Goal: Task Accomplishment & Management: Complete application form

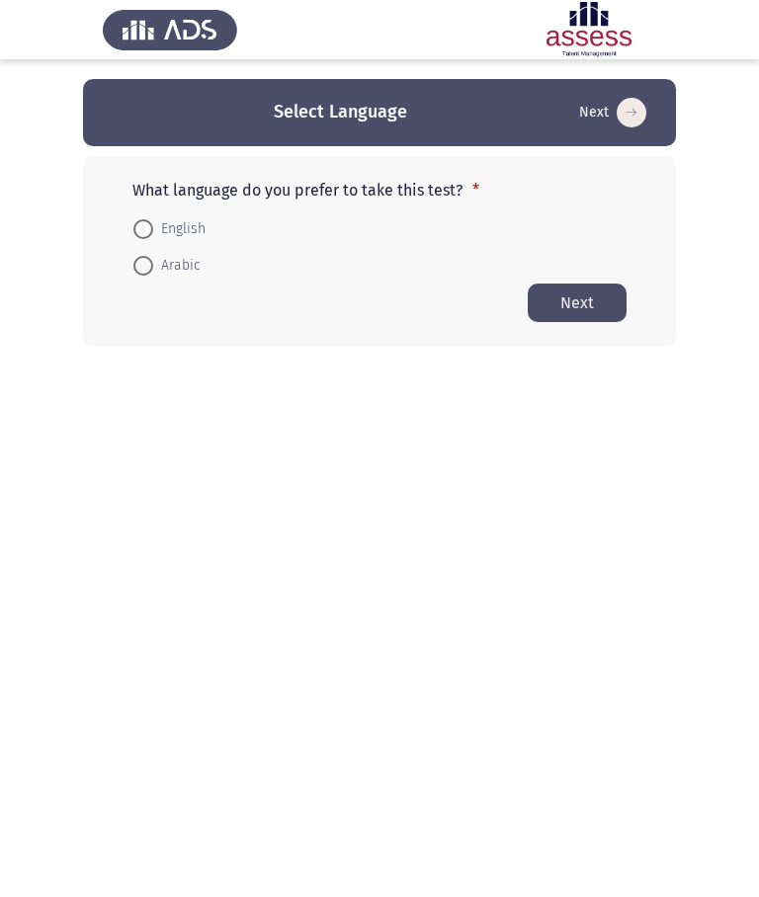
click at [187, 229] on span "English" at bounding box center [179, 229] width 52 height 24
click at [153, 229] on input "English" at bounding box center [143, 229] width 20 height 20
radio input "true"
click at [591, 302] on button "Next" at bounding box center [577, 302] width 99 height 39
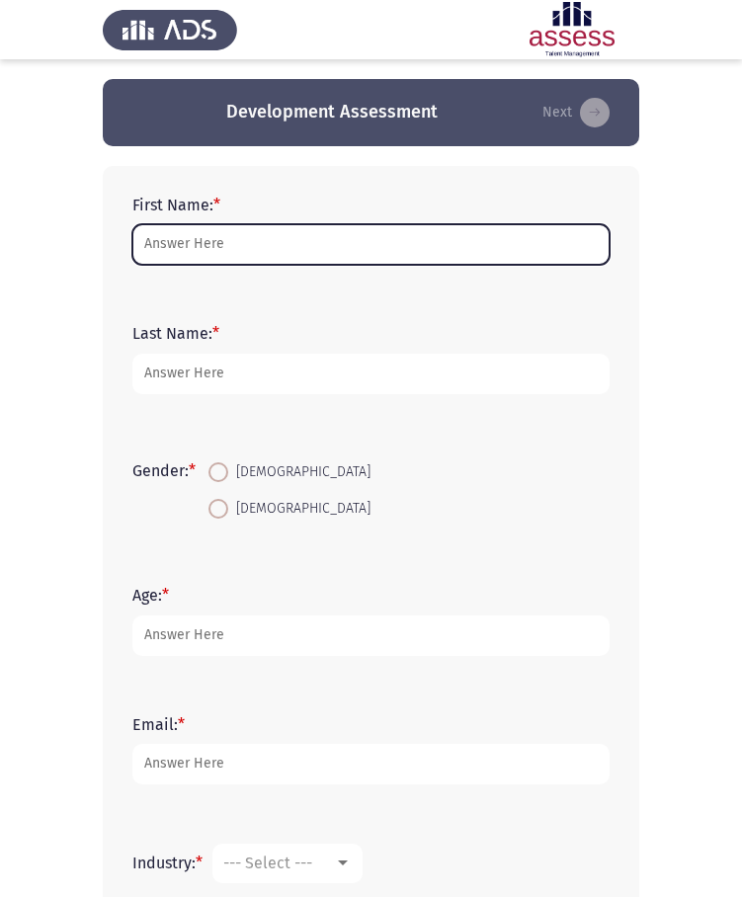
click at [242, 247] on input "First Name: *" at bounding box center [370, 244] width 477 height 41
type input "s"
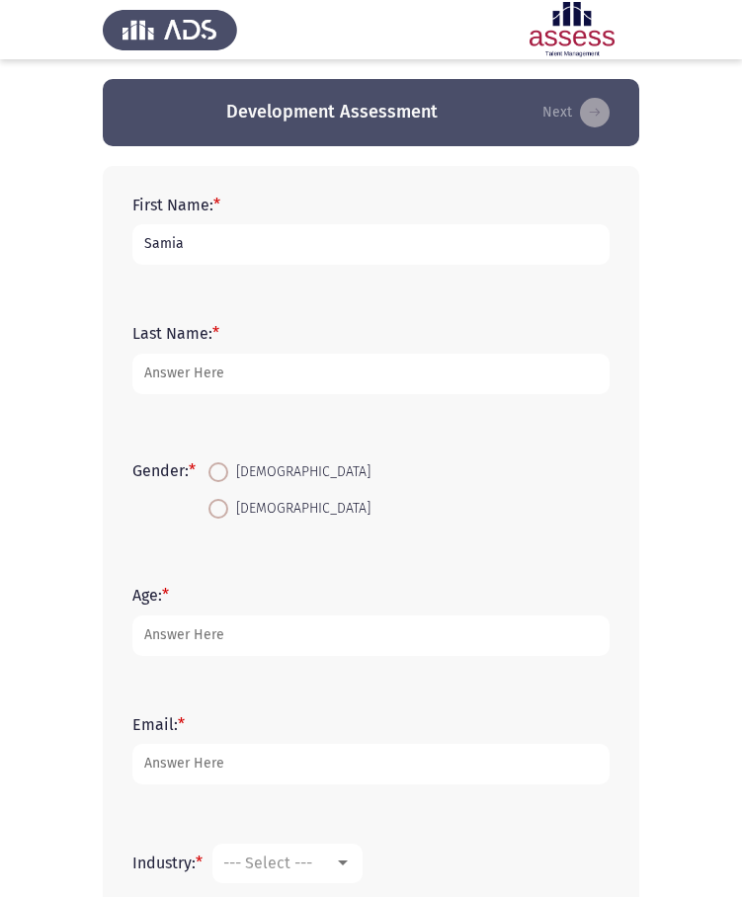
type input "Samia"
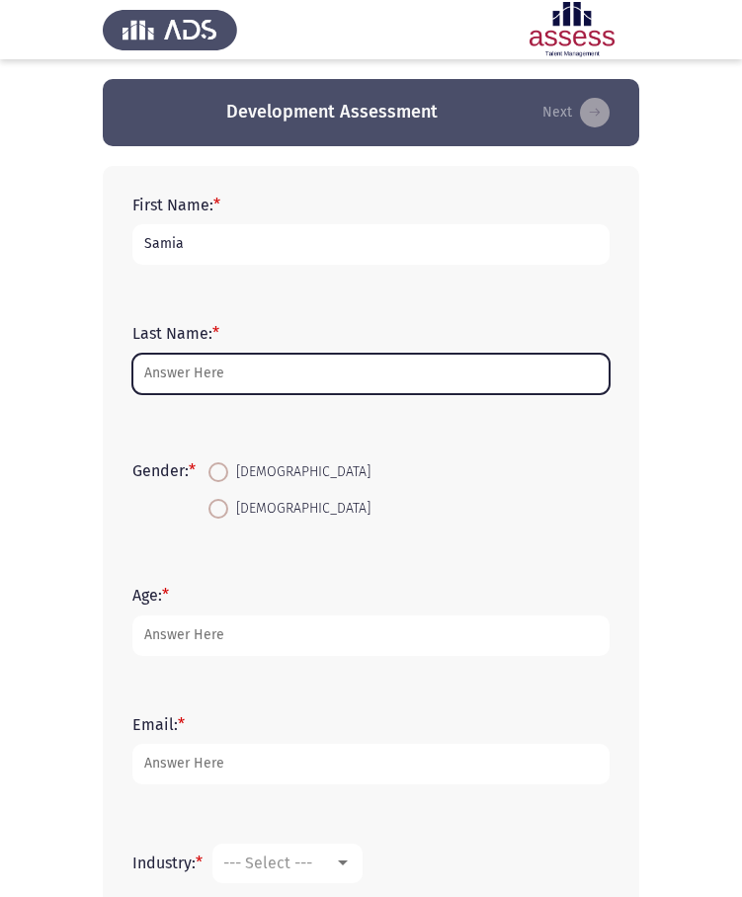
click at [248, 372] on input "Last Name: *" at bounding box center [370, 374] width 477 height 41
type input "t"
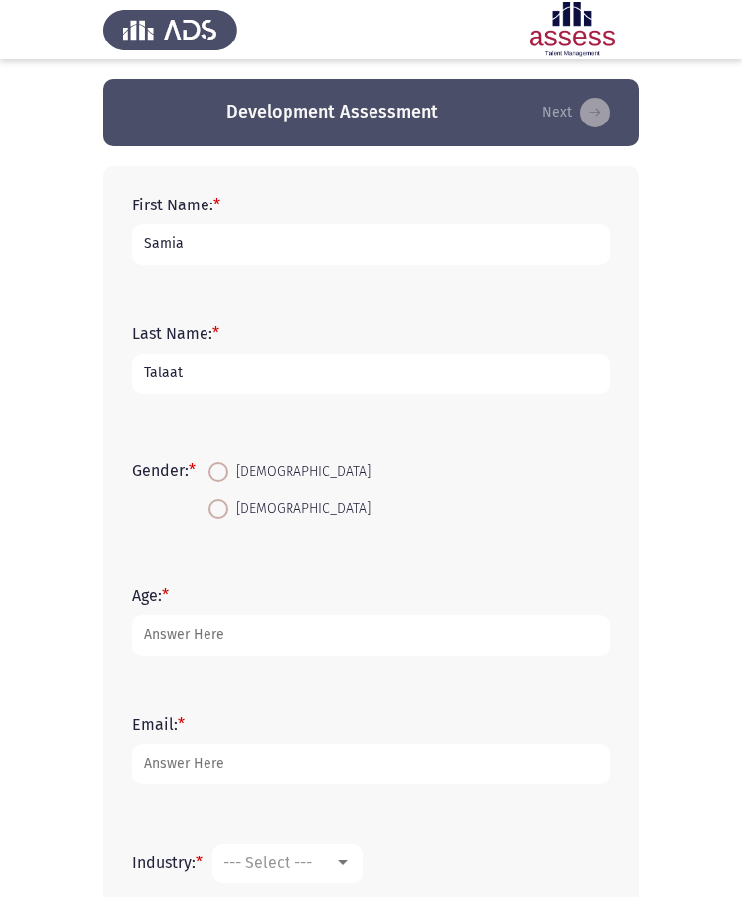
type input "Talaat"
click at [253, 473] on span "[DEMOGRAPHIC_DATA]" at bounding box center [299, 472] width 142 height 24
click at [228, 473] on input "[DEMOGRAPHIC_DATA]" at bounding box center [218, 472] width 20 height 20
radio input "true"
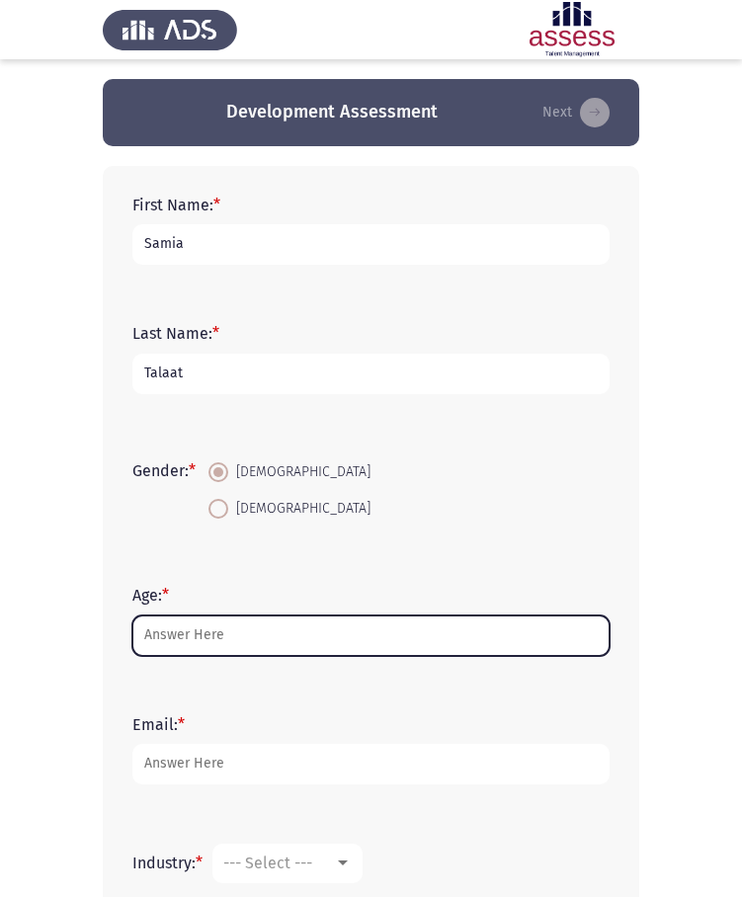
click at [231, 634] on input "Age: *" at bounding box center [370, 635] width 477 height 41
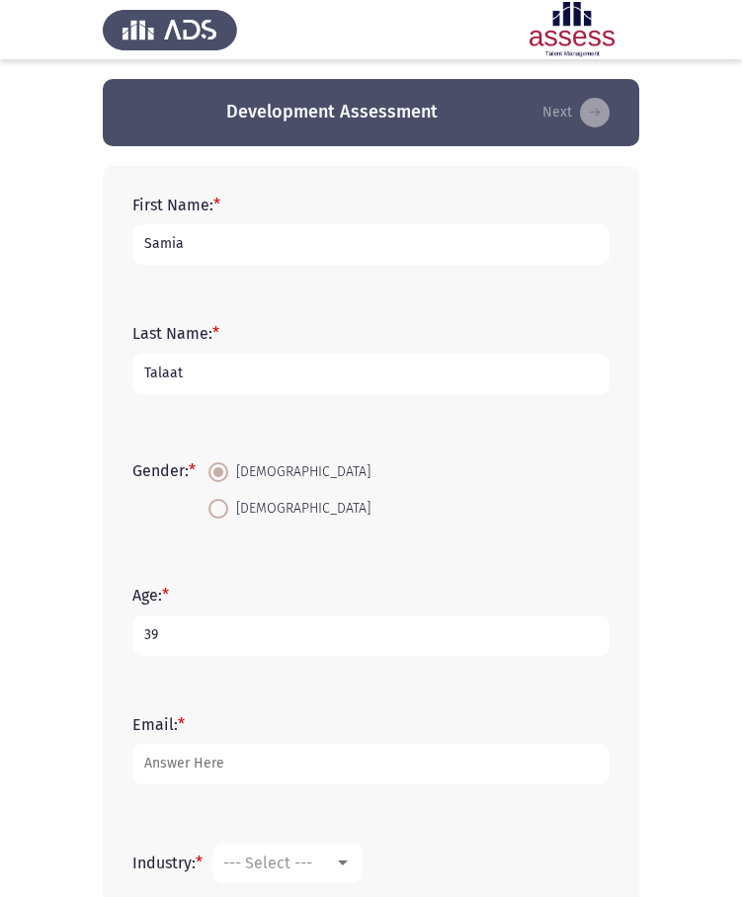
scroll to position [134, 0]
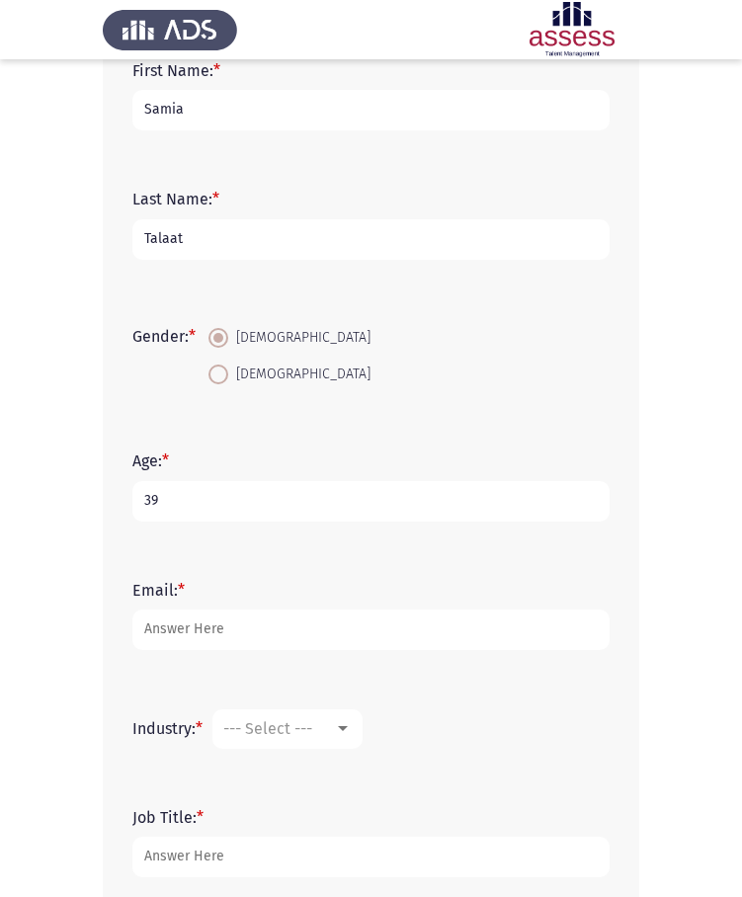
type input "39"
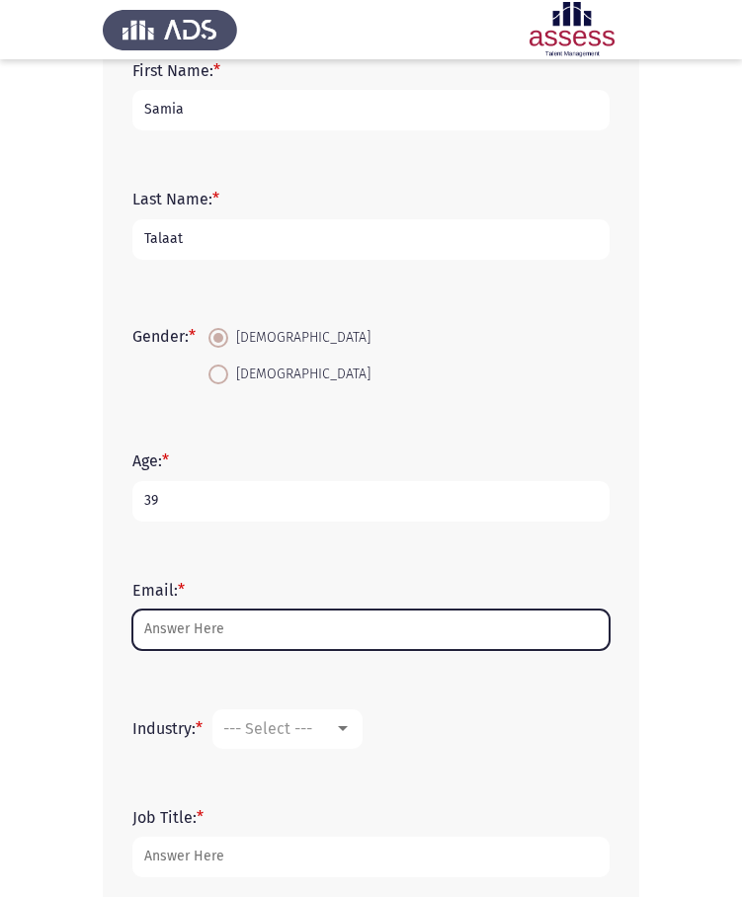
click at [199, 631] on input "Email: *" at bounding box center [370, 630] width 477 height 41
type input "[EMAIL_ADDRESS][DOMAIN_NAME]"
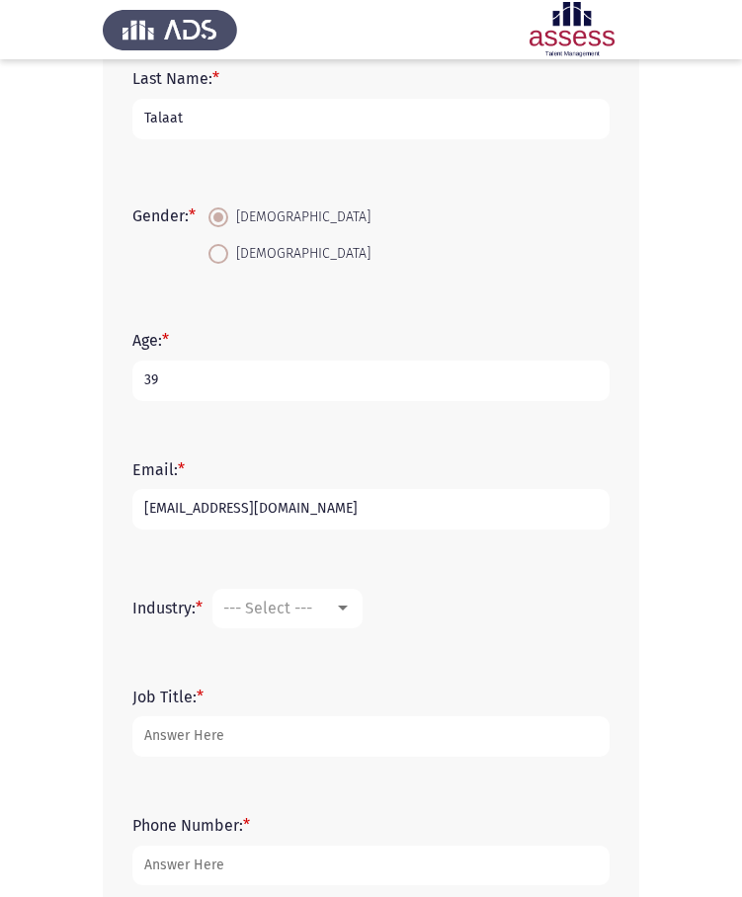
scroll to position [269, 0]
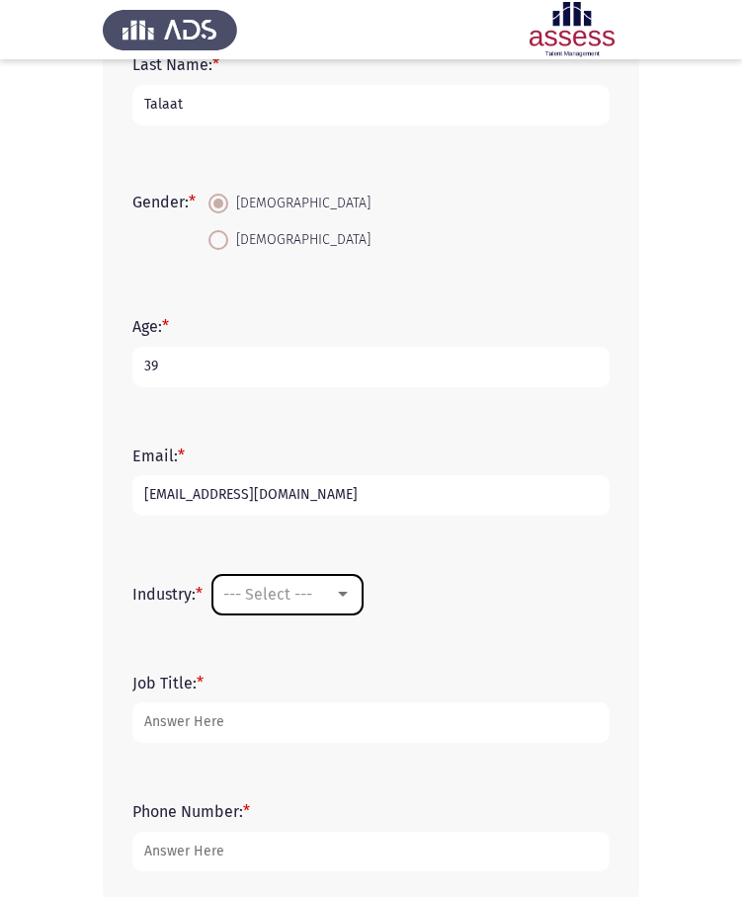
click at [346, 594] on div at bounding box center [343, 594] width 10 height 5
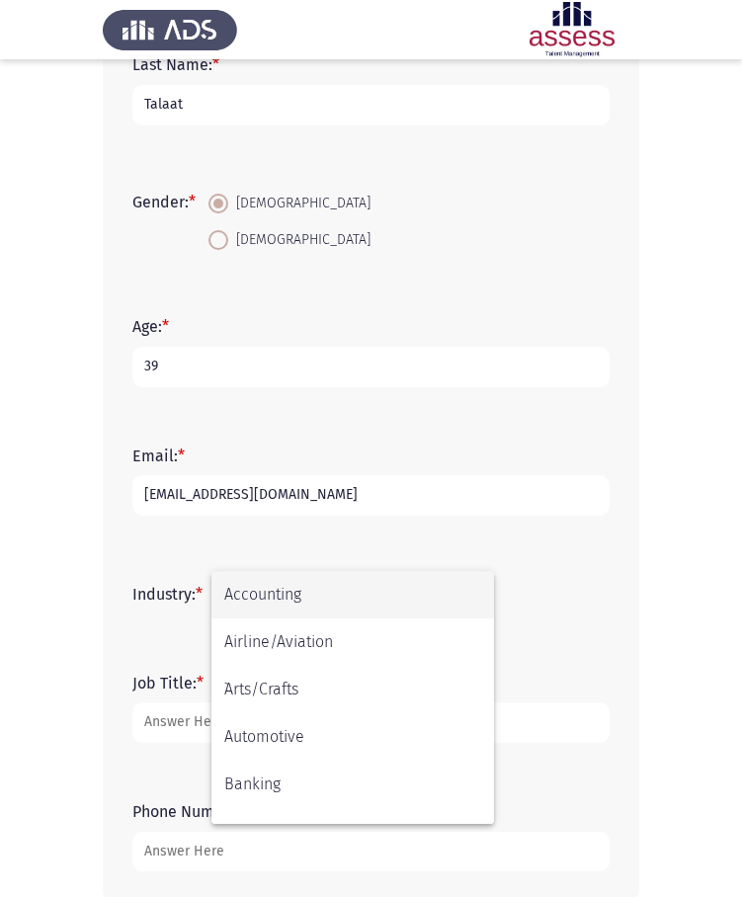
click at [408, 543] on div at bounding box center [371, 448] width 742 height 897
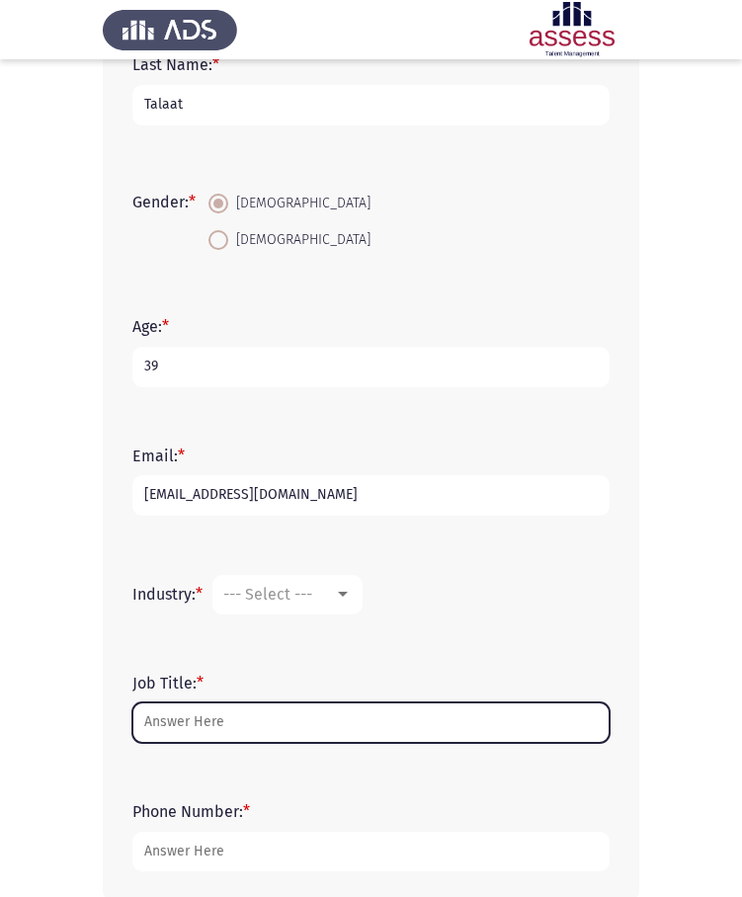
click at [242, 719] on input "Job Title: *" at bounding box center [370, 722] width 477 height 41
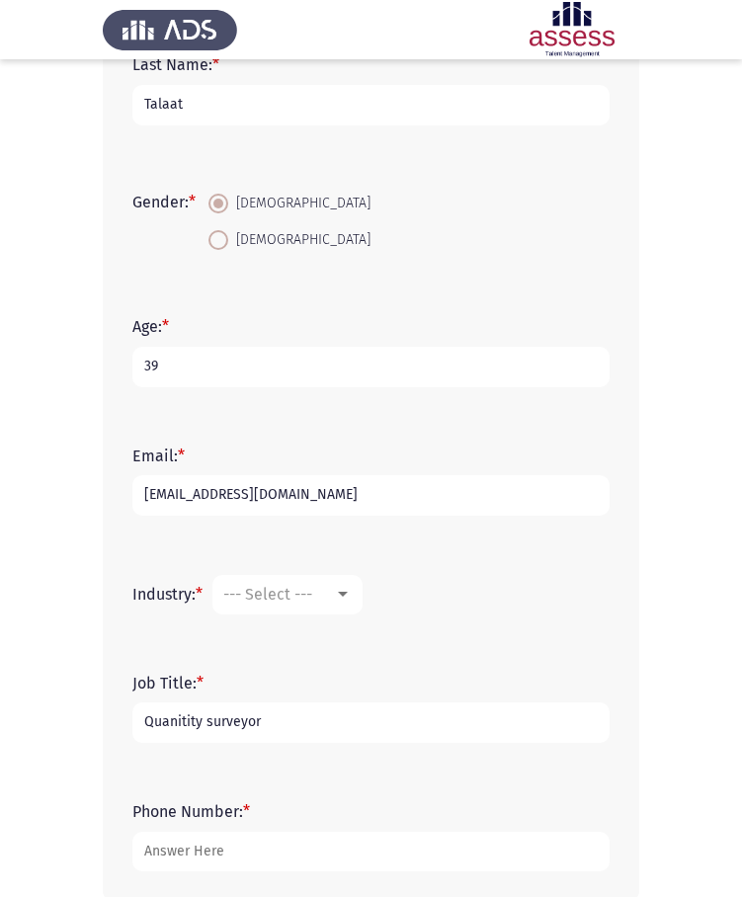
click at [180, 723] on input "Quanitity surveyor" at bounding box center [370, 722] width 477 height 41
click at [261, 723] on input "Quantity surveyor" at bounding box center [370, 722] width 477 height 41
click at [205, 723] on input "Quantity surveyor" at bounding box center [370, 722] width 477 height 41
click at [272, 723] on input "Quantity Surveyor" at bounding box center [370, 722] width 477 height 41
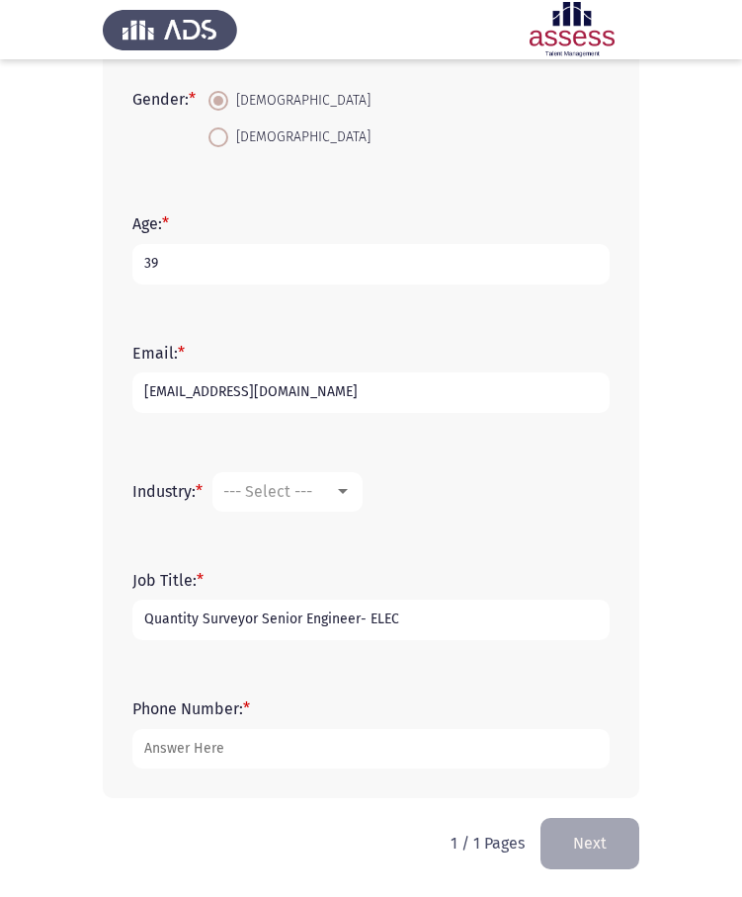
type input "Quantity Surveyor Senior Engineer- ELEC"
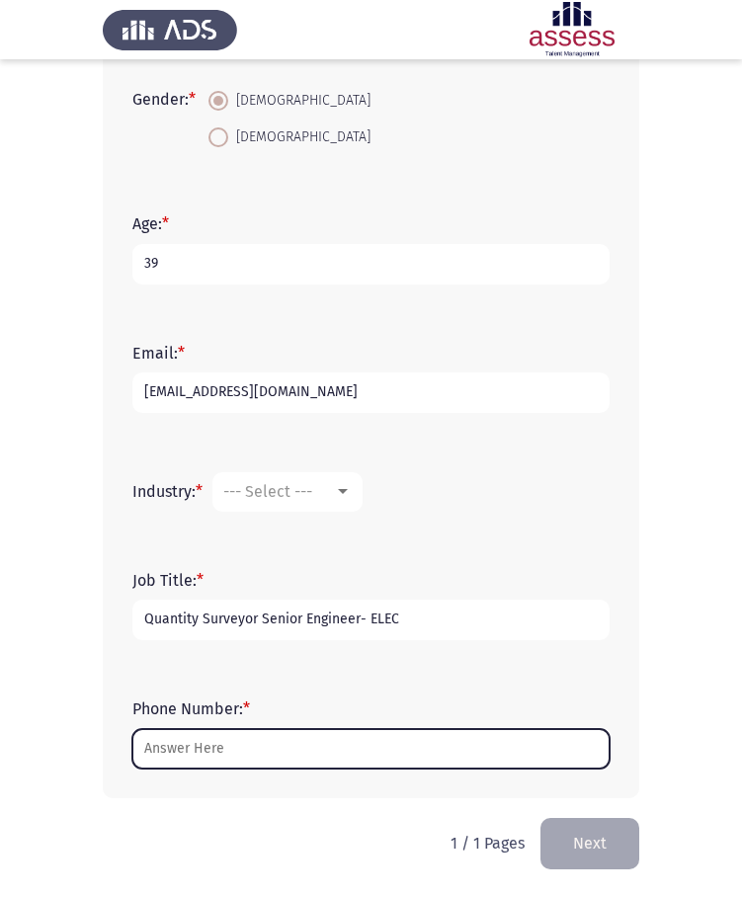
click at [241, 755] on input "Phone Number: *" at bounding box center [370, 749] width 477 height 41
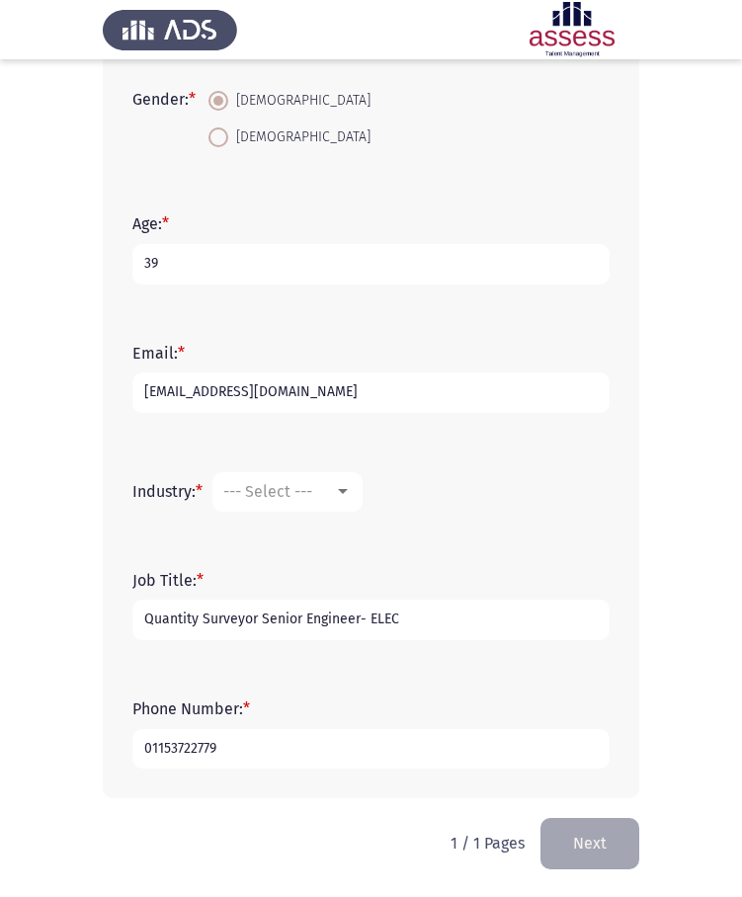
type input "01153722779"
click at [344, 490] on div at bounding box center [343, 491] width 10 height 5
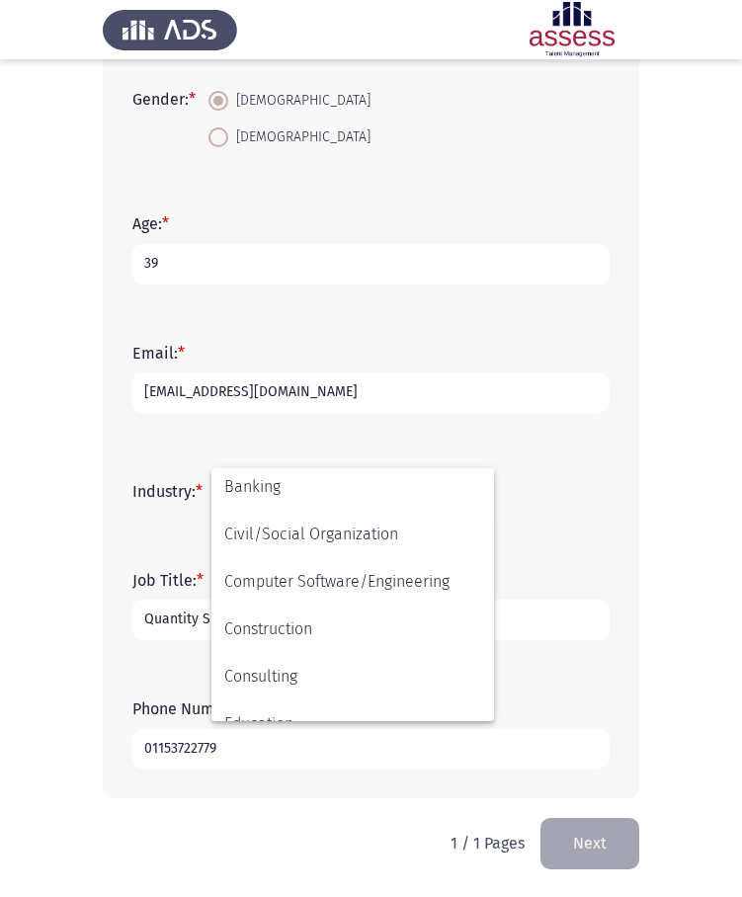
scroll to position [206, 0]
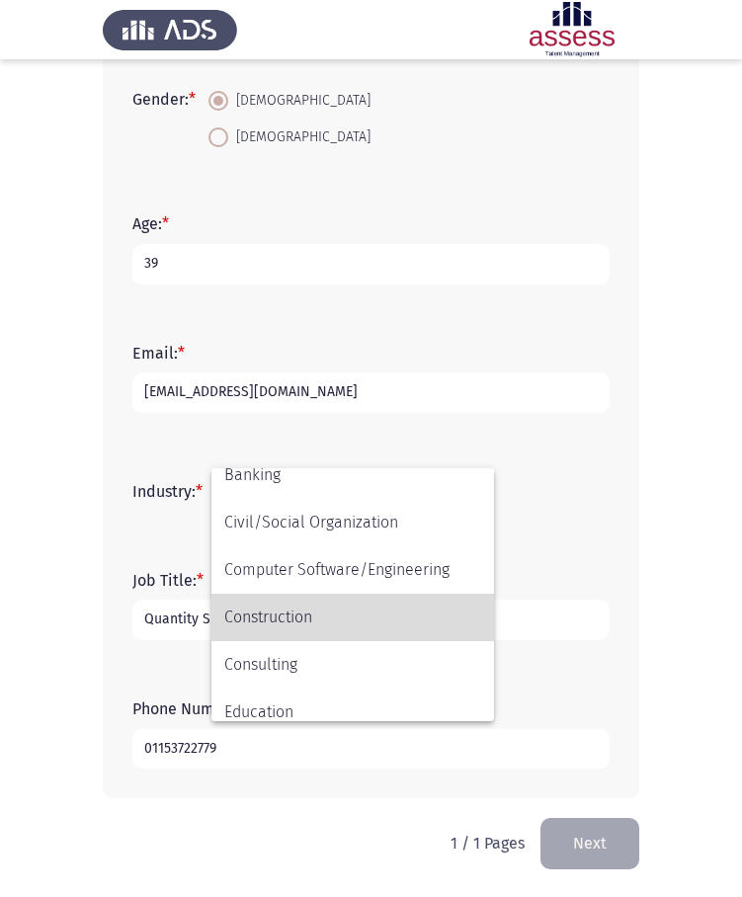
click at [280, 624] on span "Construction" at bounding box center [352, 617] width 257 height 47
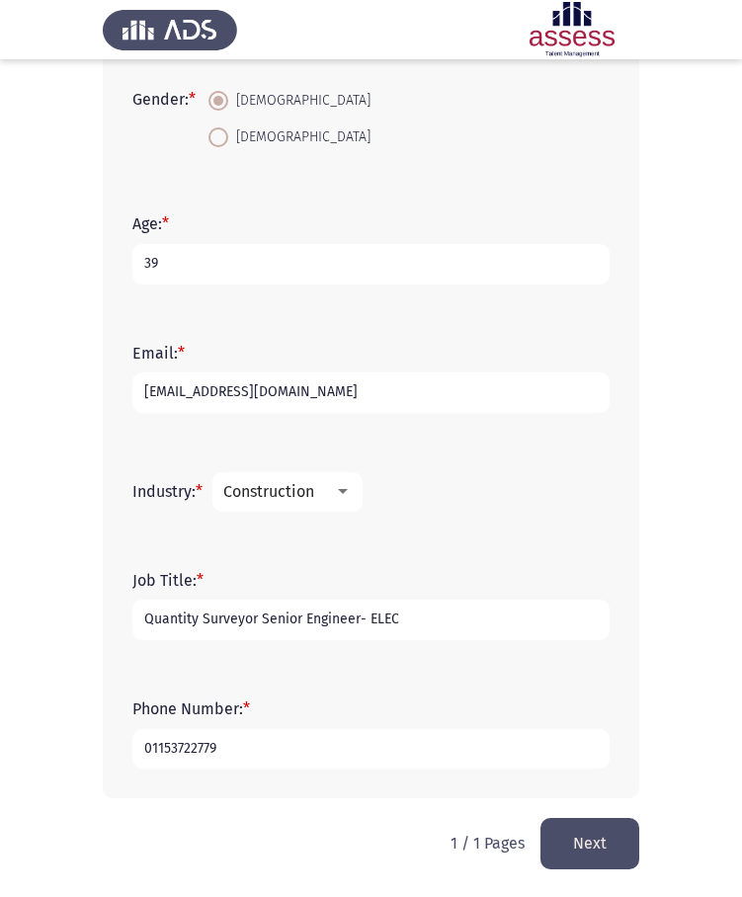
click at [348, 493] on div at bounding box center [343, 491] width 10 height 5
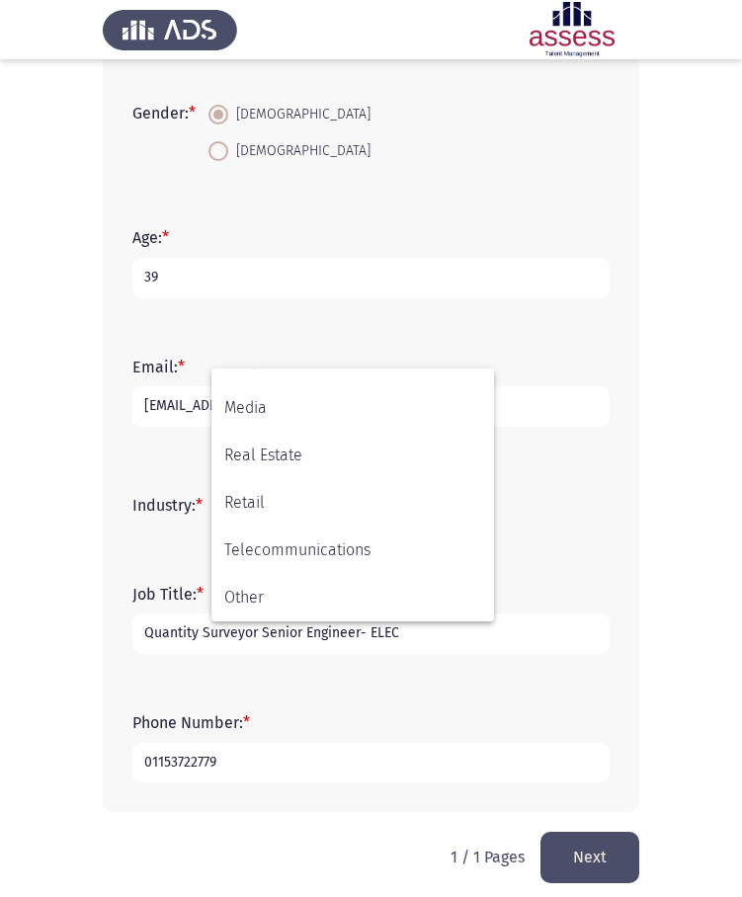
scroll to position [371, 0]
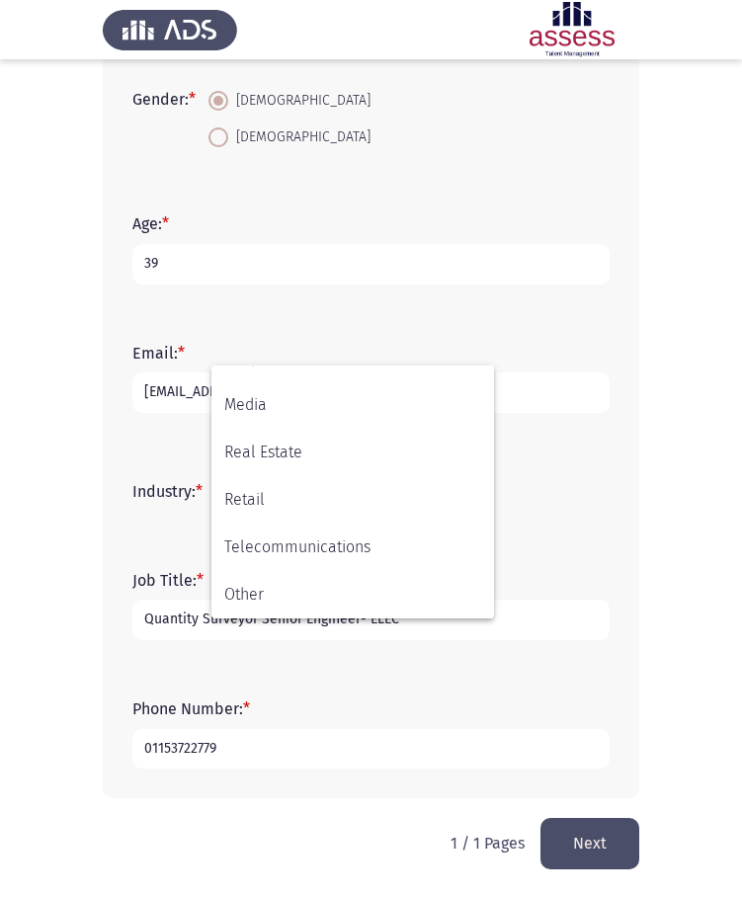
click at [145, 535] on div at bounding box center [371, 448] width 742 height 897
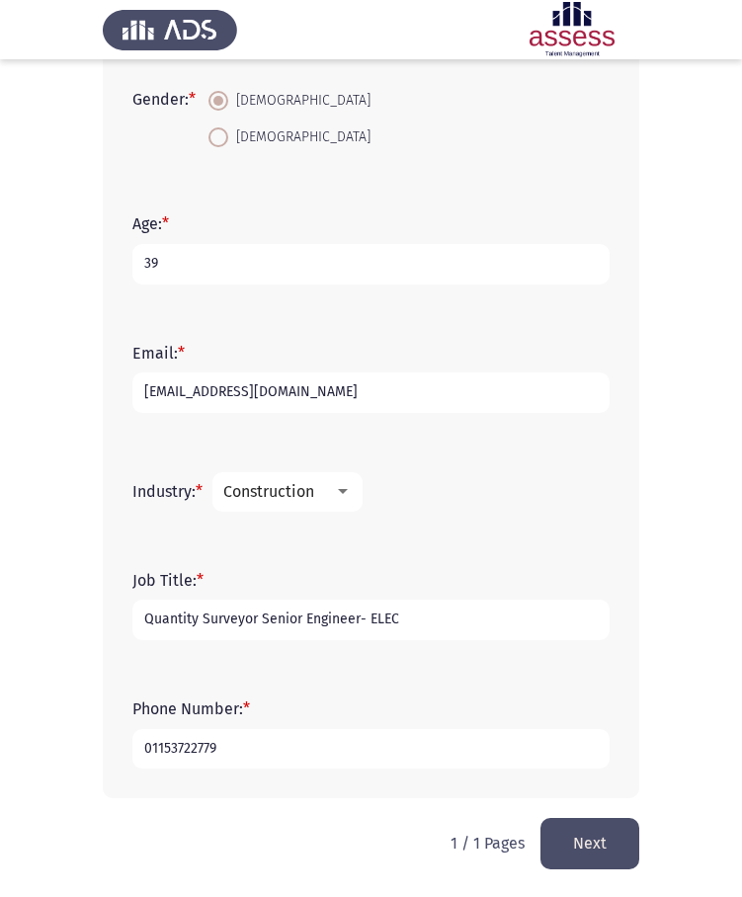
click at [348, 492] on div at bounding box center [343, 491] width 10 height 5
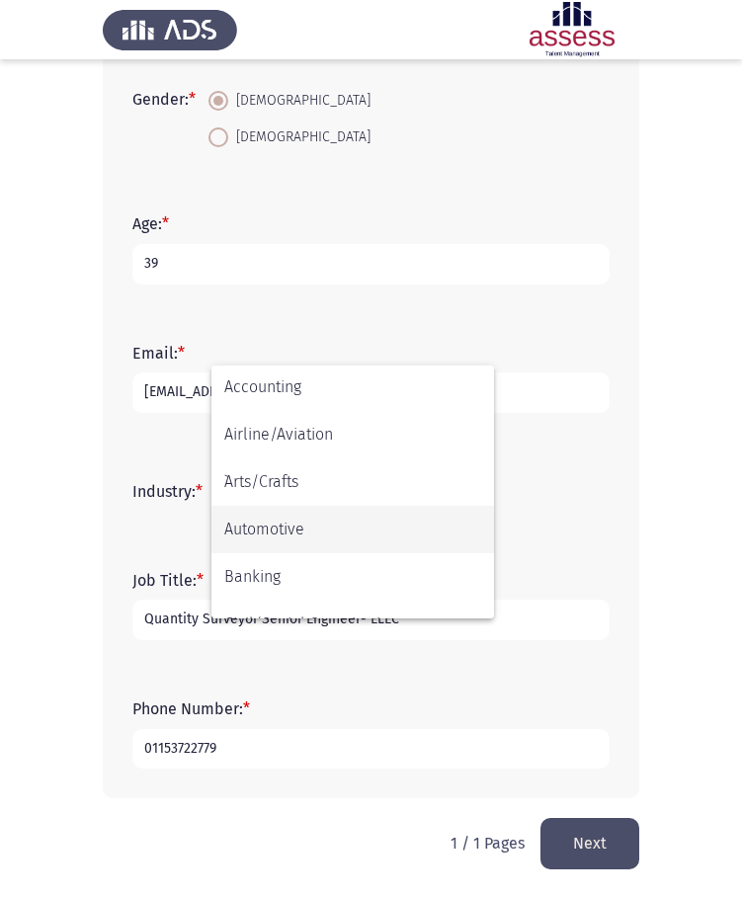
scroll to position [0, 0]
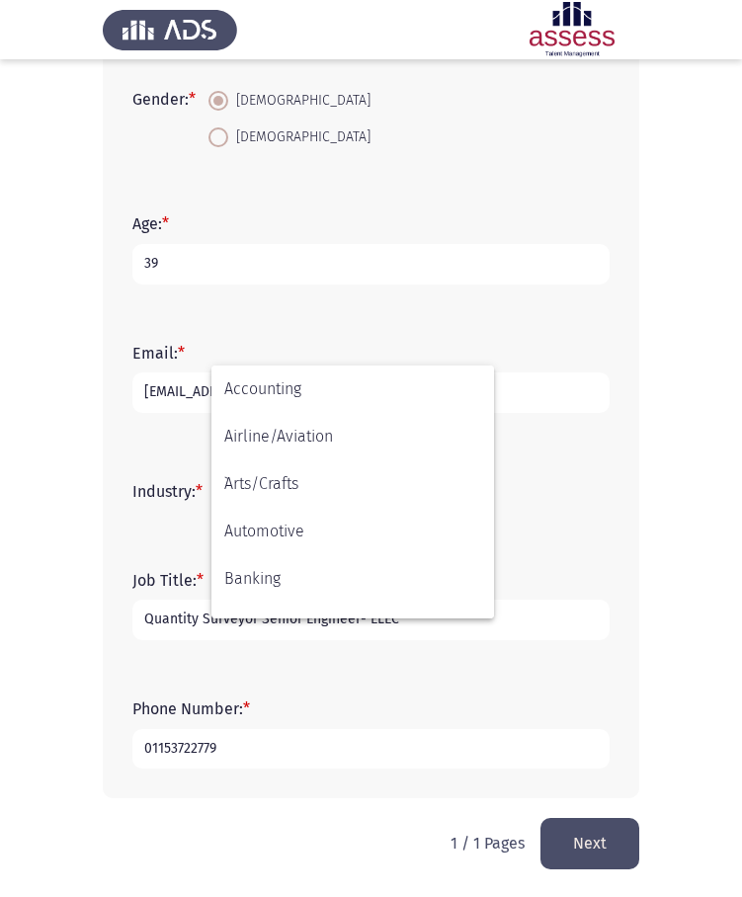
click at [597, 681] on div at bounding box center [371, 448] width 742 height 897
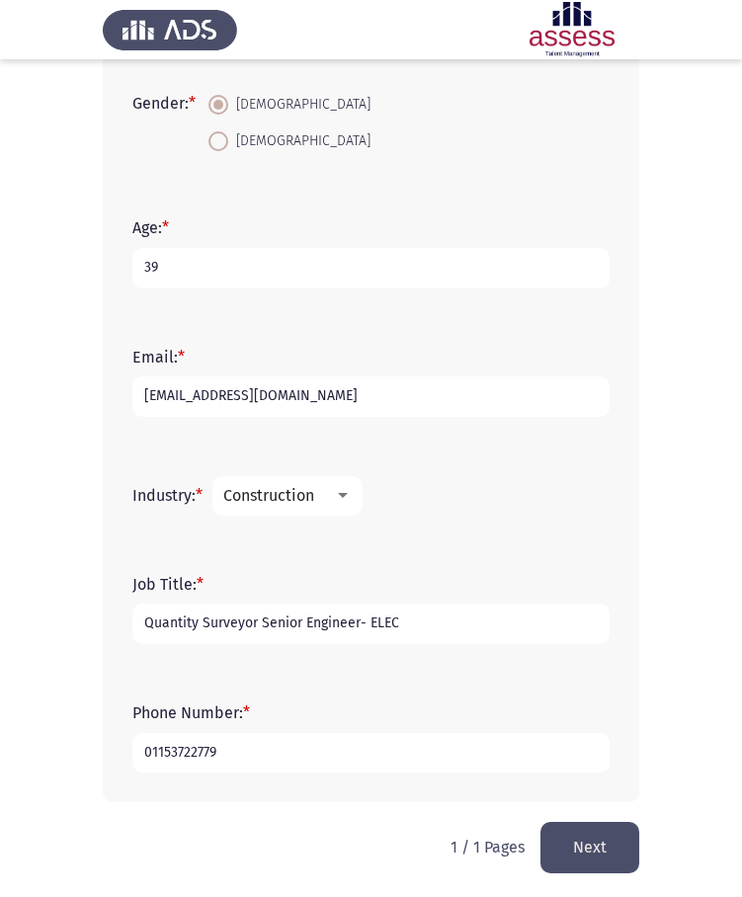
scroll to position [371, 0]
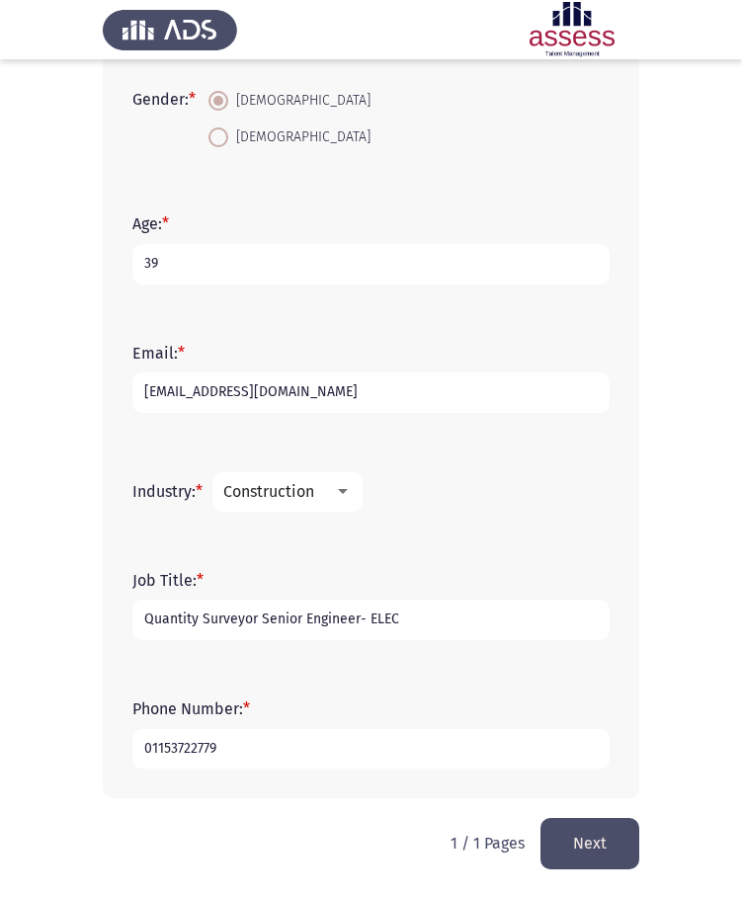
click at [594, 848] on button "Next" at bounding box center [589, 843] width 99 height 50
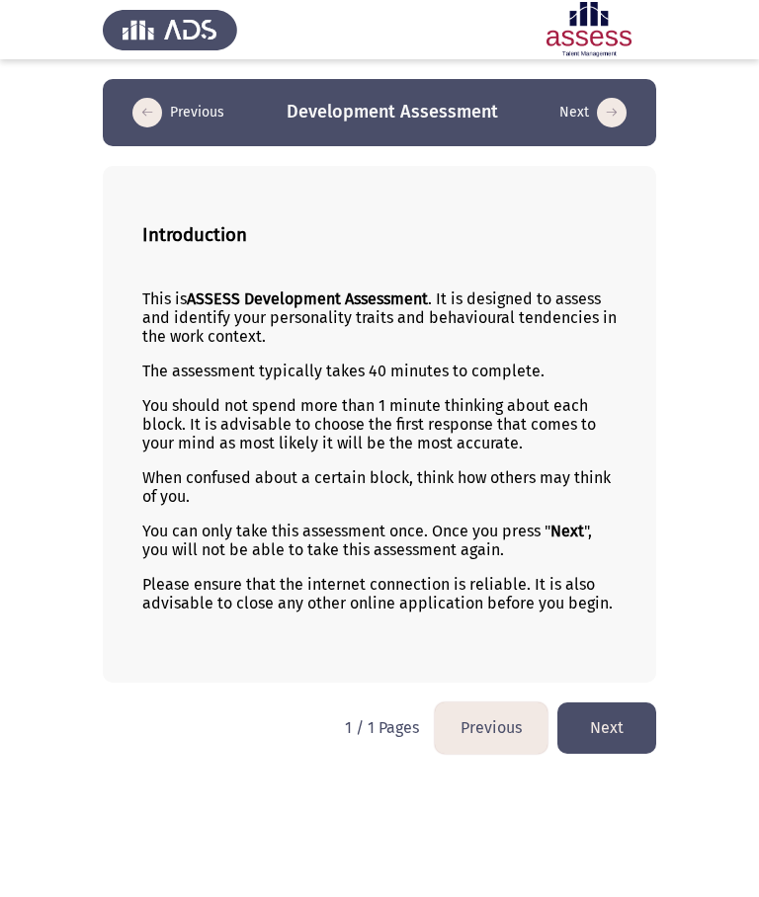
click at [602, 732] on button "Next" at bounding box center [606, 727] width 99 height 50
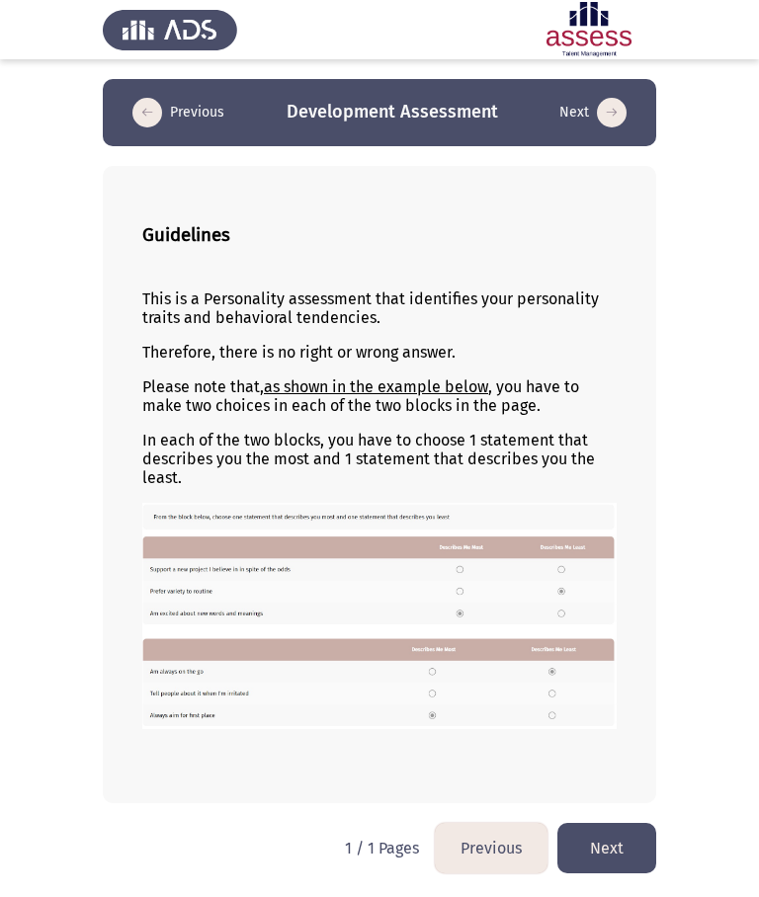
click at [614, 849] on button "Next" at bounding box center [606, 848] width 99 height 50
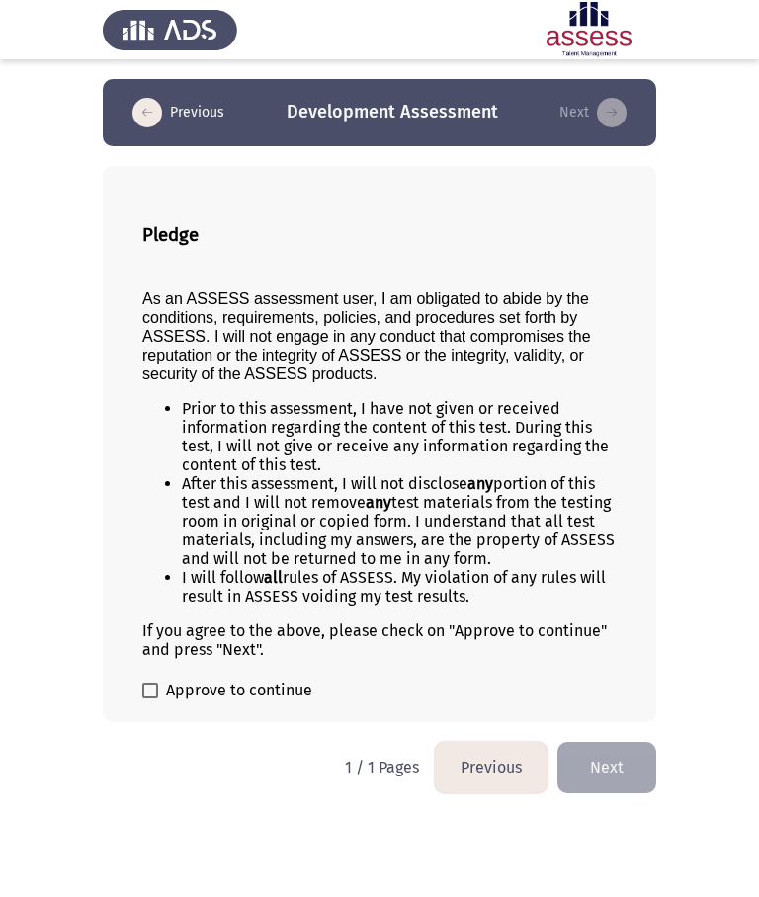
click at [223, 691] on span "Approve to continue" at bounding box center [239, 691] width 146 height 24
click at [150, 698] on input "Approve to continue" at bounding box center [149, 698] width 1 height 1
checkbox input "true"
click at [610, 768] on button "Next" at bounding box center [606, 767] width 99 height 50
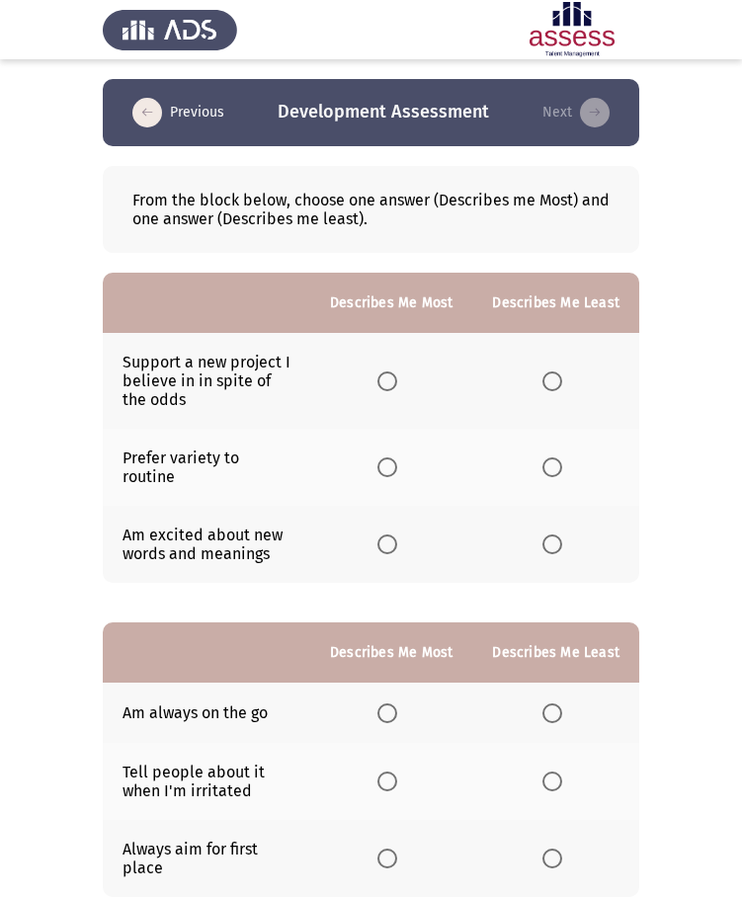
click at [397, 383] on span "Select an option" at bounding box center [387, 381] width 20 height 20
click at [397, 383] on input "Select an option" at bounding box center [387, 381] width 20 height 20
drag, startPoint x: 166, startPoint y: 221, endPoint x: 243, endPoint y: 219, distance: 77.1
click at [243, 219] on div "From the block below, choose one answer (Describes me Most) and one answer (Des…" at bounding box center [370, 210] width 477 height 38
click at [560, 457] on span "Select an option" at bounding box center [552, 467] width 20 height 20
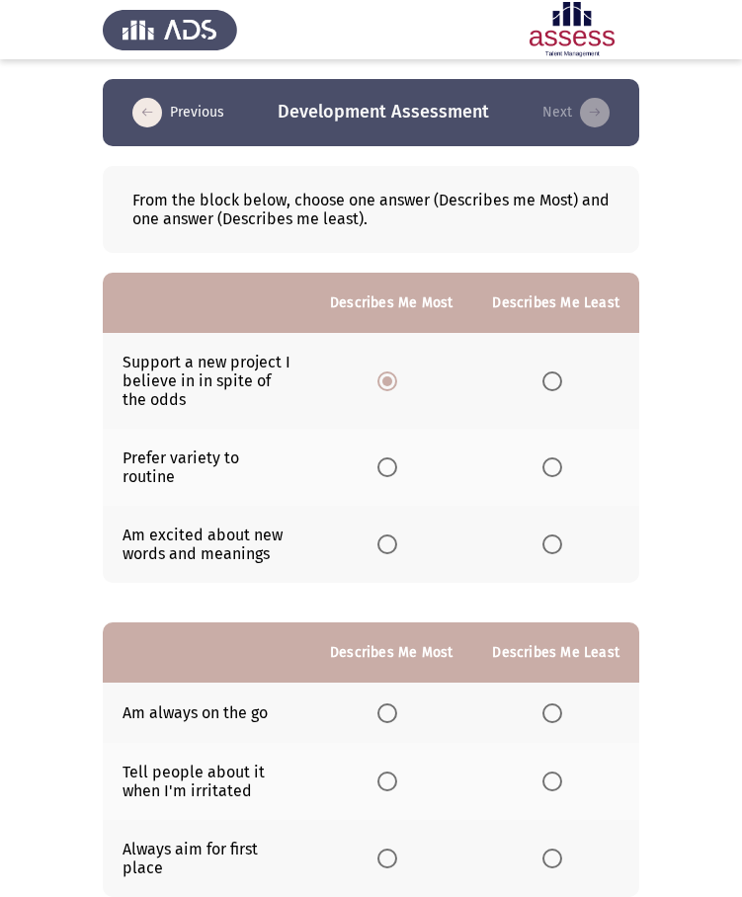
click at [560, 457] on input "Select an option" at bounding box center [552, 467] width 20 height 20
click at [394, 534] on span "Select an option" at bounding box center [387, 544] width 20 height 20
click at [394, 534] on input "Select an option" at bounding box center [387, 544] width 20 height 20
click at [392, 379] on span "Select an option" at bounding box center [387, 381] width 20 height 20
click at [392, 379] on input "Select an option" at bounding box center [387, 381] width 20 height 20
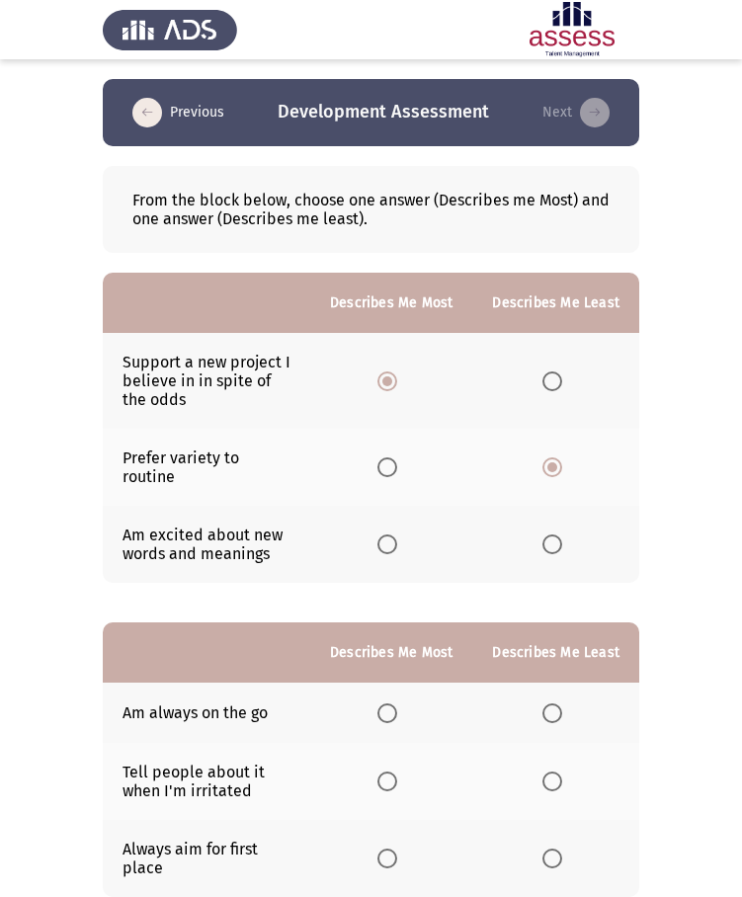
click at [556, 534] on span "Select an option" at bounding box center [552, 544] width 20 height 20
click at [556, 534] on input "Select an option" at bounding box center [552, 544] width 20 height 20
click at [554, 458] on span "Select an option" at bounding box center [552, 467] width 20 height 20
click at [554, 458] on input "Select an option" at bounding box center [552, 467] width 20 height 20
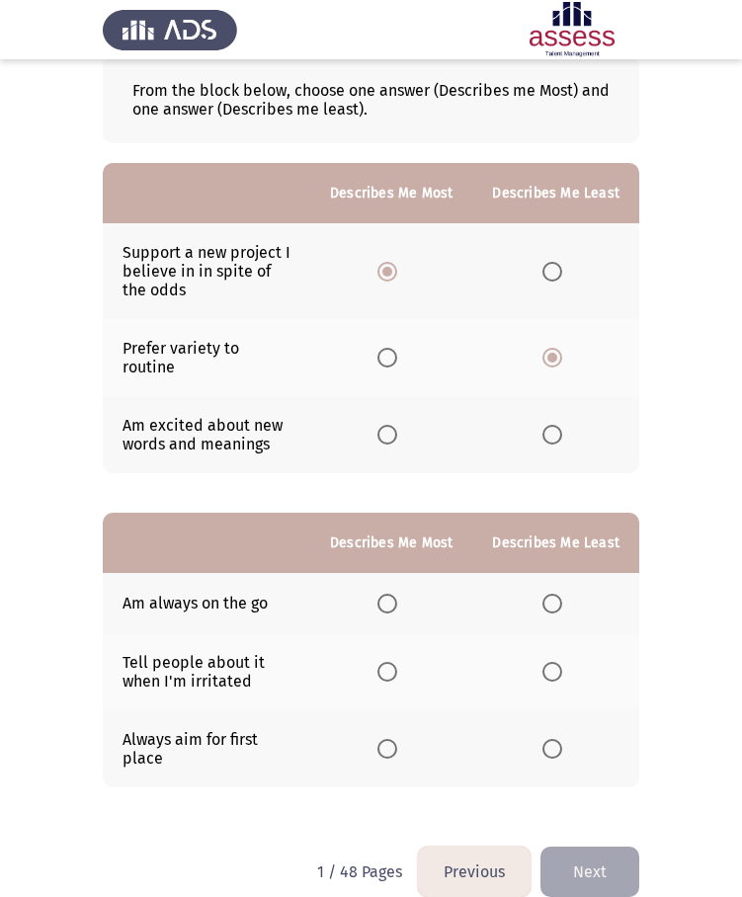
scroll to position [122, 0]
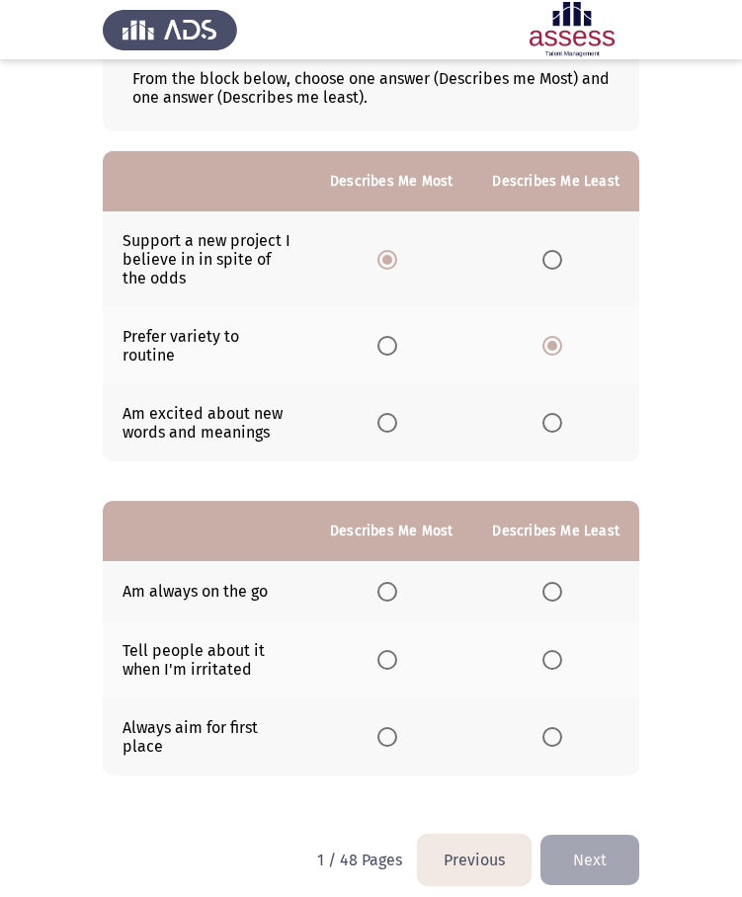
click at [396, 582] on span "Select an option" at bounding box center [387, 592] width 20 height 20
click at [396, 582] on input "Select an option" at bounding box center [387, 592] width 20 height 20
click at [556, 650] on span "Select an option" at bounding box center [552, 660] width 20 height 20
click at [556, 650] on input "Select an option" at bounding box center [552, 660] width 20 height 20
click at [581, 848] on button "Next" at bounding box center [589, 860] width 99 height 50
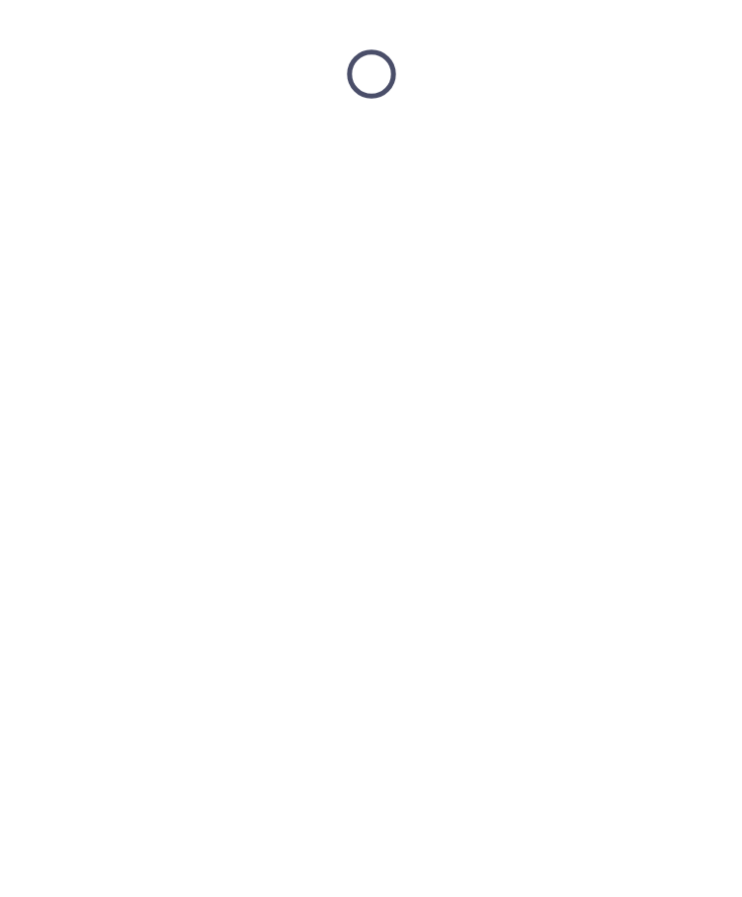
scroll to position [0, 0]
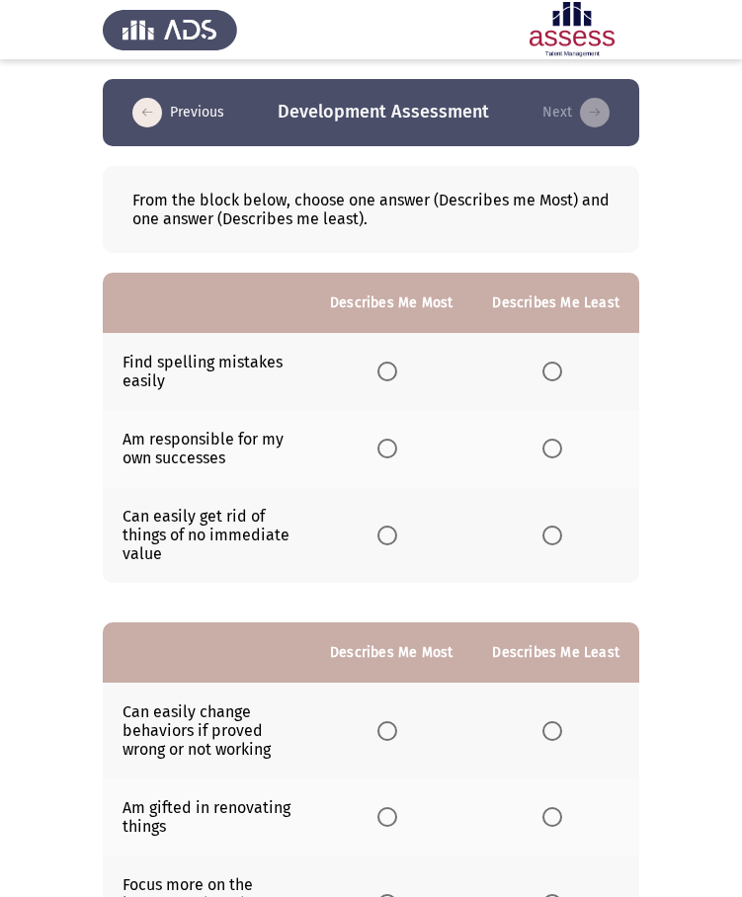
click at [397, 371] on span "Select an option" at bounding box center [387, 372] width 20 height 20
click at [397, 371] on input "Select an option" at bounding box center [387, 372] width 20 height 20
click at [389, 449] on span "Select an option" at bounding box center [387, 449] width 20 height 20
click at [389, 449] on input "Select an option" at bounding box center [387, 449] width 20 height 20
click at [554, 536] on span "Select an option" at bounding box center [552, 536] width 20 height 20
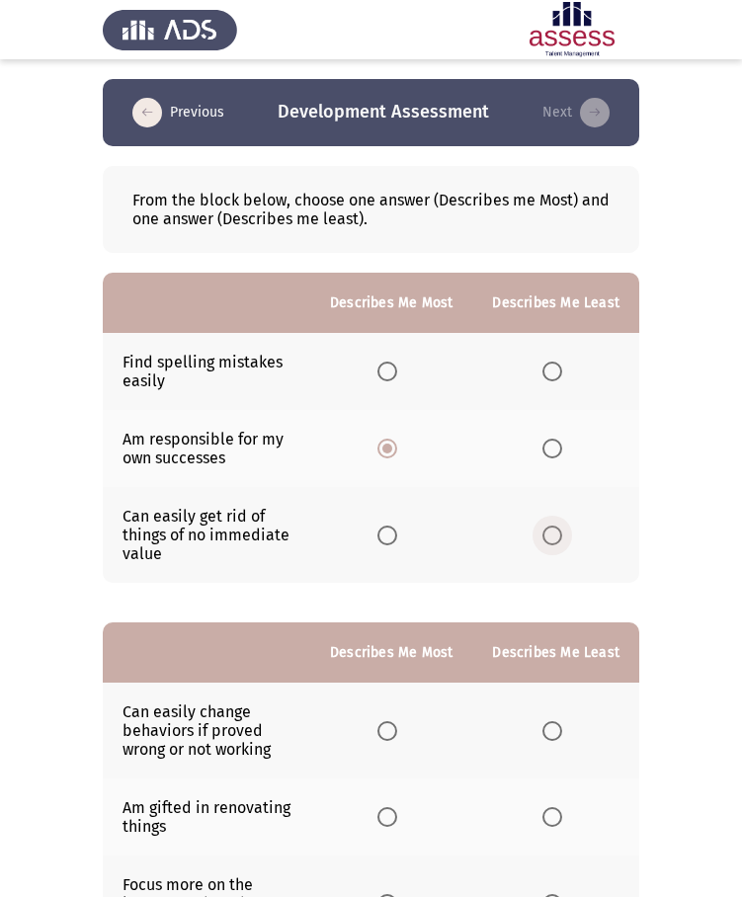
click at [554, 536] on input "Select an option" at bounding box center [552, 536] width 20 height 20
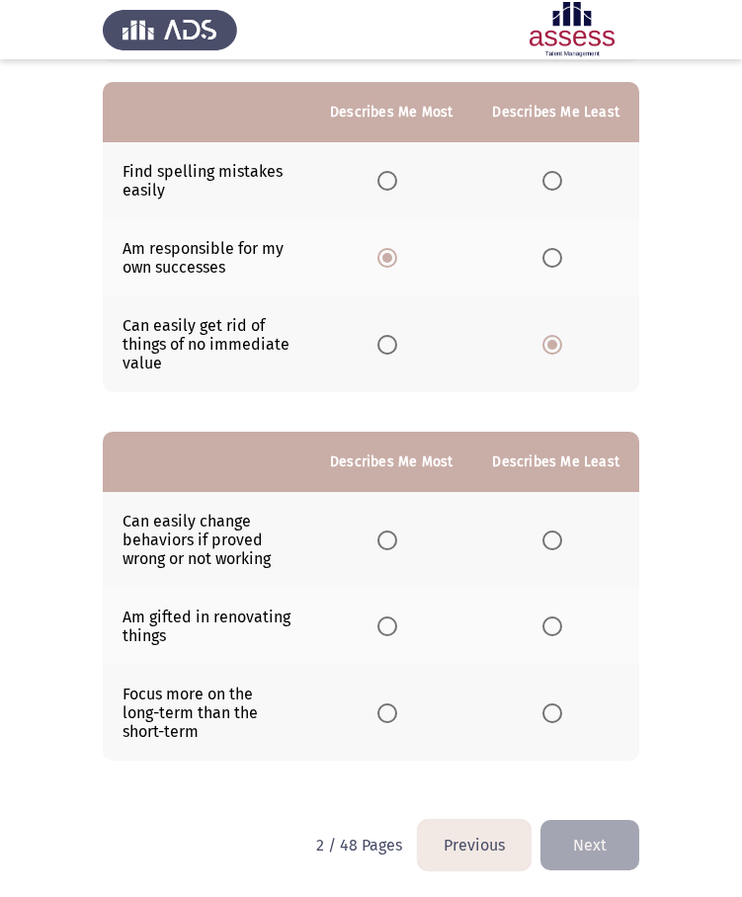
scroll to position [193, 0]
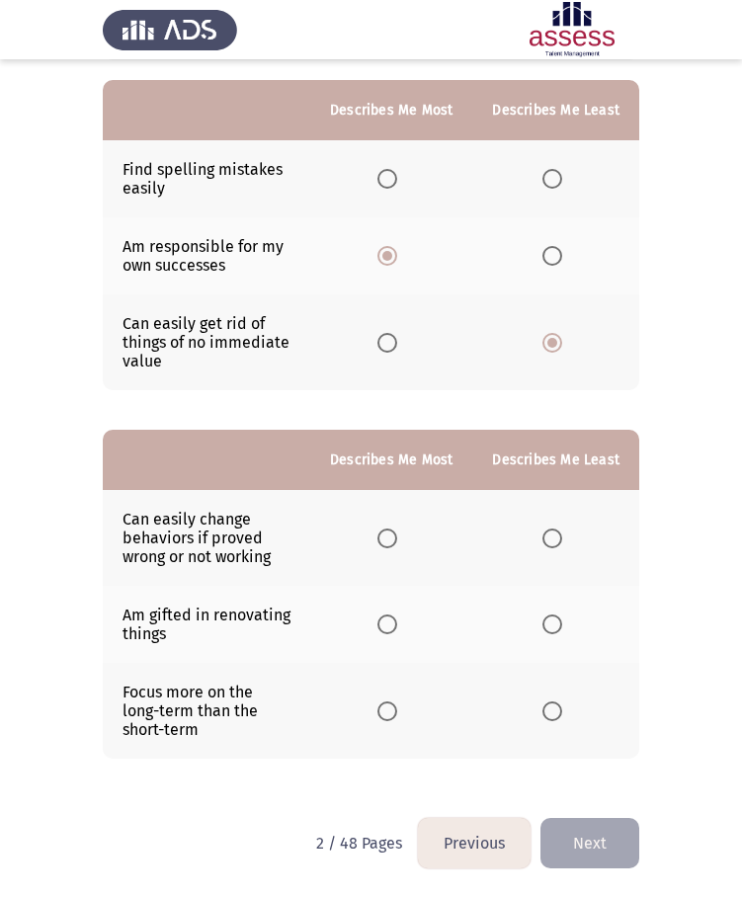
click at [551, 713] on span "Select an option" at bounding box center [552, 711] width 20 height 20
click at [551, 713] on input "Select an option" at bounding box center [552, 711] width 20 height 20
click at [392, 541] on span "Select an option" at bounding box center [387, 539] width 20 height 20
click at [392, 541] on input "Select an option" at bounding box center [387, 539] width 20 height 20
click at [600, 839] on button "Next" at bounding box center [589, 843] width 99 height 50
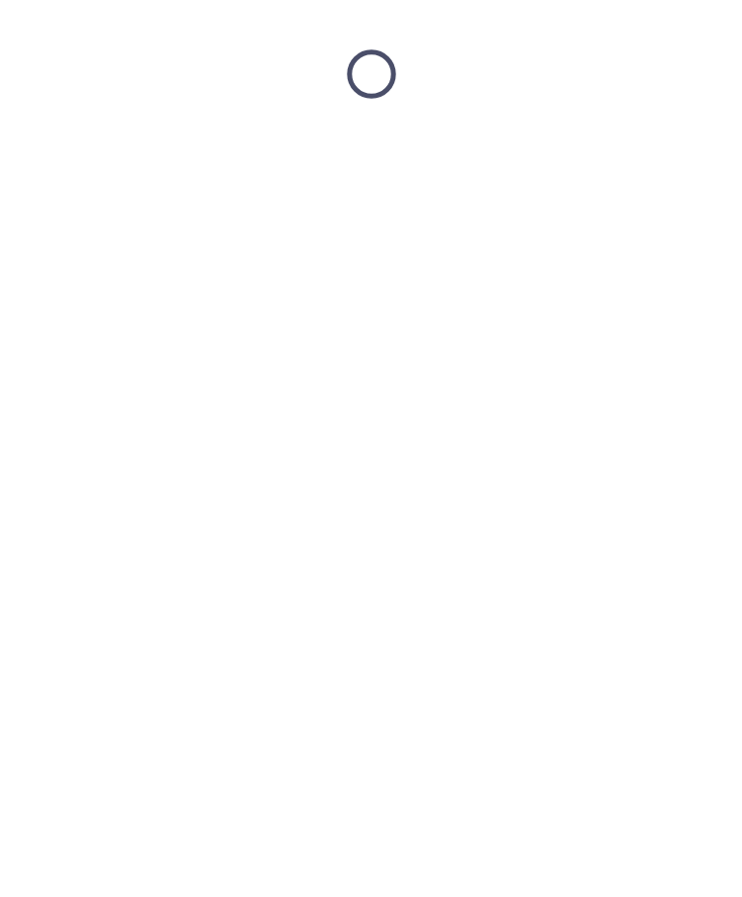
scroll to position [0, 0]
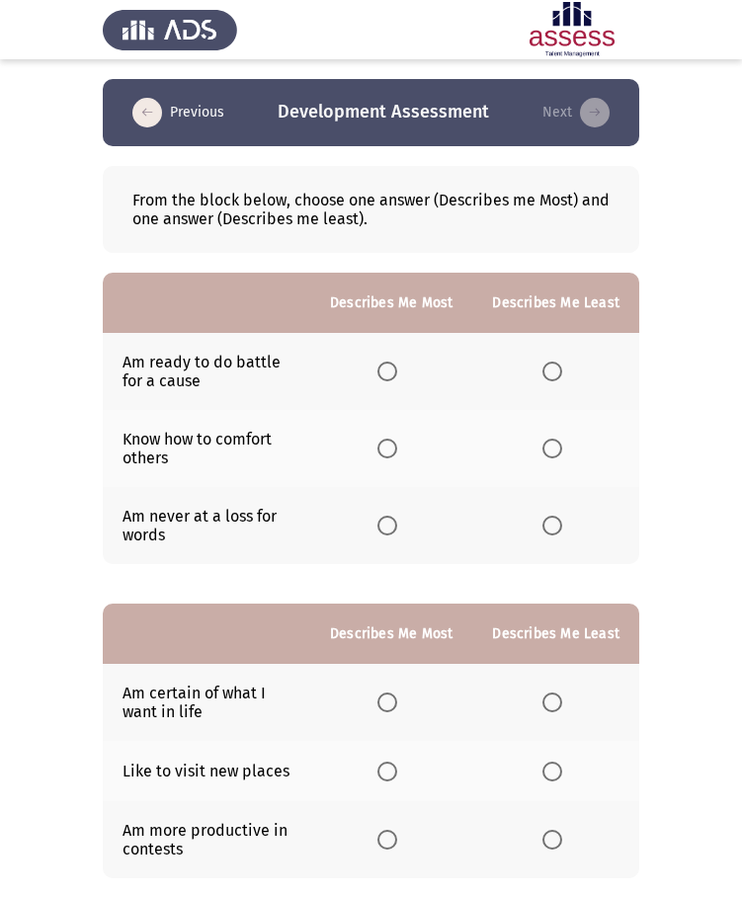
click at [394, 372] on span "Select an option" at bounding box center [387, 372] width 20 height 20
click at [394, 372] on input "Select an option" at bounding box center [387, 372] width 20 height 20
click at [551, 531] on span "Select an option" at bounding box center [552, 526] width 20 height 20
click at [551, 531] on input "Select an option" at bounding box center [552, 526] width 20 height 20
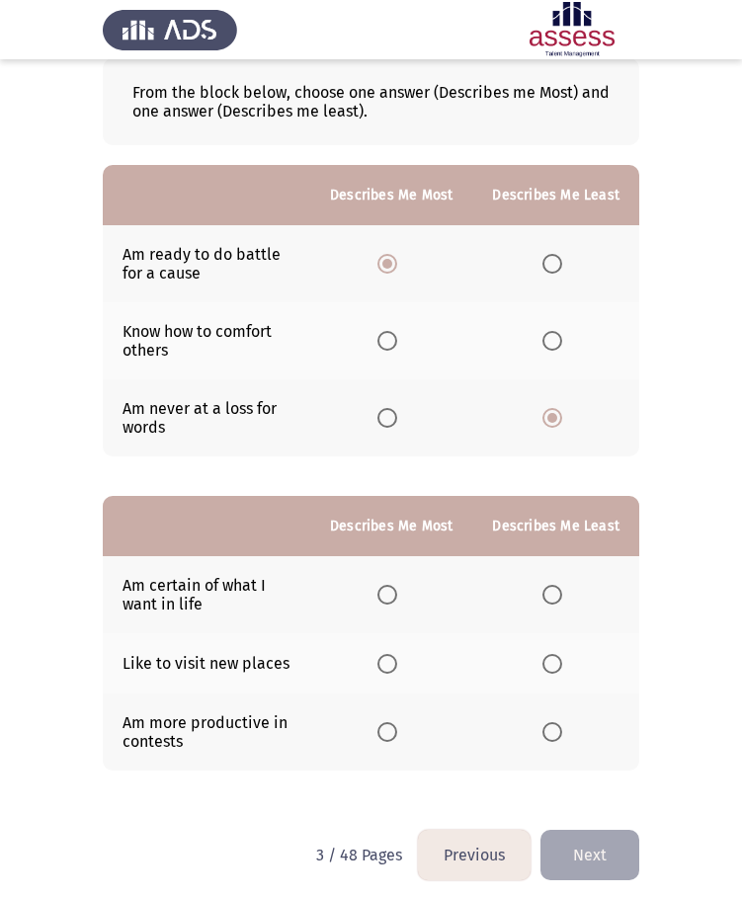
scroll to position [120, 0]
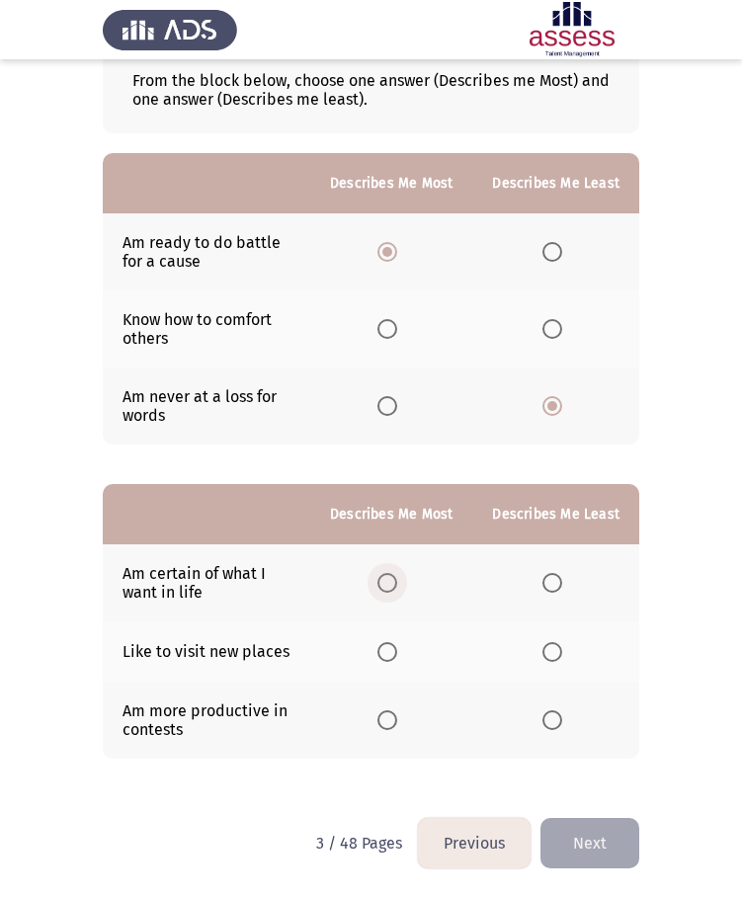
click at [393, 581] on span "Select an option" at bounding box center [387, 583] width 20 height 20
click at [393, 581] on input "Select an option" at bounding box center [387, 583] width 20 height 20
click at [556, 651] on span "Select an option" at bounding box center [552, 652] width 20 height 20
click at [556, 651] on input "Select an option" at bounding box center [552, 652] width 20 height 20
click at [601, 848] on button "Next" at bounding box center [589, 843] width 99 height 50
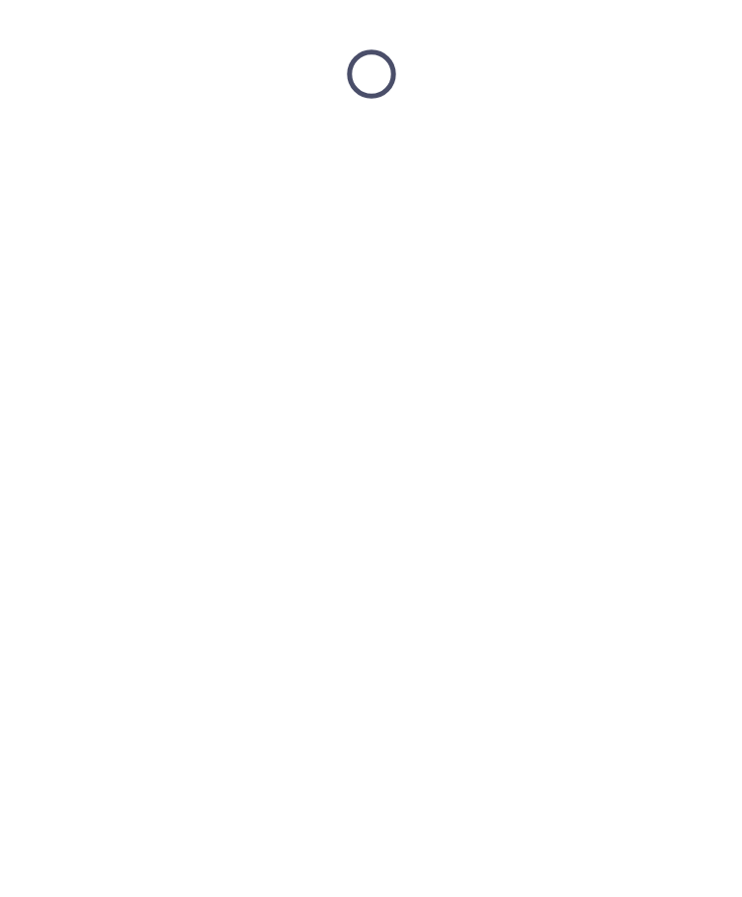
scroll to position [0, 0]
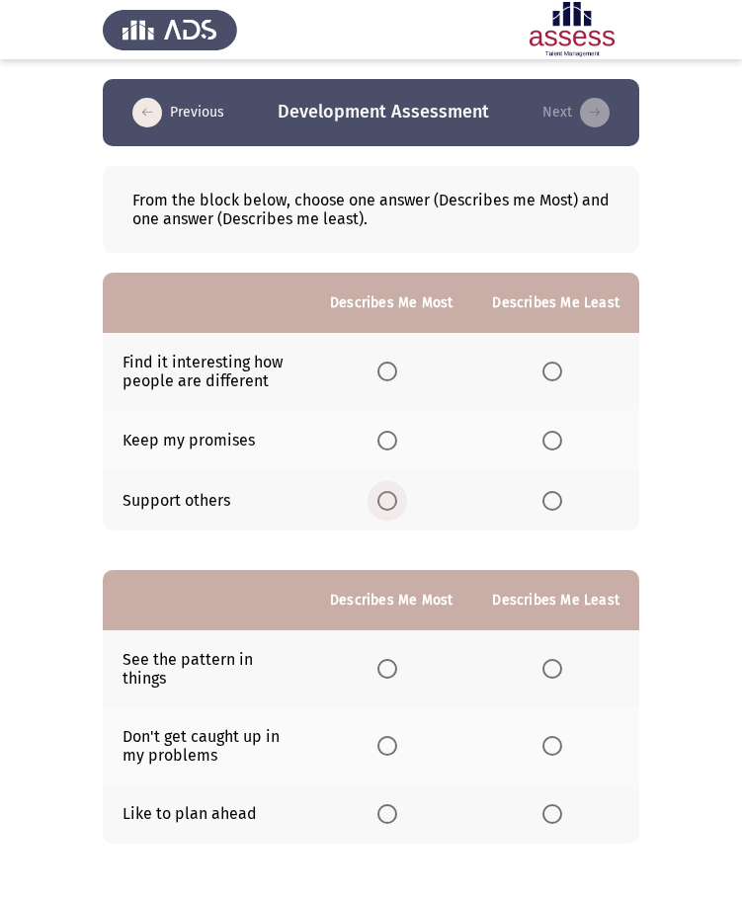
click at [397, 504] on span "Select an option" at bounding box center [387, 501] width 20 height 20
click at [397, 504] on input "Select an option" at bounding box center [387, 501] width 20 height 20
click at [560, 372] on span "Select an option" at bounding box center [552, 372] width 20 height 20
click at [560, 372] on input "Select an option" at bounding box center [552, 372] width 20 height 20
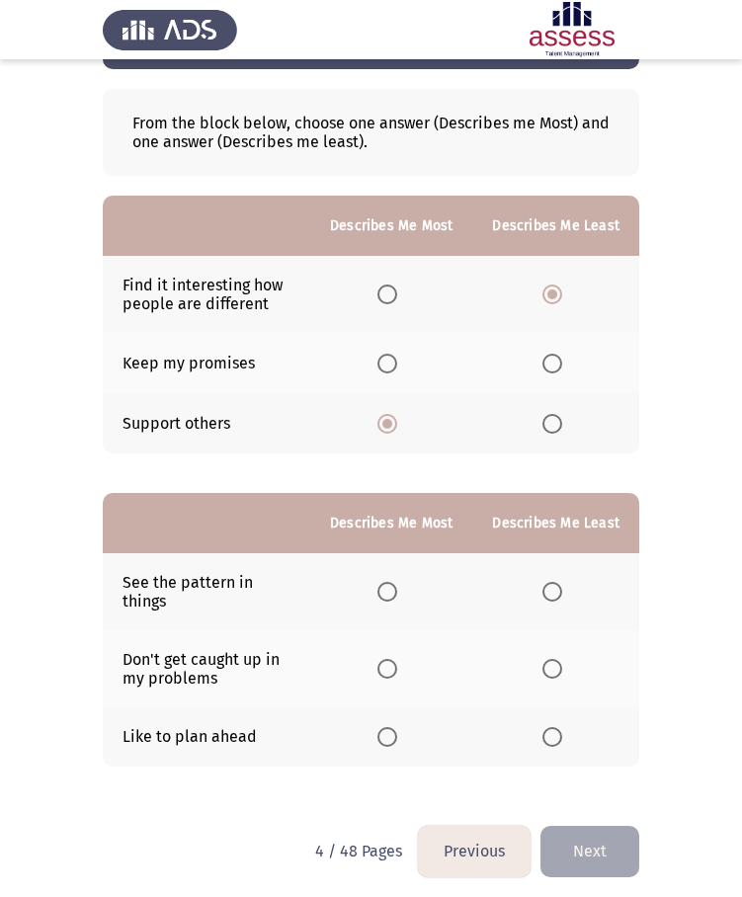
scroll to position [85, 0]
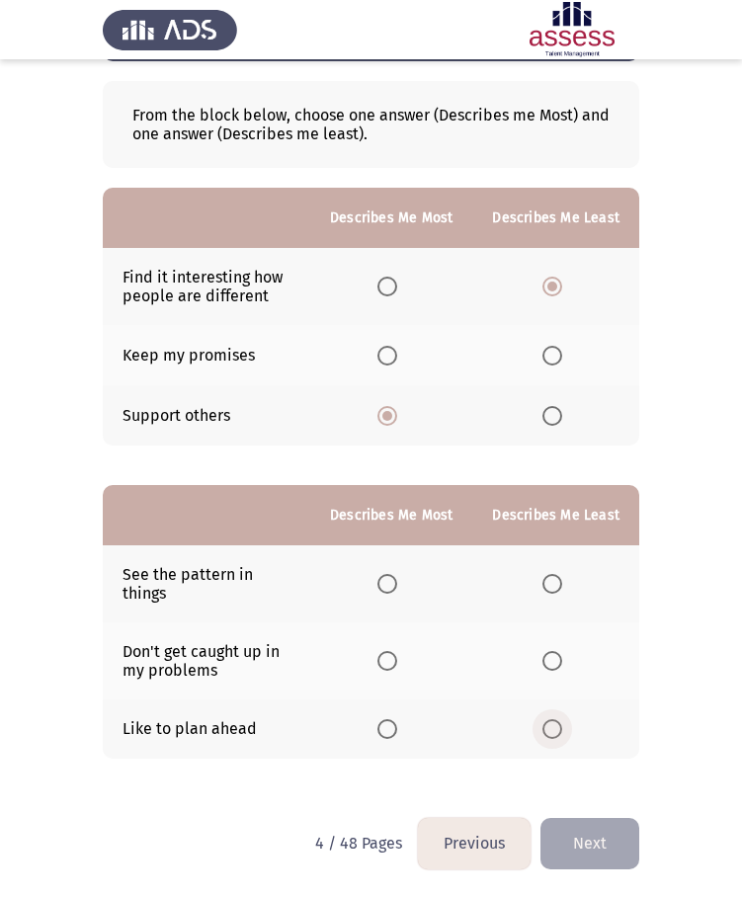
click at [561, 732] on span "Select an option" at bounding box center [552, 729] width 20 height 20
click at [561, 732] on input "Select an option" at bounding box center [552, 729] width 20 height 20
click at [393, 667] on span "Select an option" at bounding box center [387, 661] width 20 height 20
click at [393, 667] on input "Select an option" at bounding box center [387, 661] width 20 height 20
click at [396, 729] on span "Select an option" at bounding box center [387, 729] width 20 height 20
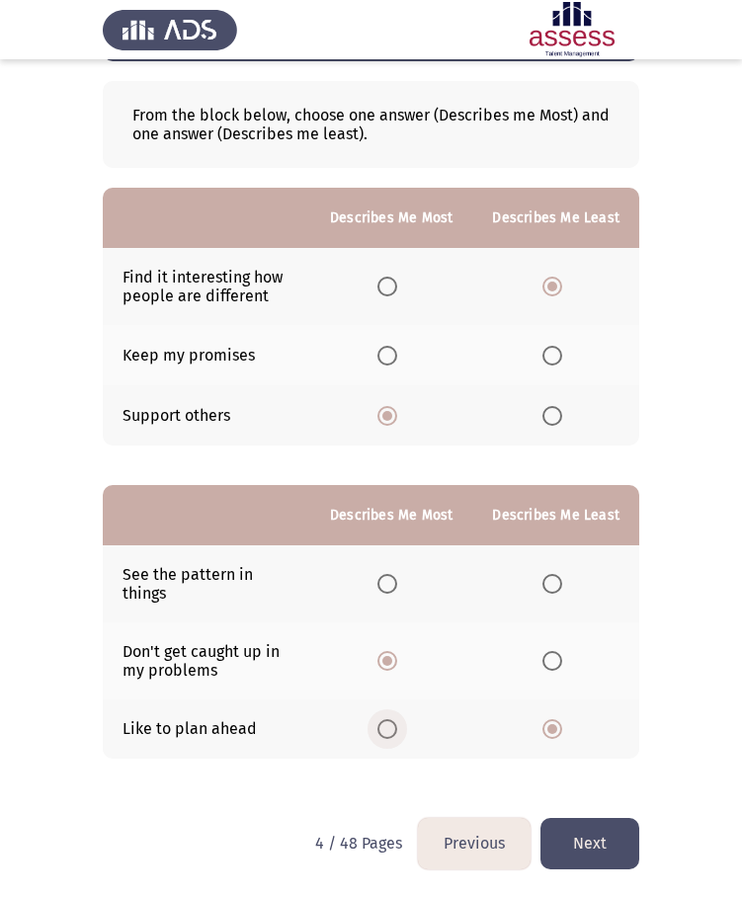
click at [396, 729] on input "Select an option" at bounding box center [387, 729] width 20 height 20
click at [559, 662] on span "Select an option" at bounding box center [552, 661] width 20 height 20
click at [559, 662] on input "Select an option" at bounding box center [552, 661] width 20 height 20
click at [584, 846] on button "Next" at bounding box center [589, 843] width 99 height 50
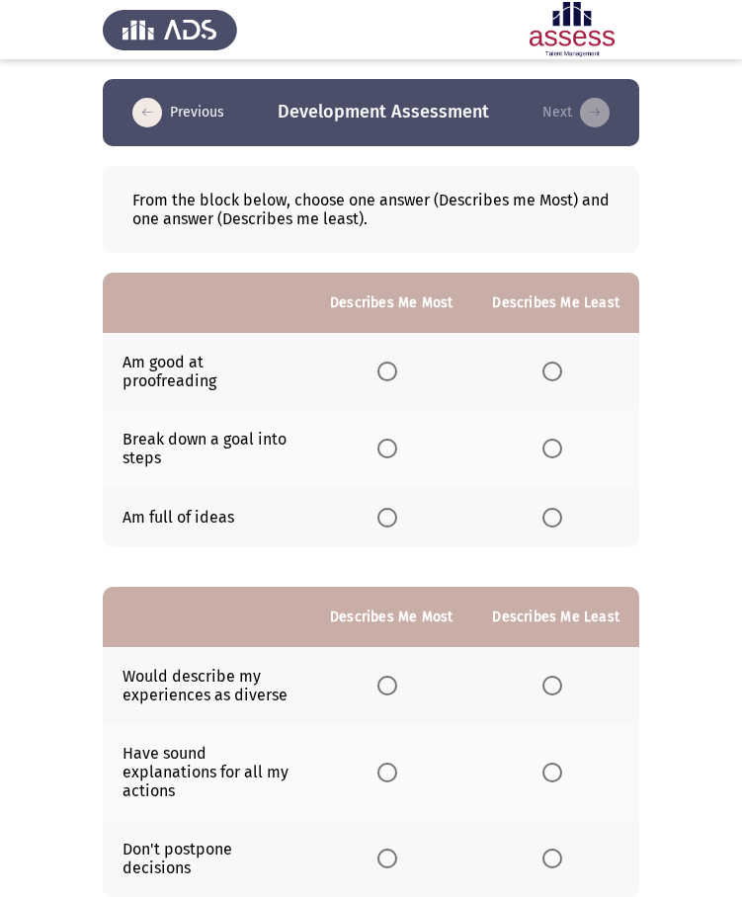
click at [387, 450] on span "Select an option" at bounding box center [387, 449] width 20 height 20
click at [387, 450] on input "Select an option" at bounding box center [387, 449] width 20 height 20
click at [556, 371] on span "Select an option" at bounding box center [552, 372] width 20 height 20
click at [556, 371] on input "Select an option" at bounding box center [552, 372] width 20 height 20
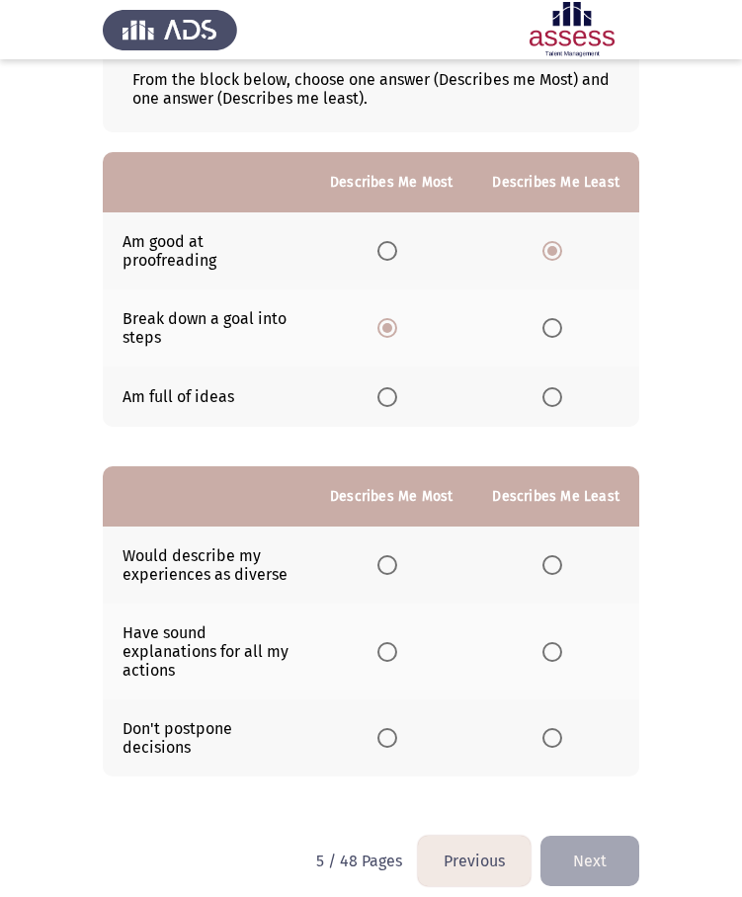
scroll to position [134, 0]
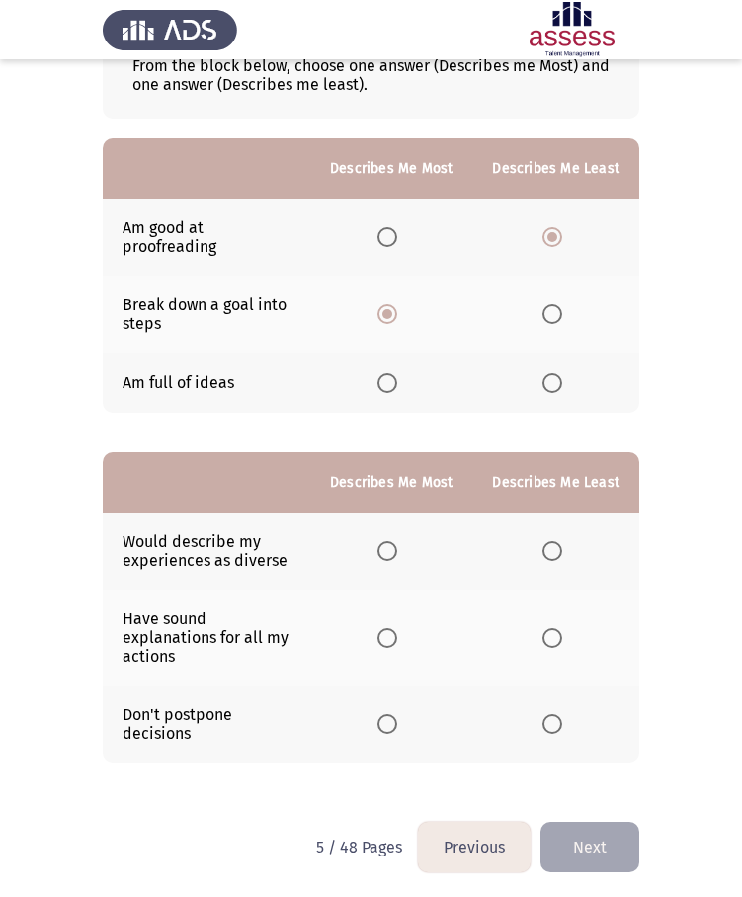
click at [555, 639] on span "Select an option" at bounding box center [552, 638] width 20 height 20
click at [555, 639] on input "Select an option" at bounding box center [552, 638] width 20 height 20
click at [395, 551] on span "Select an option" at bounding box center [387, 551] width 20 height 20
click at [395, 551] on input "Select an option" at bounding box center [387, 551] width 20 height 20
click at [586, 849] on button "Next" at bounding box center [589, 847] width 99 height 50
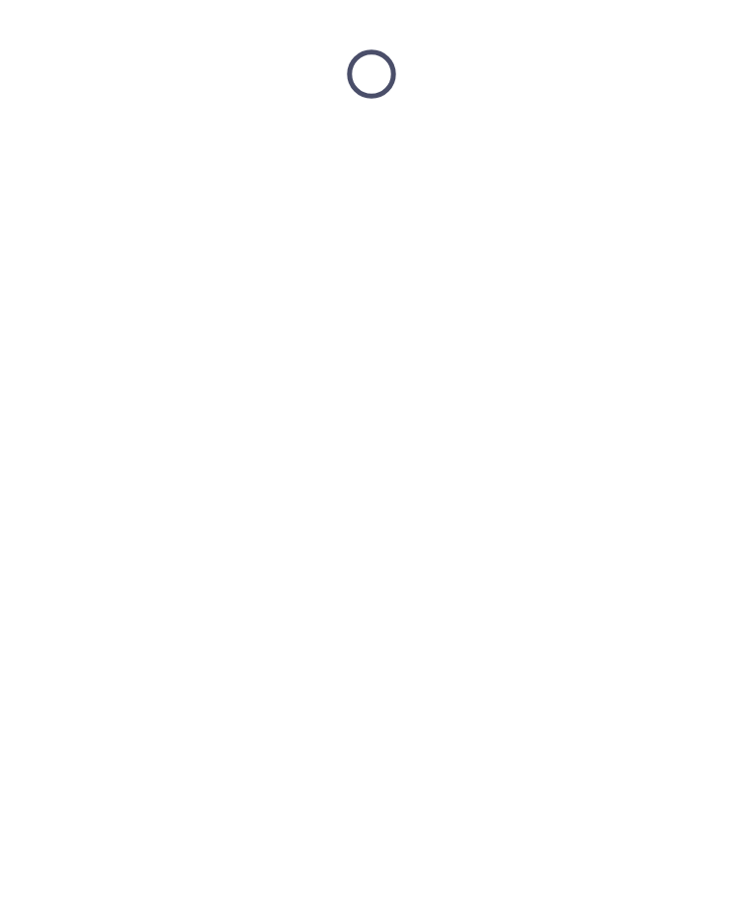
scroll to position [0, 0]
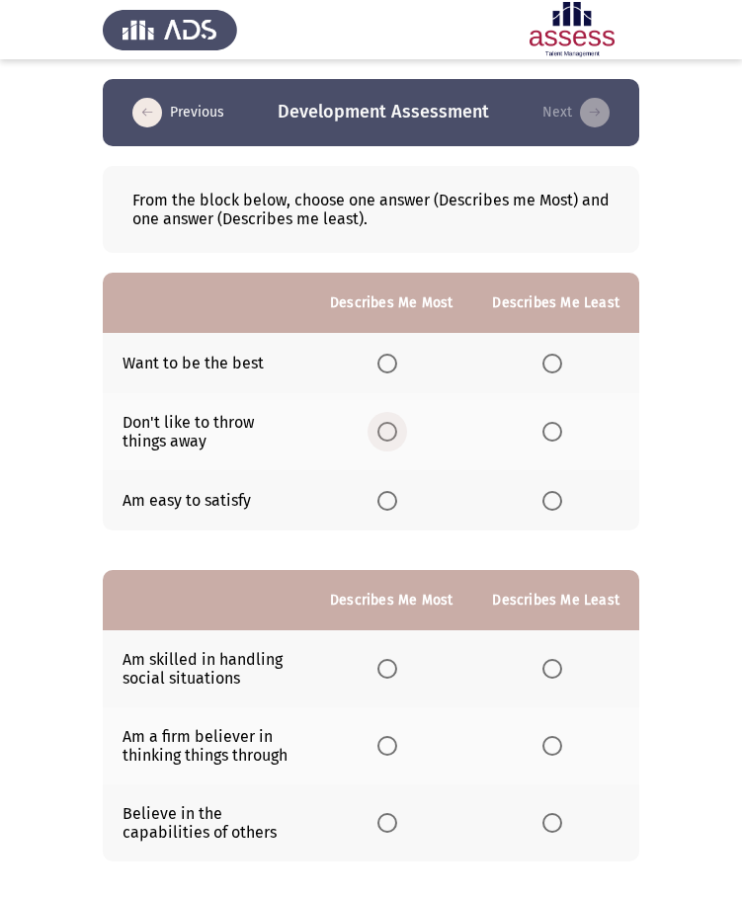
click at [390, 433] on span "Select an option" at bounding box center [387, 432] width 20 height 20
click at [390, 433] on input "Select an option" at bounding box center [387, 432] width 20 height 20
click at [556, 501] on span "Select an option" at bounding box center [552, 501] width 20 height 20
click at [556, 501] on input "Select an option" at bounding box center [552, 501] width 20 height 20
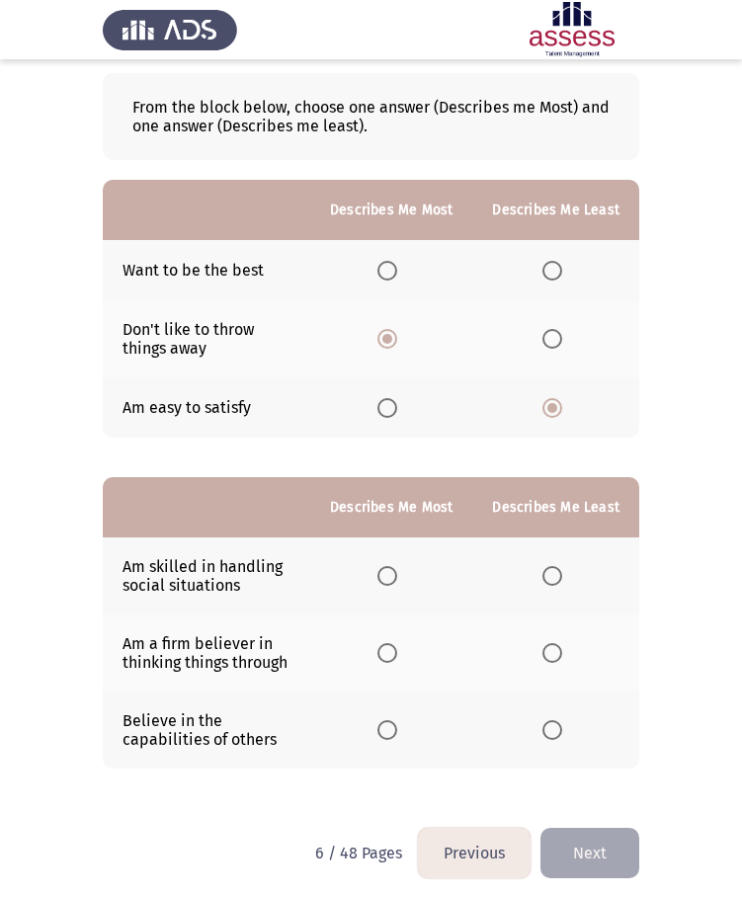
scroll to position [103, 0]
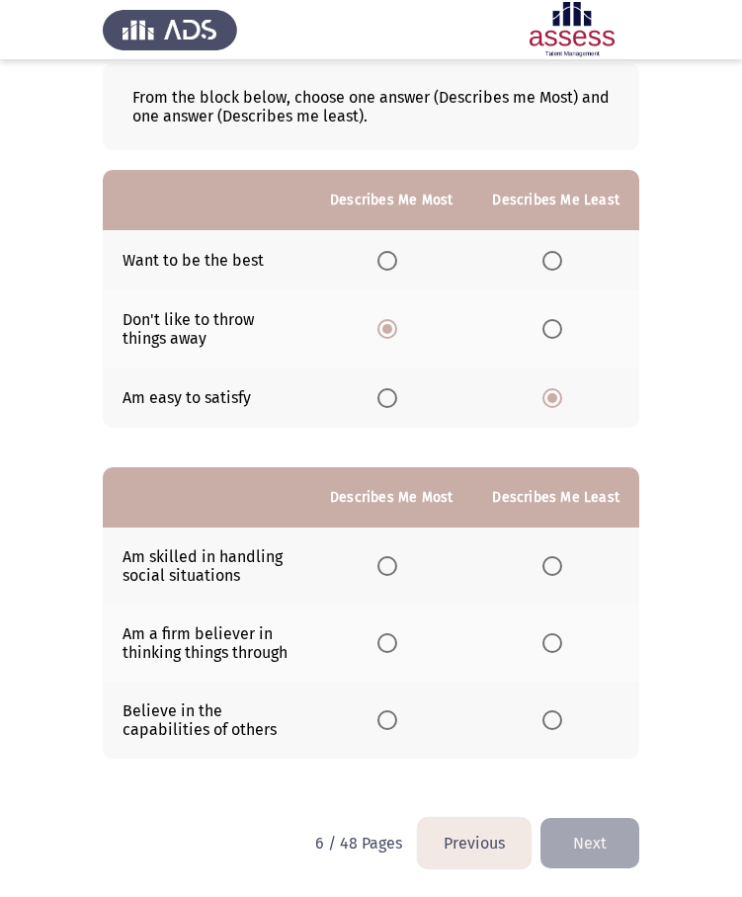
click at [397, 566] on span "Select an option" at bounding box center [387, 566] width 20 height 20
click at [397, 566] on input "Select an option" at bounding box center [387, 566] width 20 height 20
click at [397, 568] on span "Select an option" at bounding box center [387, 566] width 20 height 20
click at [397, 568] on input "Select an option" at bounding box center [387, 566] width 20 height 20
click at [392, 568] on span "Select an option" at bounding box center [387, 566] width 10 height 10
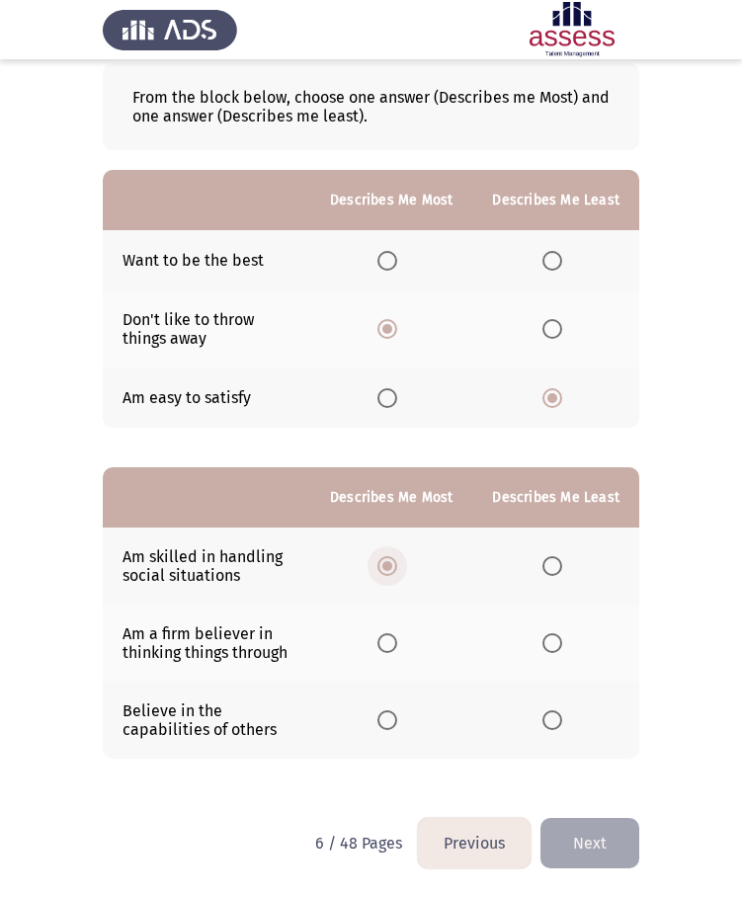
click at [393, 568] on input "Select an option" at bounding box center [387, 566] width 20 height 20
click at [397, 720] on span "Select an option" at bounding box center [387, 720] width 20 height 20
click at [397, 720] on input "Select an option" at bounding box center [387, 720] width 20 height 20
click at [391, 561] on span "Select an option" at bounding box center [387, 566] width 20 height 20
click at [391, 561] on input "Select an option" at bounding box center [387, 566] width 20 height 20
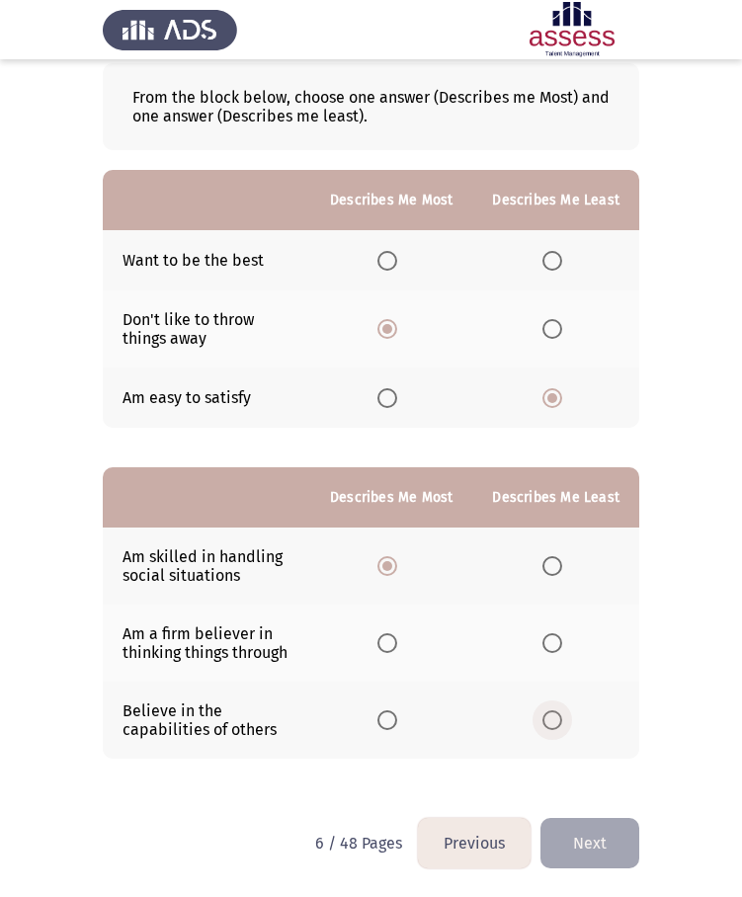
click at [550, 720] on span "Select an option" at bounding box center [552, 720] width 20 height 20
click at [550, 720] on input "Select an option" at bounding box center [552, 720] width 20 height 20
click at [560, 642] on span "Select an option" at bounding box center [552, 643] width 20 height 20
click at [560, 642] on input "Select an option" at bounding box center [552, 643] width 20 height 20
click at [559, 565] on span "Select an option" at bounding box center [552, 566] width 20 height 20
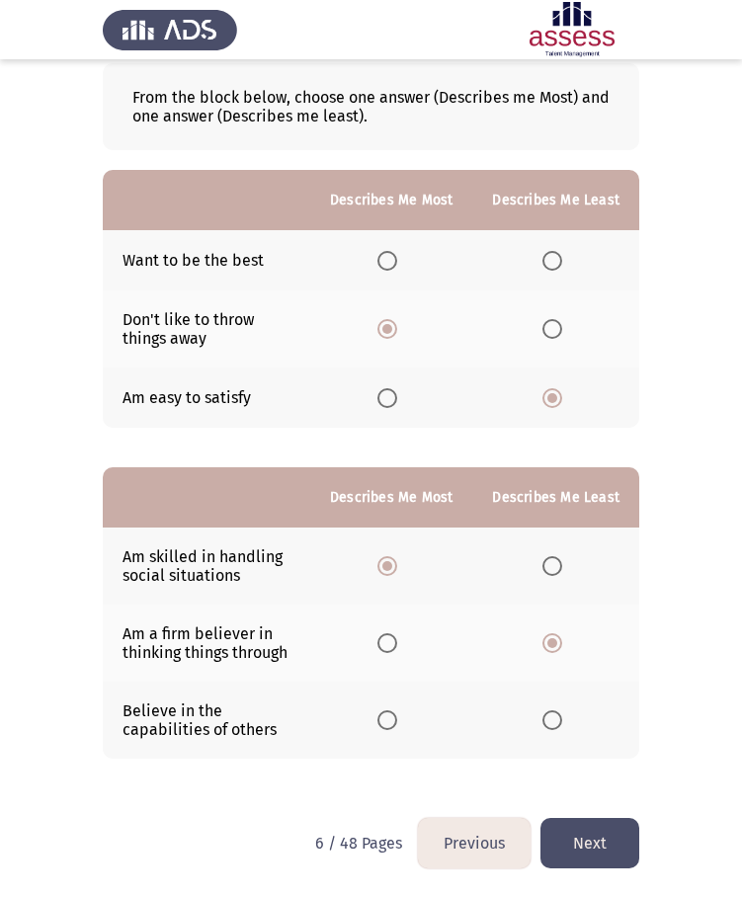
click at [559, 565] on input "Select an option" at bounding box center [552, 566] width 20 height 20
click at [394, 645] on span "Select an option" at bounding box center [387, 643] width 20 height 20
click at [394, 645] on input "Select an option" at bounding box center [387, 643] width 20 height 20
click at [588, 852] on button "Next" at bounding box center [589, 843] width 99 height 50
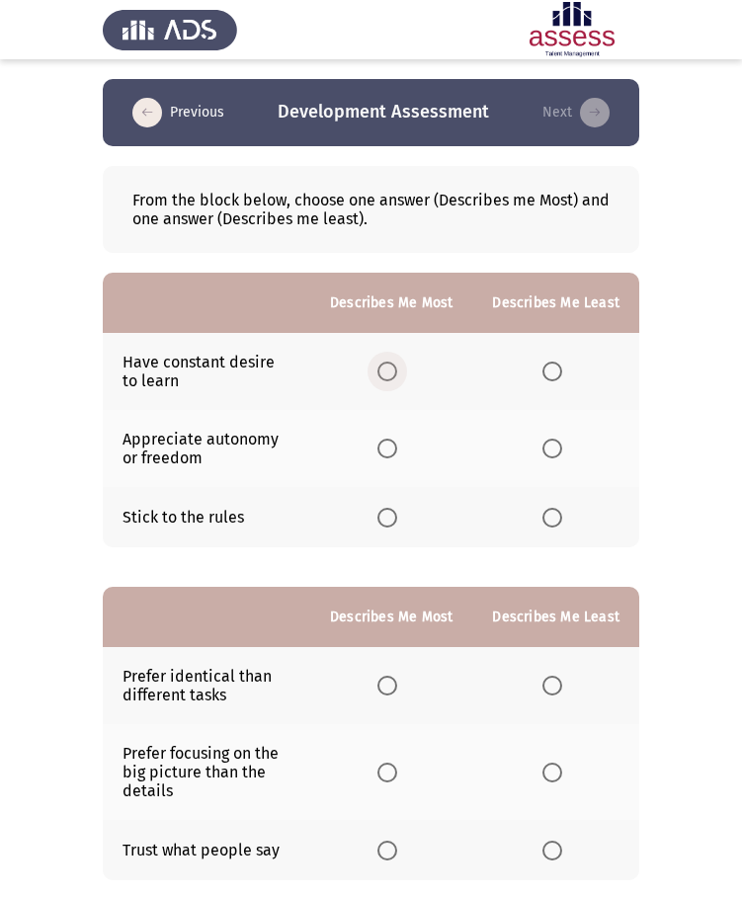
click at [395, 374] on span "Select an option" at bounding box center [387, 372] width 20 height 20
click at [395, 374] on input "Select an option" at bounding box center [387, 372] width 20 height 20
click at [554, 521] on span "Select an option" at bounding box center [552, 518] width 20 height 20
click at [554, 521] on input "Select an option" at bounding box center [552, 518] width 20 height 20
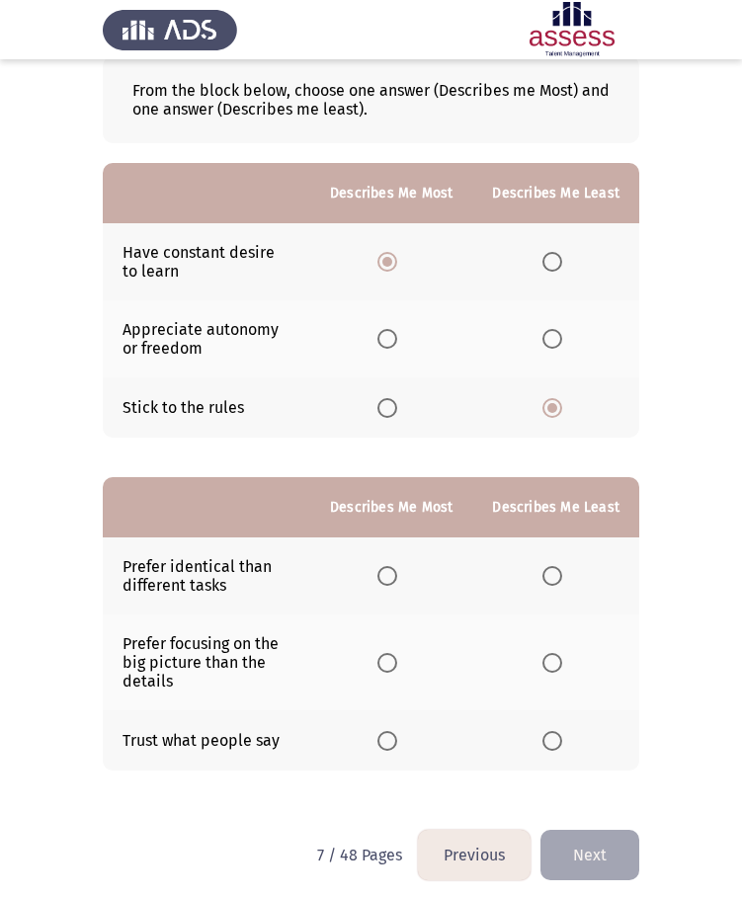
scroll to position [122, 0]
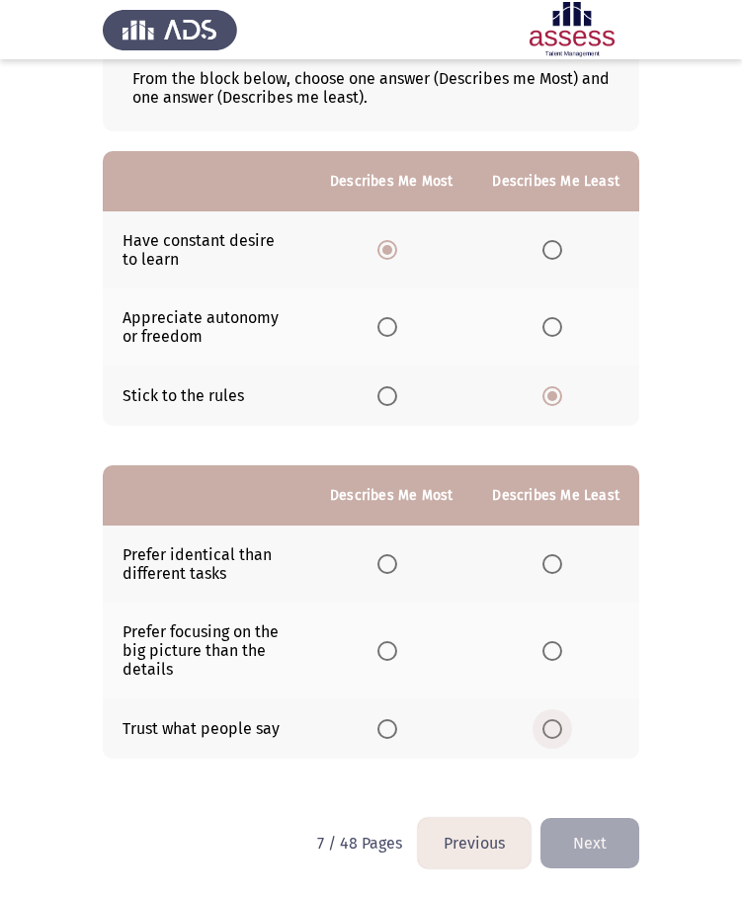
click at [554, 729] on span "Select an option" at bounding box center [552, 729] width 20 height 20
click at [554, 729] on input "Select an option" at bounding box center [552, 729] width 20 height 20
click at [523, 748] on th at bounding box center [555, 728] width 167 height 60
click at [547, 654] on span "Select an option" at bounding box center [552, 651] width 20 height 20
click at [547, 654] on input "Select an option" at bounding box center [552, 651] width 20 height 20
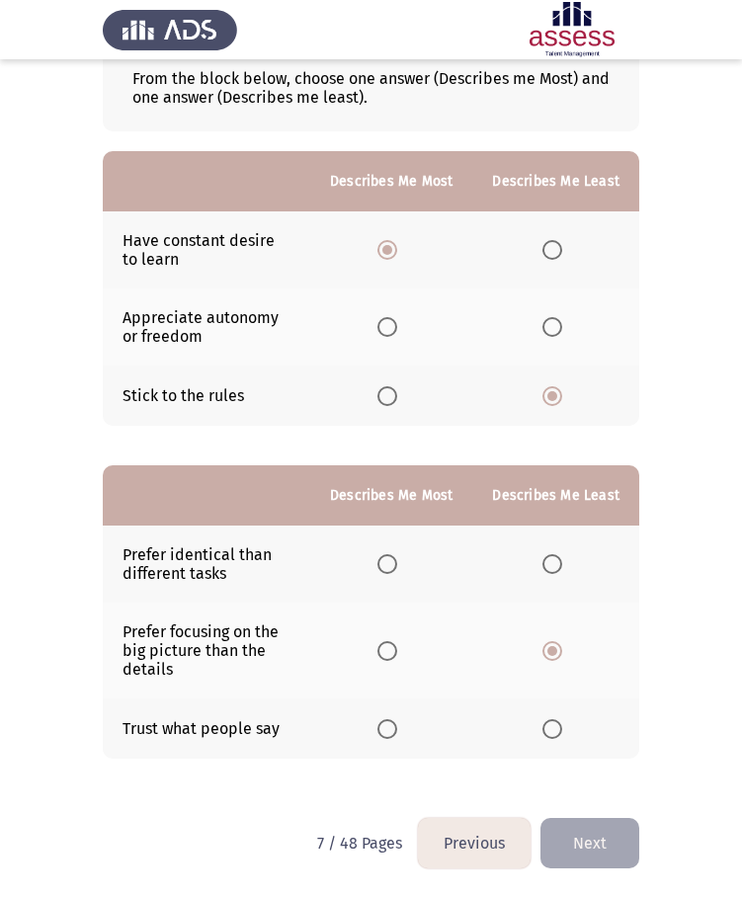
click at [550, 736] on span "Select an option" at bounding box center [552, 729] width 20 height 20
click at [550, 736] on input "Select an option" at bounding box center [552, 729] width 20 height 20
click at [556, 654] on span "Select an option" at bounding box center [552, 651] width 20 height 20
click at [556, 654] on input "Select an option" at bounding box center [552, 651] width 20 height 20
click at [549, 559] on span "Select an option" at bounding box center [552, 564] width 20 height 20
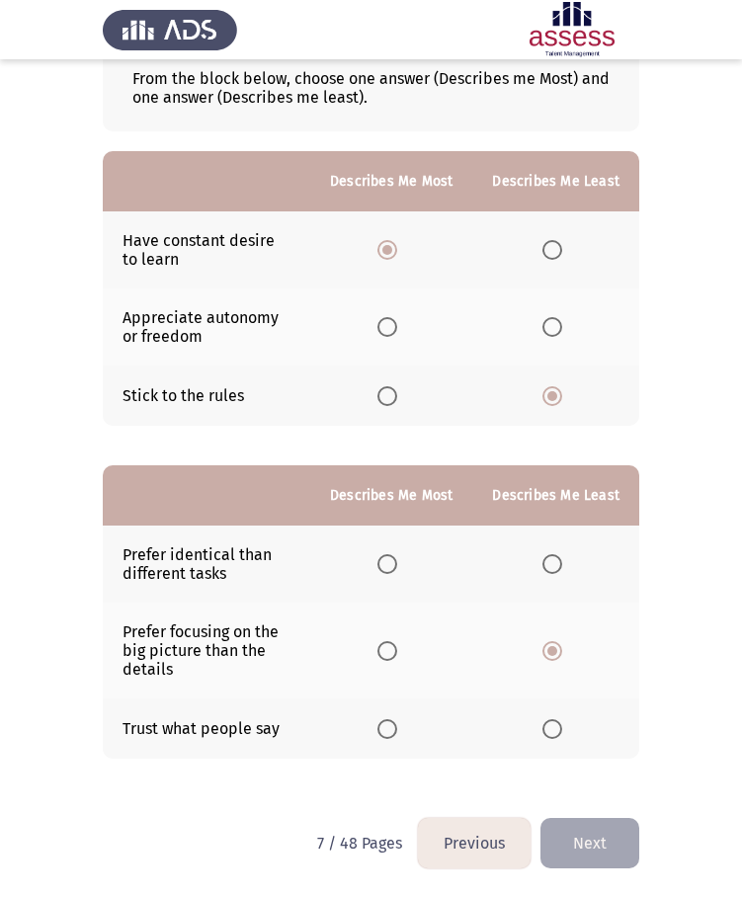
click at [549, 559] on input "Select an option" at bounding box center [552, 564] width 20 height 20
click at [389, 736] on span "Select an option" at bounding box center [387, 729] width 20 height 20
click at [389, 736] on input "Select an option" at bounding box center [387, 729] width 20 height 20
click at [553, 651] on span "Select an option" at bounding box center [552, 651] width 20 height 20
click at [553, 651] on input "Select an option" at bounding box center [552, 651] width 20 height 20
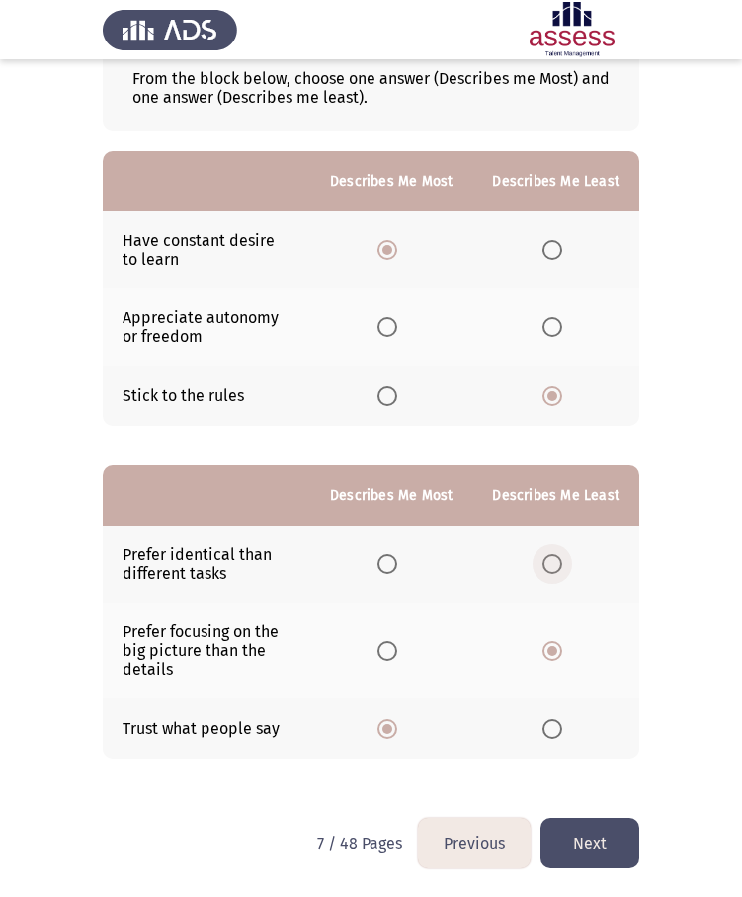
click at [552, 563] on span "Select an option" at bounding box center [552, 564] width 20 height 20
click at [552, 563] on input "Select an option" at bounding box center [552, 564] width 20 height 20
click at [391, 650] on span "Select an option" at bounding box center [387, 651] width 20 height 20
click at [391, 650] on input "Select an option" at bounding box center [387, 651] width 20 height 20
click at [583, 856] on button "Next" at bounding box center [589, 843] width 99 height 50
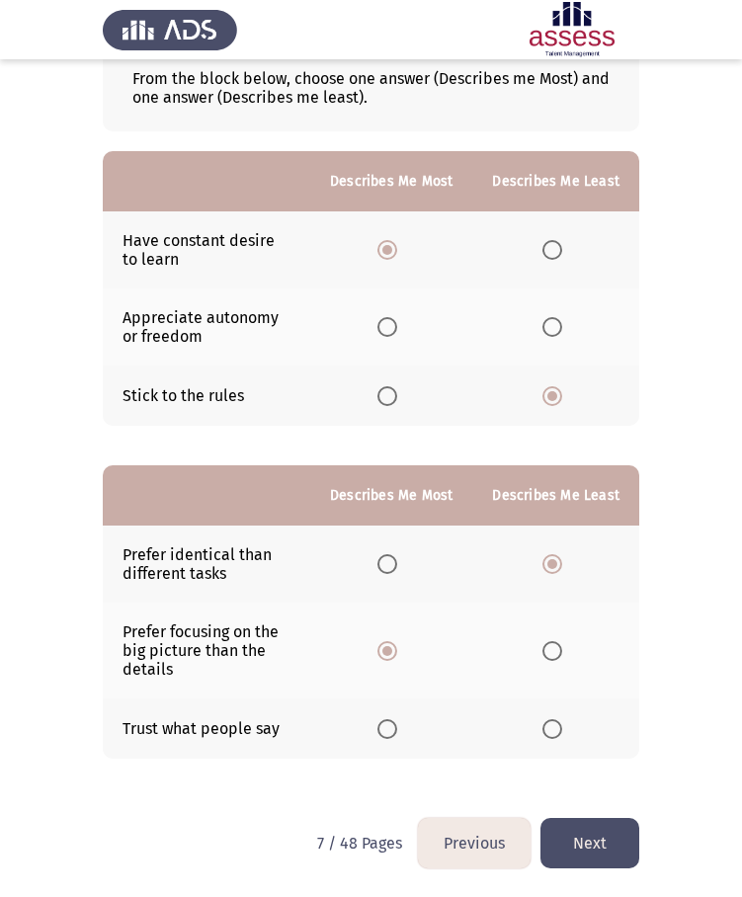
scroll to position [0, 0]
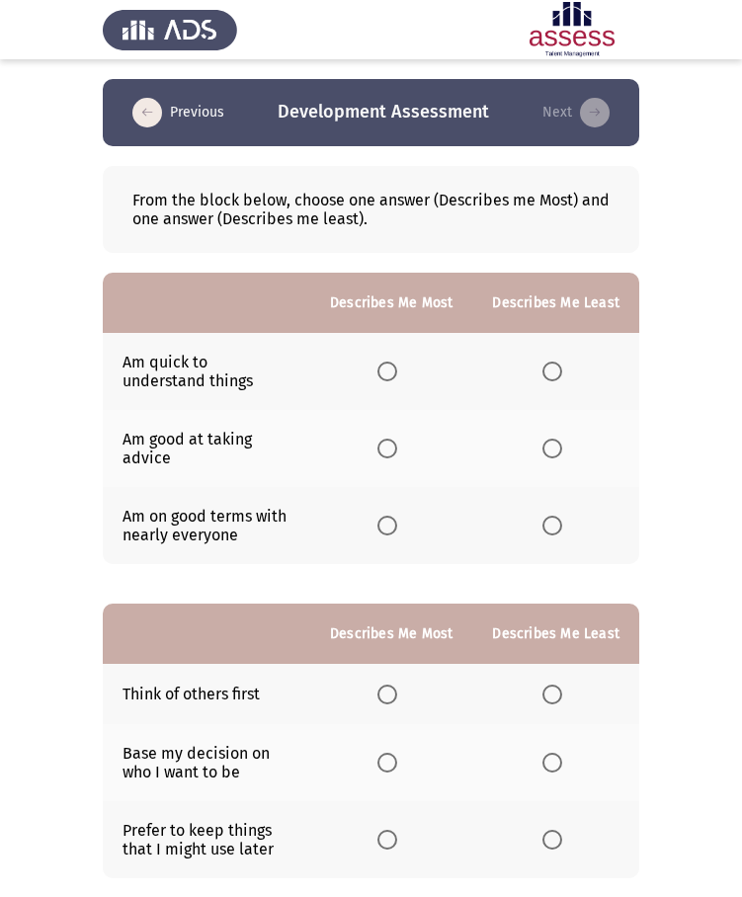
click at [396, 375] on span "Select an option" at bounding box center [387, 372] width 20 height 20
click at [396, 375] on input "Select an option" at bounding box center [387, 372] width 20 height 20
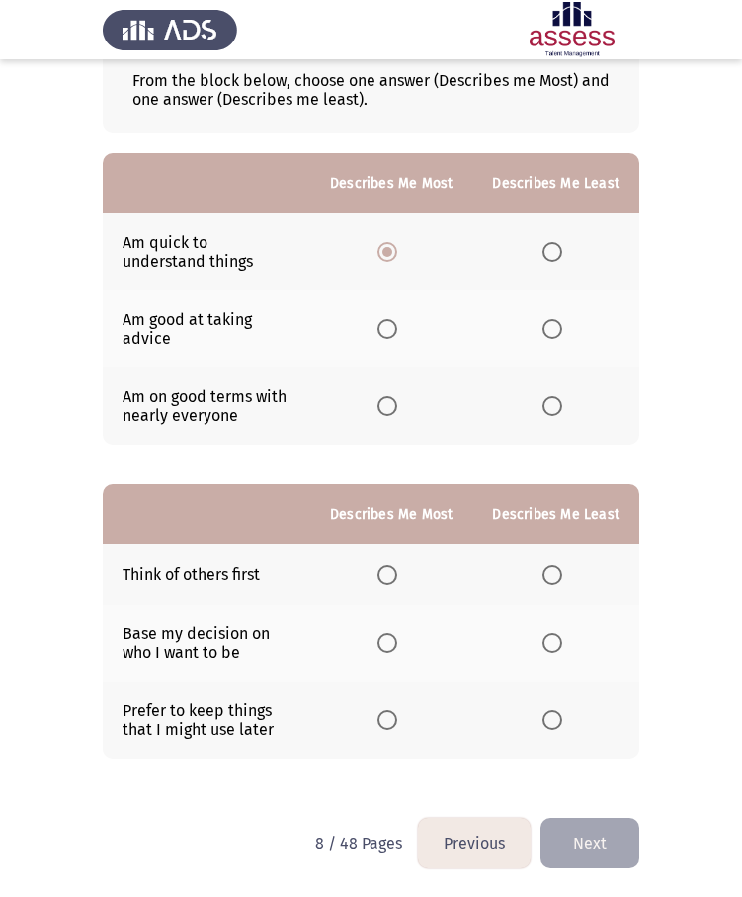
click at [385, 643] on span "Select an option" at bounding box center [387, 643] width 20 height 20
click at [385, 643] on input "Select an option" at bounding box center [387, 643] width 20 height 20
click at [556, 723] on span "Select an option" at bounding box center [552, 720] width 20 height 20
click at [556, 723] on input "Select an option" at bounding box center [552, 720] width 20 height 20
click at [556, 402] on span "Select an option" at bounding box center [552, 406] width 20 height 20
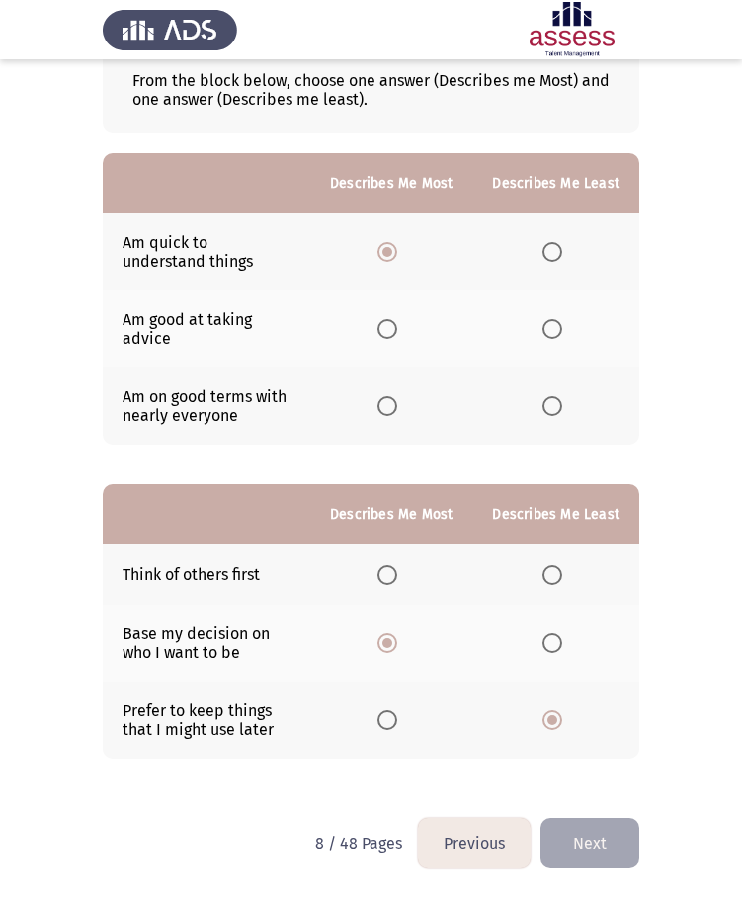
click at [556, 402] on input "Select an option" at bounding box center [552, 406] width 20 height 20
click at [595, 844] on button "Next" at bounding box center [589, 843] width 99 height 50
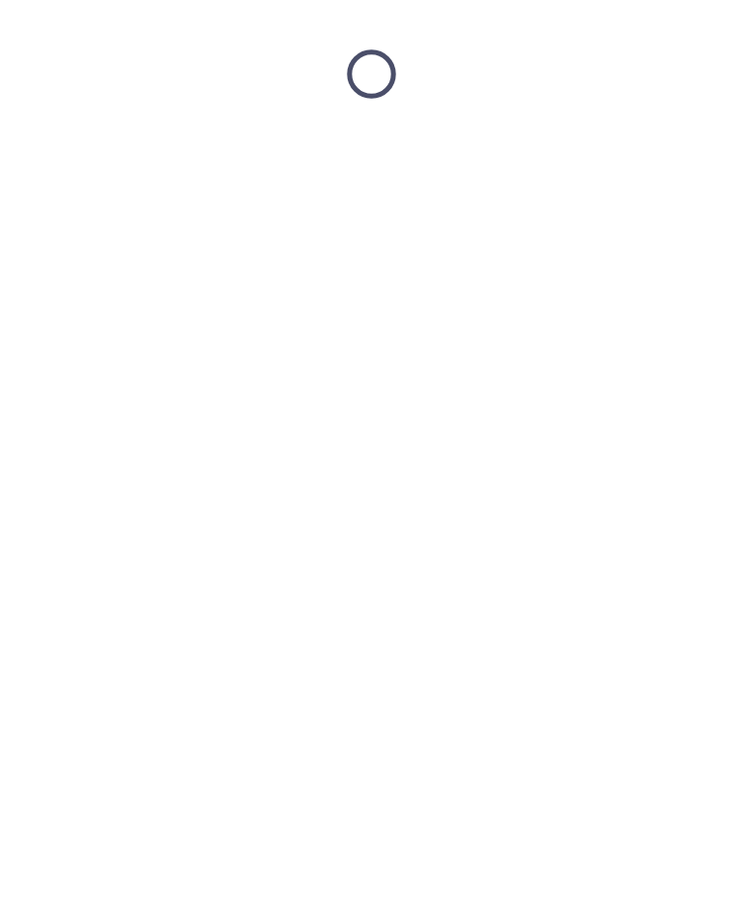
scroll to position [0, 0]
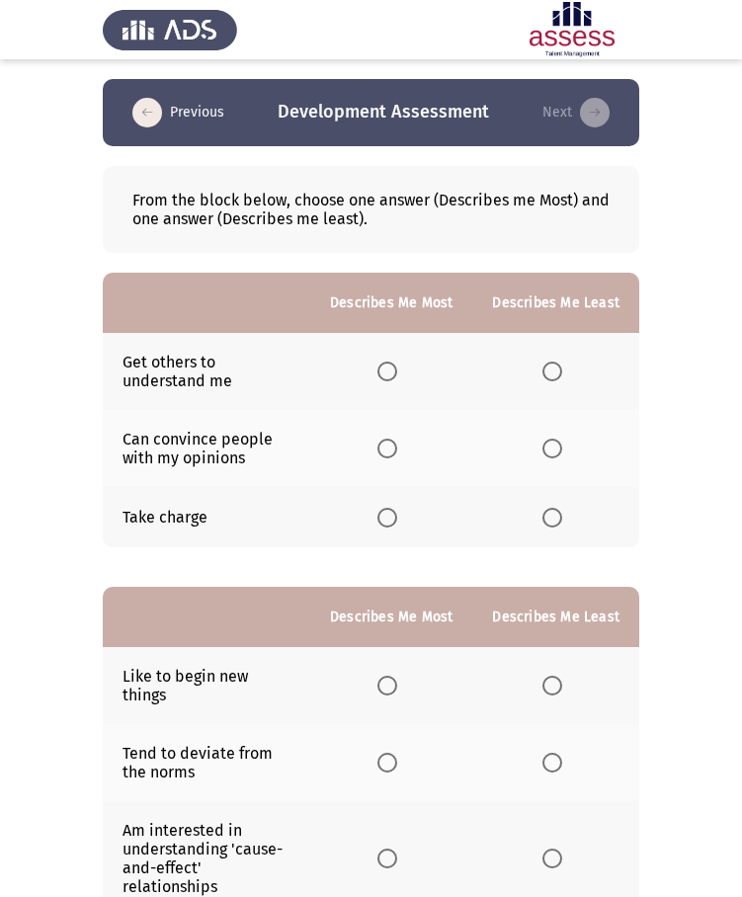
click at [393, 521] on span "Select an option" at bounding box center [387, 518] width 20 height 20
click at [393, 521] on input "Select an option" at bounding box center [387, 518] width 20 height 20
click at [552, 369] on span "Select an option" at bounding box center [552, 372] width 20 height 20
click at [552, 369] on input "Select an option" at bounding box center [552, 372] width 20 height 20
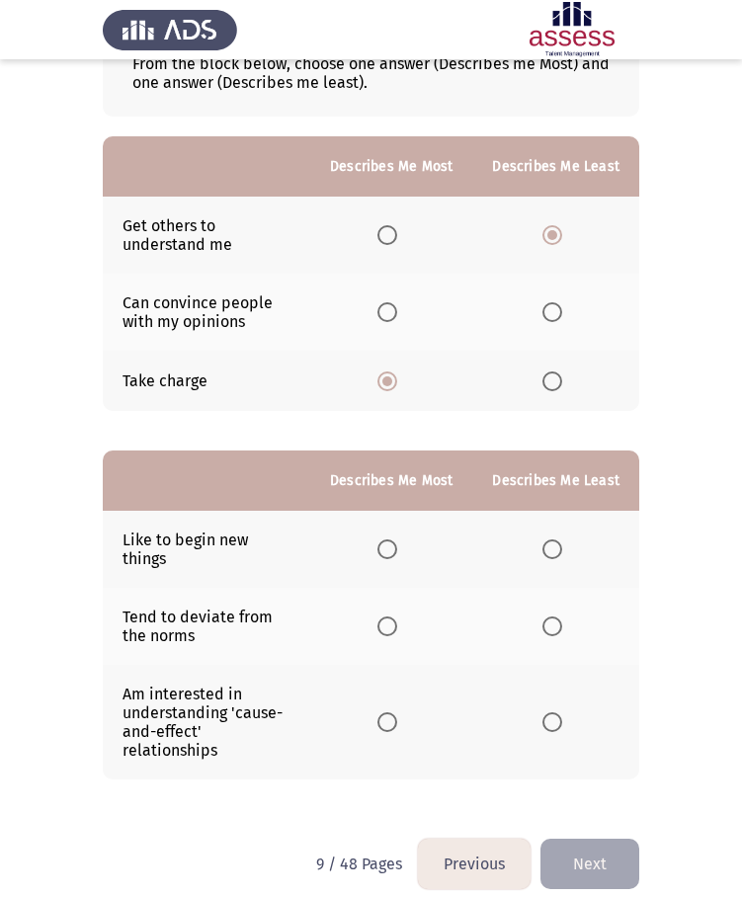
scroll to position [140, 0]
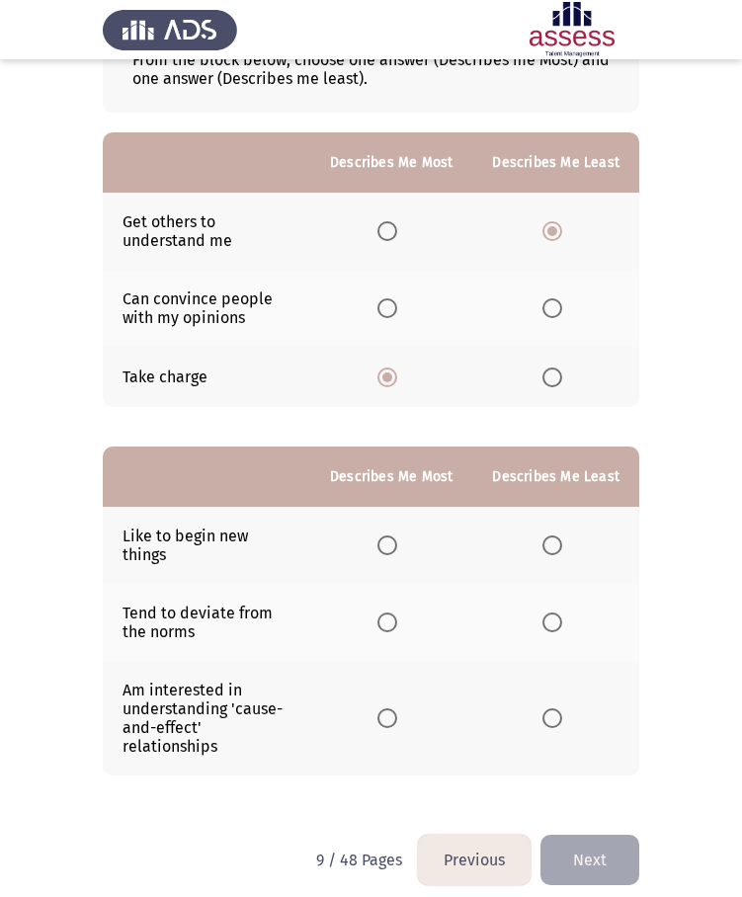
click at [392, 708] on span "Select an option" at bounding box center [387, 718] width 20 height 20
click at [392, 708] on input "Select an option" at bounding box center [387, 718] width 20 height 20
click at [560, 613] on span "Select an option" at bounding box center [552, 623] width 20 height 20
click at [560, 613] on input "Select an option" at bounding box center [552, 623] width 20 height 20
click at [609, 840] on button "Next" at bounding box center [589, 860] width 99 height 50
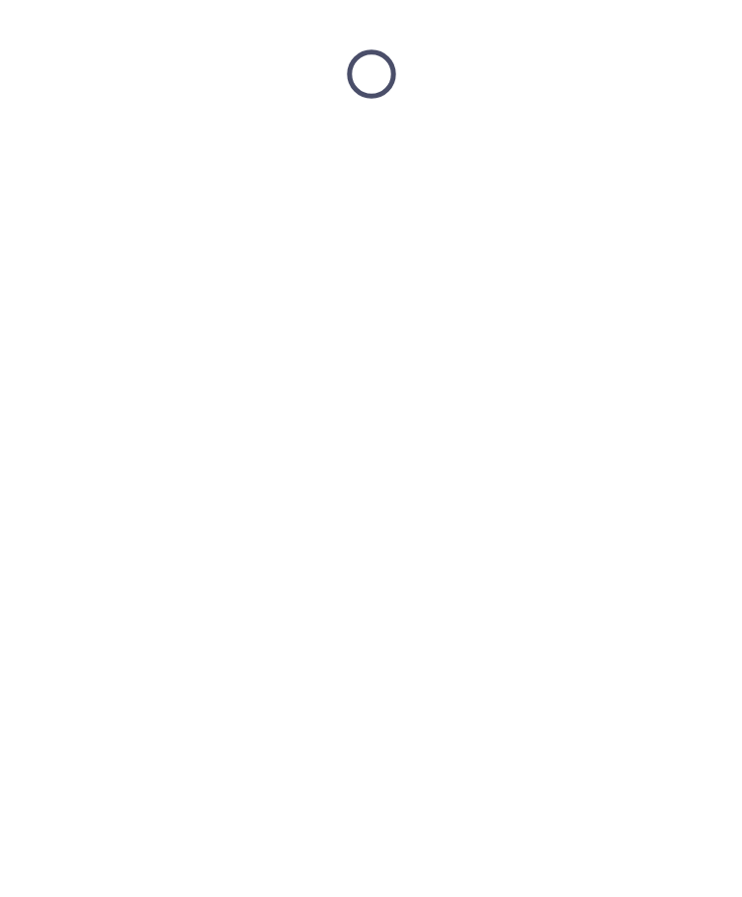
scroll to position [0, 0]
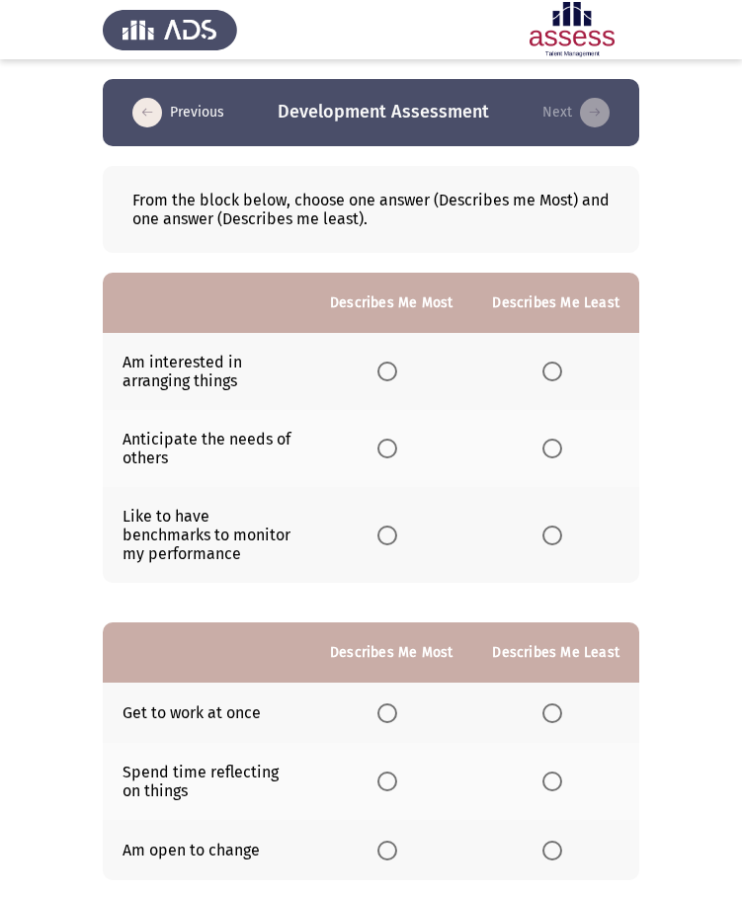
click at [391, 531] on span "Select an option" at bounding box center [387, 536] width 20 height 20
click at [391, 531] on input "Select an option" at bounding box center [387, 536] width 20 height 20
click at [549, 443] on span "Select an option" at bounding box center [552, 449] width 20 height 20
click at [549, 443] on input "Select an option" at bounding box center [552, 449] width 20 height 20
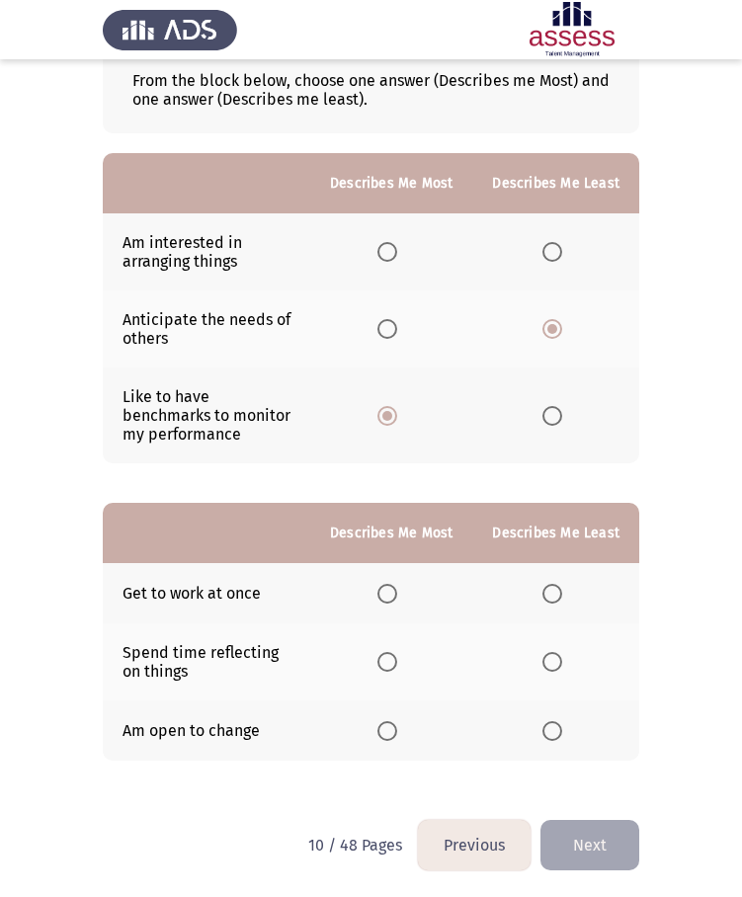
scroll to position [122, 0]
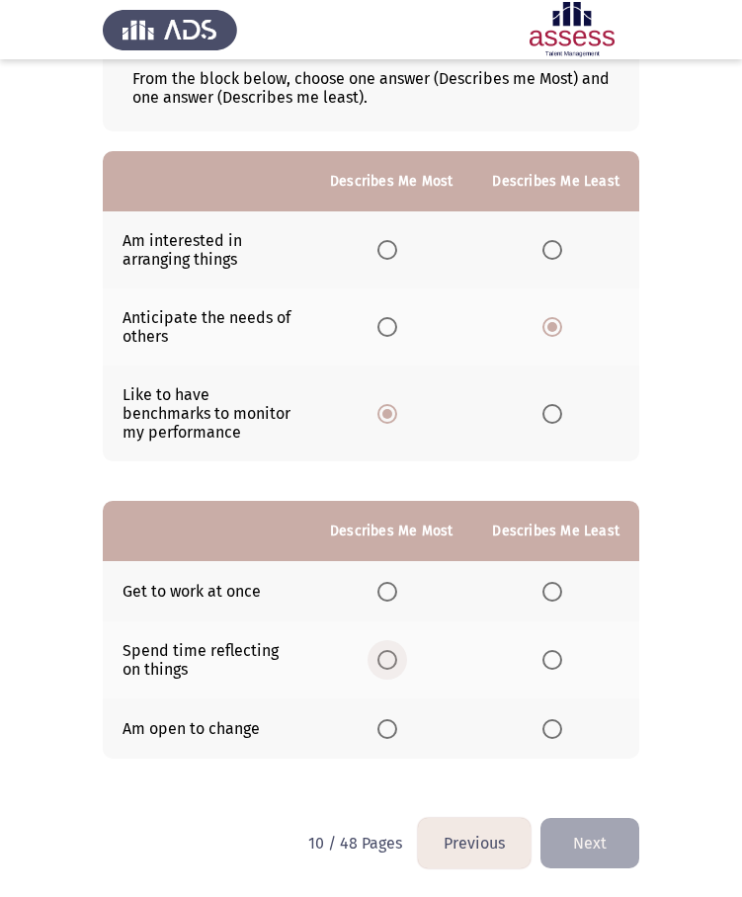
click at [391, 656] on span "Select an option" at bounding box center [387, 660] width 20 height 20
click at [391, 656] on input "Select an option" at bounding box center [387, 660] width 20 height 20
click at [554, 587] on span "Select an option" at bounding box center [552, 592] width 20 height 20
click at [554, 587] on input "Select an option" at bounding box center [552, 592] width 20 height 20
click at [586, 844] on button "Next" at bounding box center [589, 843] width 99 height 50
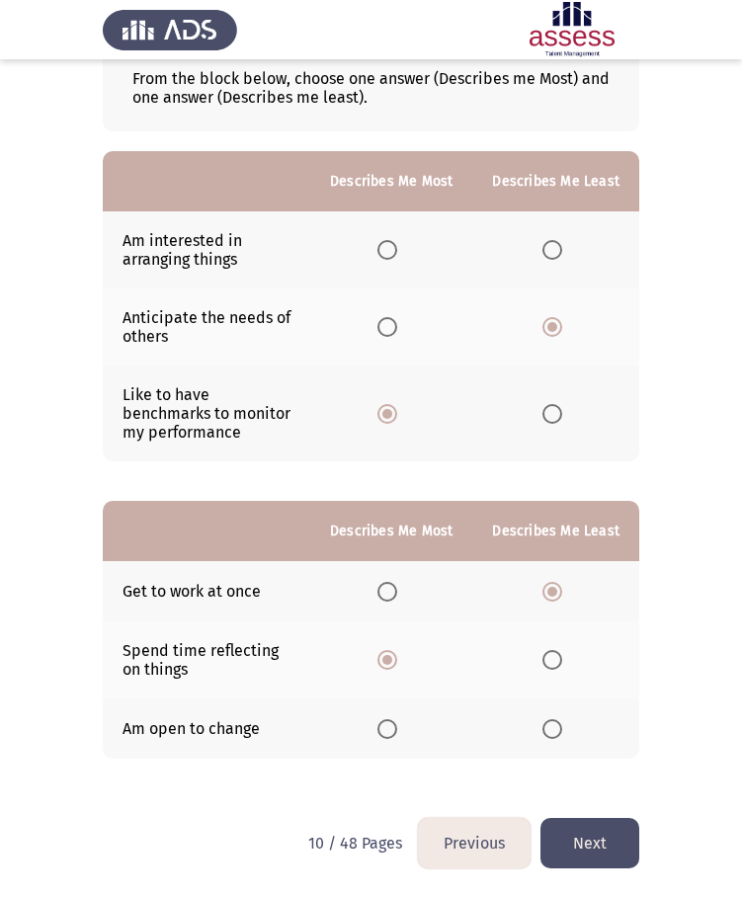
scroll to position [0, 0]
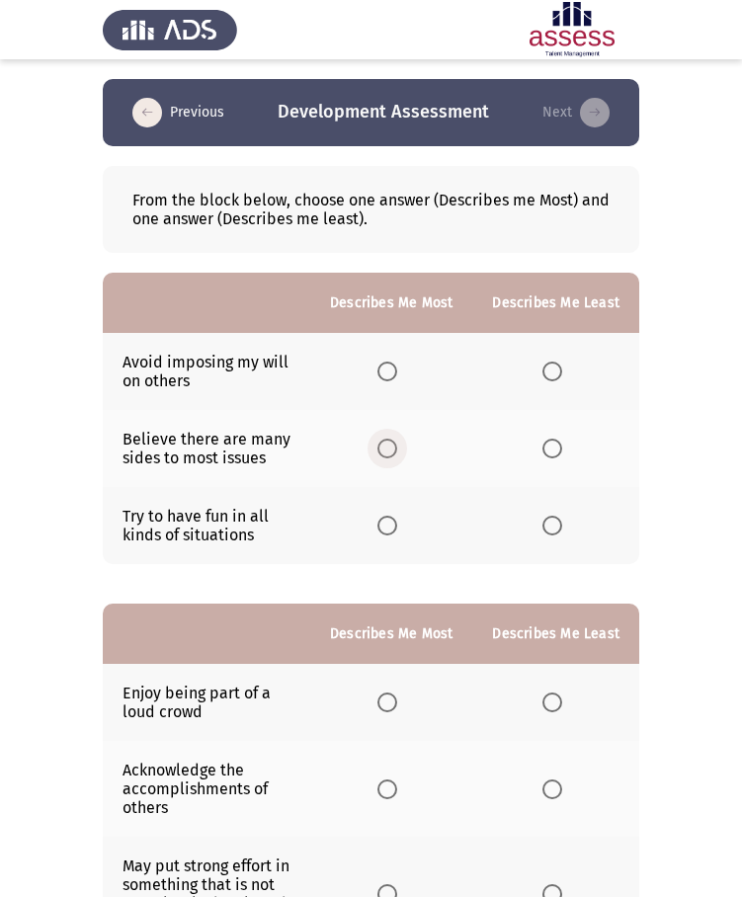
click at [395, 448] on span "Select an option" at bounding box center [387, 449] width 20 height 20
click at [395, 448] on input "Select an option" at bounding box center [387, 449] width 20 height 20
click at [560, 379] on span "Select an option" at bounding box center [552, 372] width 20 height 20
click at [560, 379] on input "Select an option" at bounding box center [552, 372] width 20 height 20
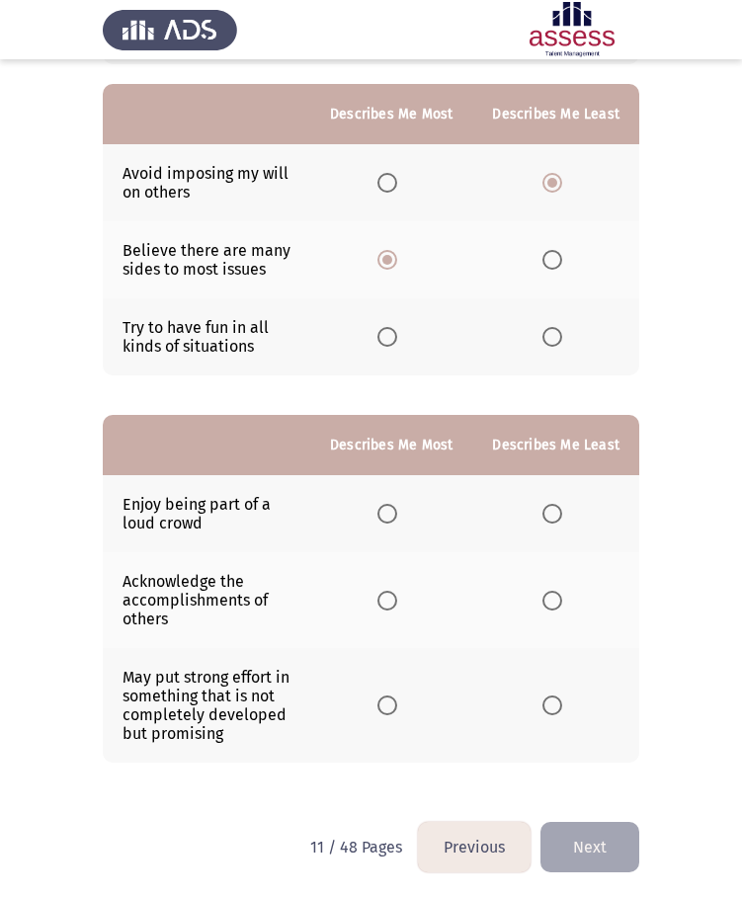
scroll to position [193, 0]
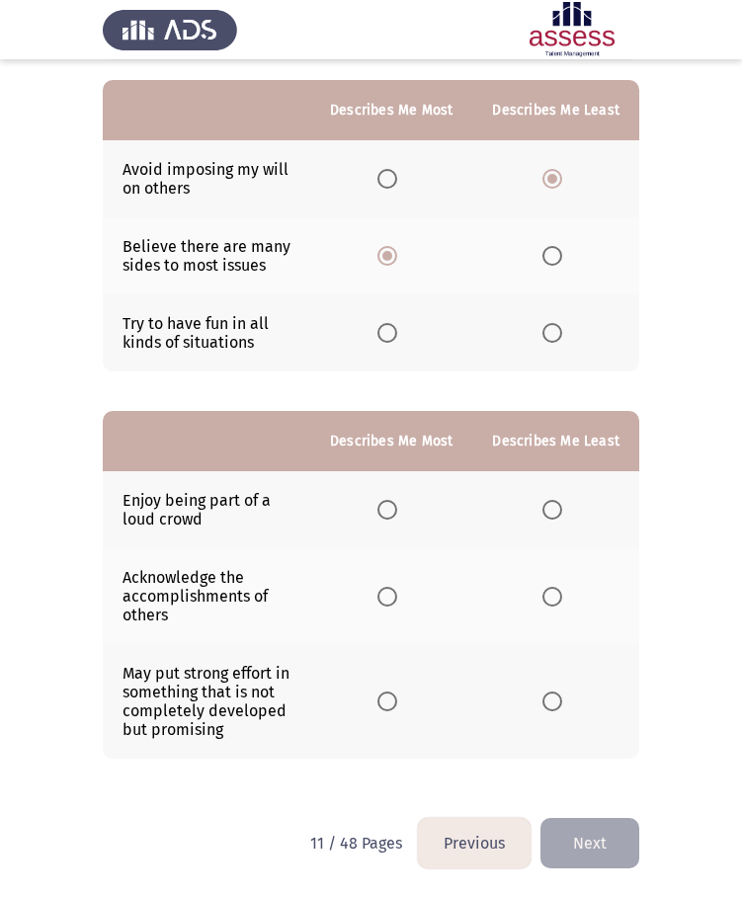
click at [386, 702] on span "Select an option" at bounding box center [387, 702] width 20 height 20
click at [386, 702] on input "Select an option" at bounding box center [387, 702] width 20 height 20
click at [565, 505] on label "Select an option" at bounding box center [556, 510] width 28 height 20
click at [562, 505] on input "Select an option" at bounding box center [552, 510] width 20 height 20
click at [593, 824] on button "Next" at bounding box center [589, 843] width 99 height 50
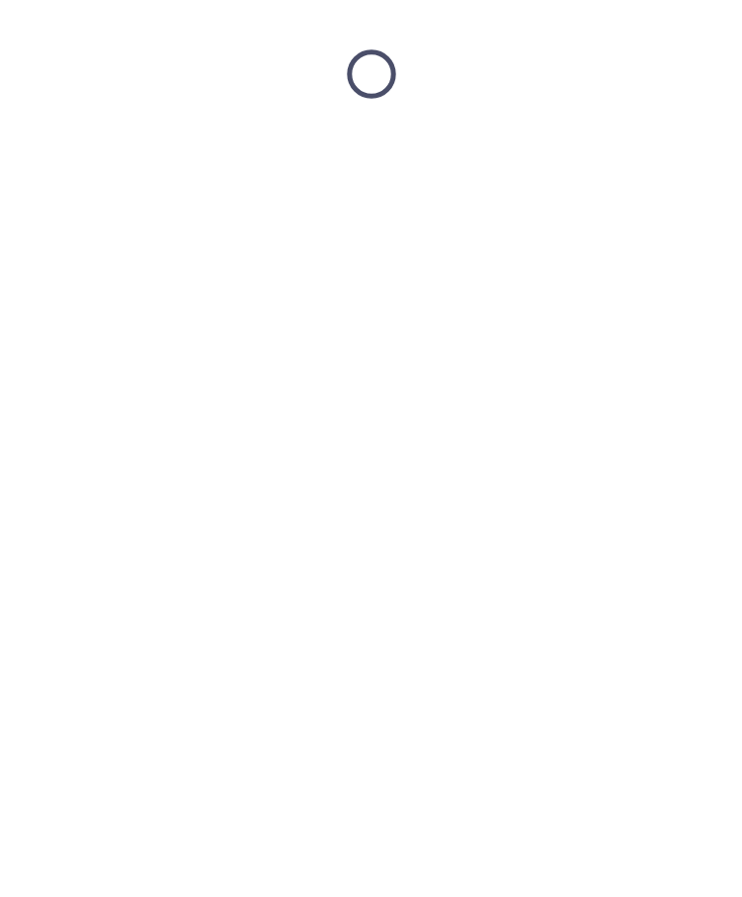
scroll to position [0, 0]
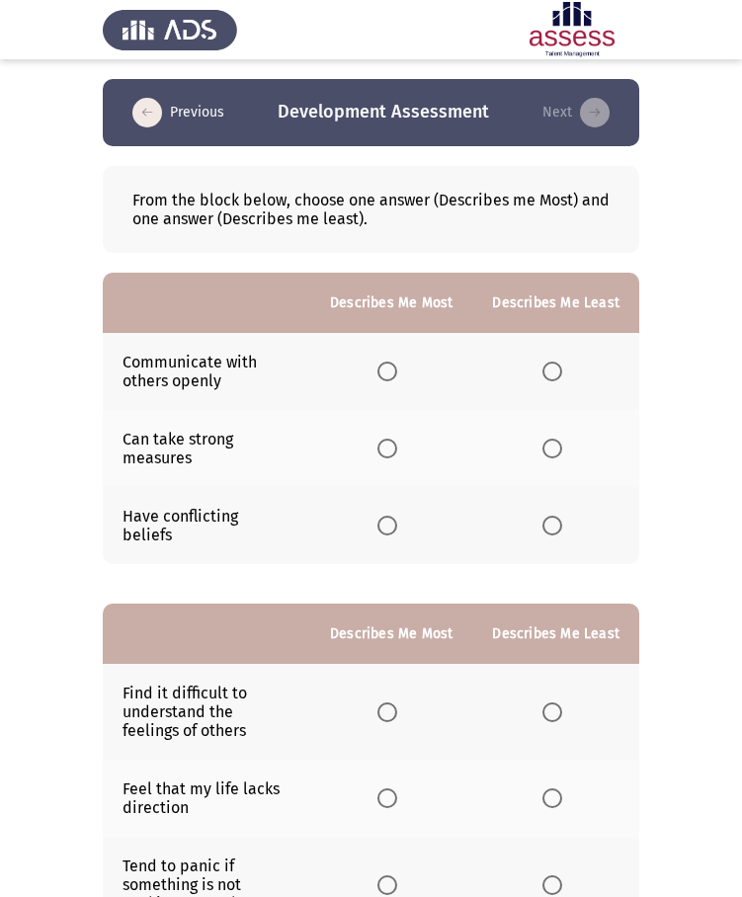
click at [564, 516] on label "Select an option" at bounding box center [556, 526] width 28 height 20
click at [562, 516] on input "Select an option" at bounding box center [552, 526] width 20 height 20
click at [405, 375] on label "Select an option" at bounding box center [391, 372] width 28 height 20
click at [397, 375] on input "Select an option" at bounding box center [387, 372] width 20 height 20
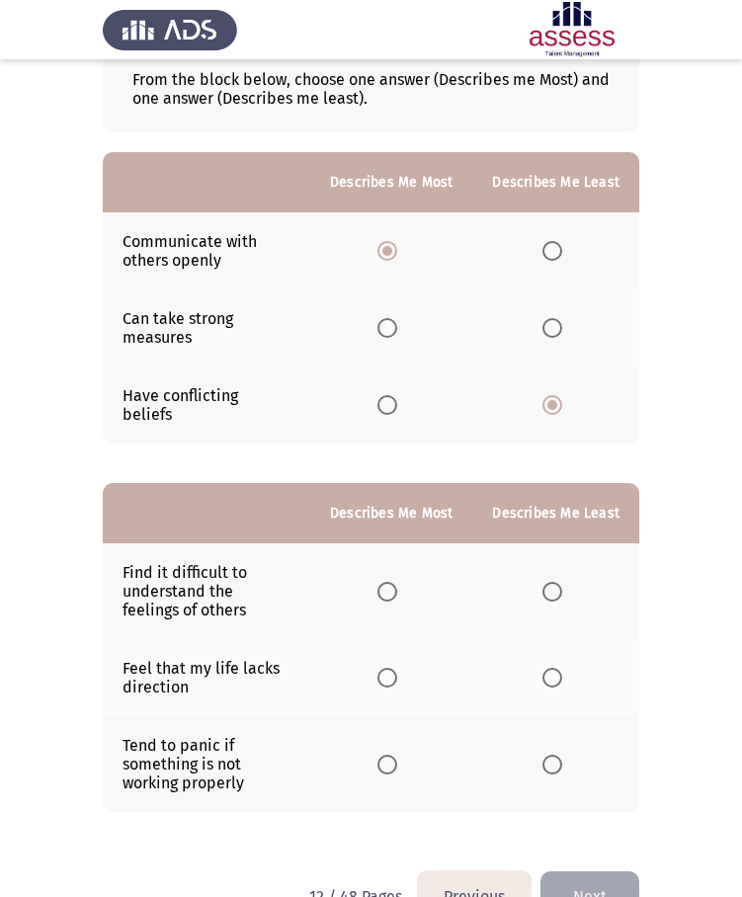
scroll to position [134, 0]
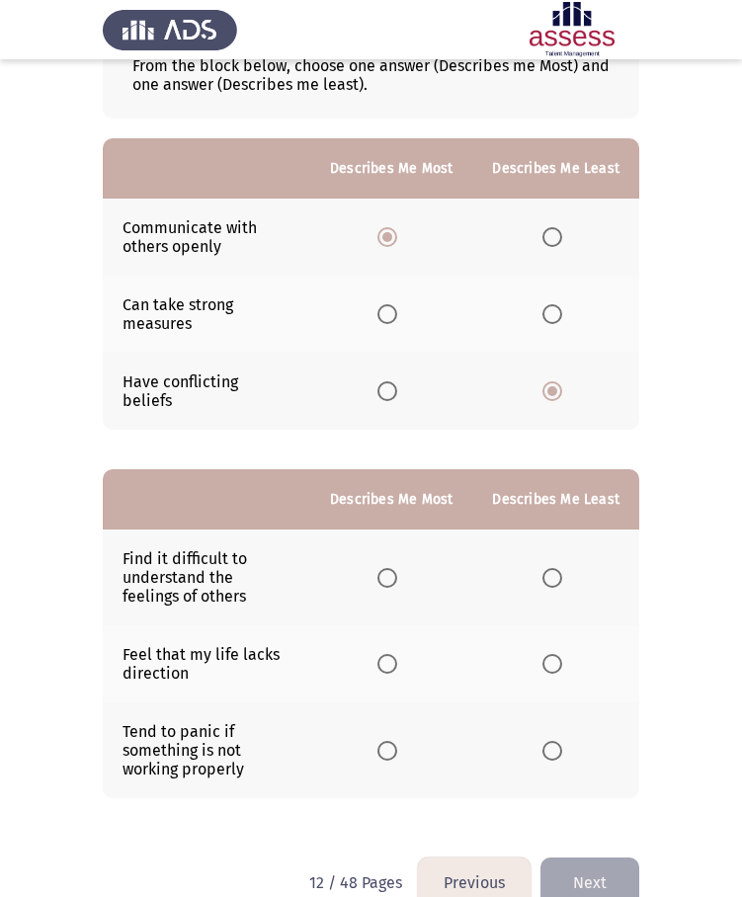
click at [543, 568] on span "Select an option" at bounding box center [552, 578] width 20 height 20
click at [543, 568] on input "Select an option" at bounding box center [552, 578] width 20 height 20
click at [396, 741] on span "Select an option" at bounding box center [387, 751] width 20 height 20
click at [396, 741] on input "Select an option" at bounding box center [387, 751] width 20 height 20
click at [621, 880] on button "Next" at bounding box center [589, 883] width 99 height 50
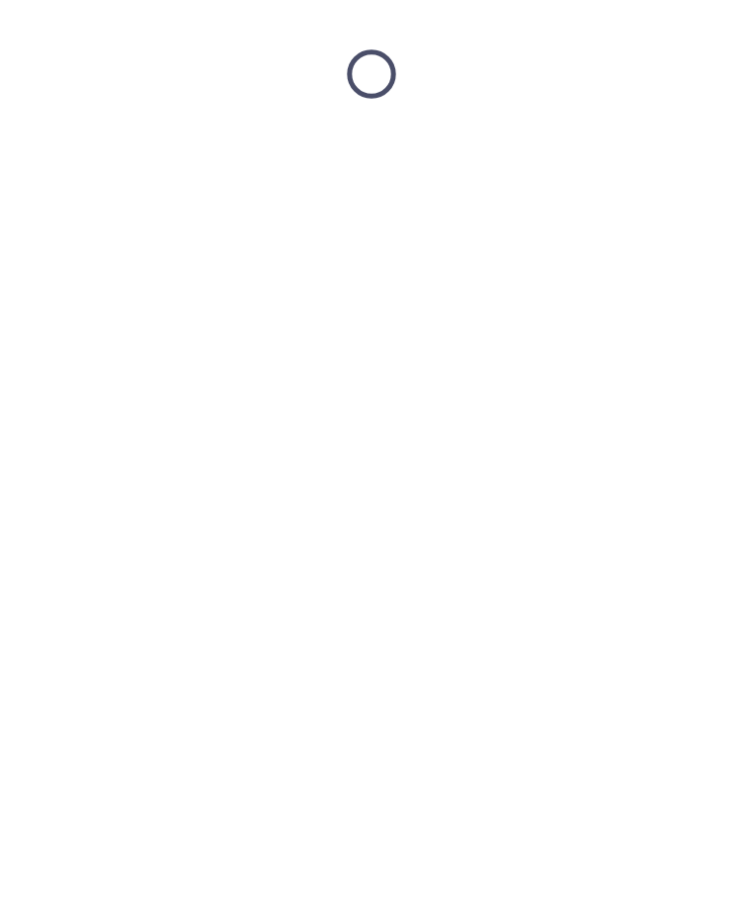
scroll to position [0, 0]
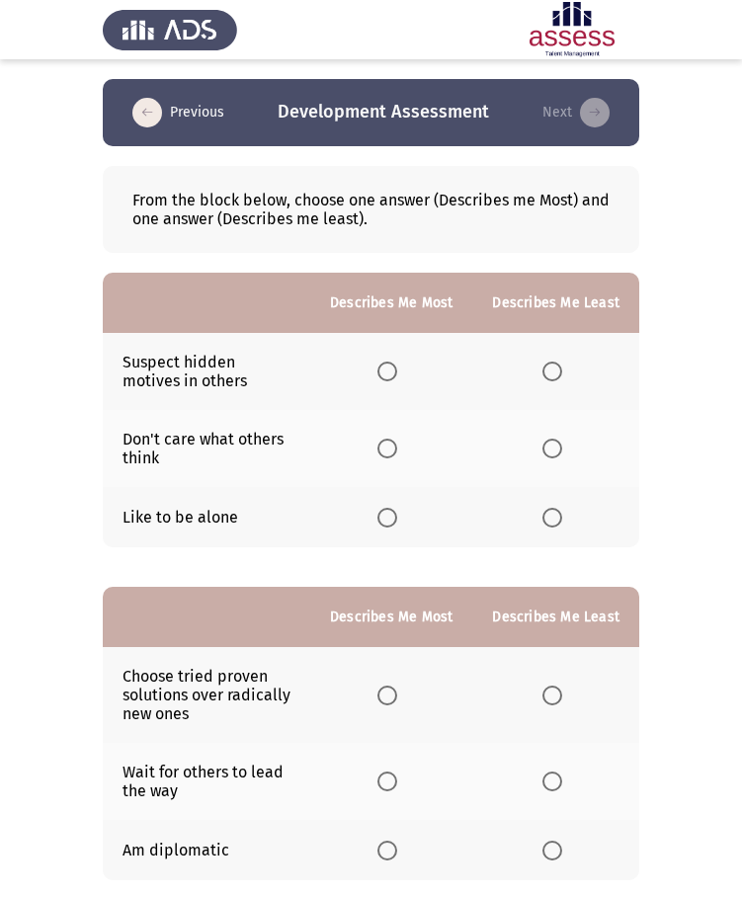
click at [388, 445] on span "Select an option" at bounding box center [387, 449] width 20 height 20
click at [388, 445] on input "Select an option" at bounding box center [387, 449] width 20 height 20
click at [549, 515] on span "Select an option" at bounding box center [552, 518] width 20 height 20
click at [549, 515] on input "Select an option" at bounding box center [552, 518] width 20 height 20
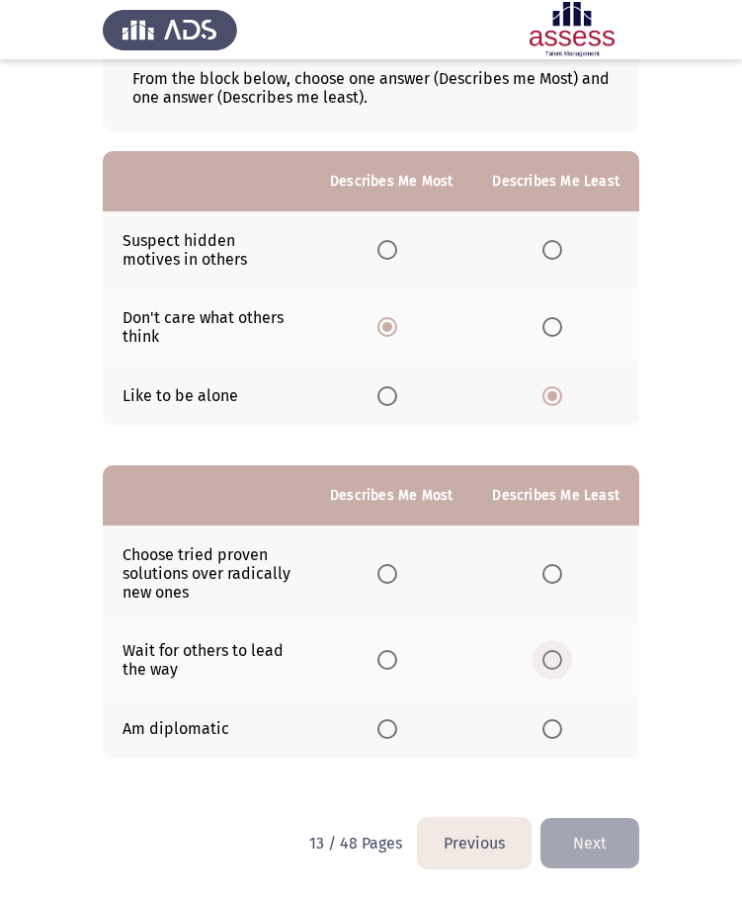
click at [554, 662] on span "Select an option" at bounding box center [552, 660] width 20 height 20
click at [554, 662] on input "Select an option" at bounding box center [552, 660] width 20 height 20
click at [384, 570] on span "Select an option" at bounding box center [387, 574] width 20 height 20
click at [384, 570] on input "Select an option" at bounding box center [387, 574] width 20 height 20
click at [616, 836] on button "Next" at bounding box center [589, 843] width 99 height 50
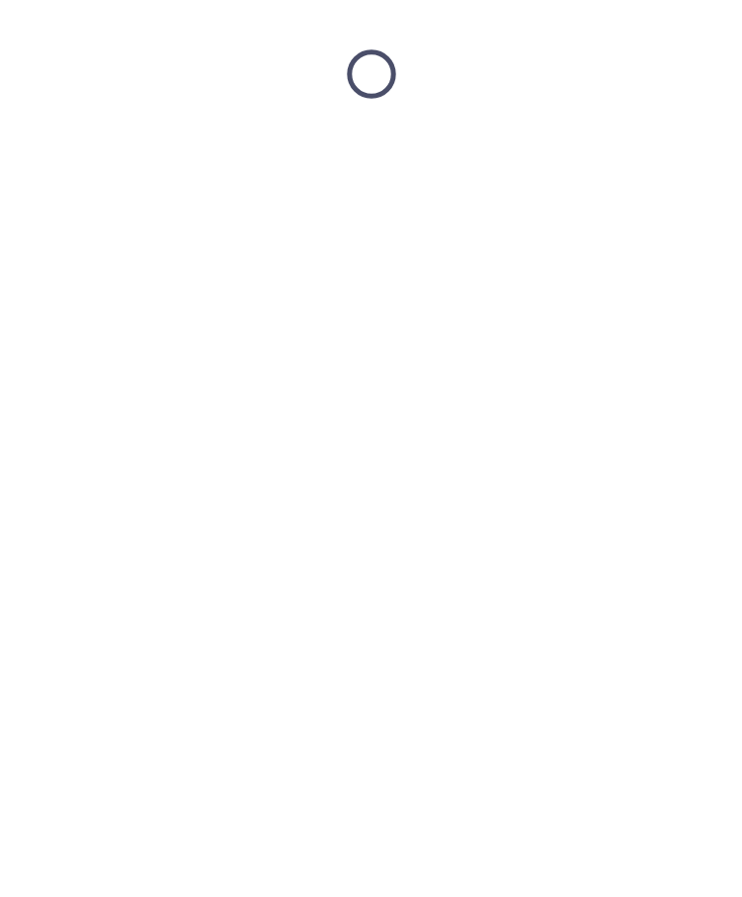
scroll to position [0, 0]
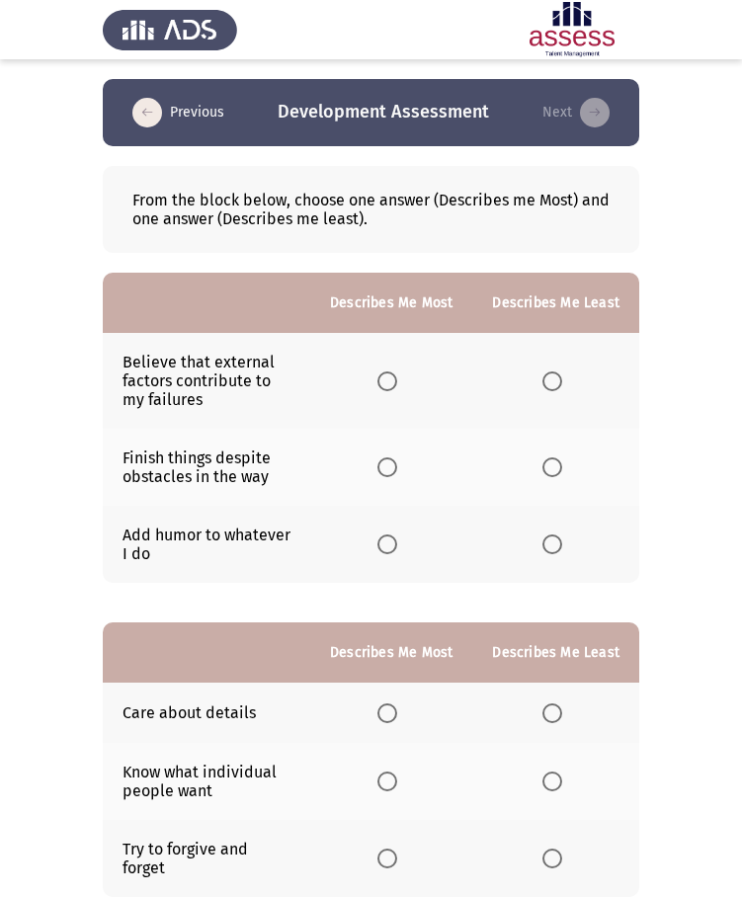
click at [555, 373] on span "Select an option" at bounding box center [552, 381] width 20 height 20
click at [555, 373] on input "Select an option" at bounding box center [552, 381] width 20 height 20
click at [404, 457] on mat-radio-button "Select an option" at bounding box center [391, 467] width 28 height 21
click at [385, 461] on span "Select an option" at bounding box center [387, 467] width 20 height 20
click at [385, 461] on input "Select an option" at bounding box center [387, 467] width 20 height 20
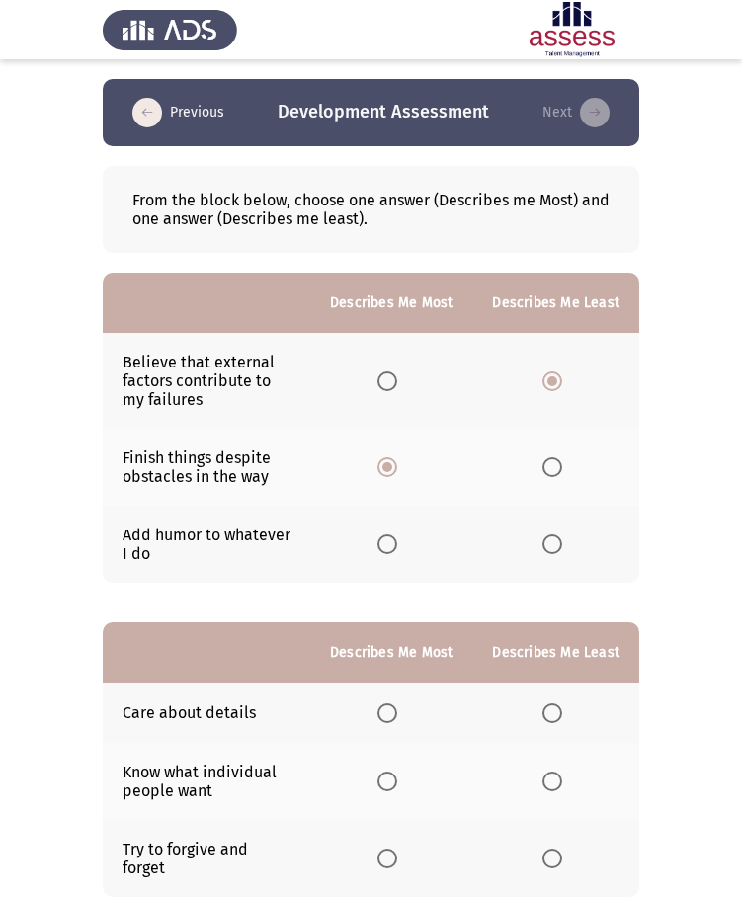
scroll to position [122, 0]
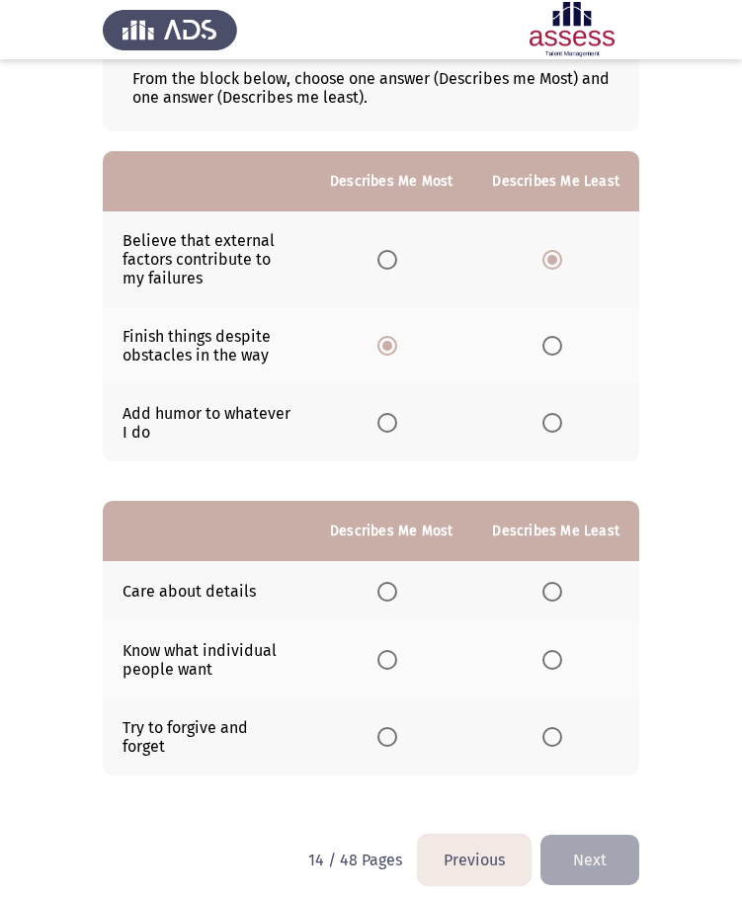
click at [397, 598] on span "Select an option" at bounding box center [387, 592] width 20 height 20
click at [397, 598] on input "Select an option" at bounding box center [387, 592] width 20 height 20
click at [558, 668] on span "Select an option" at bounding box center [552, 660] width 20 height 20
click at [558, 668] on input "Select an option" at bounding box center [552, 660] width 20 height 20
click at [591, 844] on button "Next" at bounding box center [589, 860] width 99 height 50
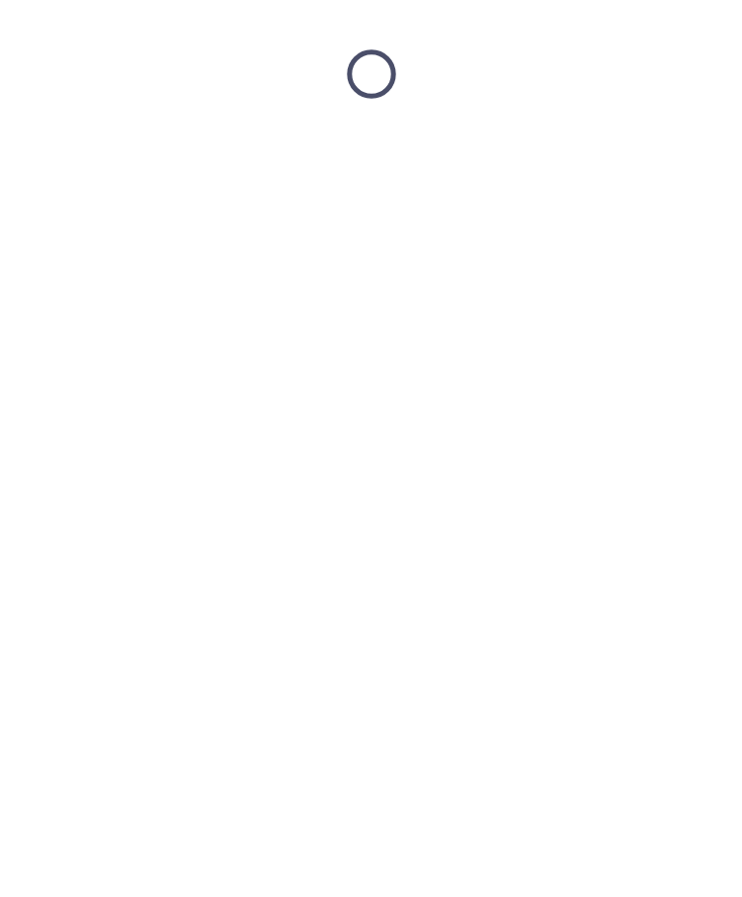
scroll to position [0, 0]
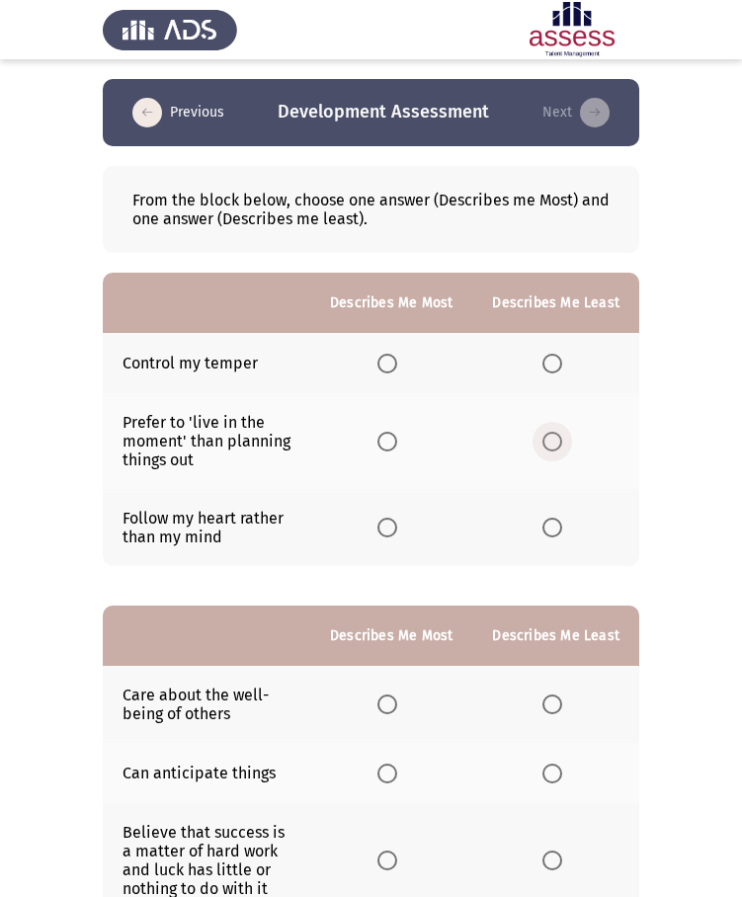
click at [545, 439] on span "Select an option" at bounding box center [552, 442] width 20 height 20
click at [545, 439] on input "Select an option" at bounding box center [552, 442] width 20 height 20
click at [405, 364] on label "Select an option" at bounding box center [391, 364] width 28 height 20
click at [397, 364] on input "Select an option" at bounding box center [387, 364] width 20 height 20
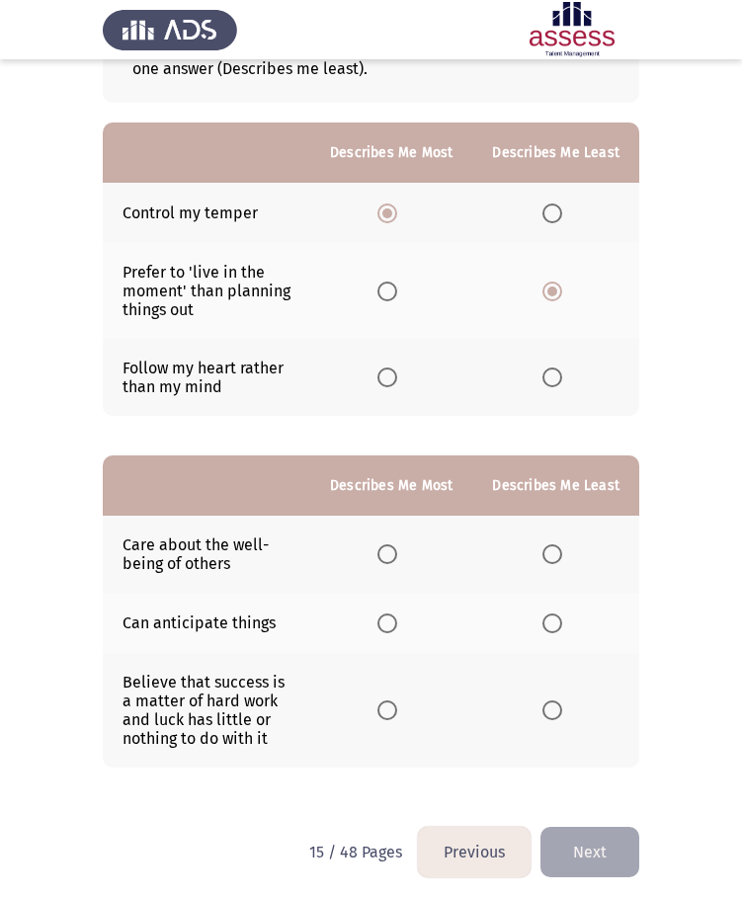
scroll to position [159, 0]
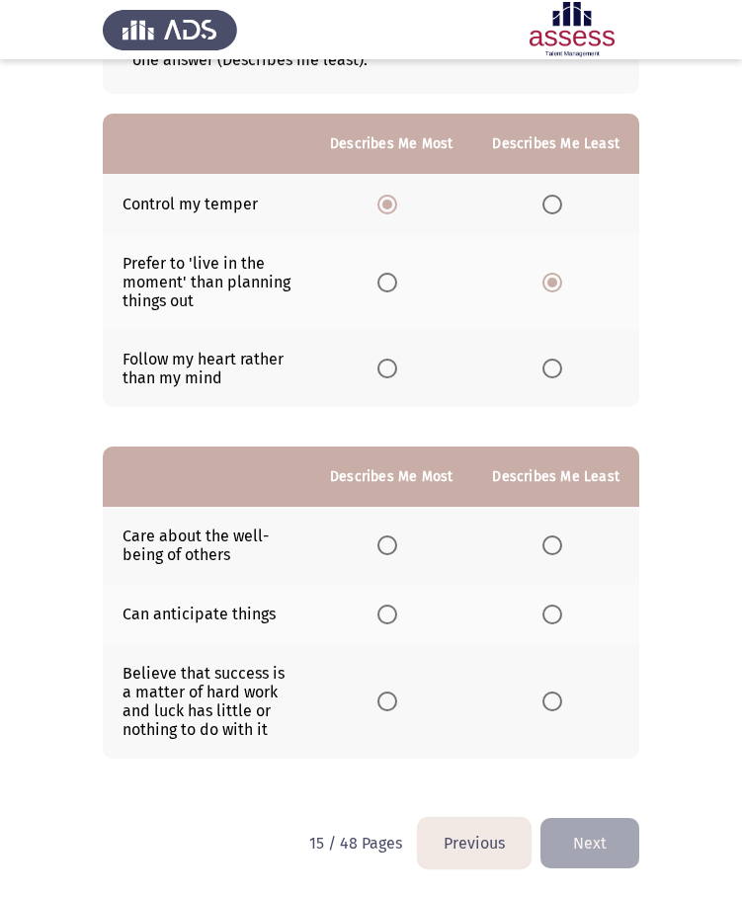
click at [395, 700] on span "Select an option" at bounding box center [387, 702] width 20 height 20
click at [395, 700] on input "Select an option" at bounding box center [387, 702] width 20 height 20
click at [561, 624] on th at bounding box center [555, 614] width 167 height 60
click at [561, 621] on span "Select an option" at bounding box center [552, 615] width 20 height 20
click at [561, 621] on input "Select an option" at bounding box center [552, 615] width 20 height 20
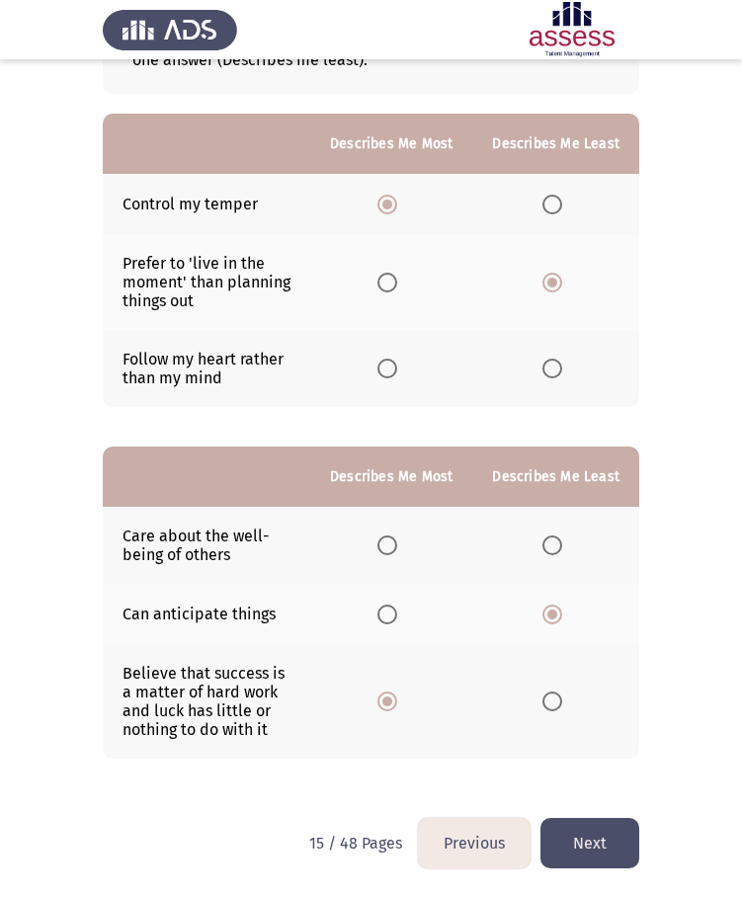
click at [579, 846] on button "Next" at bounding box center [589, 843] width 99 height 50
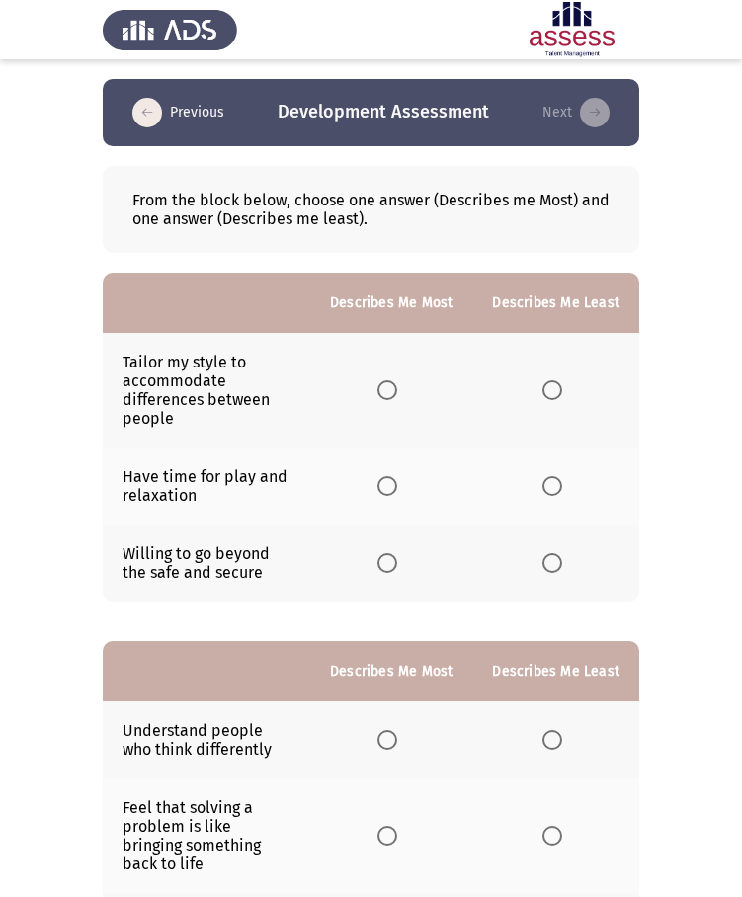
scroll to position [134, 0]
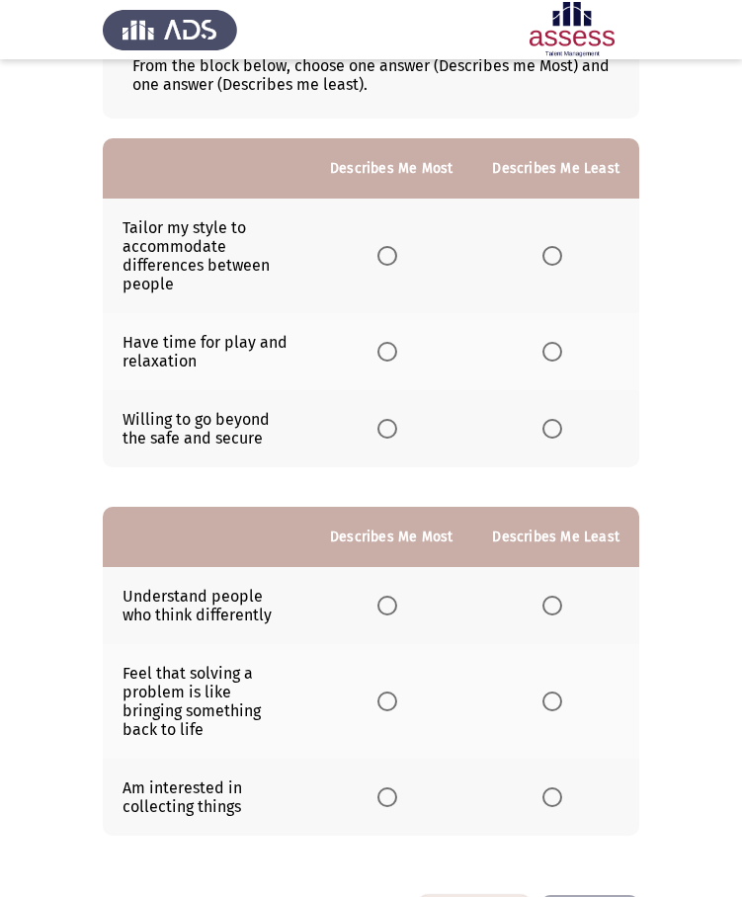
click at [397, 256] on span "Select an option" at bounding box center [387, 256] width 20 height 20
click at [397, 256] on input "Select an option" at bounding box center [387, 256] width 20 height 20
click at [552, 427] on span "Select an option" at bounding box center [552, 429] width 20 height 20
click at [552, 427] on input "Select an option" at bounding box center [552, 429] width 20 height 20
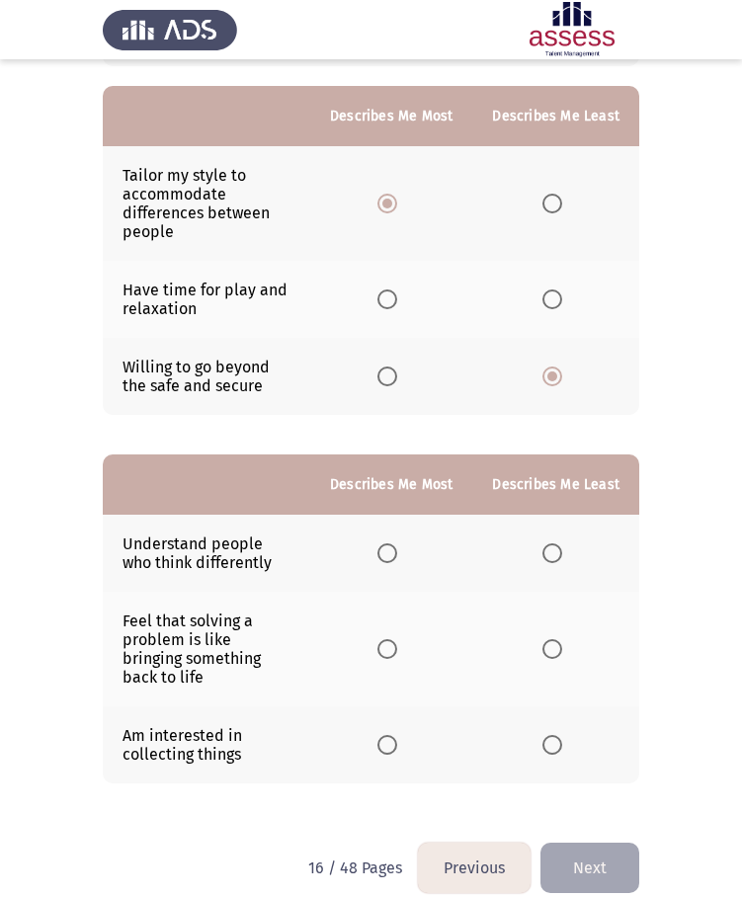
scroll to position [193, 0]
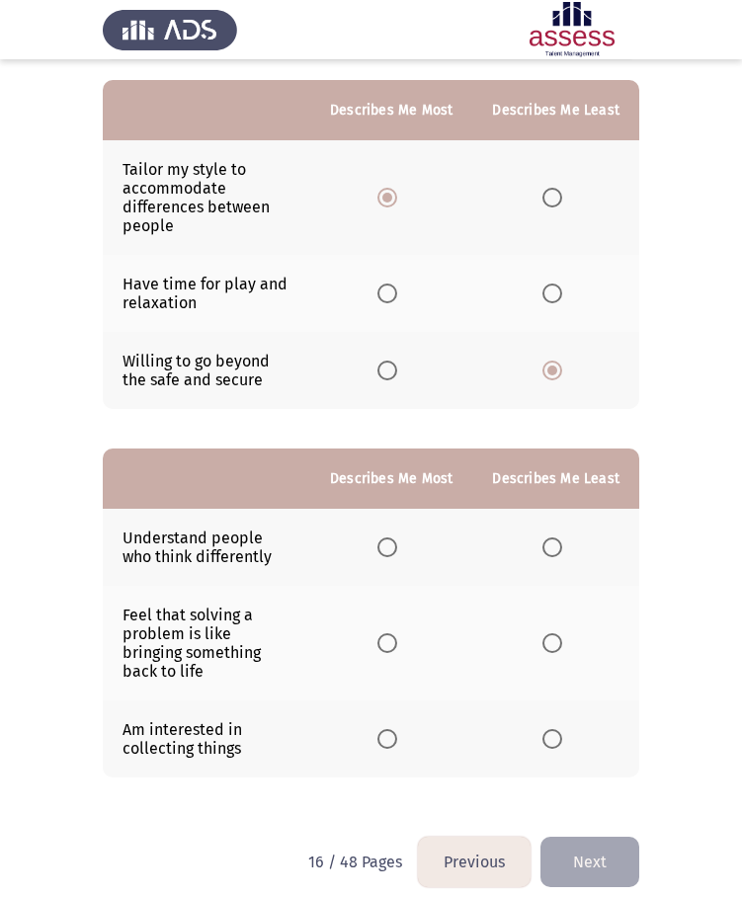
click at [390, 643] on span "Select an option" at bounding box center [387, 643] width 20 height 20
click at [390, 643] on input "Select an option" at bounding box center [387, 643] width 20 height 20
click at [565, 729] on label "Select an option" at bounding box center [556, 739] width 28 height 20
click at [562, 729] on input "Select an option" at bounding box center [552, 739] width 20 height 20
click at [572, 838] on button "Next" at bounding box center [589, 862] width 99 height 50
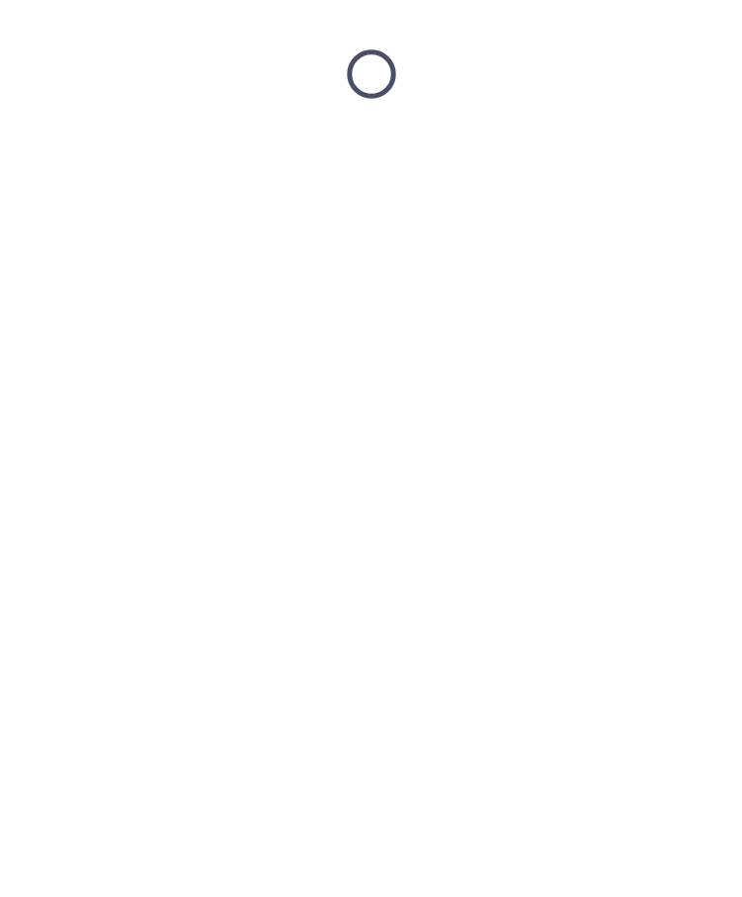
scroll to position [0, 0]
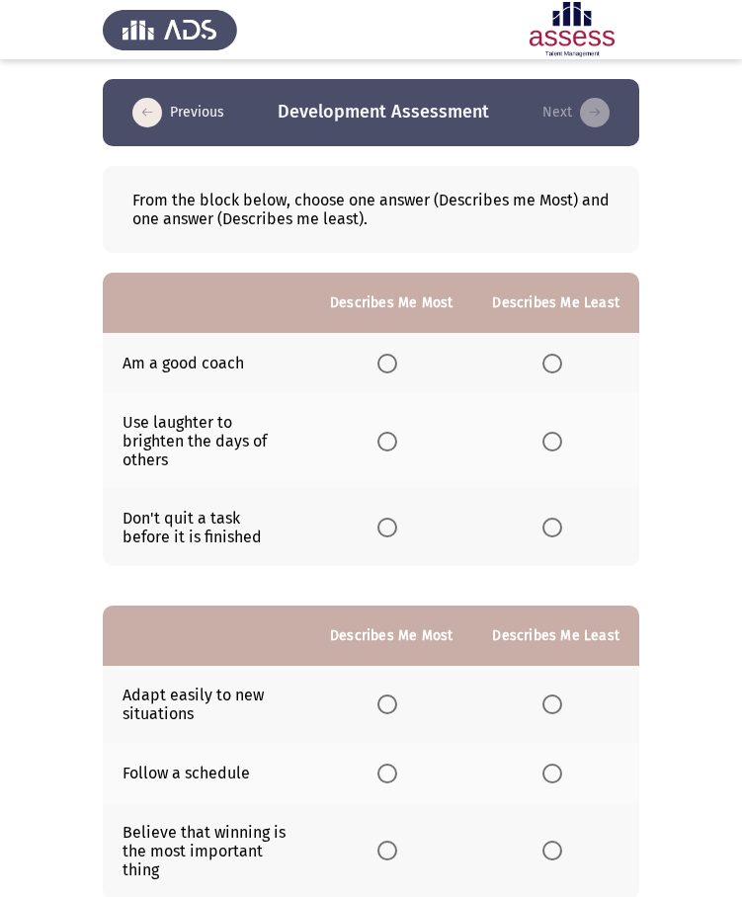
click at [382, 518] on span "Select an option" at bounding box center [387, 528] width 20 height 20
click at [382, 518] on input "Select an option" at bounding box center [387, 528] width 20 height 20
click at [548, 438] on span "Select an option" at bounding box center [552, 442] width 20 height 20
click at [548, 438] on input "Select an option" at bounding box center [552, 442] width 20 height 20
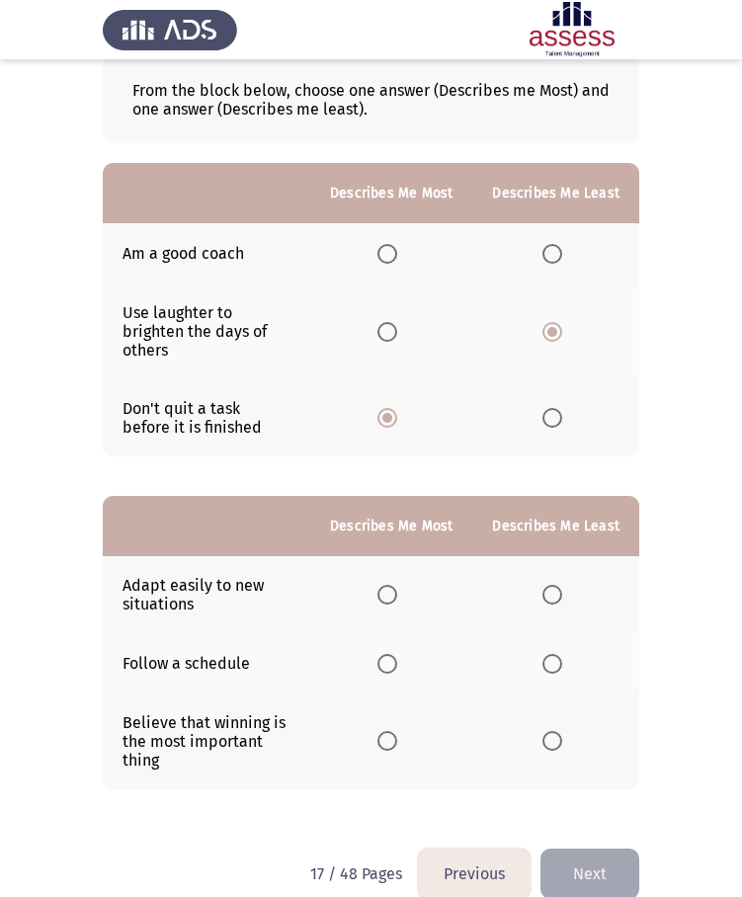
scroll to position [122, 0]
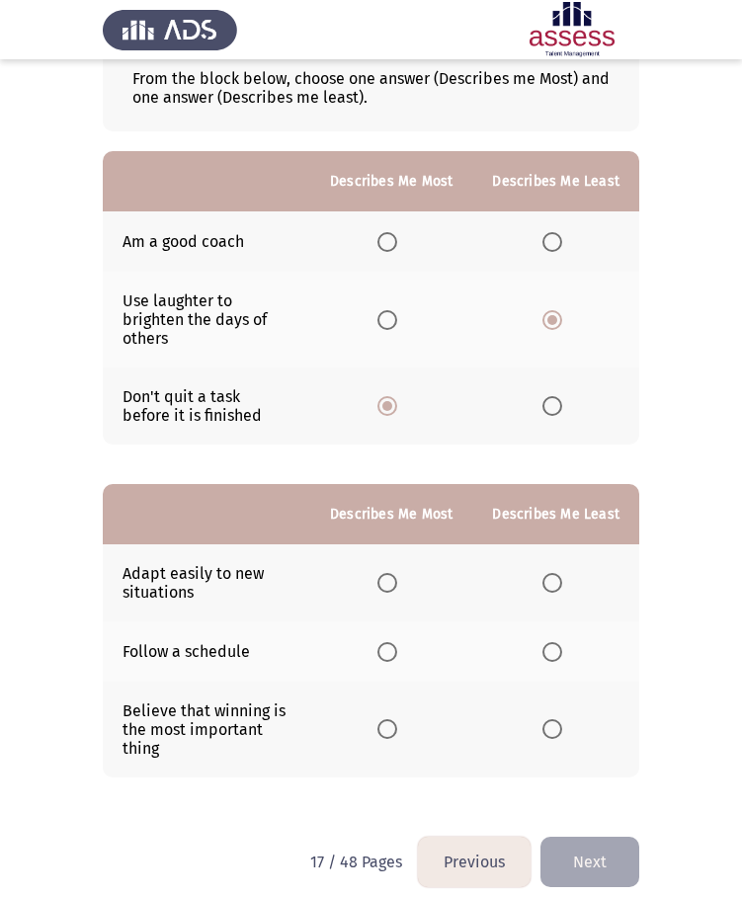
click at [397, 642] on span "Select an option" at bounding box center [387, 652] width 20 height 20
click at [397, 642] on input "Select an option" at bounding box center [387, 652] width 20 height 20
click at [564, 719] on label "Select an option" at bounding box center [556, 729] width 28 height 20
click at [562, 719] on input "Select an option" at bounding box center [552, 729] width 20 height 20
click at [627, 852] on button "Next" at bounding box center [589, 862] width 99 height 50
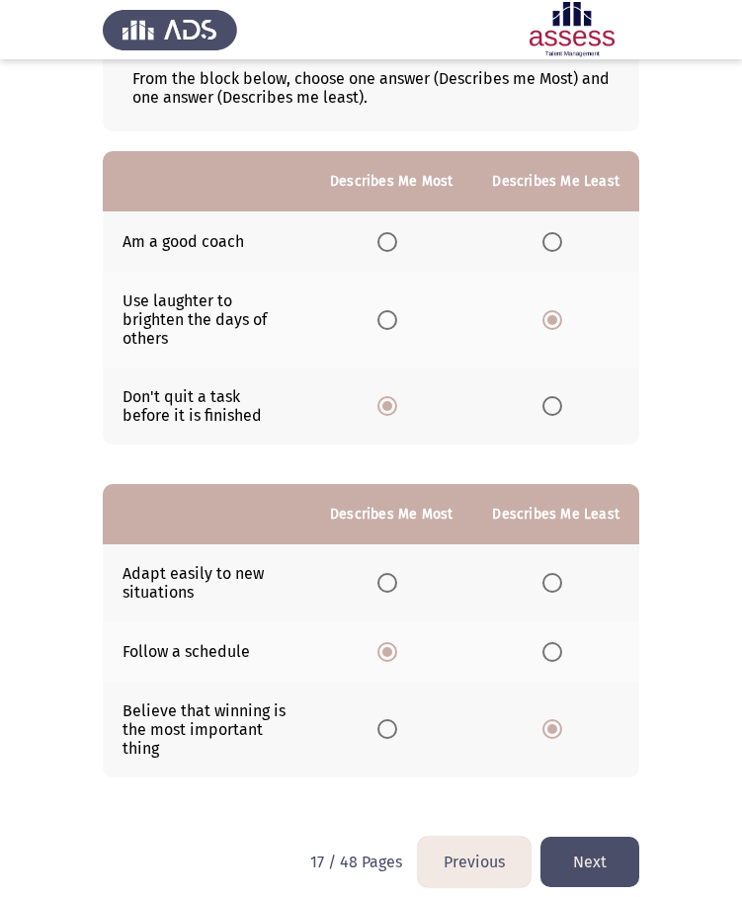
scroll to position [0, 0]
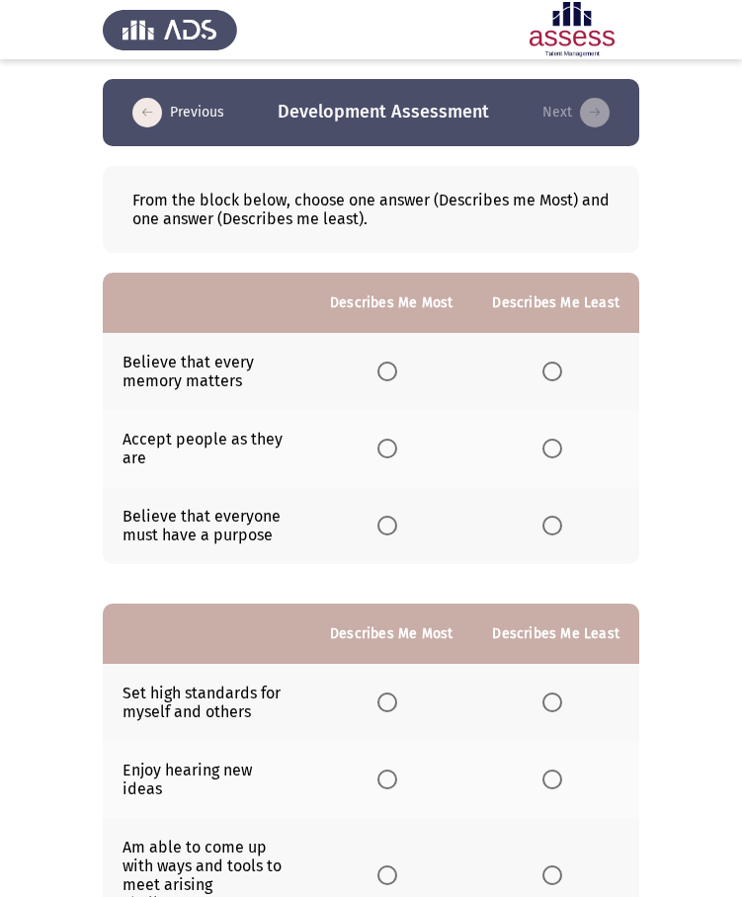
click at [397, 528] on span "Select an option" at bounding box center [387, 526] width 20 height 20
click at [397, 528] on input "Select an option" at bounding box center [387, 526] width 20 height 20
click at [559, 440] on span "Select an option" at bounding box center [552, 449] width 20 height 20
click at [559, 440] on input "Select an option" at bounding box center [552, 449] width 20 height 20
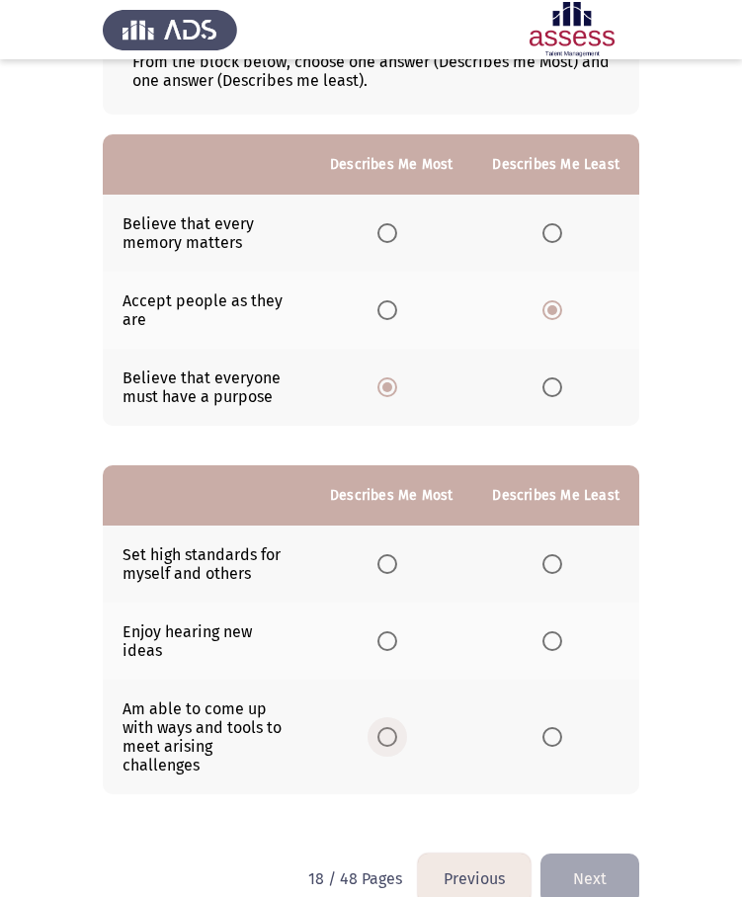
click at [387, 727] on span "Select an option" at bounding box center [387, 737] width 20 height 20
click at [387, 727] on input "Select an option" at bounding box center [387, 737] width 20 height 20
click at [565, 641] on label "Select an option" at bounding box center [556, 641] width 28 height 20
click at [562, 641] on input "Select an option" at bounding box center [552, 641] width 20 height 20
click at [582, 854] on button "Next" at bounding box center [589, 879] width 99 height 50
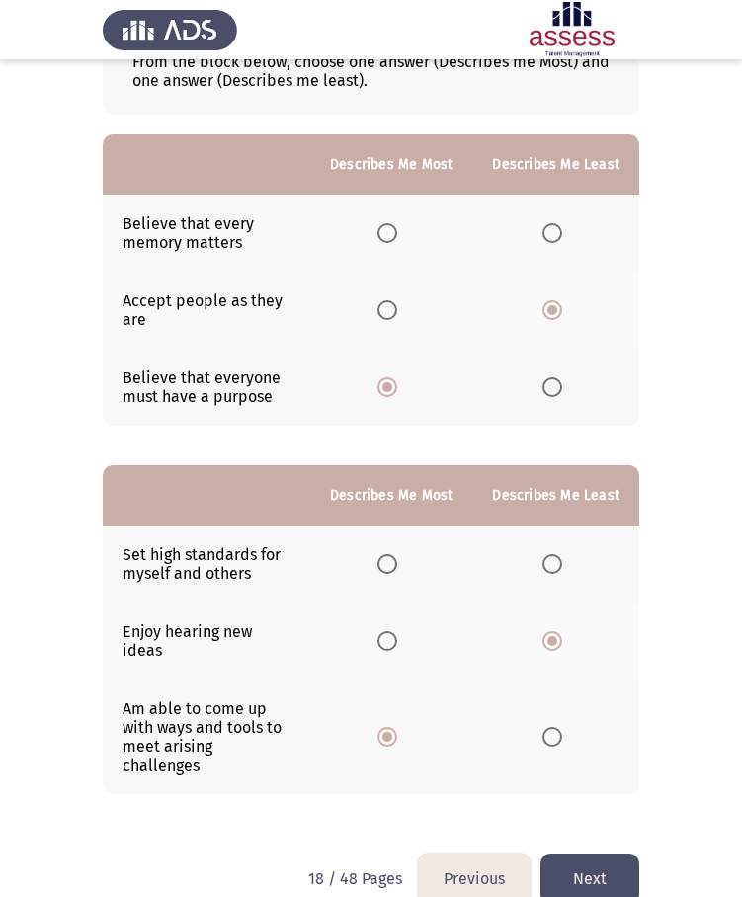
scroll to position [0, 0]
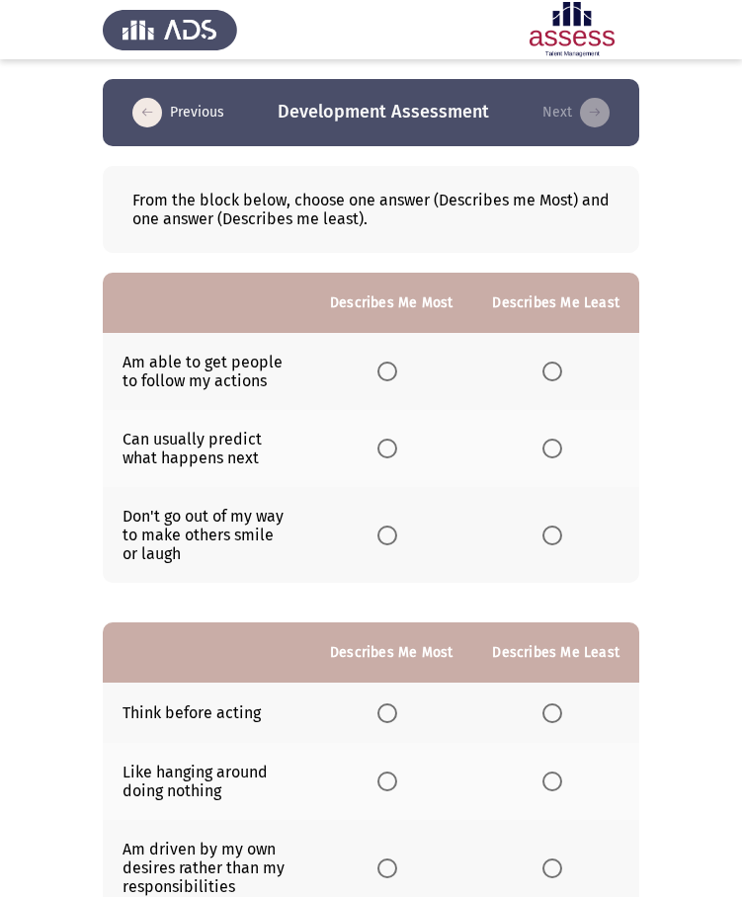
click at [392, 368] on span "Select an option" at bounding box center [387, 372] width 20 height 20
click at [392, 368] on input "Select an option" at bounding box center [387, 372] width 20 height 20
click at [549, 524] on th at bounding box center [555, 535] width 167 height 96
click at [564, 534] on label "Select an option" at bounding box center [556, 536] width 28 height 20
click at [562, 534] on input "Select an option" at bounding box center [552, 536] width 20 height 20
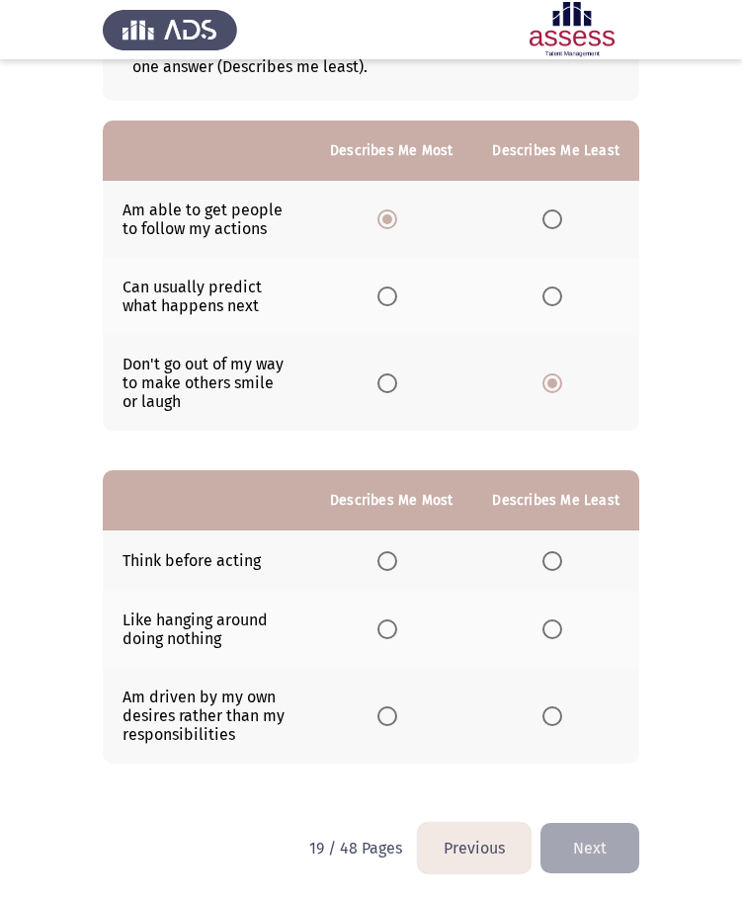
scroll to position [157, 0]
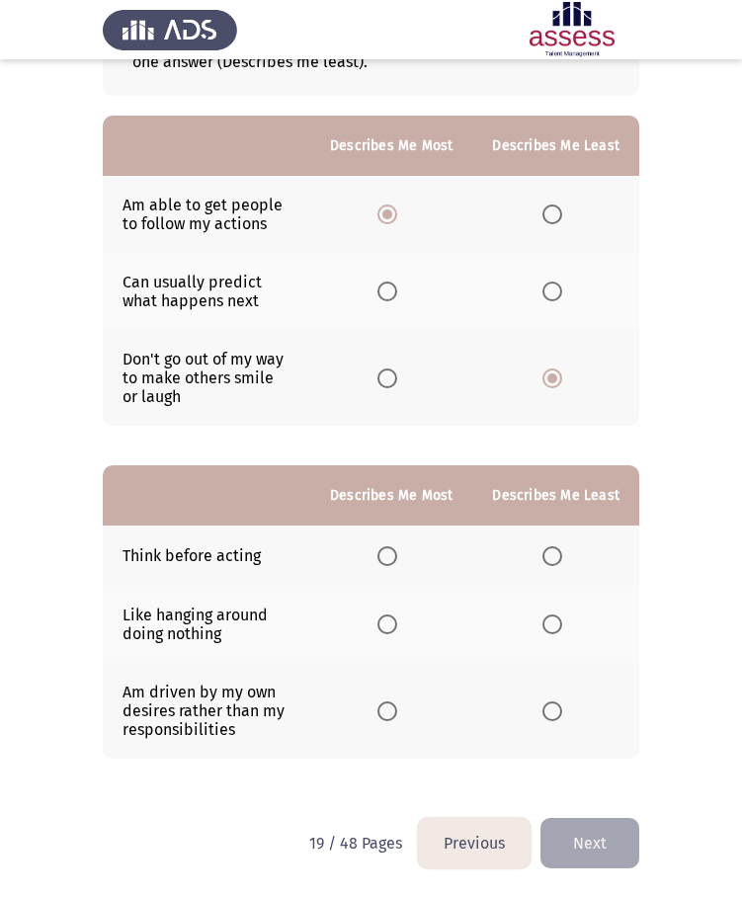
click at [397, 560] on span "Select an option" at bounding box center [387, 556] width 20 height 20
click at [397, 560] on input "Select an option" at bounding box center [387, 556] width 20 height 20
click at [551, 714] on span "Select an option" at bounding box center [552, 711] width 20 height 20
click at [551, 714] on input "Select an option" at bounding box center [552, 711] width 20 height 20
click at [576, 834] on button "Next" at bounding box center [589, 843] width 99 height 50
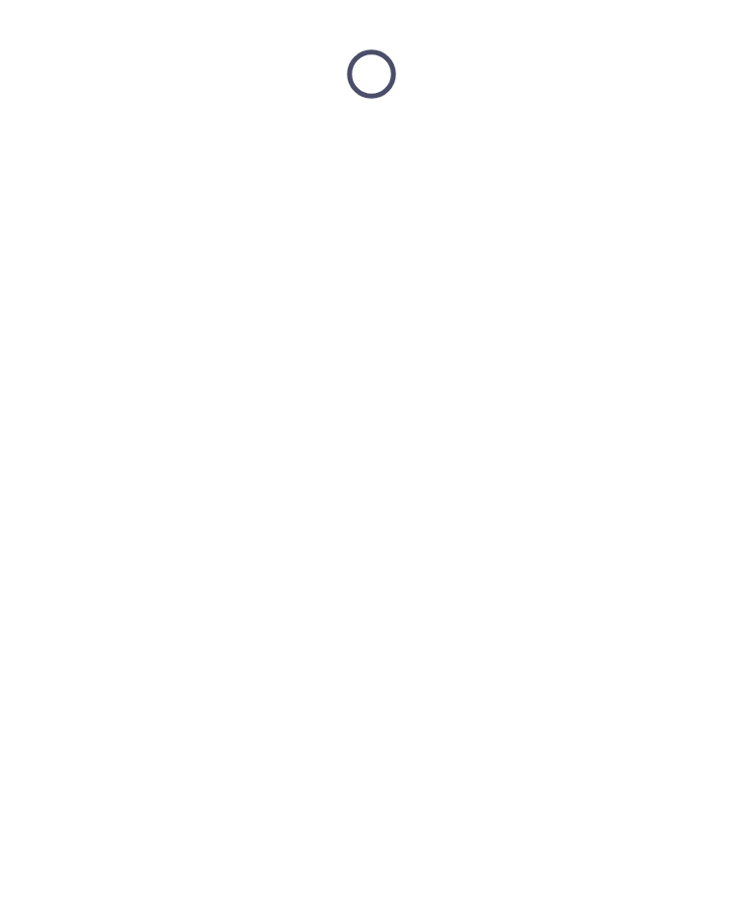
scroll to position [0, 0]
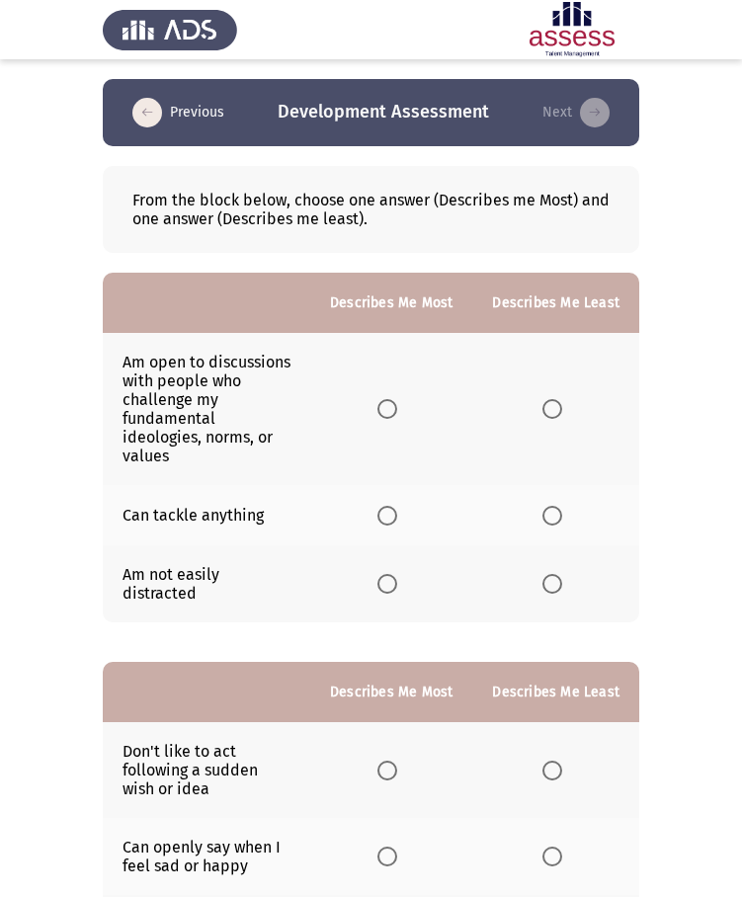
click at [403, 574] on label "Select an option" at bounding box center [391, 584] width 28 height 20
click at [397, 574] on input "Select an option" at bounding box center [387, 584] width 20 height 20
click at [566, 506] on label "Select an option" at bounding box center [556, 516] width 28 height 20
click at [562, 506] on input "Select an option" at bounding box center [552, 516] width 20 height 20
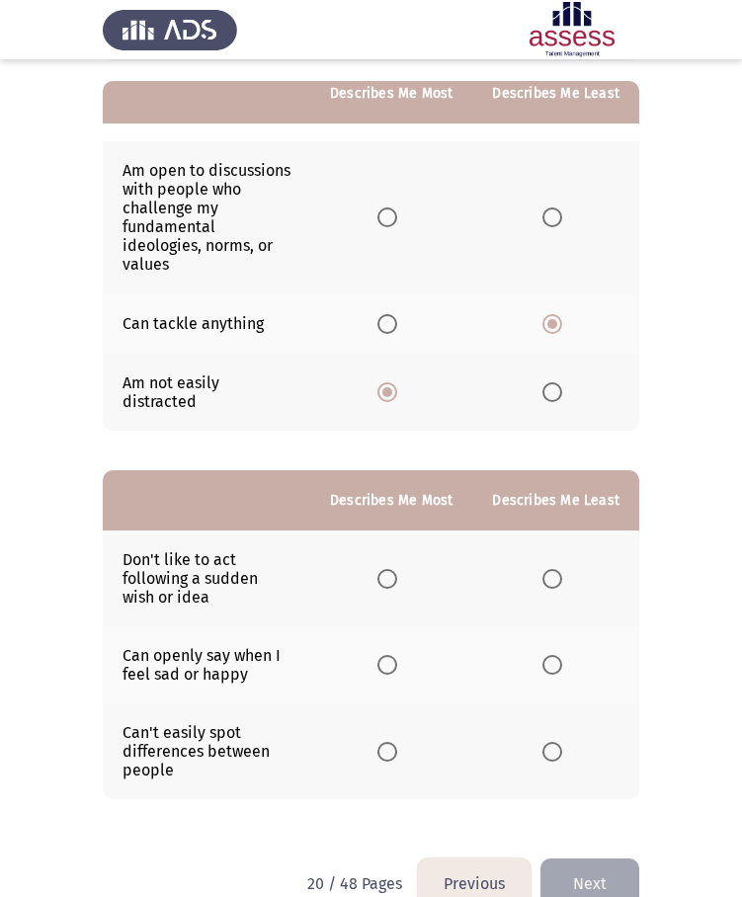
scroll to position [197, 0]
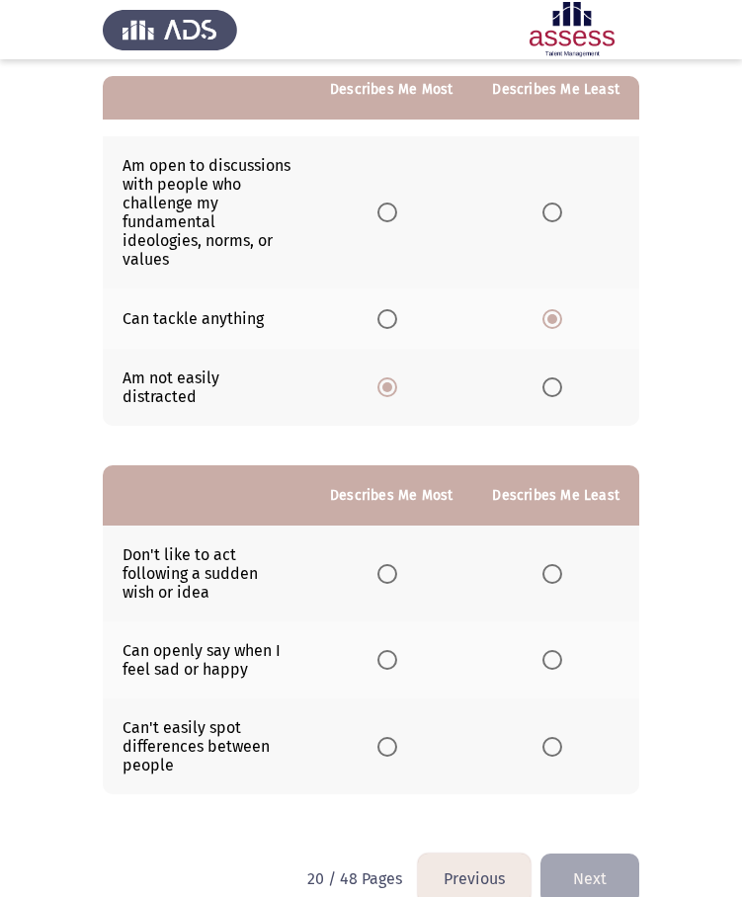
click at [556, 650] on span "Select an option" at bounding box center [552, 660] width 20 height 20
click at [556, 650] on input "Select an option" at bounding box center [552, 660] width 20 height 20
click at [385, 564] on span "Select an option" at bounding box center [387, 574] width 20 height 20
click at [385, 564] on input "Select an option" at bounding box center [387, 574] width 20 height 20
click at [569, 854] on button "Next" at bounding box center [589, 879] width 99 height 50
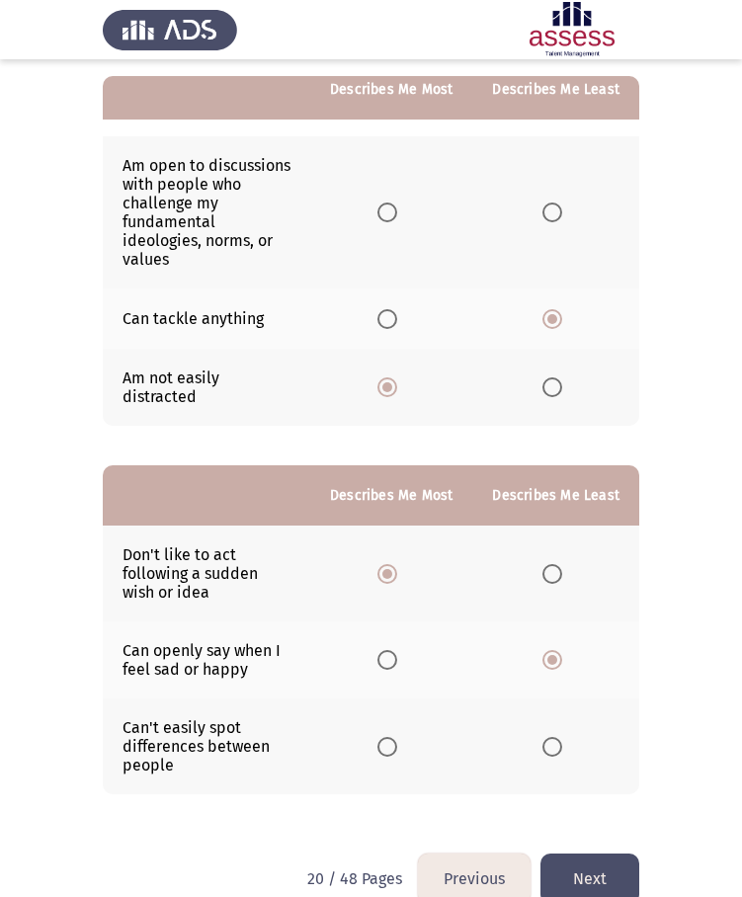
scroll to position [0, 0]
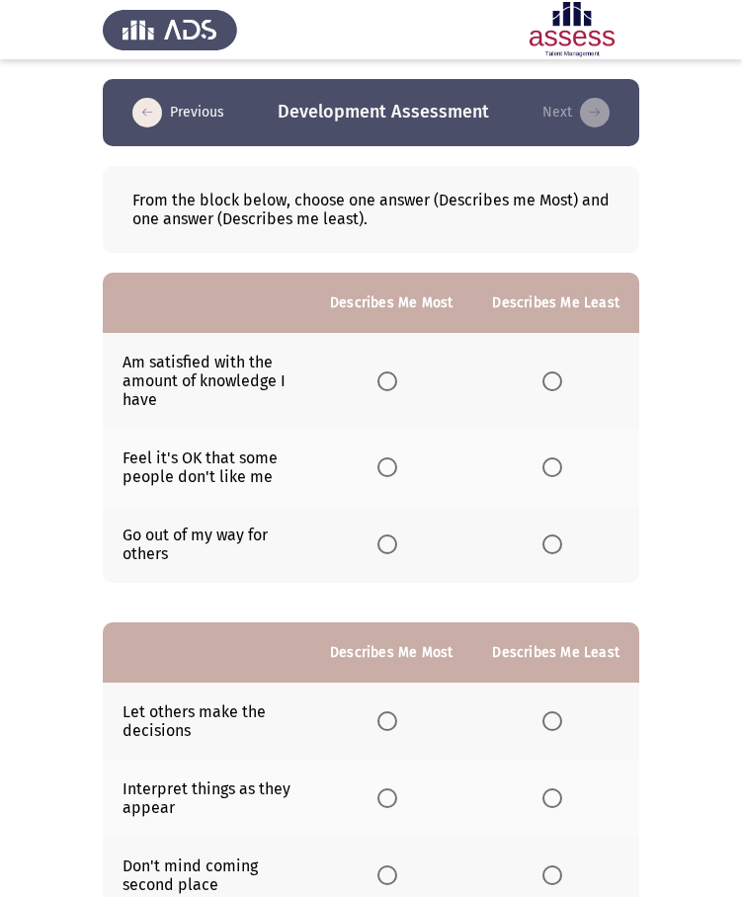
click at [397, 377] on span "Select an option" at bounding box center [387, 381] width 20 height 20
click at [397, 377] on input "Select an option" at bounding box center [387, 381] width 20 height 20
click at [551, 465] on span "Select an option" at bounding box center [552, 467] width 20 height 20
click at [551, 465] on input "Select an option" at bounding box center [552, 467] width 20 height 20
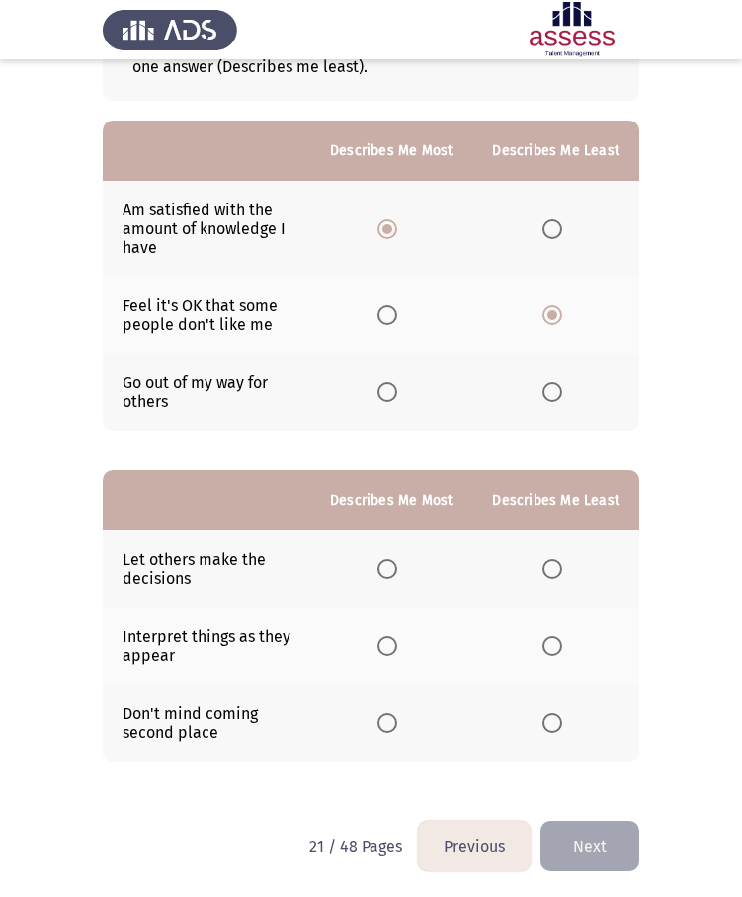
scroll to position [155, 0]
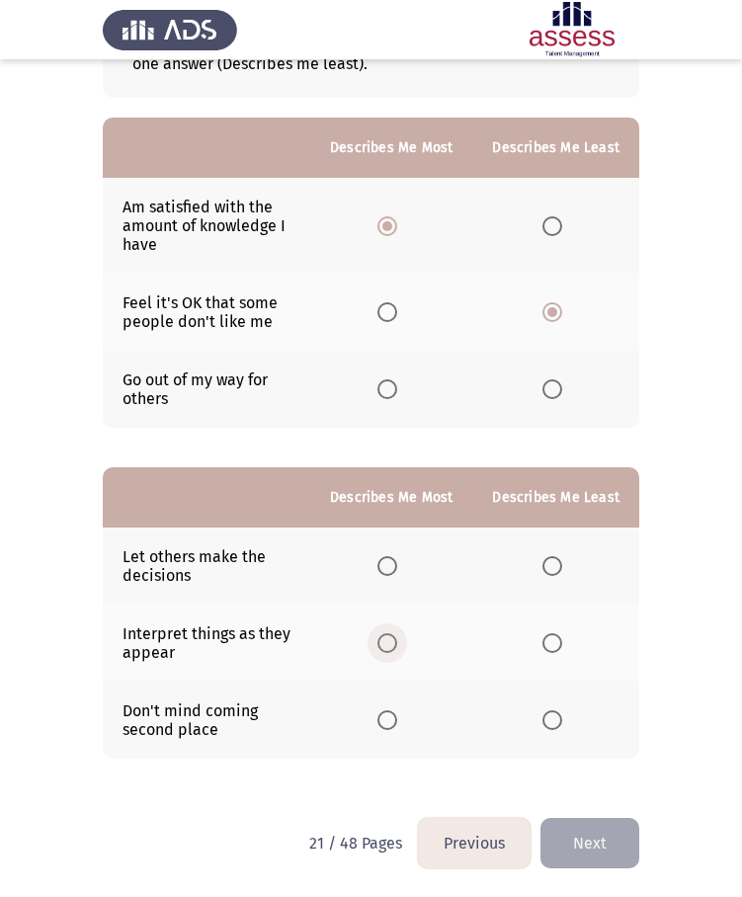
click at [393, 641] on span "Select an option" at bounding box center [387, 643] width 20 height 20
click at [393, 641] on input "Select an option" at bounding box center [387, 643] width 20 height 20
click at [556, 731] on th at bounding box center [555, 720] width 167 height 77
click at [558, 727] on span "Select an option" at bounding box center [552, 720] width 20 height 20
click at [558, 727] on input "Select an option" at bounding box center [552, 720] width 20 height 20
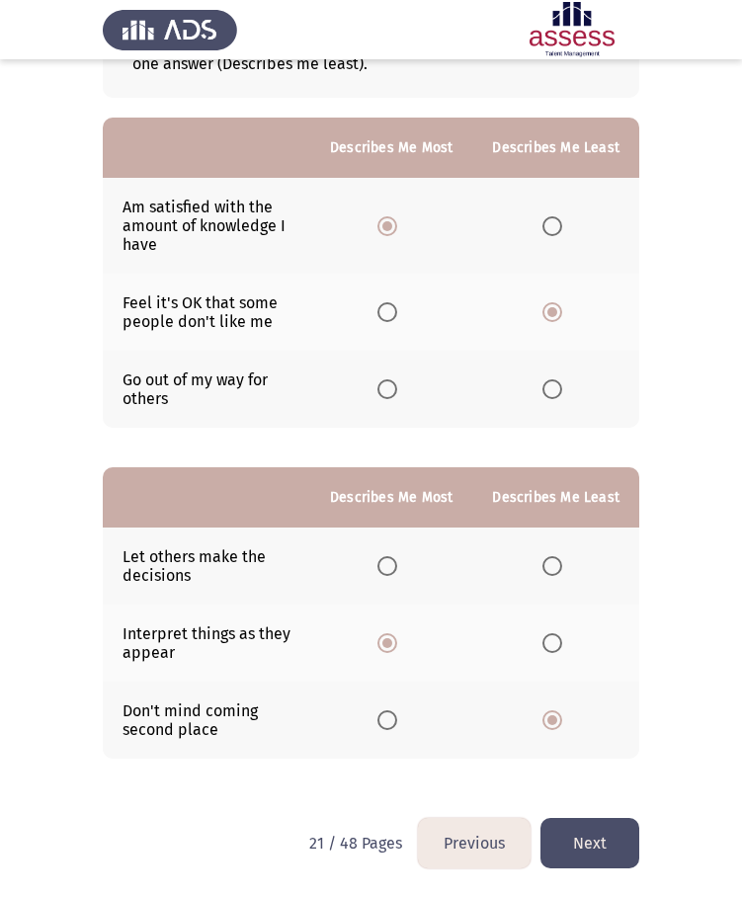
click at [572, 840] on button "Next" at bounding box center [589, 843] width 99 height 50
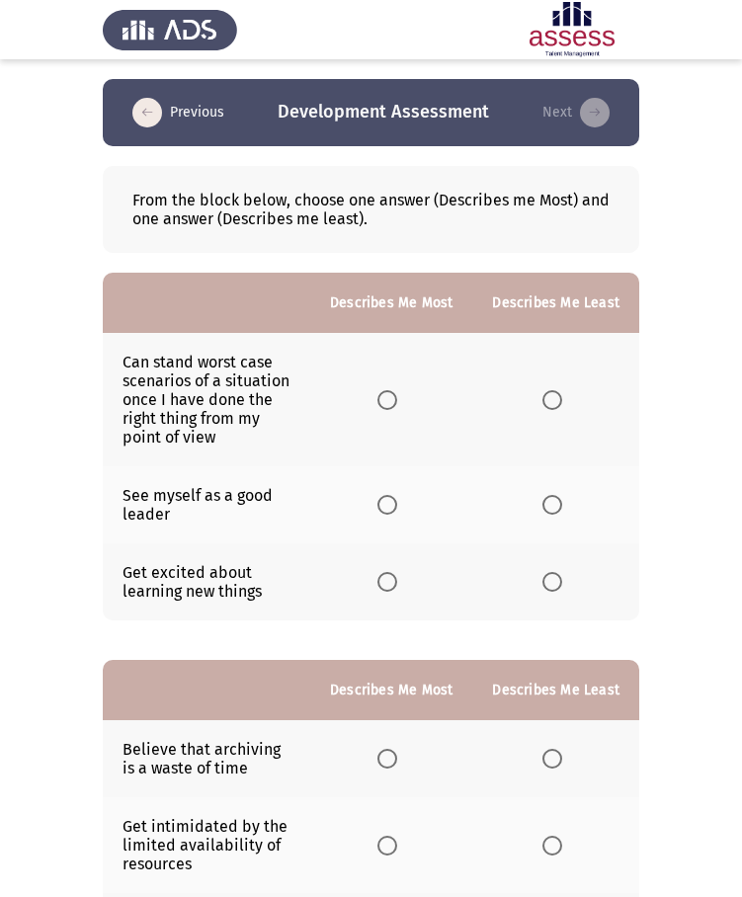
click at [397, 497] on span "Select an option" at bounding box center [387, 505] width 20 height 20
click at [397, 497] on input "Select an option" at bounding box center [387, 505] width 20 height 20
click at [547, 393] on span "Select an option" at bounding box center [552, 400] width 20 height 20
click at [547, 393] on input "Select an option" at bounding box center [552, 400] width 20 height 20
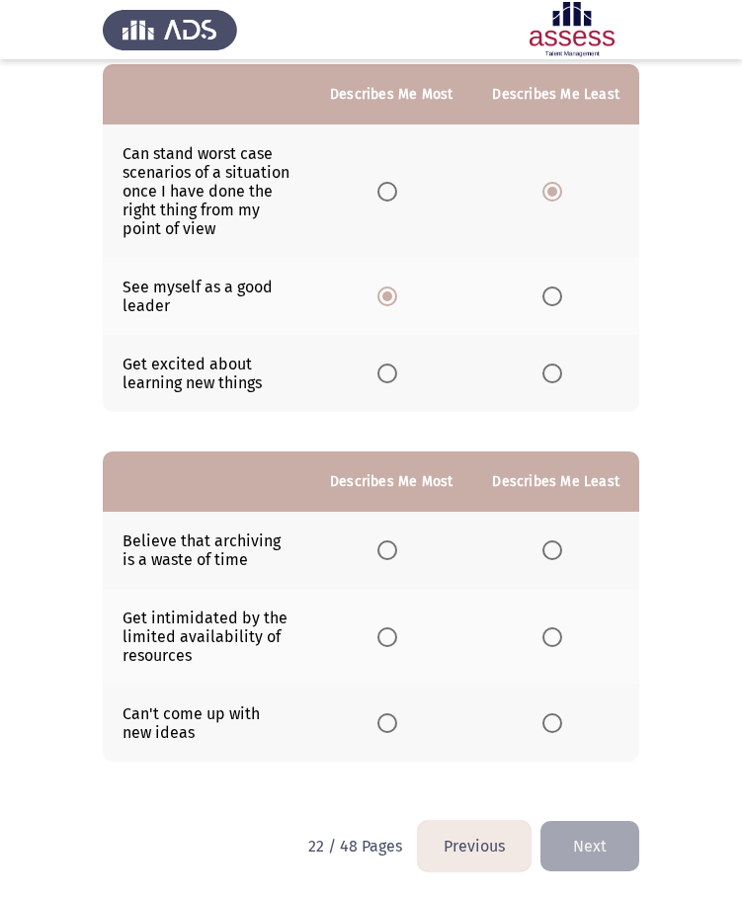
scroll to position [211, 0]
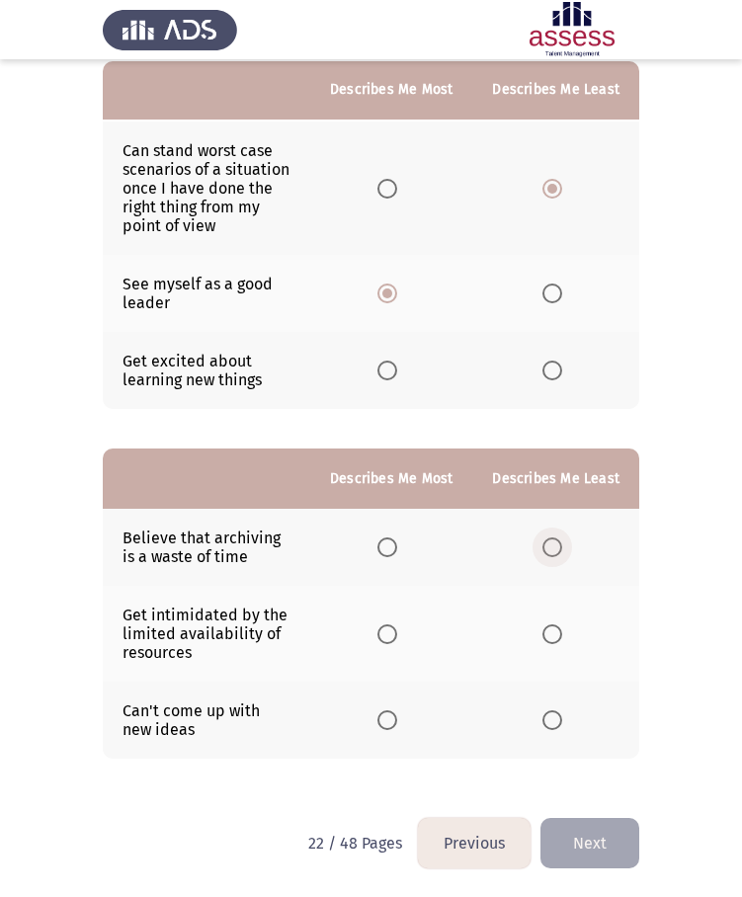
click at [543, 545] on span "Select an option" at bounding box center [552, 547] width 20 height 20
click at [543, 545] on input "Select an option" at bounding box center [552, 547] width 20 height 20
click at [411, 633] on th at bounding box center [391, 634] width 162 height 96
click at [405, 633] on label "Select an option" at bounding box center [391, 634] width 28 height 20
click at [397, 633] on input "Select an option" at bounding box center [387, 634] width 20 height 20
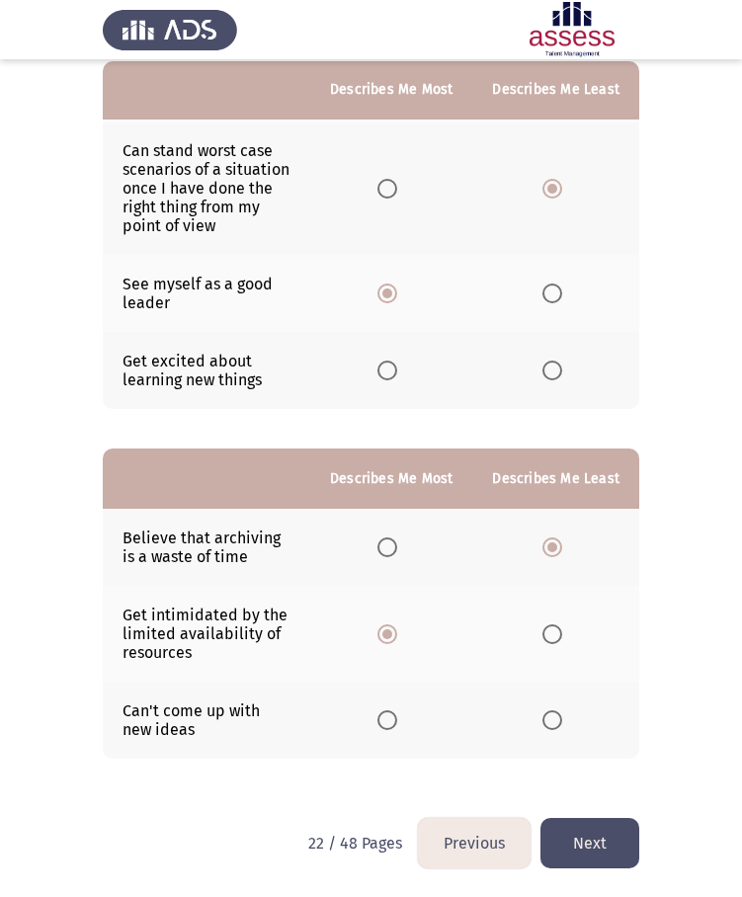
click at [568, 831] on button "Next" at bounding box center [589, 843] width 99 height 50
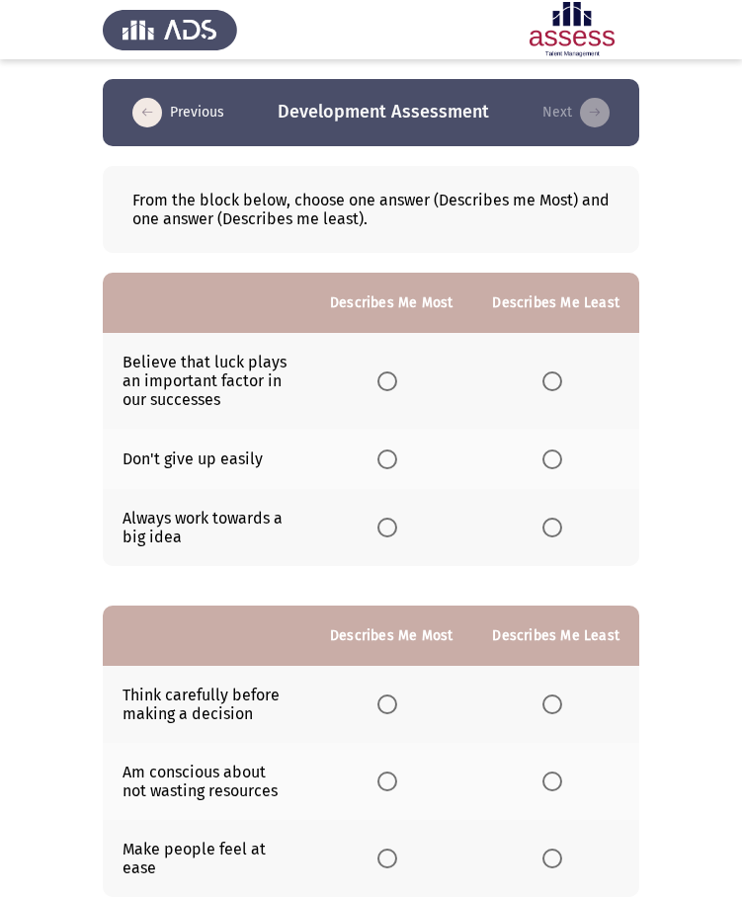
click at [557, 376] on span "Select an option" at bounding box center [552, 381] width 20 height 20
click at [557, 376] on input "Select an option" at bounding box center [552, 381] width 20 height 20
click at [405, 466] on label "Select an option" at bounding box center [391, 460] width 28 height 20
click at [397, 466] on input "Select an option" at bounding box center [387, 460] width 20 height 20
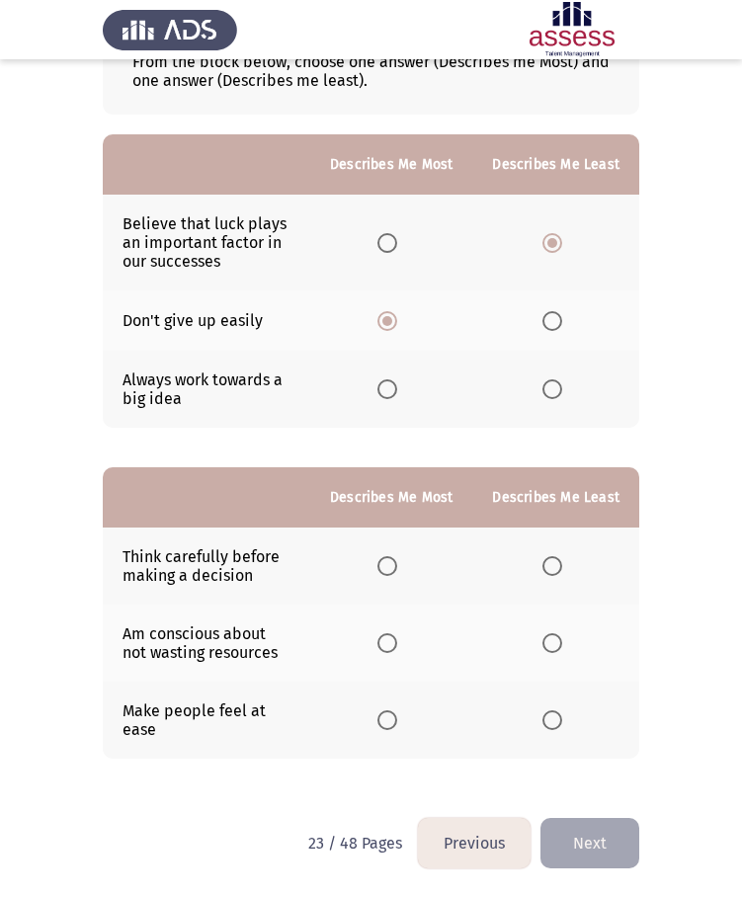
click at [391, 558] on span "Select an option" at bounding box center [387, 566] width 20 height 20
click at [391, 558] on input "Select an option" at bounding box center [387, 566] width 20 height 20
click at [560, 724] on span "Select an option" at bounding box center [552, 720] width 20 height 20
click at [560, 724] on input "Select an option" at bounding box center [552, 720] width 20 height 20
click at [587, 840] on button "Next" at bounding box center [589, 843] width 99 height 50
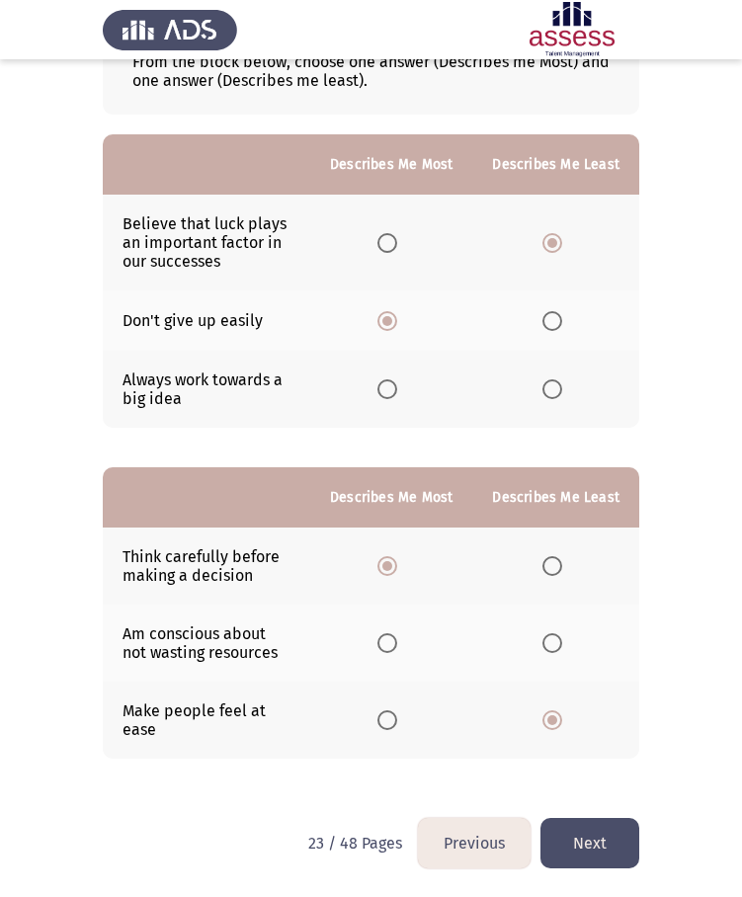
scroll to position [0, 0]
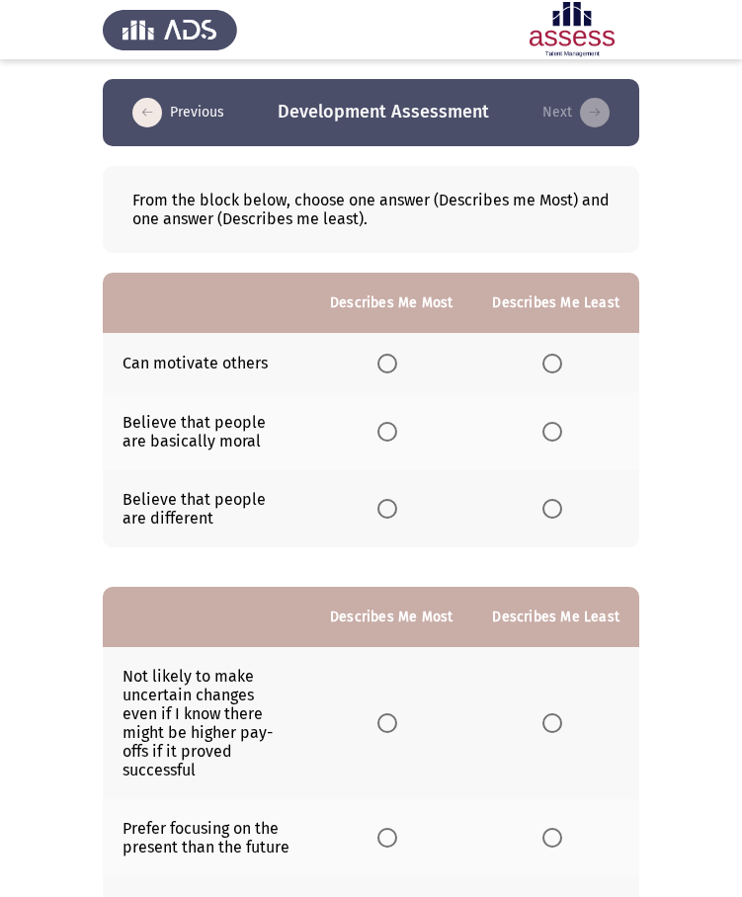
click at [395, 363] on span "Select an option" at bounding box center [387, 364] width 20 height 20
click at [395, 363] on input "Select an option" at bounding box center [387, 364] width 20 height 20
click at [550, 430] on span "Select an option" at bounding box center [552, 432] width 20 height 20
click at [550, 430] on input "Select an option" at bounding box center [552, 432] width 20 height 20
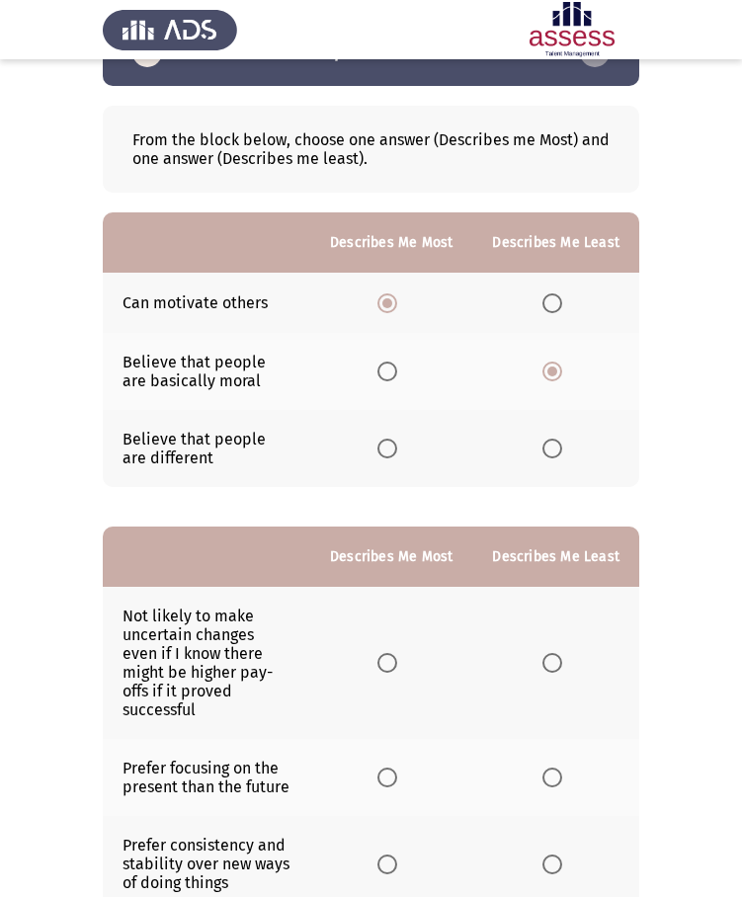
scroll to position [195, 0]
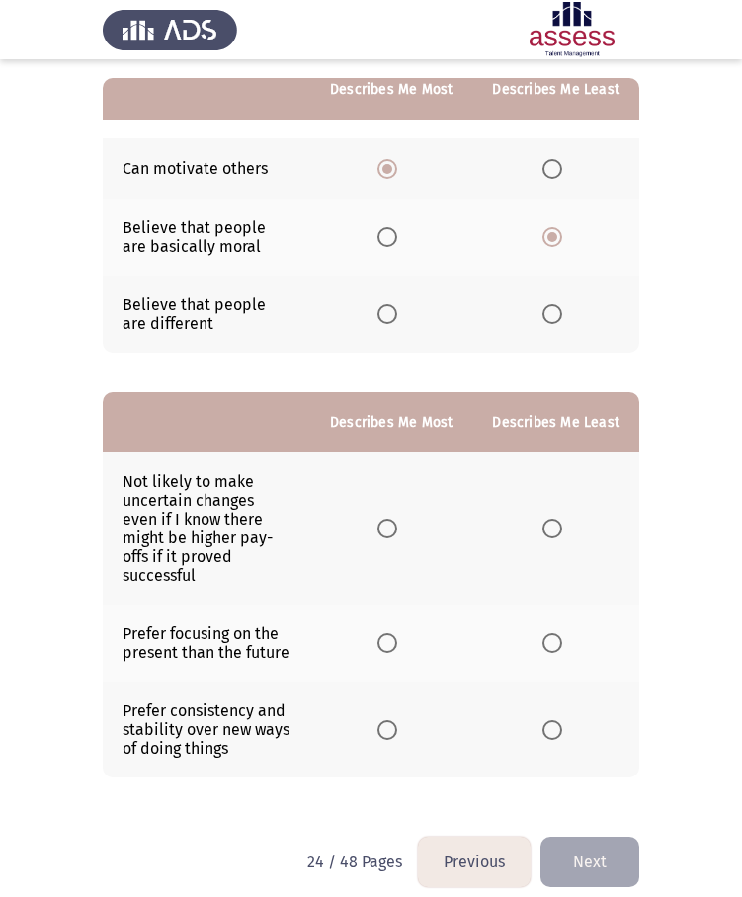
click at [557, 633] on span "Select an option" at bounding box center [552, 643] width 20 height 20
click at [557, 633] on input "Select an option" at bounding box center [552, 643] width 20 height 20
click at [397, 528] on span "Select an option" at bounding box center [387, 529] width 20 height 20
click at [397, 528] on input "Select an option" at bounding box center [387, 529] width 20 height 20
click at [564, 837] on button "Next" at bounding box center [589, 862] width 99 height 50
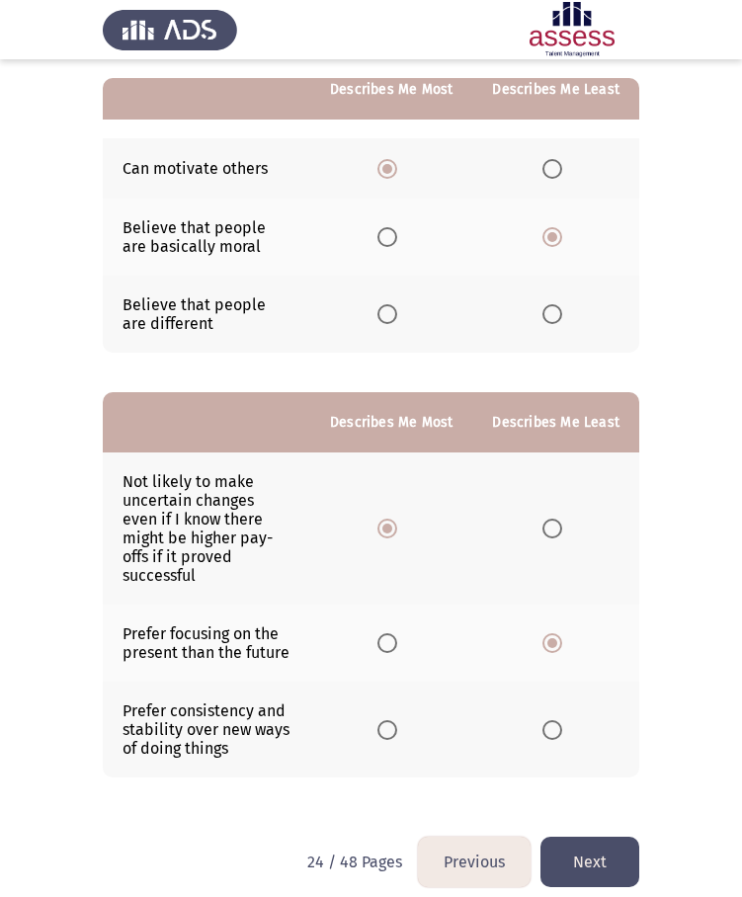
scroll to position [0, 0]
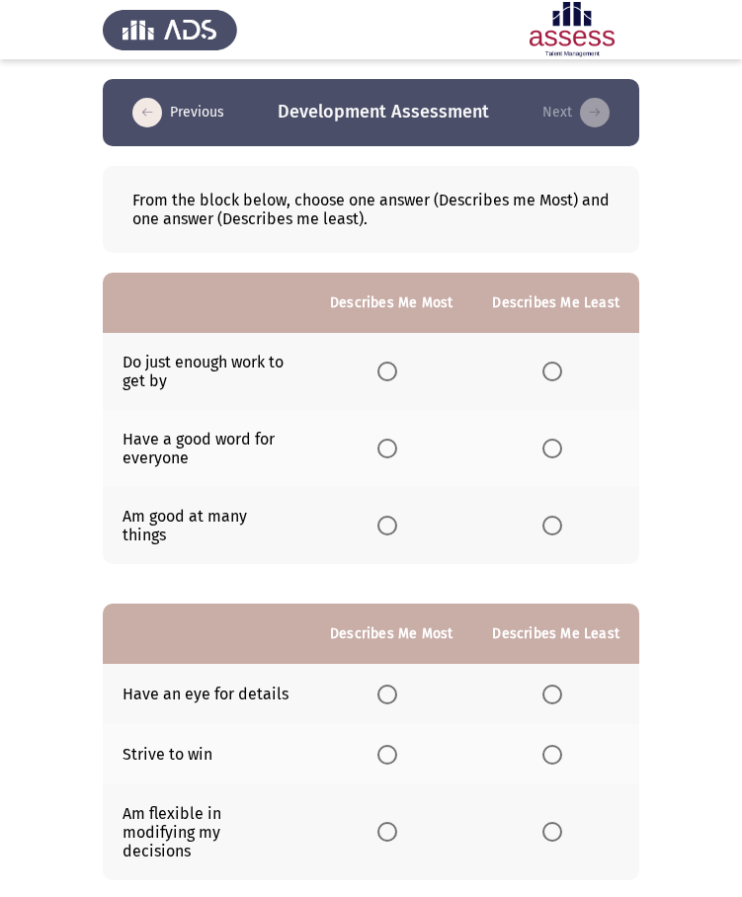
click at [386, 516] on span "Select an option" at bounding box center [387, 526] width 20 height 20
click at [386, 516] on input "Select an option" at bounding box center [387, 526] width 20 height 20
click at [558, 366] on span "Select an option" at bounding box center [552, 372] width 20 height 20
click at [558, 366] on input "Select an option" at bounding box center [552, 372] width 20 height 20
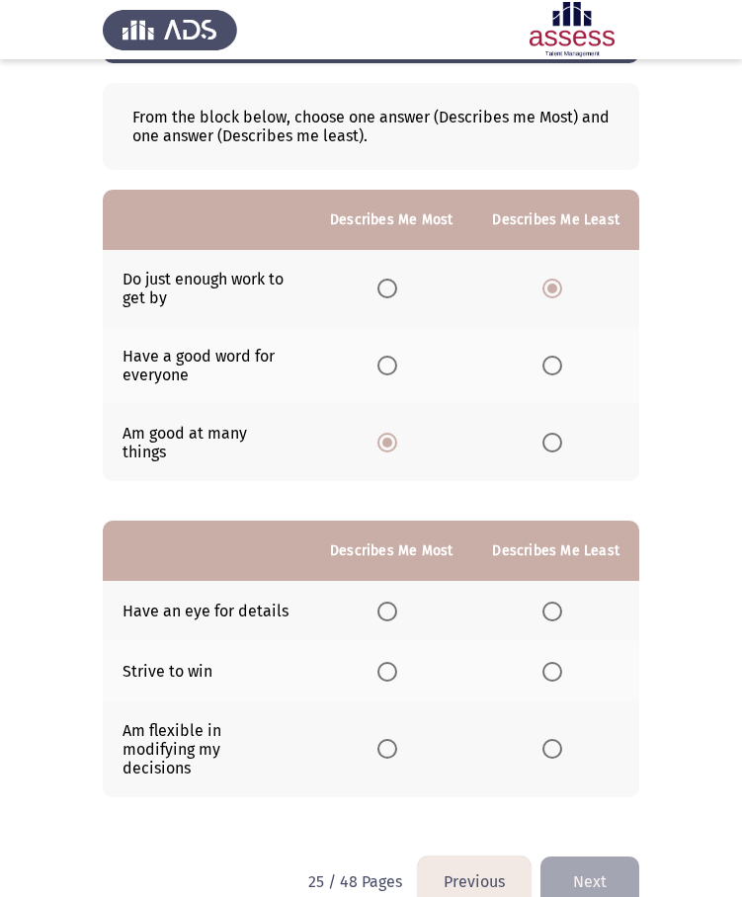
scroll to position [85, 0]
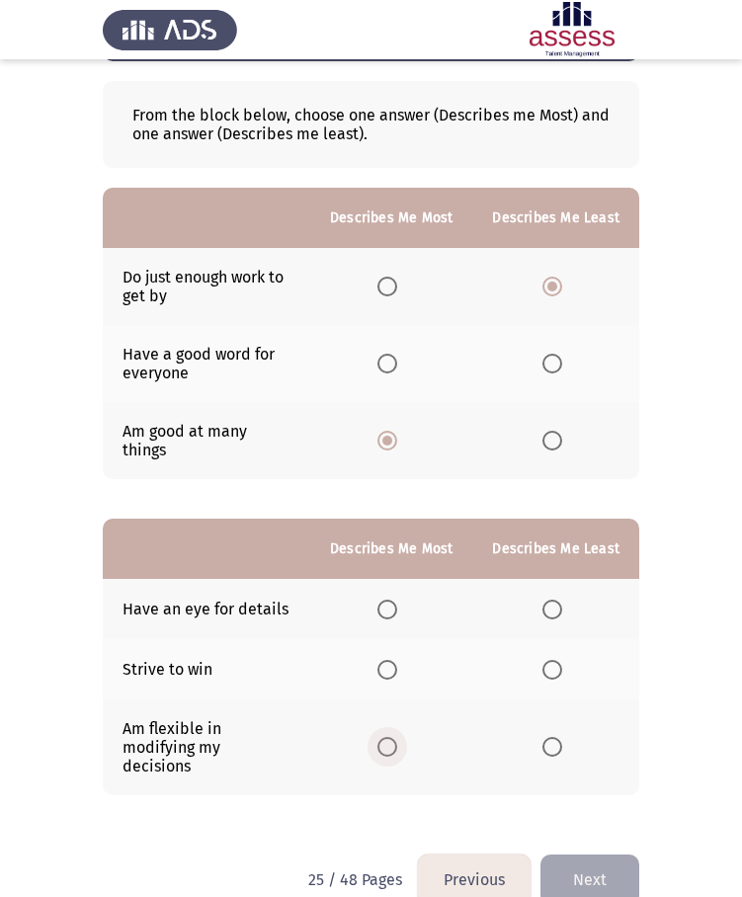
click at [388, 737] on span "Select an option" at bounding box center [387, 747] width 20 height 20
click at [388, 737] on input "Select an option" at bounding box center [387, 747] width 20 height 20
click at [543, 600] on span "Select an option" at bounding box center [552, 610] width 20 height 20
click at [543, 600] on input "Select an option" at bounding box center [552, 610] width 20 height 20
click at [593, 855] on button "Next" at bounding box center [589, 880] width 99 height 50
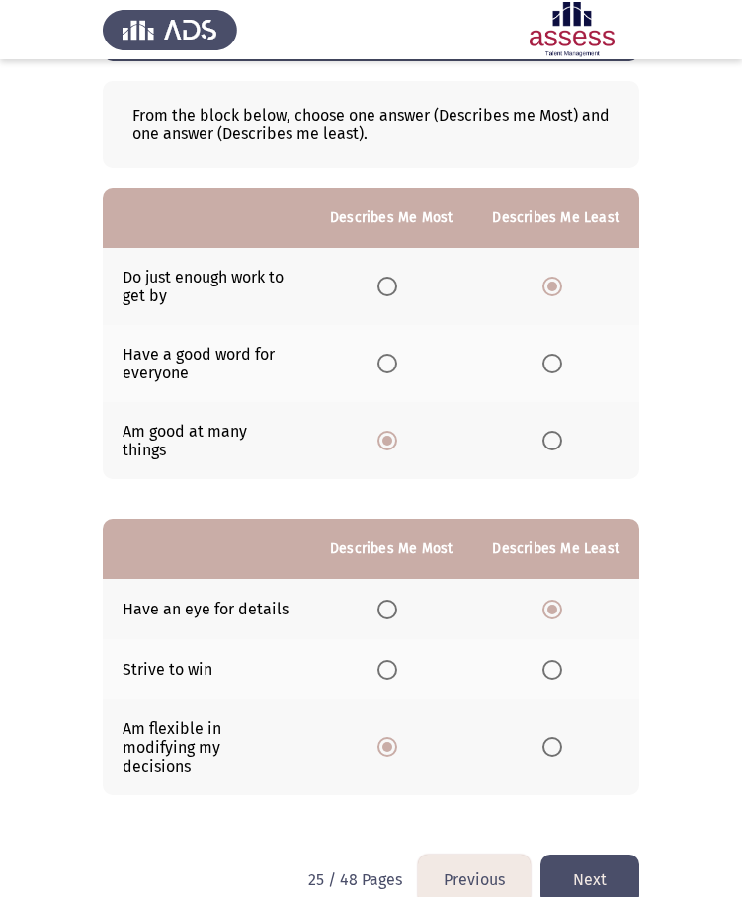
scroll to position [0, 0]
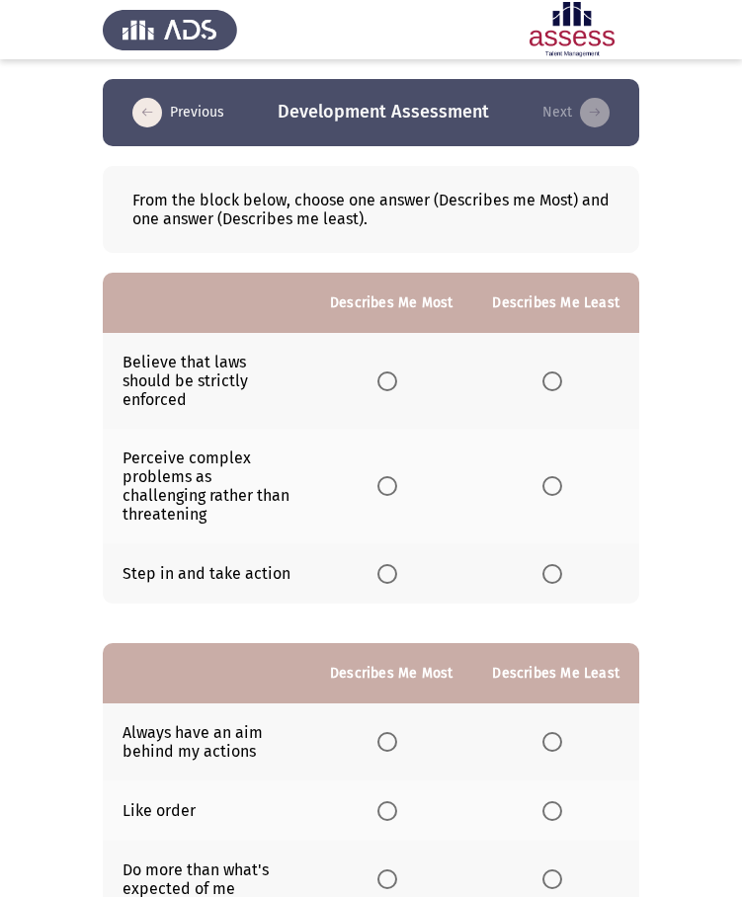
click at [396, 564] on span "Select an option" at bounding box center [387, 574] width 20 height 20
click at [396, 564] on input "Select an option" at bounding box center [387, 574] width 20 height 20
click at [553, 386] on span "Select an option" at bounding box center [552, 381] width 20 height 20
click at [553, 386] on input "Select an option" at bounding box center [552, 381] width 20 height 20
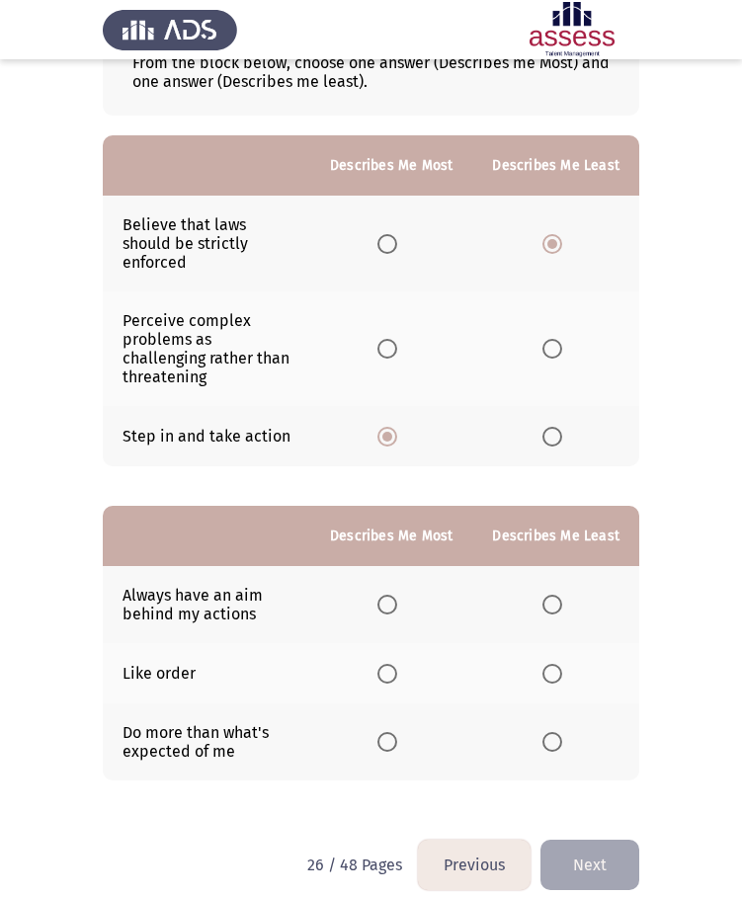
scroll to position [140, 0]
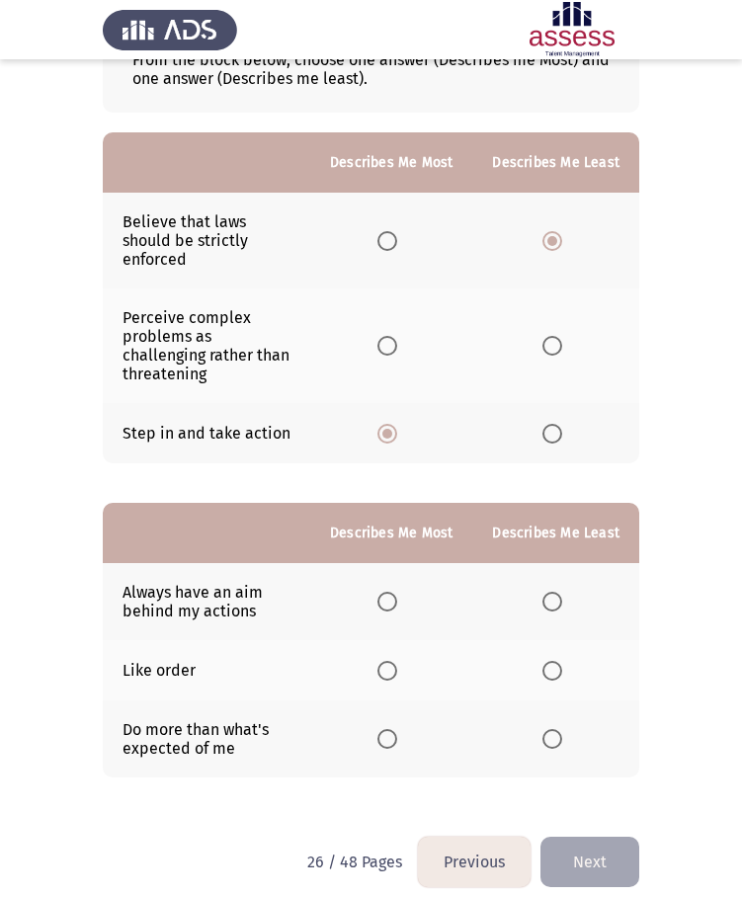
click at [397, 729] on span "Select an option" at bounding box center [387, 739] width 20 height 20
click at [397, 729] on input "Select an option" at bounding box center [387, 739] width 20 height 20
click at [542, 644] on th at bounding box center [555, 670] width 167 height 60
click at [543, 661] on span "Select an option" at bounding box center [552, 671] width 20 height 20
click at [543, 661] on input "Select an option" at bounding box center [552, 671] width 20 height 20
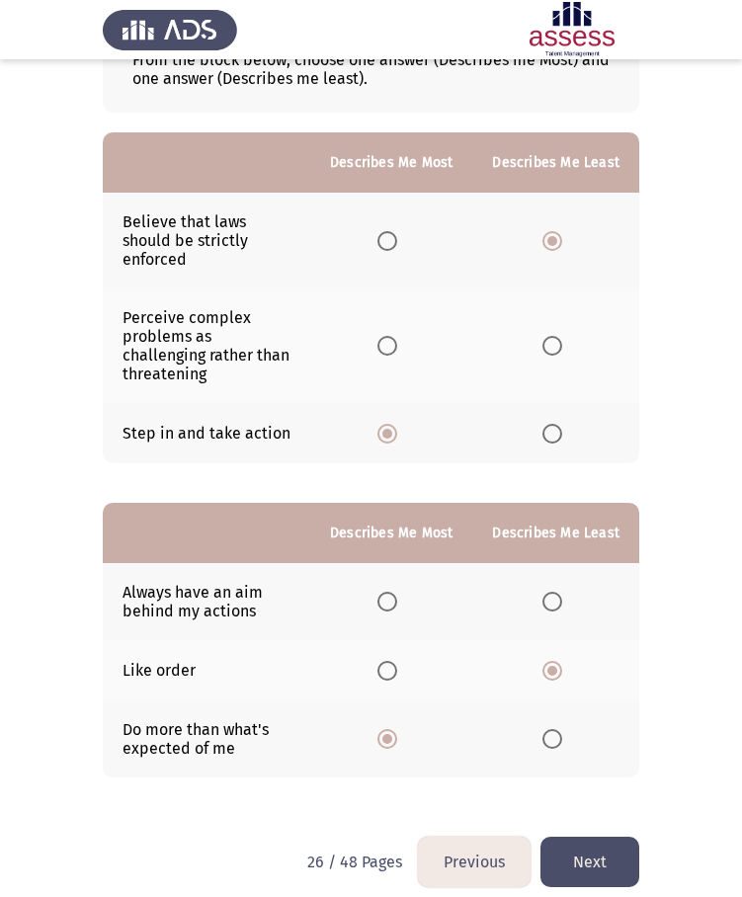
click at [562, 837] on button "Next" at bounding box center [589, 862] width 99 height 50
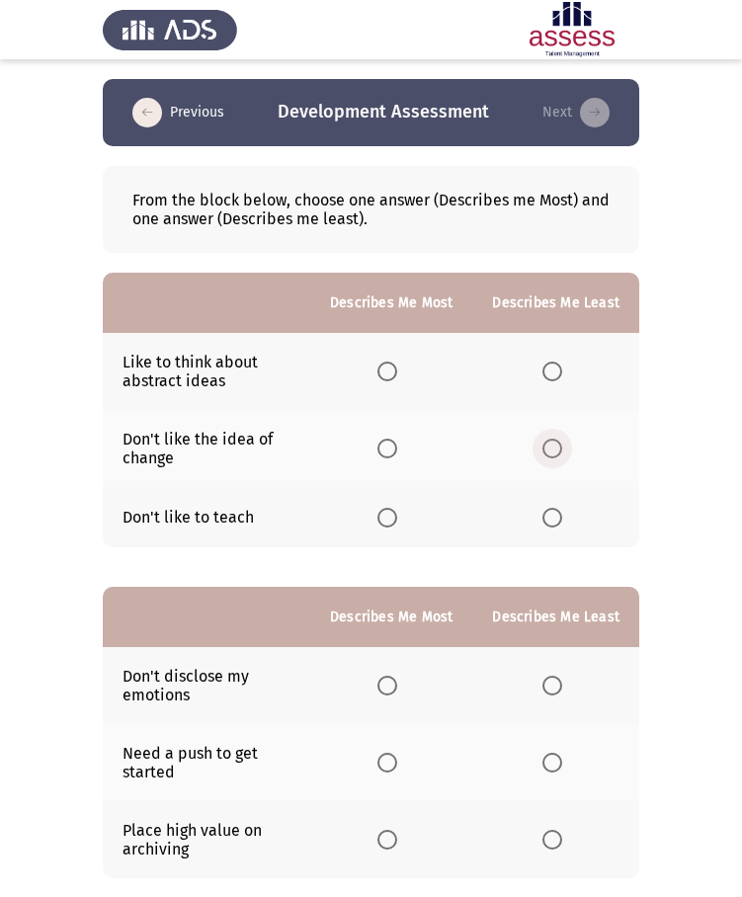
click at [544, 440] on span "Select an option" at bounding box center [552, 449] width 20 height 20
click at [544, 440] on input "Select an option" at bounding box center [552, 449] width 20 height 20
click at [397, 376] on span "Select an option" at bounding box center [387, 372] width 20 height 20
click at [397, 376] on input "Select an option" at bounding box center [387, 372] width 20 height 20
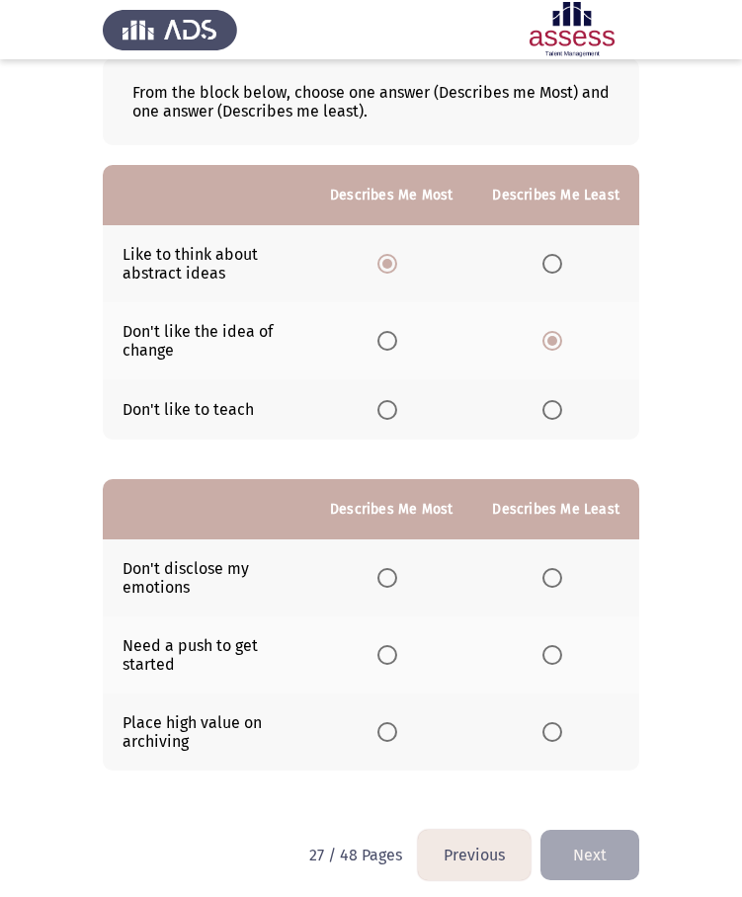
scroll to position [120, 0]
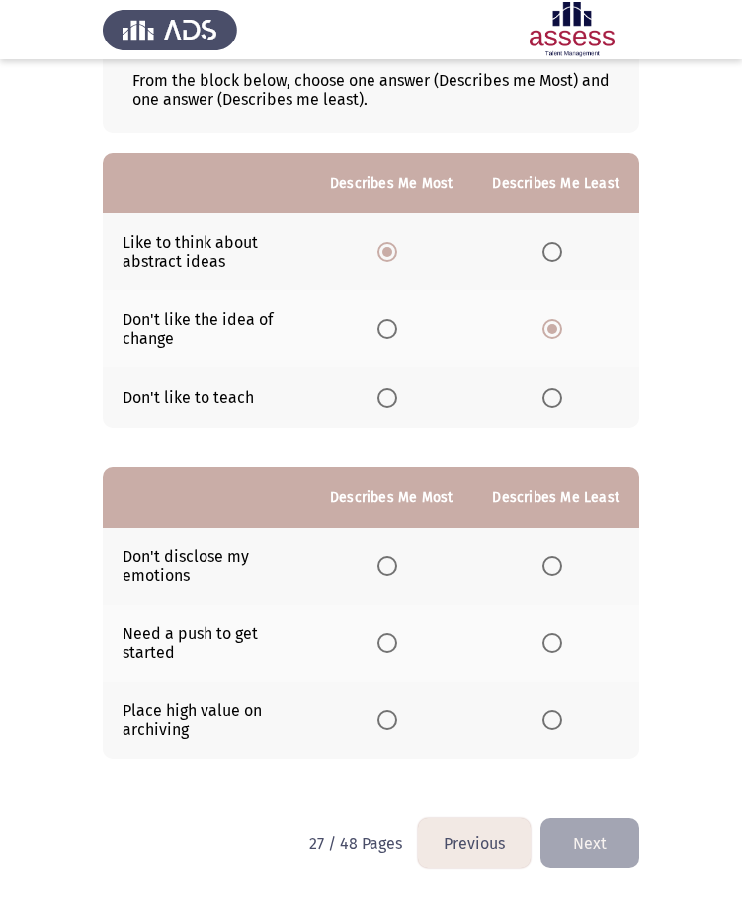
click at [396, 727] on span "Select an option" at bounding box center [387, 720] width 20 height 20
click at [396, 727] on input "Select an option" at bounding box center [387, 720] width 20 height 20
click at [550, 651] on span "Select an option" at bounding box center [552, 643] width 20 height 20
click at [550, 651] on input "Select an option" at bounding box center [552, 643] width 20 height 20
click at [584, 844] on button "Next" at bounding box center [589, 843] width 99 height 50
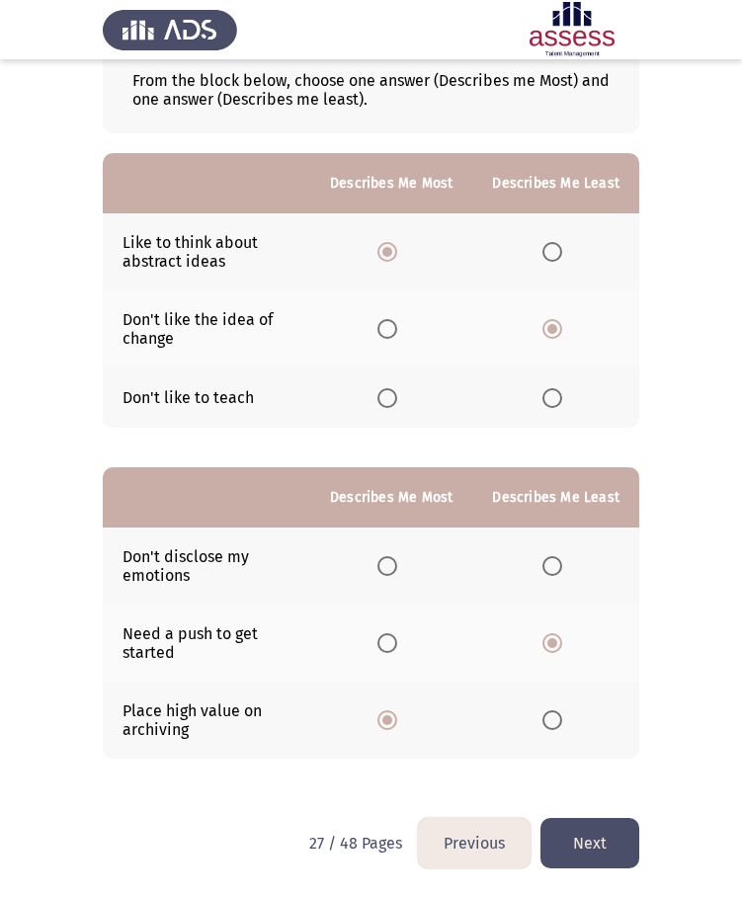
scroll to position [0, 0]
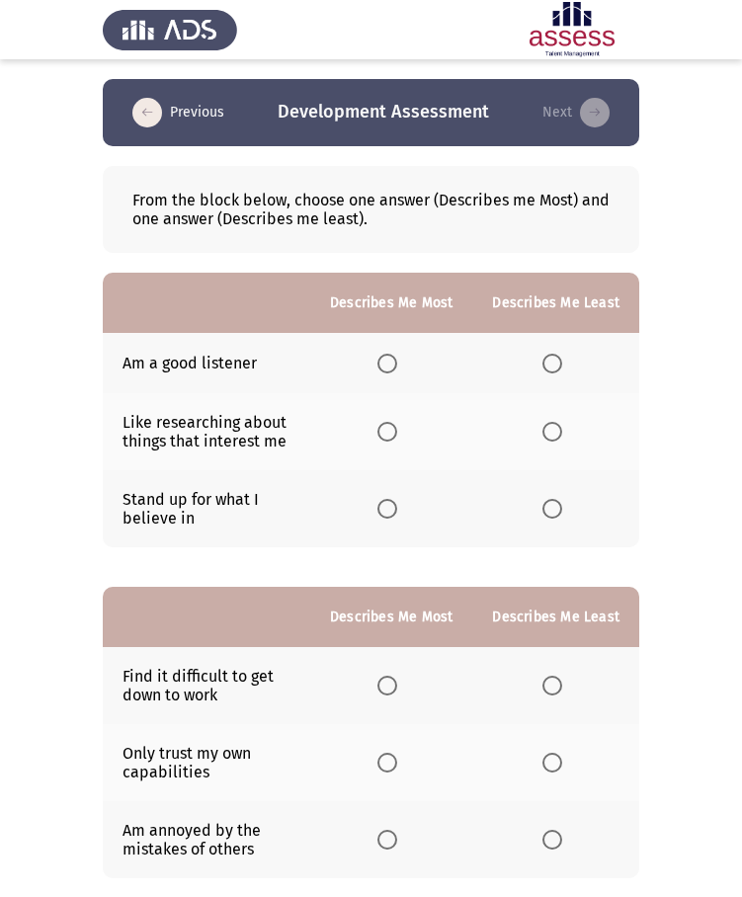
click at [387, 504] on span "Select an option" at bounding box center [387, 509] width 20 height 20
click at [387, 504] on input "Select an option" at bounding box center [387, 509] width 20 height 20
click at [545, 426] on span "Select an option" at bounding box center [552, 432] width 20 height 20
click at [545, 426] on input "Select an option" at bounding box center [552, 432] width 20 height 20
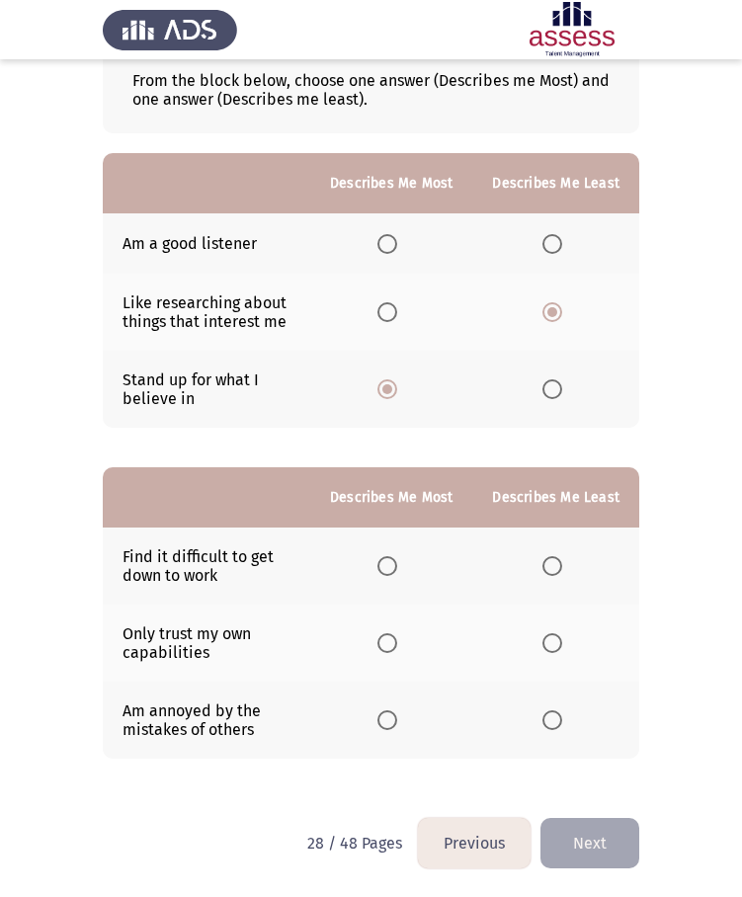
click at [554, 719] on span "Select an option" at bounding box center [552, 720] width 20 height 20
click at [554, 719] on input "Select an option" at bounding box center [552, 720] width 20 height 20
click at [394, 650] on span "Select an option" at bounding box center [387, 643] width 20 height 20
click at [394, 650] on input "Select an option" at bounding box center [387, 643] width 20 height 20
click at [577, 831] on button "Next" at bounding box center [589, 843] width 99 height 50
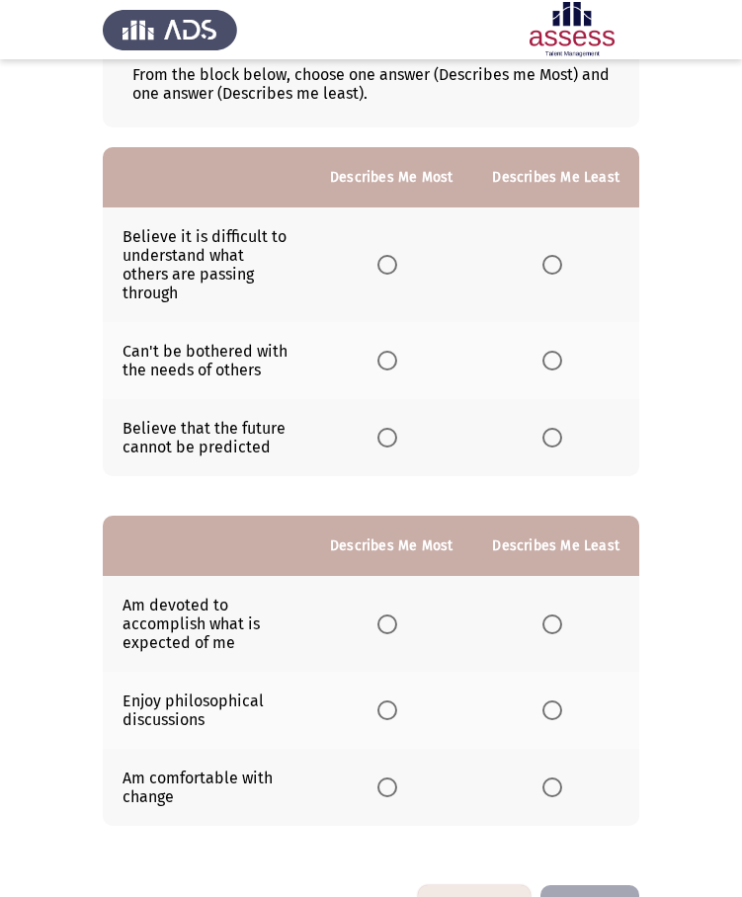
scroll to position [134, 0]
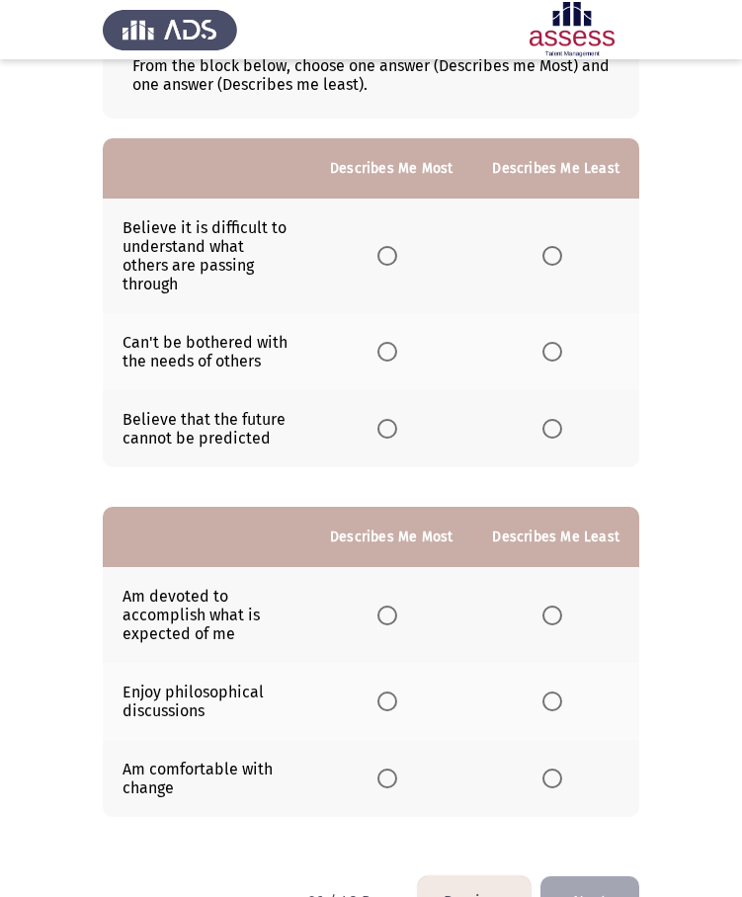
click at [390, 342] on span "Select an option" at bounding box center [387, 352] width 20 height 20
click at [390, 342] on input "Select an option" at bounding box center [387, 352] width 20 height 20
click at [546, 246] on span "Select an option" at bounding box center [552, 256] width 20 height 20
click at [546, 246] on input "Select an option" at bounding box center [552, 256] width 20 height 20
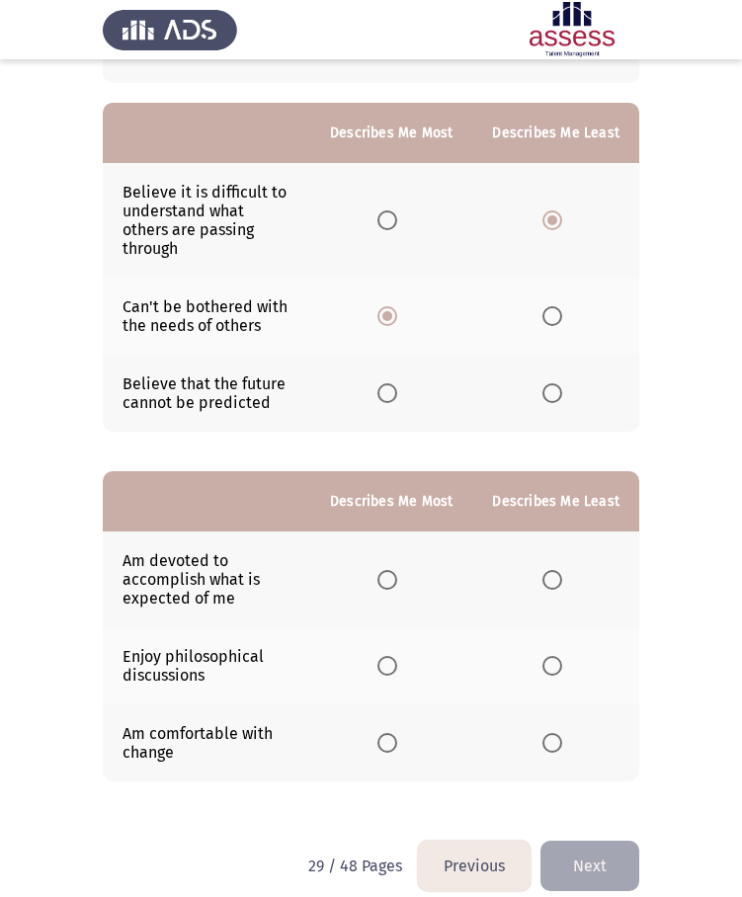
scroll to position [174, 0]
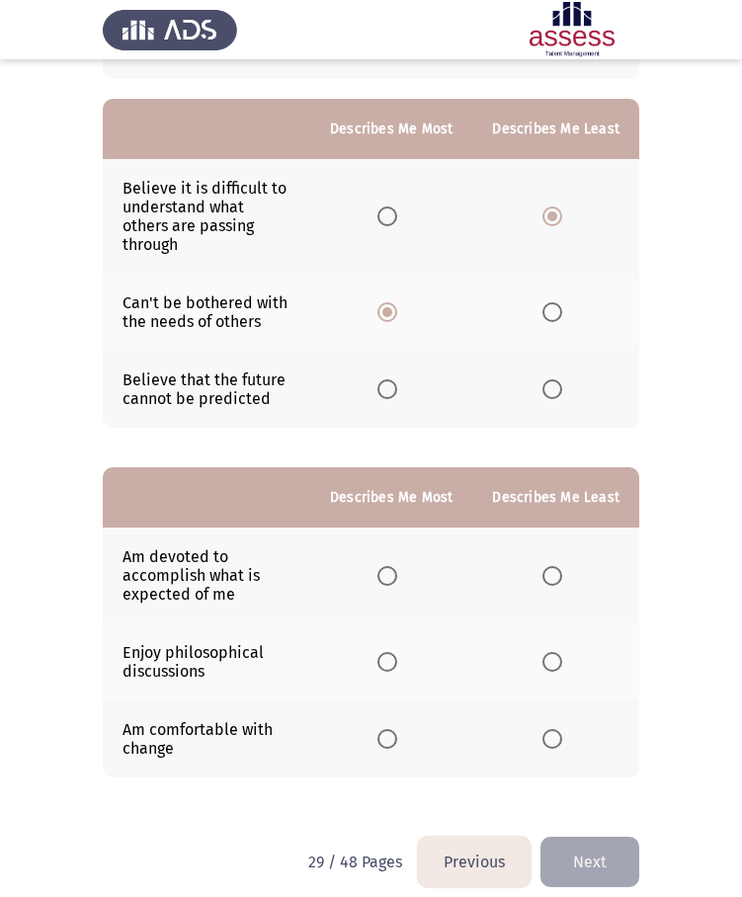
click at [387, 566] on span "Select an option" at bounding box center [387, 576] width 20 height 20
click at [387, 566] on input "Select an option" at bounding box center [387, 576] width 20 height 20
click at [548, 729] on mat-radio-button "Select an option" at bounding box center [556, 739] width 28 height 21
click at [548, 729] on span "Select an option" at bounding box center [552, 739] width 20 height 20
click at [548, 729] on input "Select an option" at bounding box center [552, 739] width 20 height 20
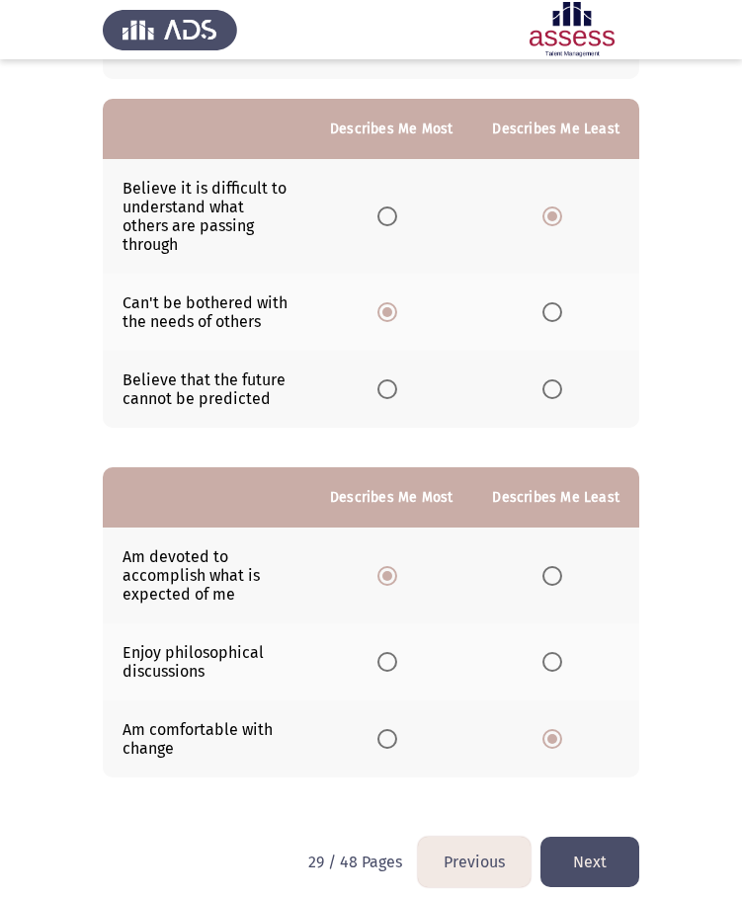
click at [560, 652] on span "Select an option" at bounding box center [552, 662] width 20 height 20
click at [560, 652] on input "Select an option" at bounding box center [552, 662] width 20 height 20
click at [581, 837] on button "Next" at bounding box center [589, 862] width 99 height 50
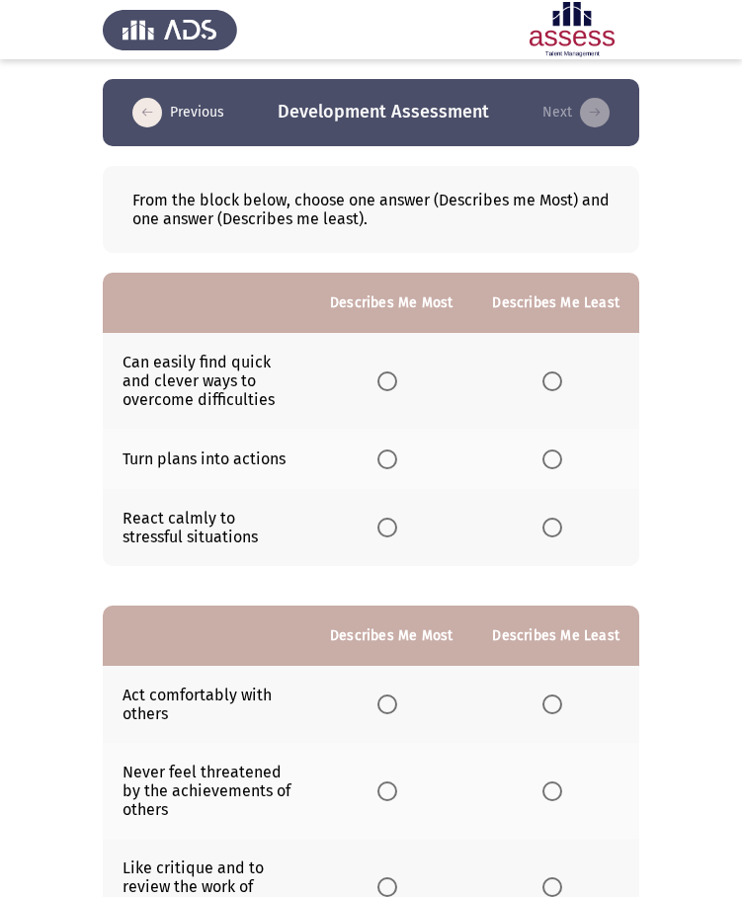
click at [385, 377] on span "Select an option" at bounding box center [387, 381] width 20 height 20
click at [385, 377] on input "Select an option" at bounding box center [387, 381] width 20 height 20
click at [544, 524] on span "Select an option" at bounding box center [552, 528] width 20 height 20
click at [544, 524] on input "Select an option" at bounding box center [552, 528] width 20 height 20
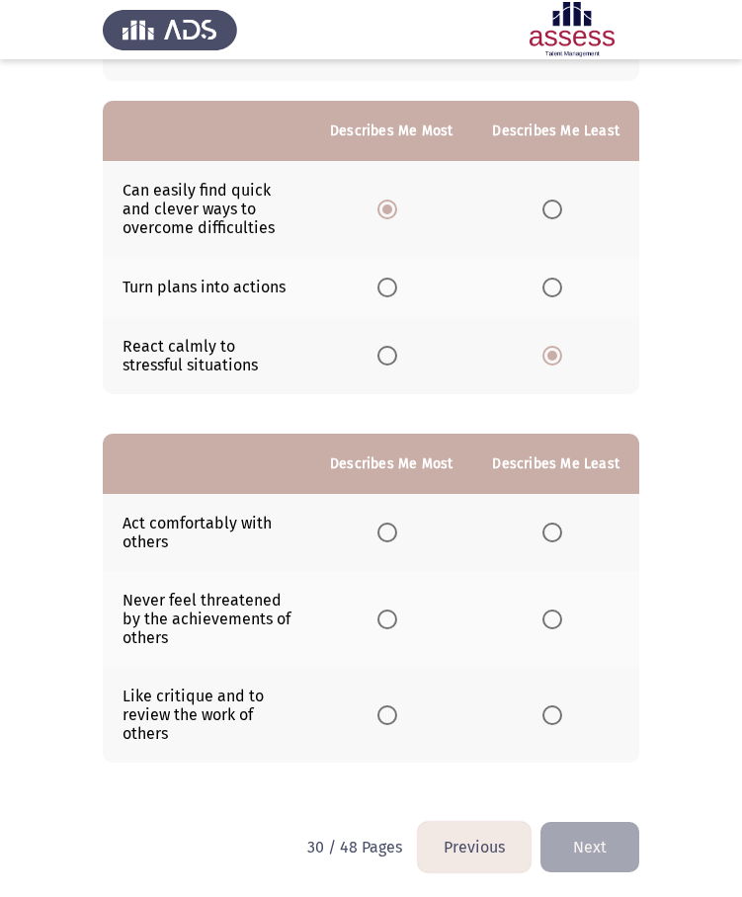
scroll to position [176, 0]
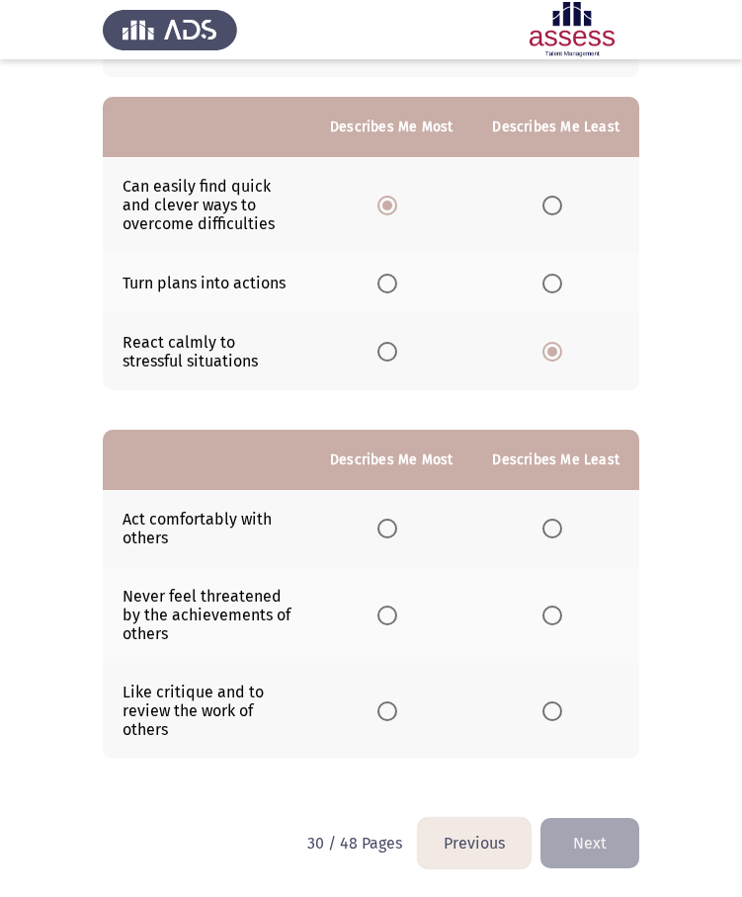
click at [390, 618] on span "Select an option" at bounding box center [387, 616] width 20 height 20
click at [390, 618] on input "Select an option" at bounding box center [387, 616] width 20 height 20
click at [548, 706] on span "Select an option" at bounding box center [552, 711] width 20 height 20
click at [548, 706] on input "Select an option" at bounding box center [552, 711] width 20 height 20
click at [574, 823] on button "Next" at bounding box center [589, 843] width 99 height 50
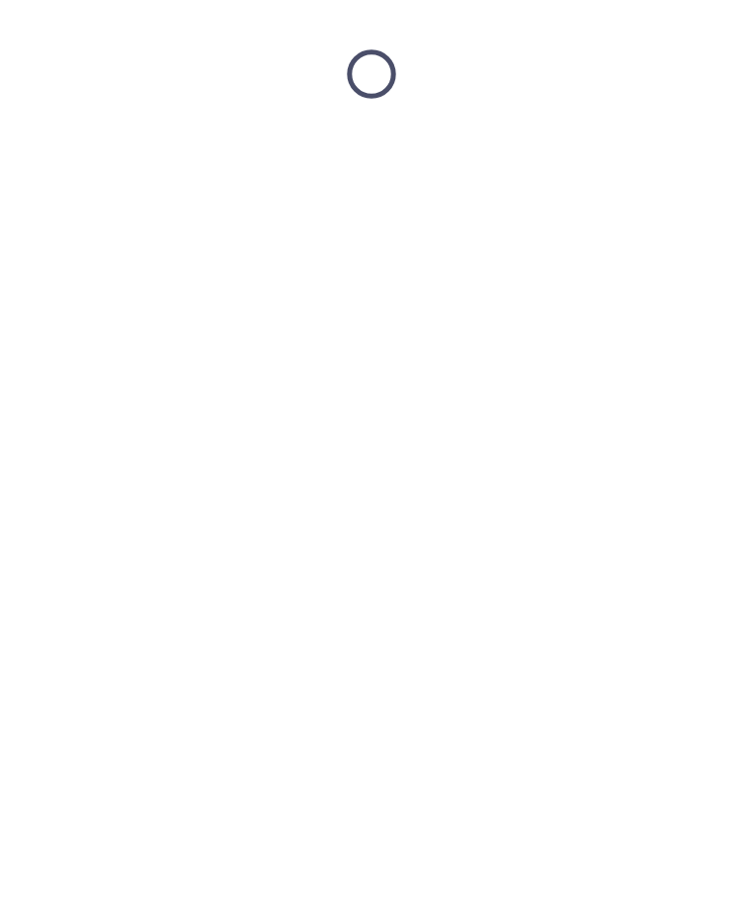
scroll to position [0, 0]
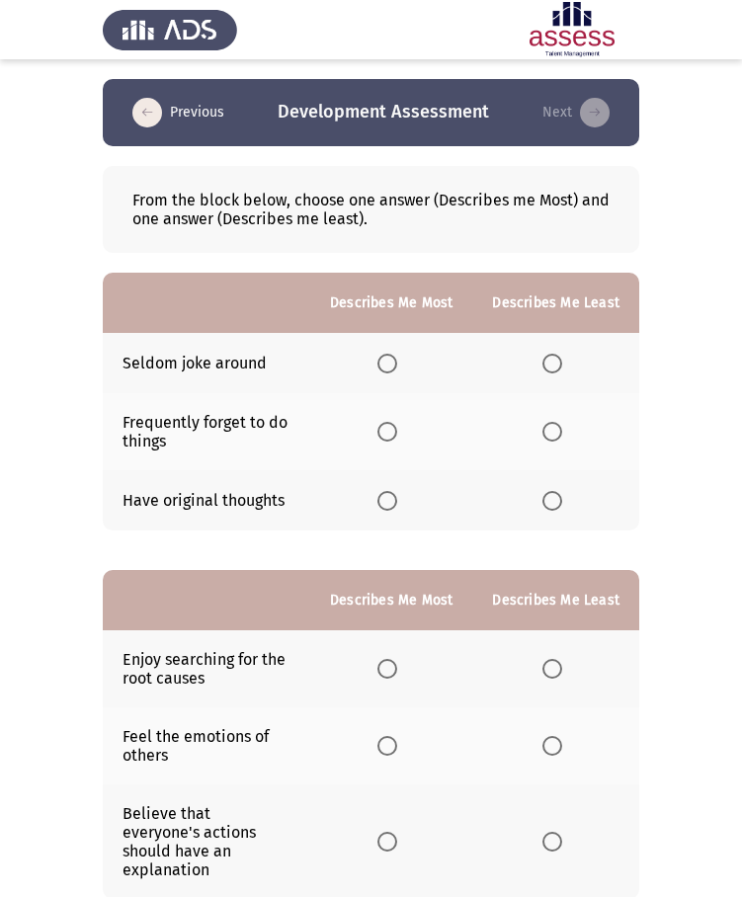
click at [381, 506] on th at bounding box center [391, 500] width 162 height 60
click at [397, 503] on span "Select an option" at bounding box center [387, 501] width 20 height 20
click at [397, 503] on input "Select an option" at bounding box center [387, 501] width 20 height 20
click at [557, 359] on span "Select an option" at bounding box center [552, 364] width 20 height 20
click at [557, 359] on input "Select an option" at bounding box center [552, 364] width 20 height 20
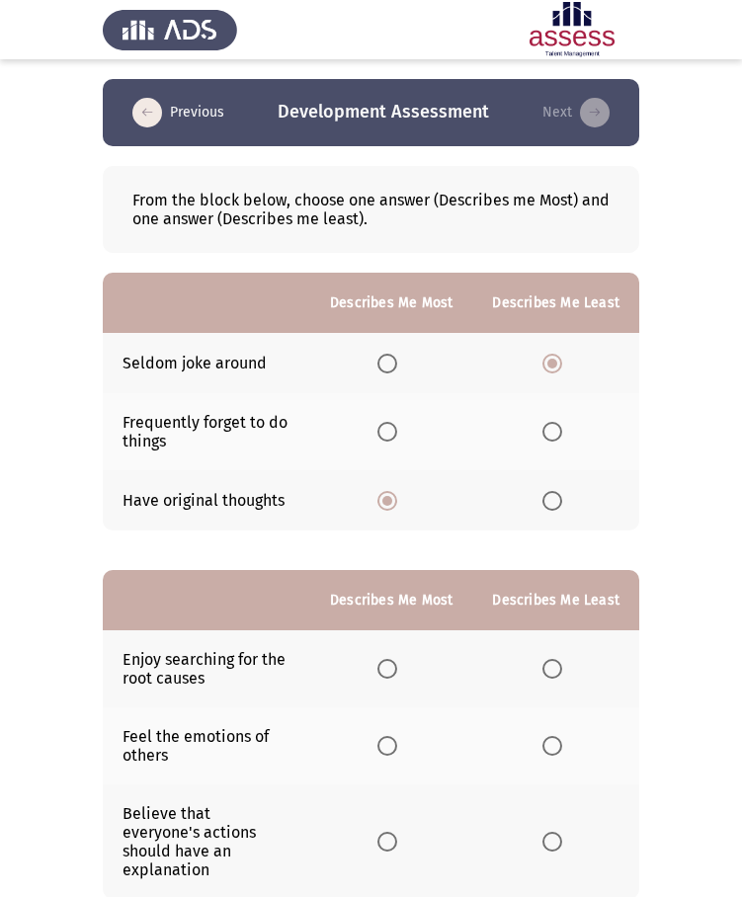
scroll to position [122, 0]
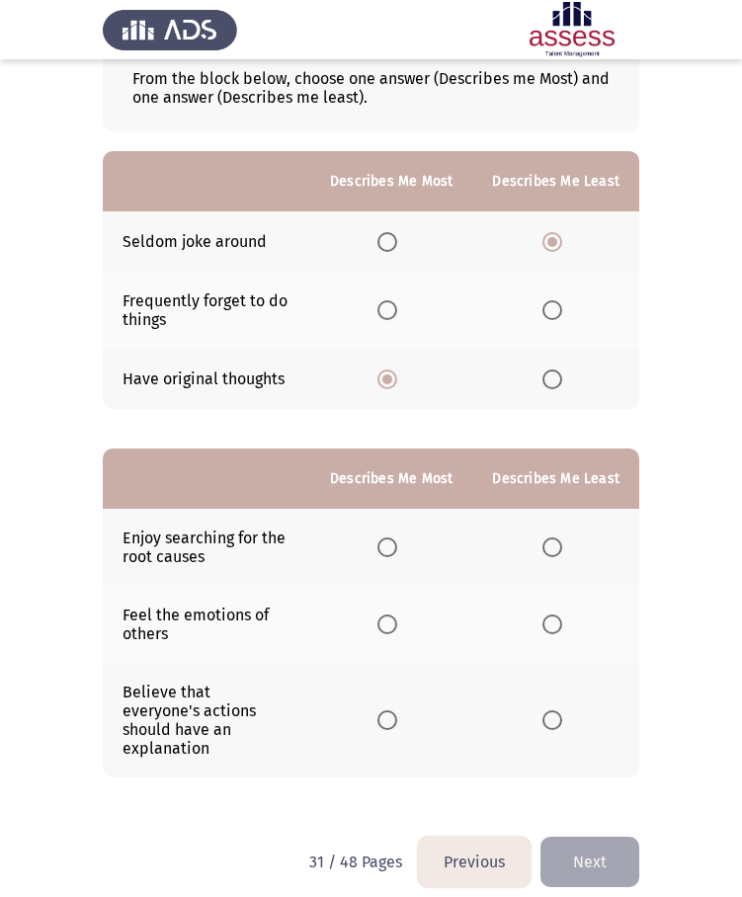
click at [397, 541] on span "Select an option" at bounding box center [387, 547] width 20 height 20
click at [397, 541] on input "Select an option" at bounding box center [387, 547] width 20 height 20
click at [553, 633] on span "Select an option" at bounding box center [552, 625] width 20 height 20
click at [553, 633] on input "Select an option" at bounding box center [552, 625] width 20 height 20
click at [570, 837] on button "Next" at bounding box center [589, 862] width 99 height 50
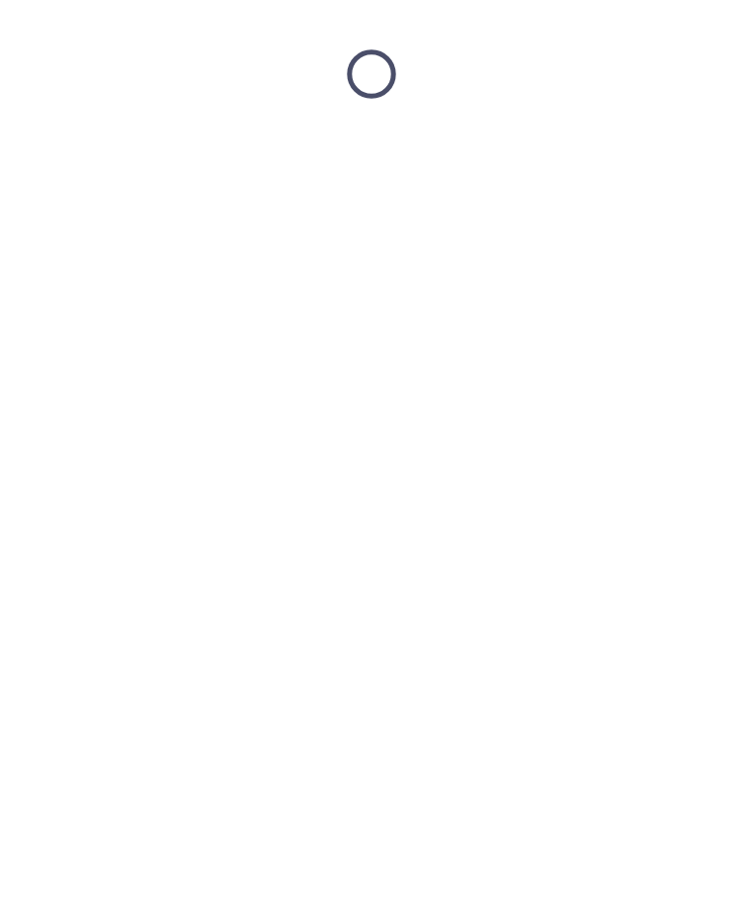
scroll to position [0, 0]
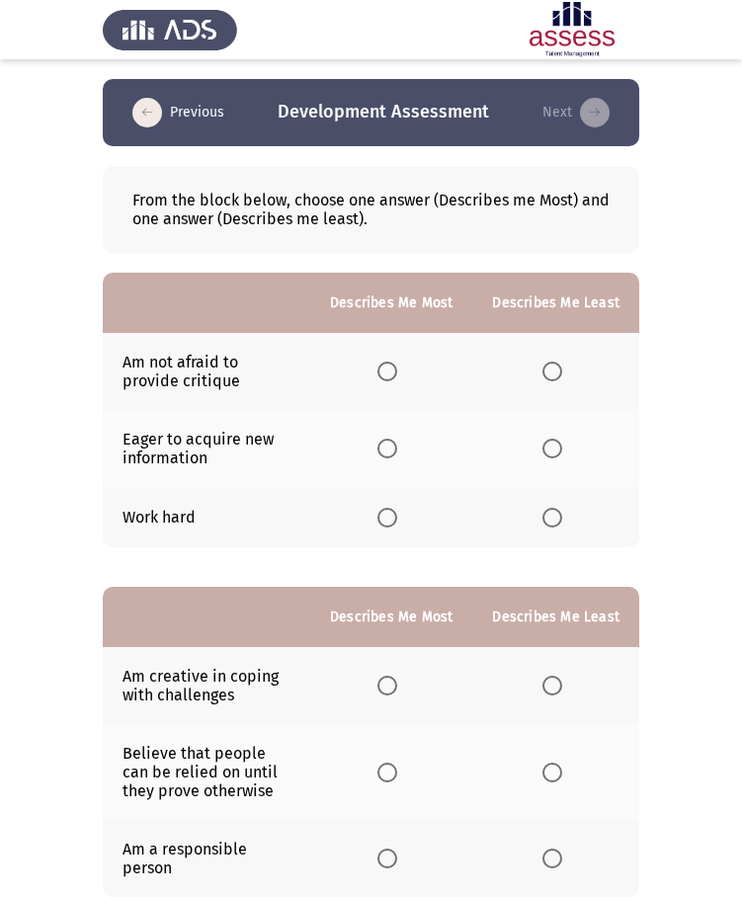
click at [390, 514] on span "Select an option" at bounding box center [387, 518] width 20 height 20
click at [390, 514] on input "Select an option" at bounding box center [387, 518] width 20 height 20
click at [556, 451] on span "Select an option" at bounding box center [552, 449] width 20 height 20
click at [556, 451] on input "Select an option" at bounding box center [552, 449] width 20 height 20
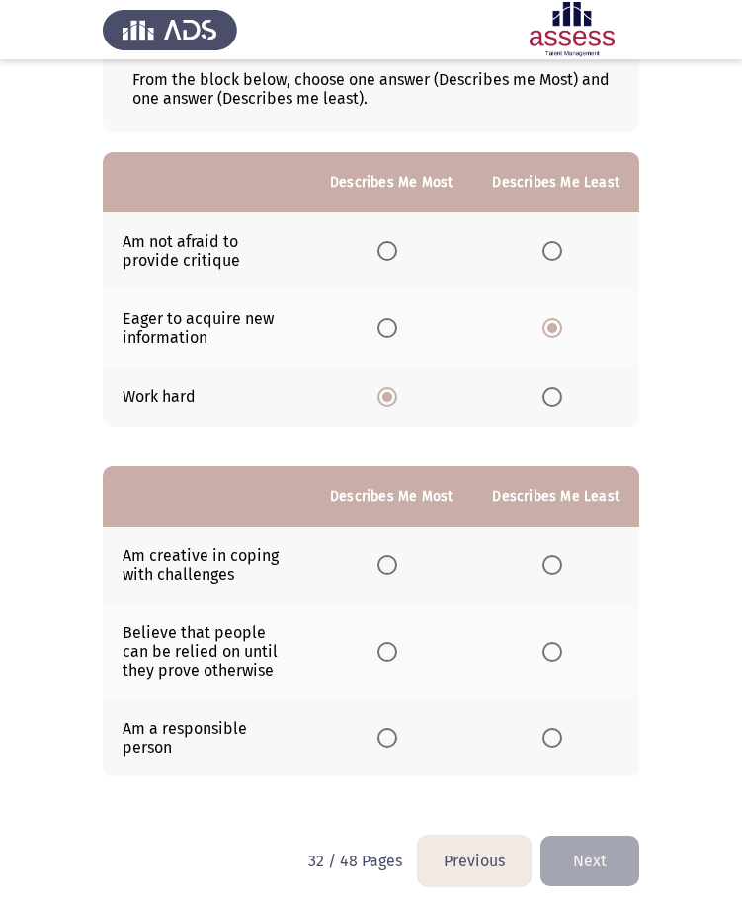
scroll to position [134, 0]
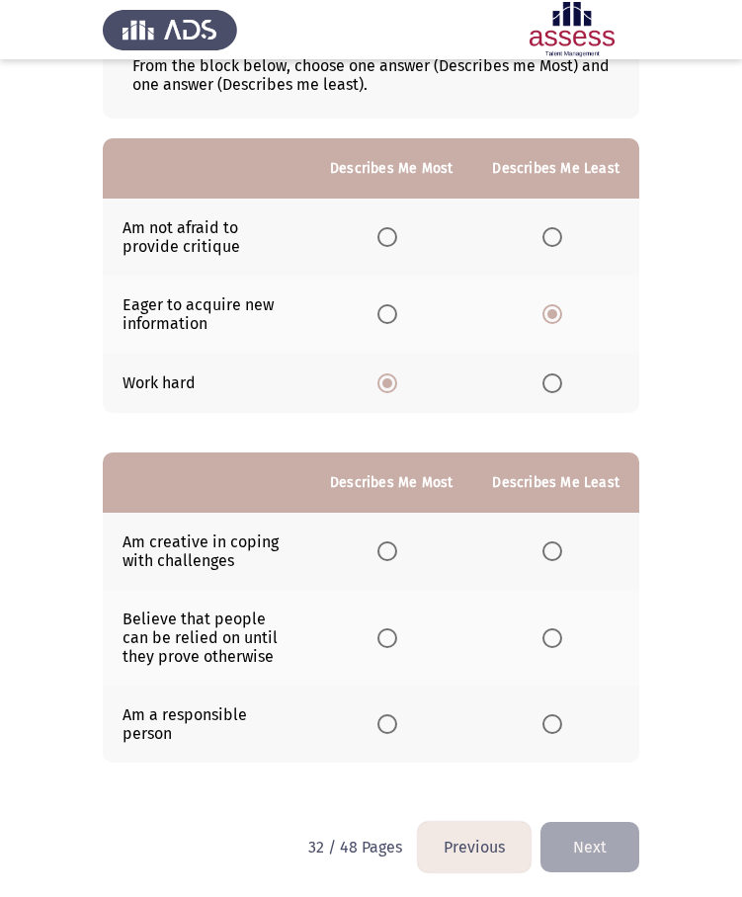
click at [392, 718] on span "Select an option" at bounding box center [387, 724] width 20 height 20
click at [392, 718] on input "Select an option" at bounding box center [387, 724] width 20 height 20
click at [543, 542] on span "Select an option" at bounding box center [552, 551] width 20 height 20
click at [543, 542] on input "Select an option" at bounding box center [552, 551] width 20 height 20
click at [562, 829] on button "Next" at bounding box center [589, 847] width 99 height 50
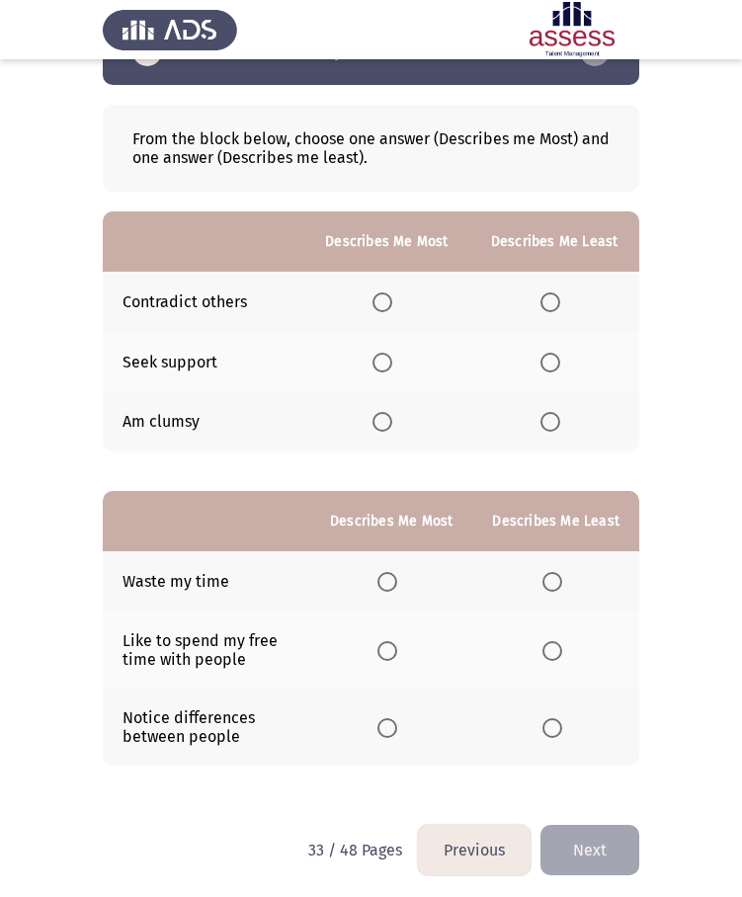
scroll to position [68, 0]
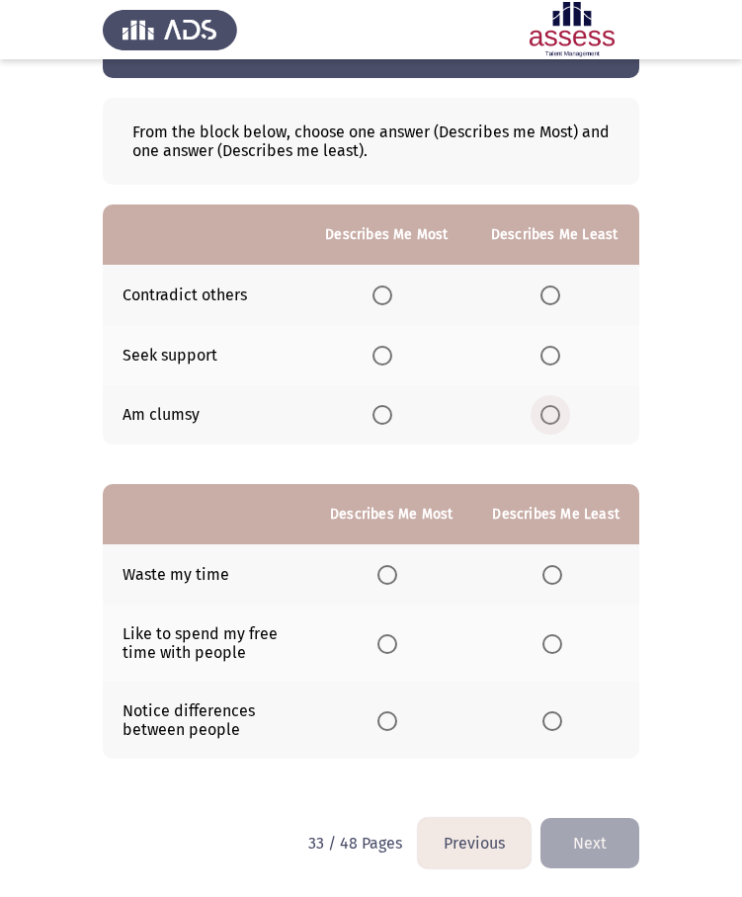
click at [553, 420] on span "Select an option" at bounding box center [550, 415] width 20 height 20
click at [553, 420] on input "Select an option" at bounding box center [550, 415] width 20 height 20
click at [395, 293] on label "Select an option" at bounding box center [386, 296] width 28 height 20
click at [392, 293] on input "Select an option" at bounding box center [382, 296] width 20 height 20
click at [551, 571] on span "Select an option" at bounding box center [552, 575] width 20 height 20
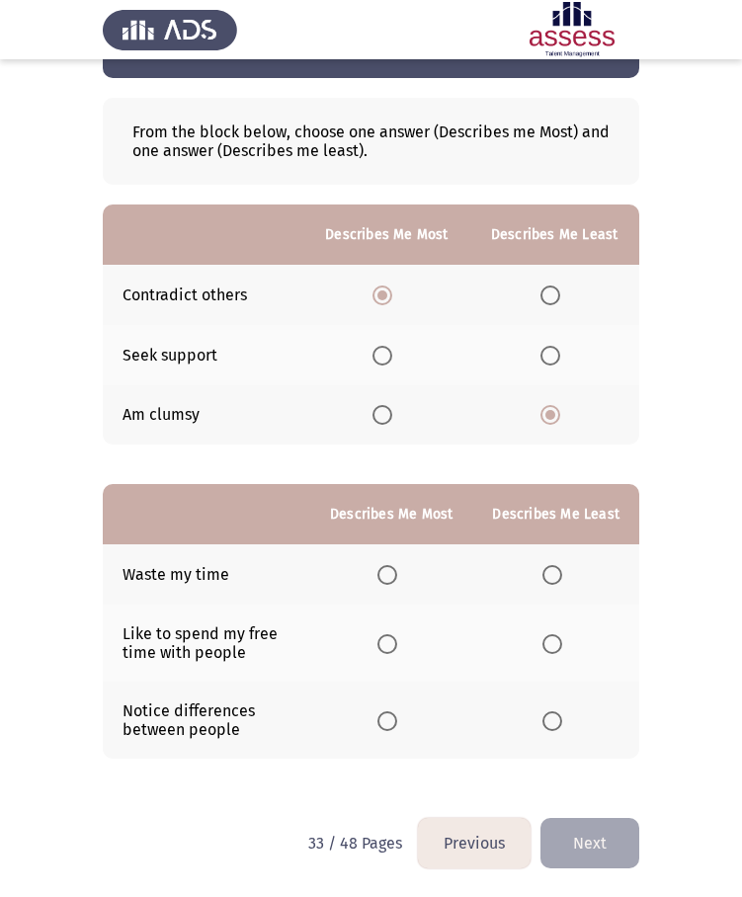
click at [551, 571] on input "Select an option" at bounding box center [552, 575] width 20 height 20
click at [396, 636] on span "Select an option" at bounding box center [387, 644] width 20 height 20
click at [396, 636] on input "Select an option" at bounding box center [387, 644] width 20 height 20
click at [617, 853] on button "Next" at bounding box center [589, 843] width 99 height 50
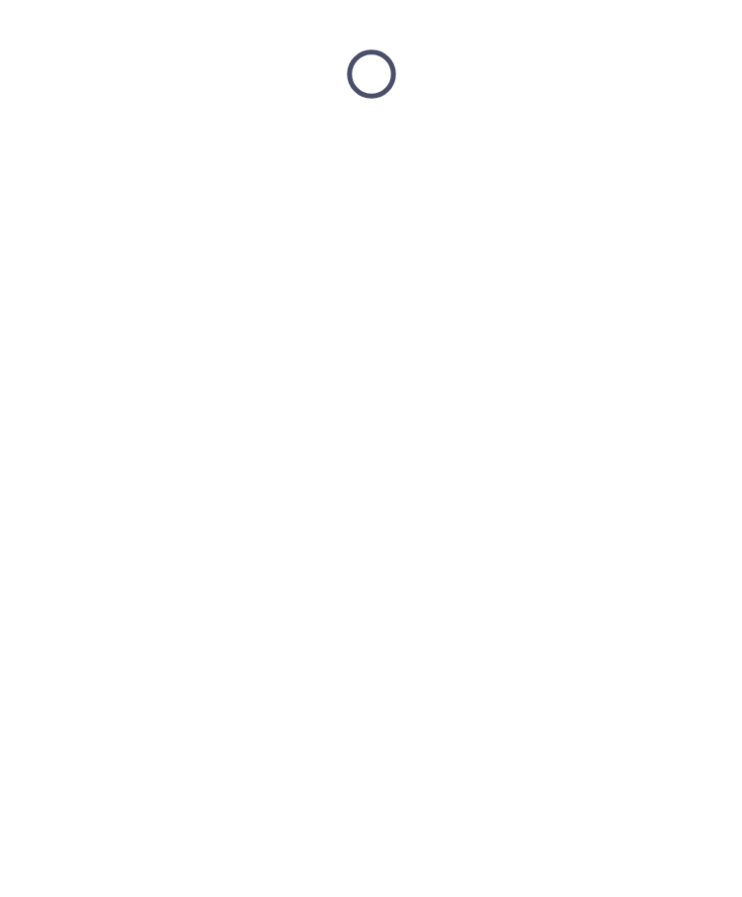
scroll to position [0, 0]
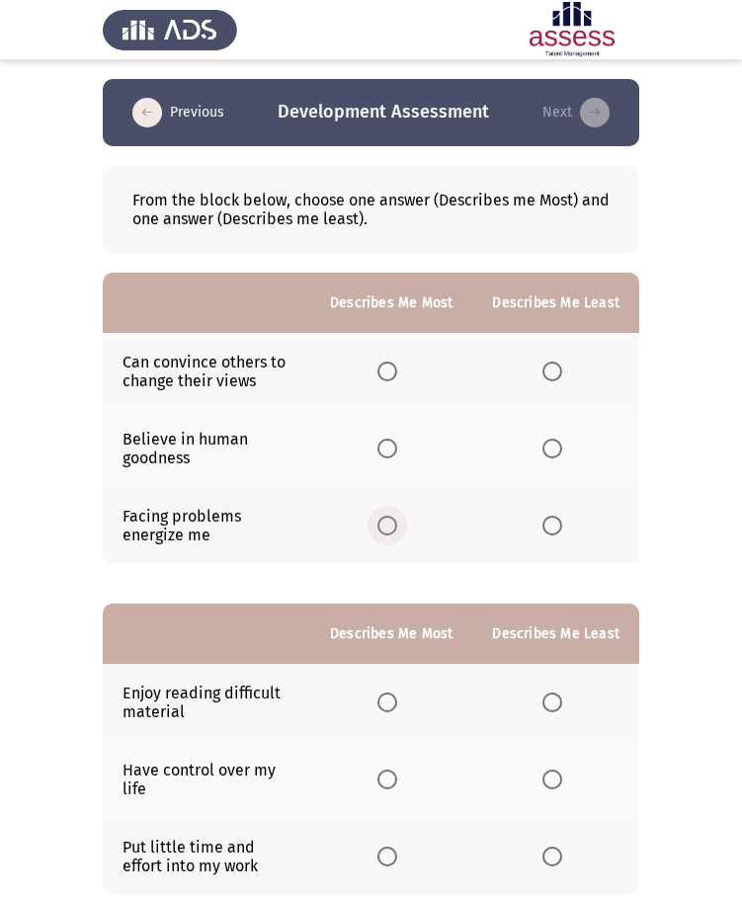
click at [390, 528] on span "Select an option" at bounding box center [387, 526] width 20 height 20
click at [390, 528] on input "Select an option" at bounding box center [387, 526] width 20 height 20
click at [554, 449] on span "Select an option" at bounding box center [552, 449] width 20 height 20
click at [554, 449] on input "Select an option" at bounding box center [552, 449] width 20 height 20
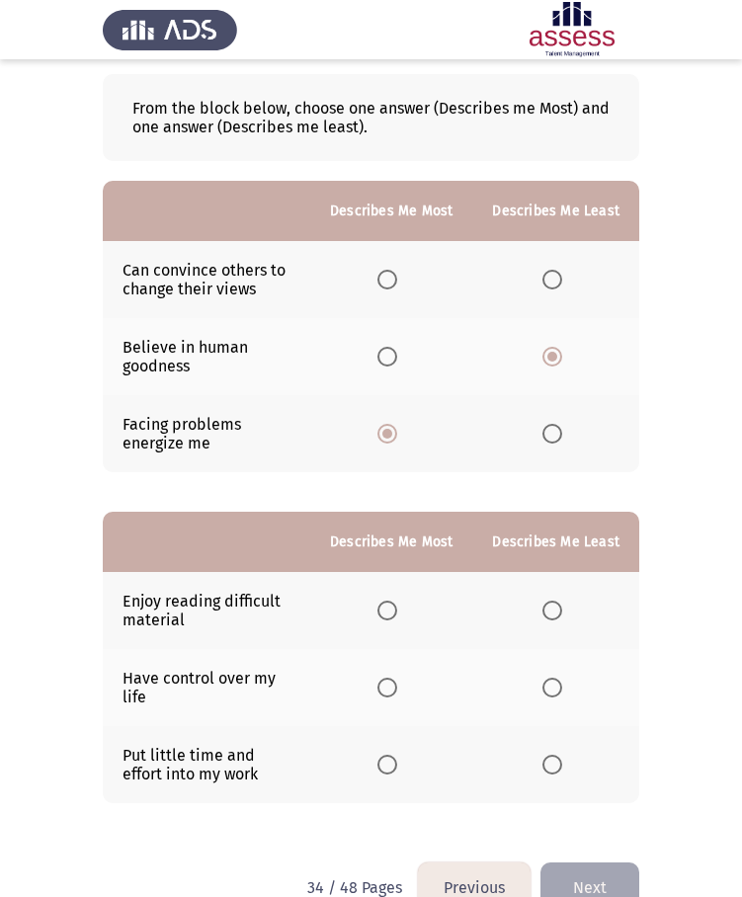
scroll to position [136, 0]
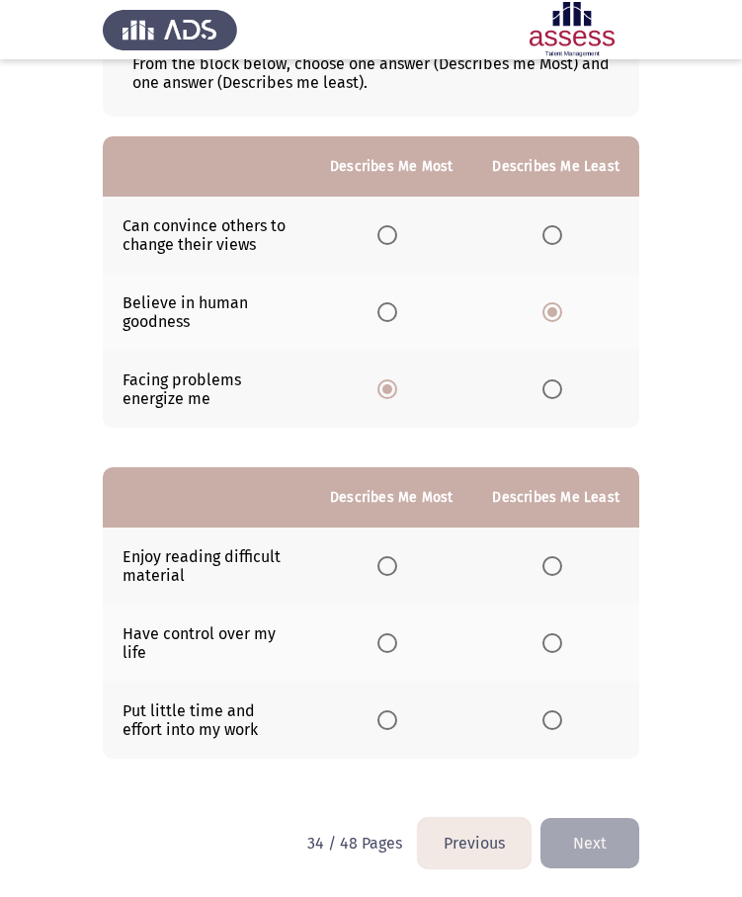
click at [396, 648] on span "Select an option" at bounding box center [387, 643] width 20 height 20
click at [396, 648] on input "Select an option" at bounding box center [387, 643] width 20 height 20
click at [559, 731] on th at bounding box center [555, 720] width 167 height 77
click at [558, 725] on span "Select an option" at bounding box center [552, 720] width 20 height 20
click at [558, 725] on input "Select an option" at bounding box center [552, 720] width 20 height 20
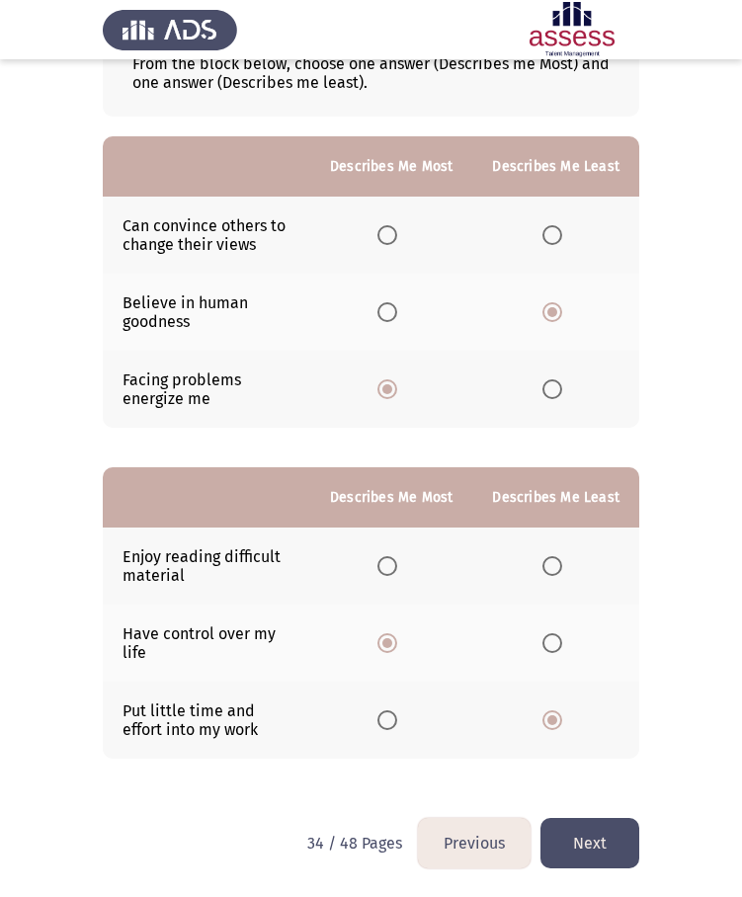
click at [573, 852] on button "Next" at bounding box center [589, 843] width 99 height 50
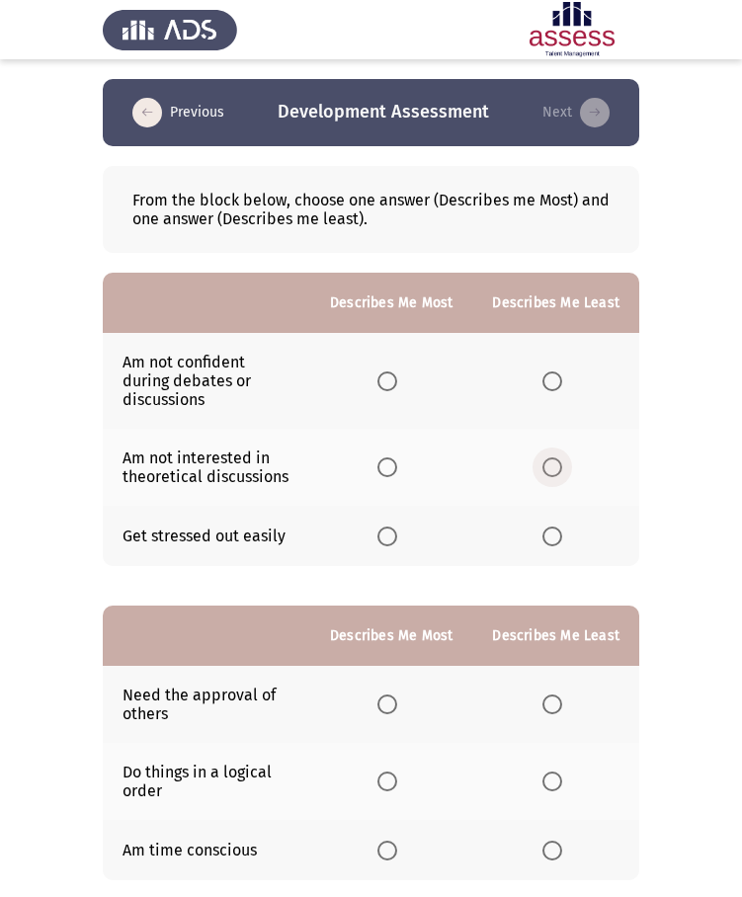
click at [546, 457] on span "Select an option" at bounding box center [552, 467] width 20 height 20
click at [546, 457] on input "Select an option" at bounding box center [552, 467] width 20 height 20
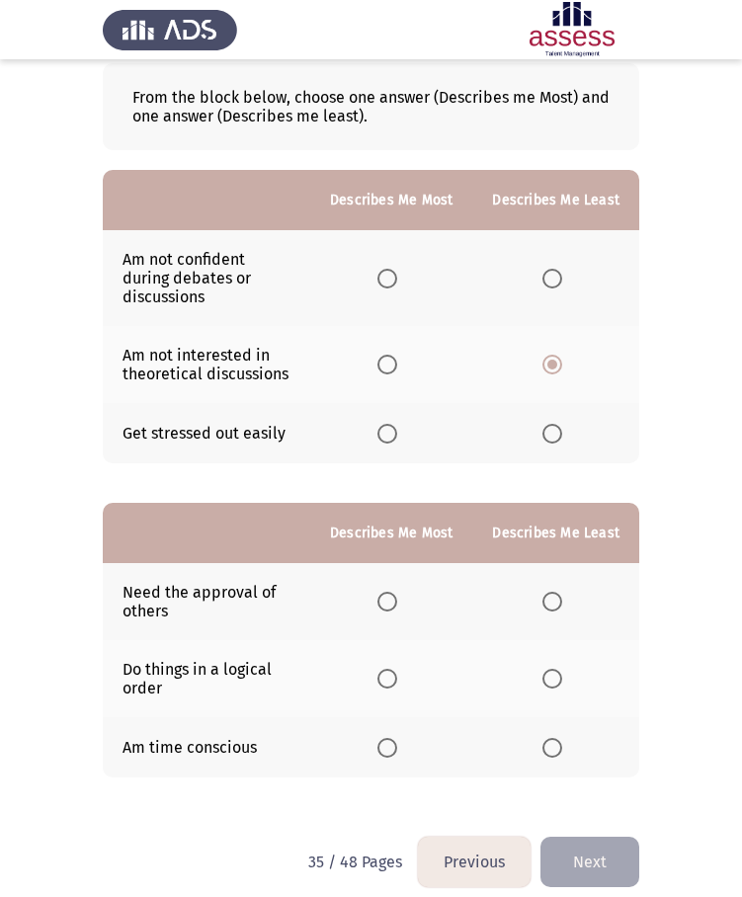
click at [391, 669] on span "Select an option" at bounding box center [387, 679] width 20 height 20
click at [391, 669] on input "Select an option" at bounding box center [387, 679] width 20 height 20
click at [562, 592] on span "Select an option" at bounding box center [552, 602] width 20 height 20
click at [562, 592] on input "Select an option" at bounding box center [552, 602] width 20 height 20
click at [548, 424] on span "Select an option" at bounding box center [552, 434] width 20 height 20
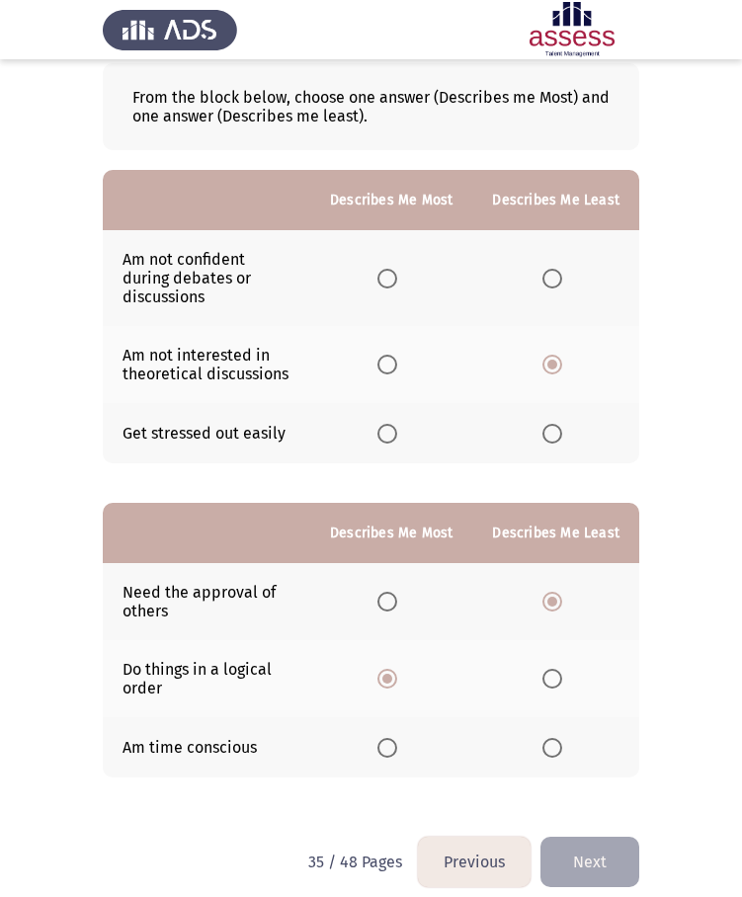
click at [548, 424] on input "Select an option" at bounding box center [552, 434] width 20 height 20
click at [397, 355] on span "Select an option" at bounding box center [387, 365] width 20 height 20
click at [397, 355] on input "Select an option" at bounding box center [387, 365] width 20 height 20
click at [592, 837] on button "Next" at bounding box center [589, 862] width 99 height 50
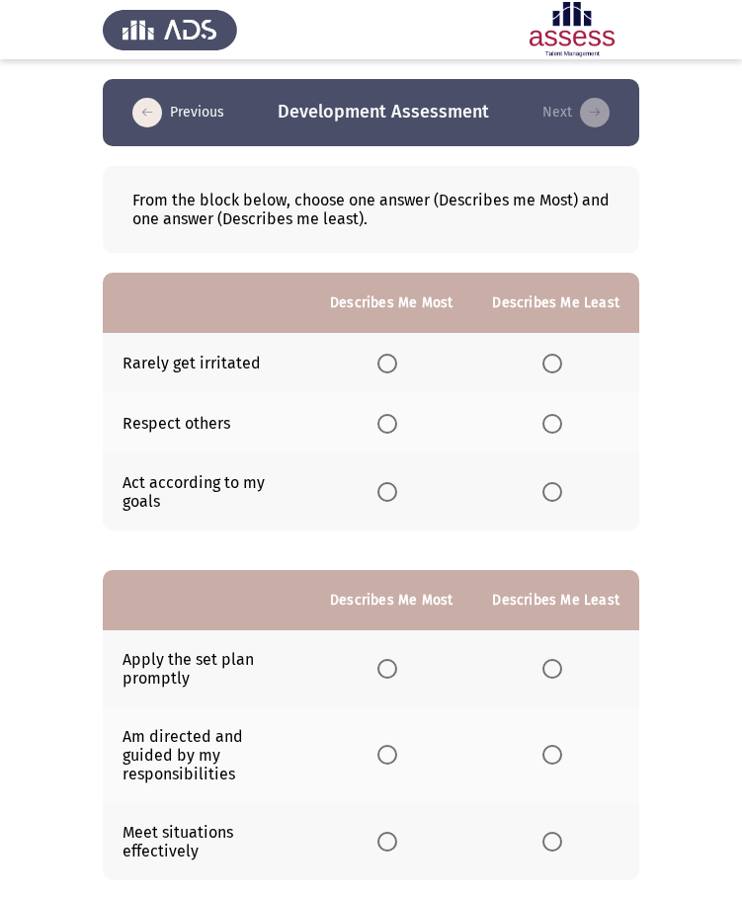
click at [397, 490] on span "Select an option" at bounding box center [387, 492] width 20 height 20
click at [397, 490] on input "Select an option" at bounding box center [387, 492] width 20 height 20
click at [570, 367] on label "Select an option" at bounding box center [556, 364] width 28 height 20
click at [562, 367] on input "Select an option" at bounding box center [552, 364] width 20 height 20
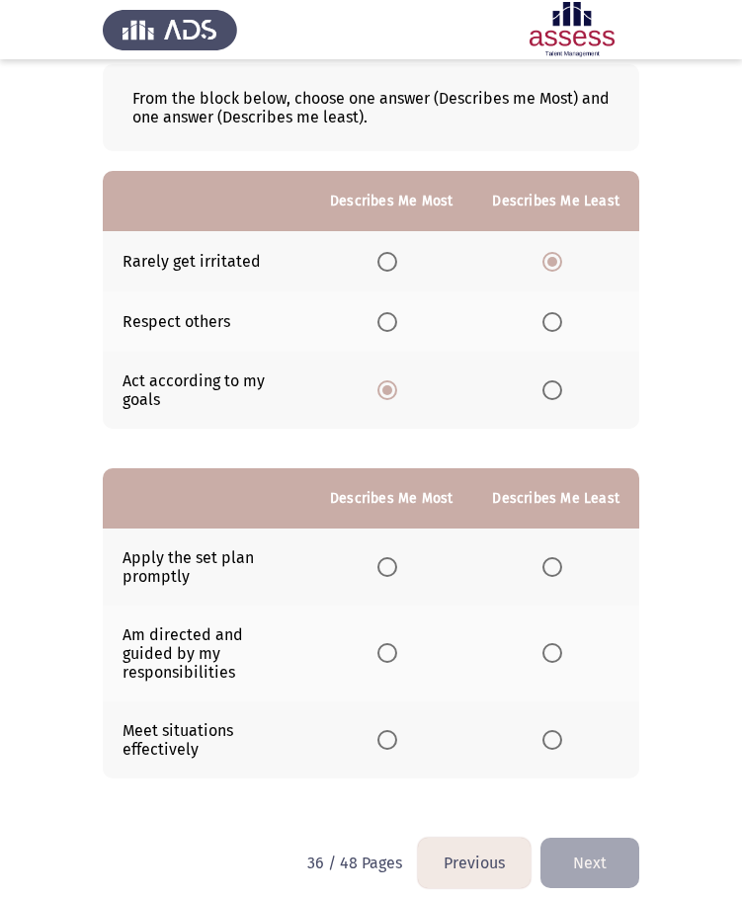
scroll to position [103, 0]
click at [387, 729] on span "Select an option" at bounding box center [387, 739] width 20 height 20
click at [387, 729] on input "Select an option" at bounding box center [387, 739] width 20 height 20
click at [397, 645] on span "Select an option" at bounding box center [387, 652] width 20 height 20
click at [397, 645] on input "Select an option" at bounding box center [387, 652] width 20 height 20
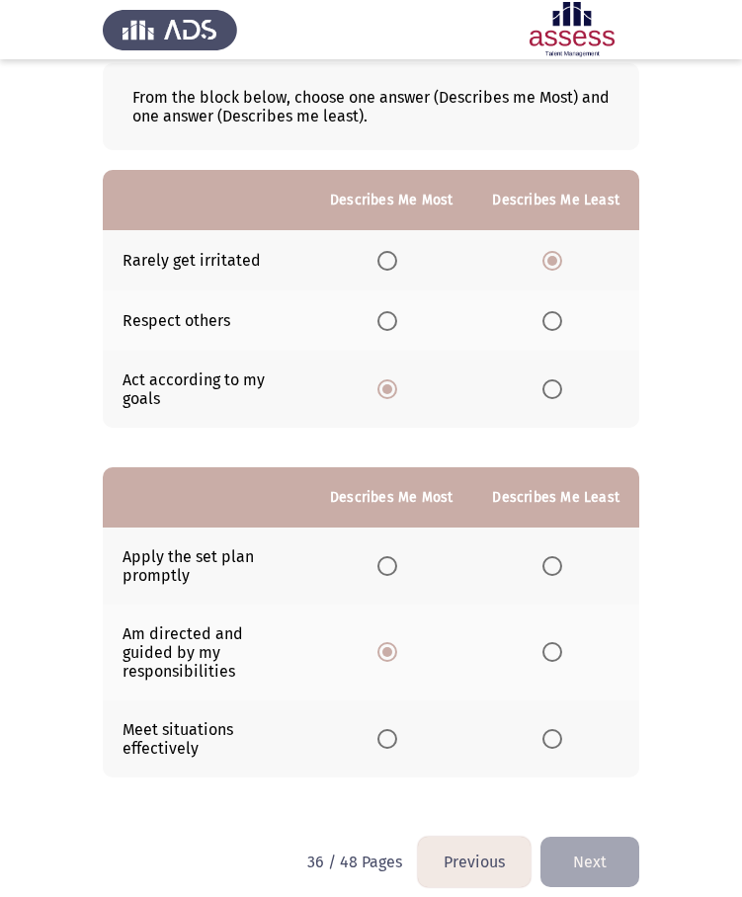
click at [557, 729] on span "Select an option" at bounding box center [552, 739] width 20 height 20
click at [557, 729] on input "Select an option" at bounding box center [552, 739] width 20 height 20
click at [589, 837] on button "Next" at bounding box center [589, 862] width 99 height 50
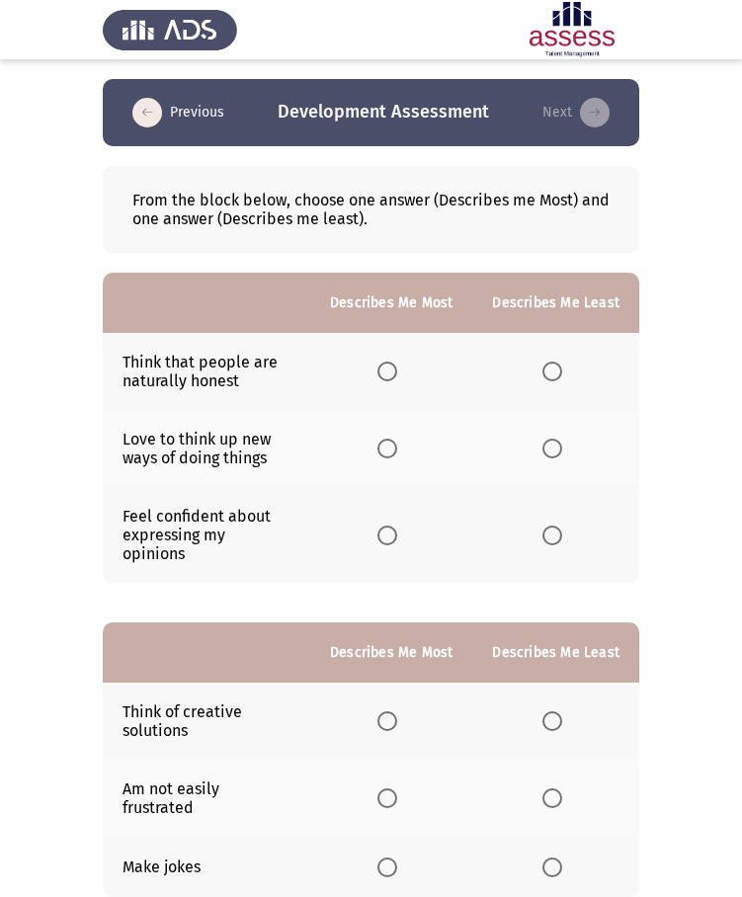
click at [391, 449] on span "Select an option" at bounding box center [387, 449] width 20 height 20
click at [391, 449] on input "Select an option" at bounding box center [387, 449] width 20 height 20
click at [562, 375] on span "Select an option" at bounding box center [552, 372] width 20 height 20
click at [562, 375] on input "Select an option" at bounding box center [552, 372] width 20 height 20
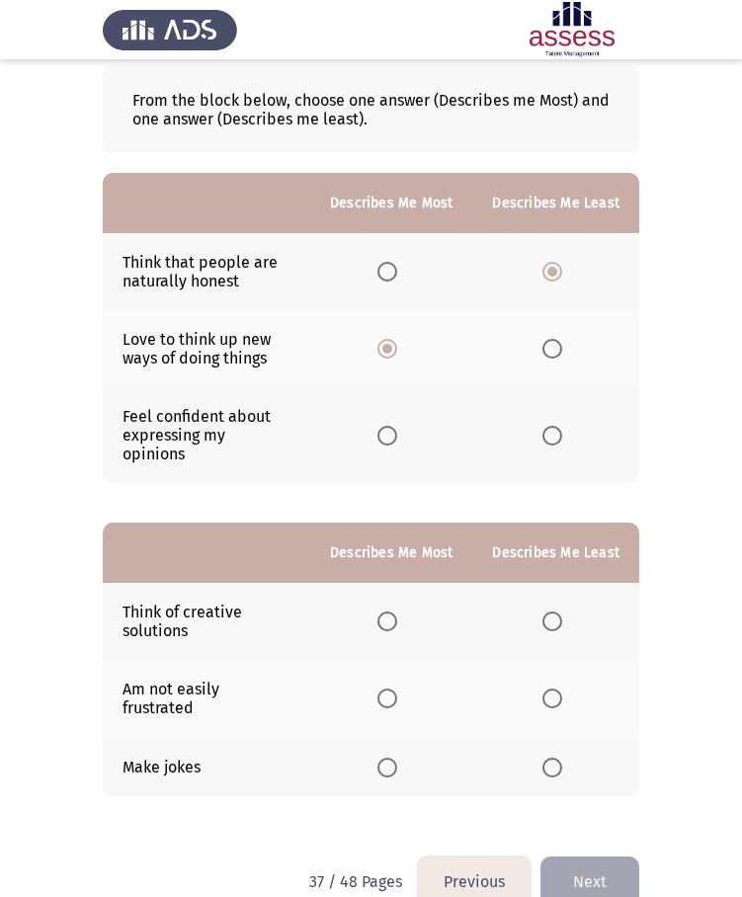
scroll to position [103, 0]
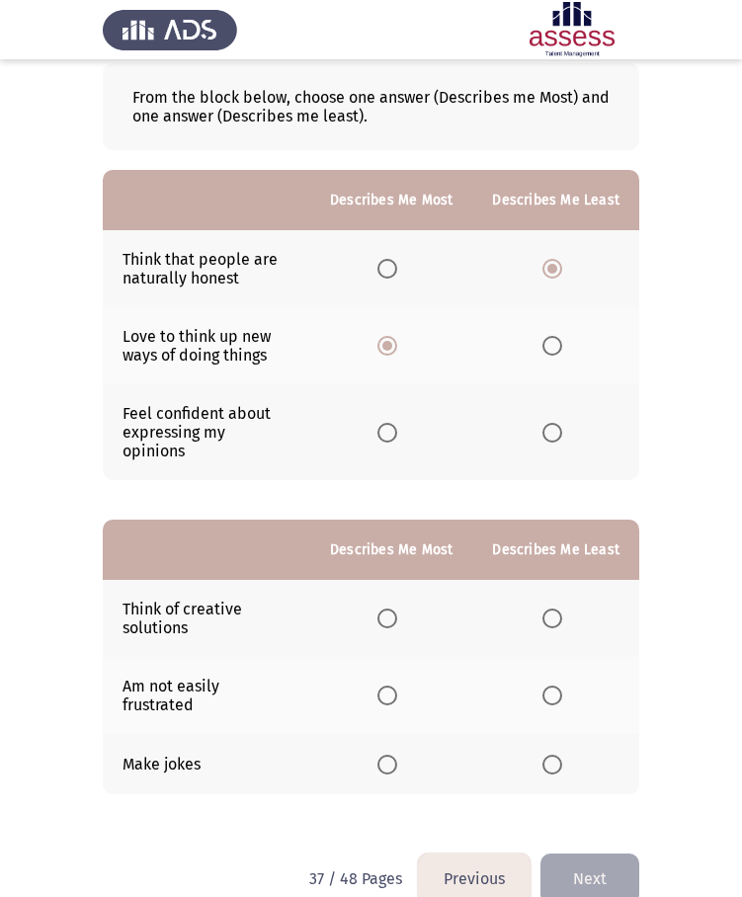
click at [389, 609] on span "Select an option" at bounding box center [387, 619] width 20 height 20
click at [389, 609] on input "Select an option" at bounding box center [387, 619] width 20 height 20
click at [560, 755] on span "Select an option" at bounding box center [552, 765] width 20 height 20
click at [560, 755] on input "Select an option" at bounding box center [552, 765] width 20 height 20
click at [603, 854] on button "Next" at bounding box center [589, 879] width 99 height 50
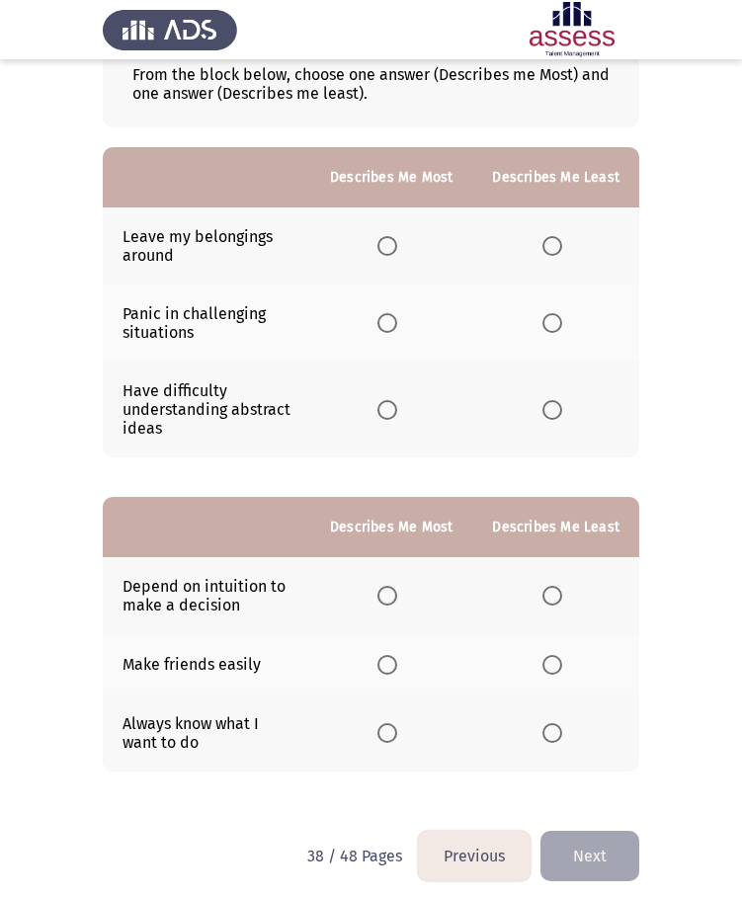
scroll to position [134, 0]
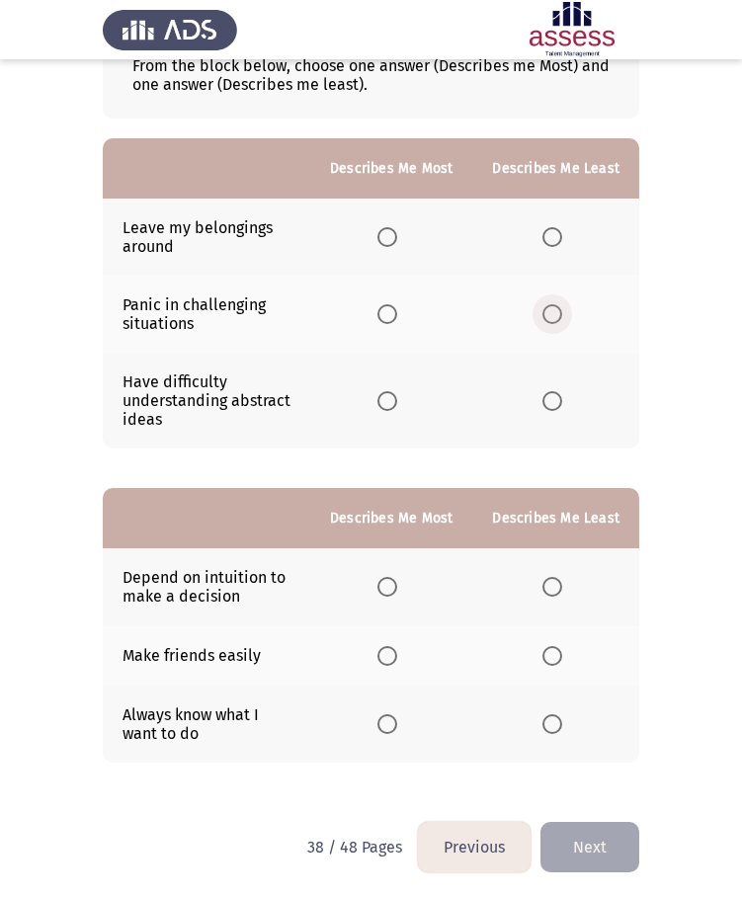
click at [553, 322] on span "Select an option" at bounding box center [552, 314] width 20 height 20
click at [553, 322] on input "Select an option" at bounding box center [552, 314] width 20 height 20
click at [391, 235] on span "Select an option" at bounding box center [387, 237] width 20 height 20
click at [391, 235] on input "Select an option" at bounding box center [387, 237] width 20 height 20
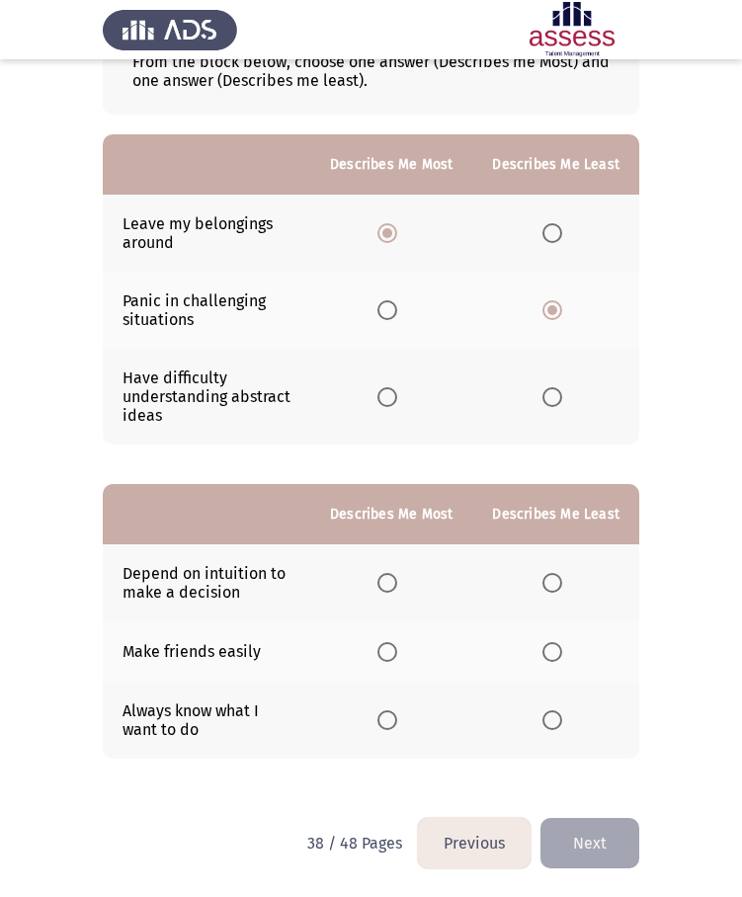
click at [388, 711] on span "Select an option" at bounding box center [387, 720] width 20 height 20
click at [388, 711] on input "Select an option" at bounding box center [387, 720] width 20 height 20
click at [576, 584] on th at bounding box center [555, 582] width 167 height 77
click at [552, 585] on span "Select an option" at bounding box center [552, 583] width 20 height 20
click at [552, 585] on input "Select an option" at bounding box center [552, 583] width 20 height 20
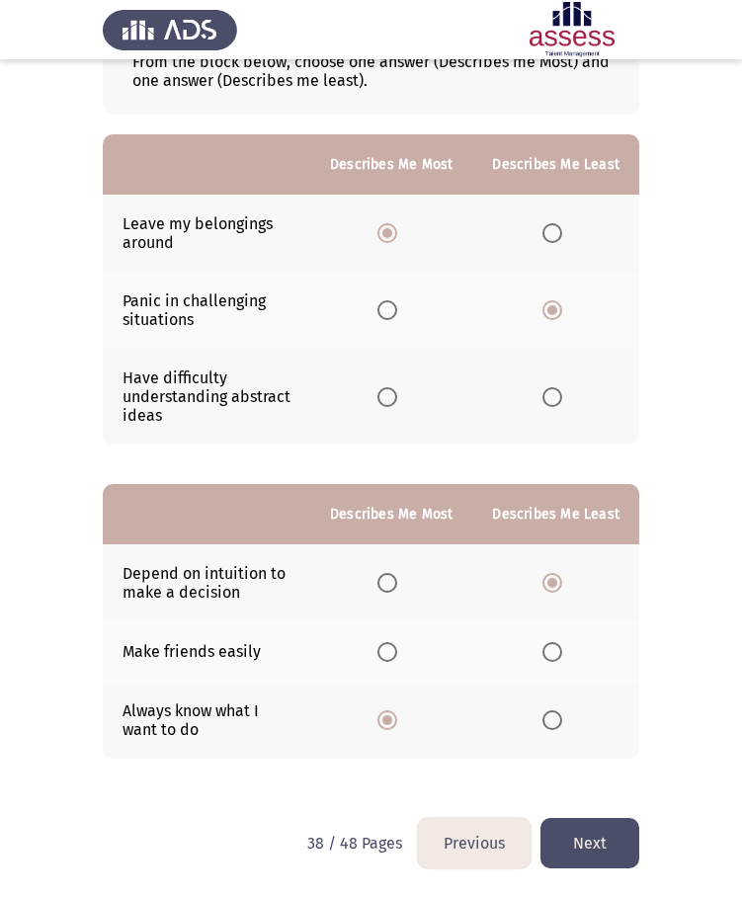
click at [618, 834] on button "Next" at bounding box center [589, 843] width 99 height 50
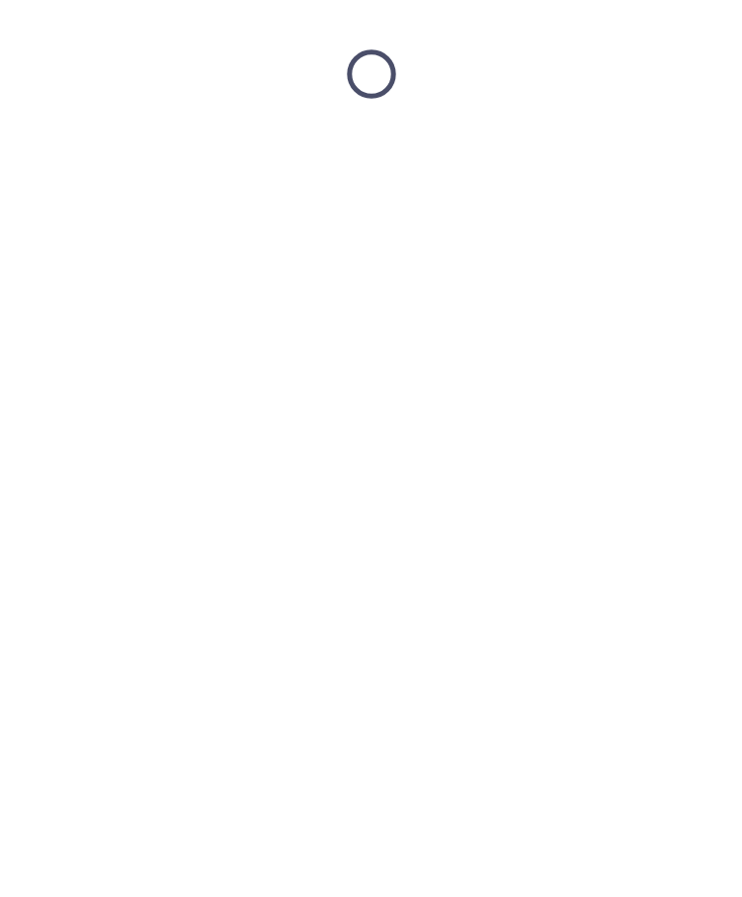
scroll to position [0, 0]
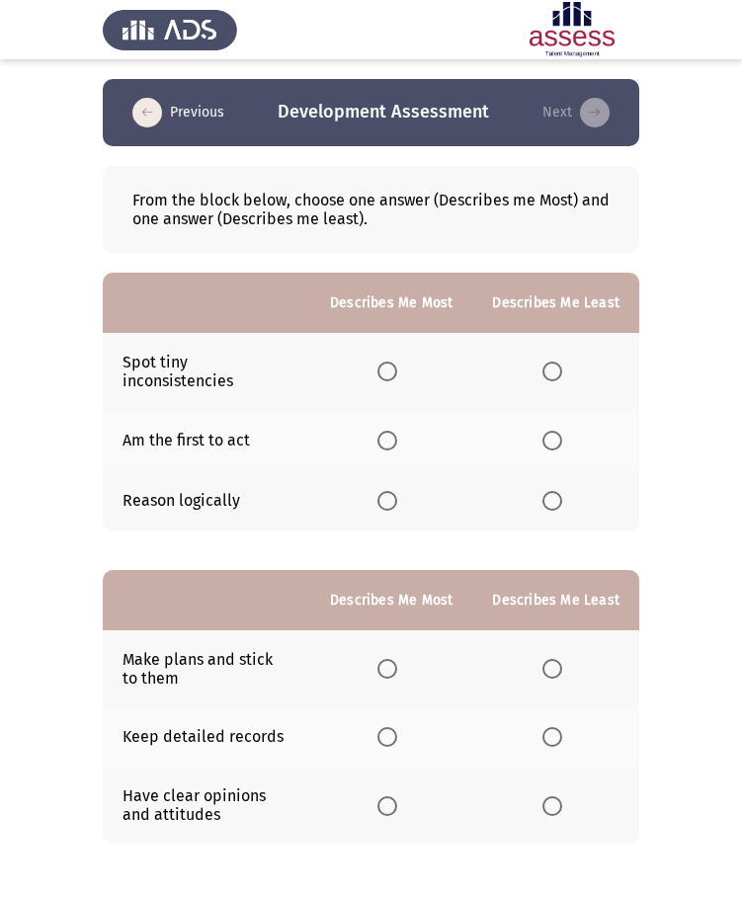
click at [394, 441] on span "Select an option" at bounding box center [387, 441] width 20 height 20
click at [394, 441] on input "Select an option" at bounding box center [387, 441] width 20 height 20
click at [567, 382] on th at bounding box center [555, 371] width 167 height 77
click at [565, 373] on label "Select an option" at bounding box center [556, 372] width 28 height 20
click at [562, 373] on input "Select an option" at bounding box center [552, 372] width 20 height 20
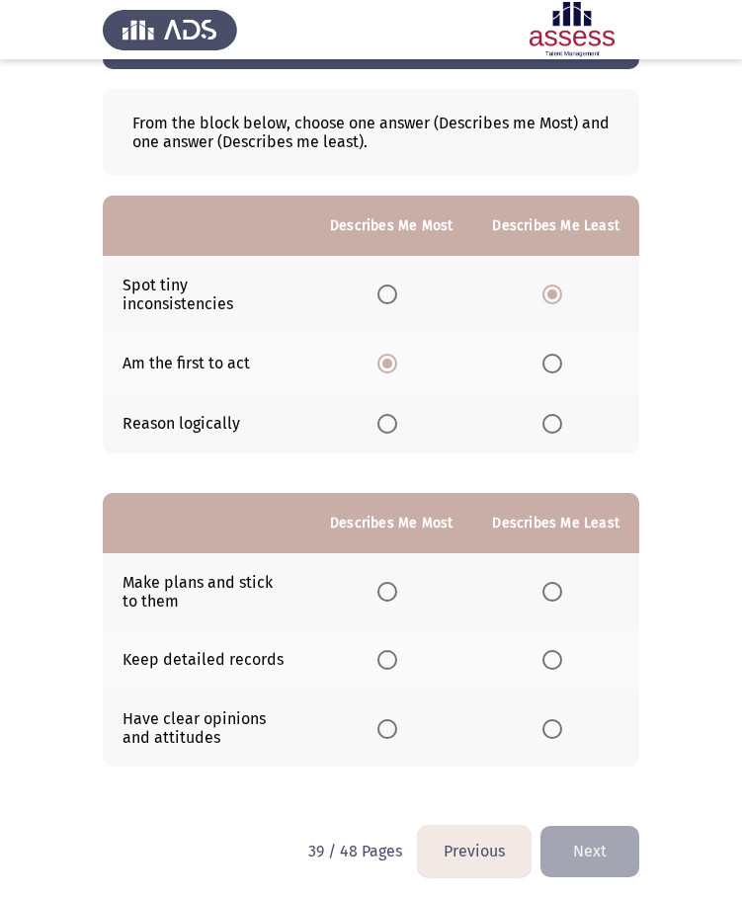
scroll to position [85, 0]
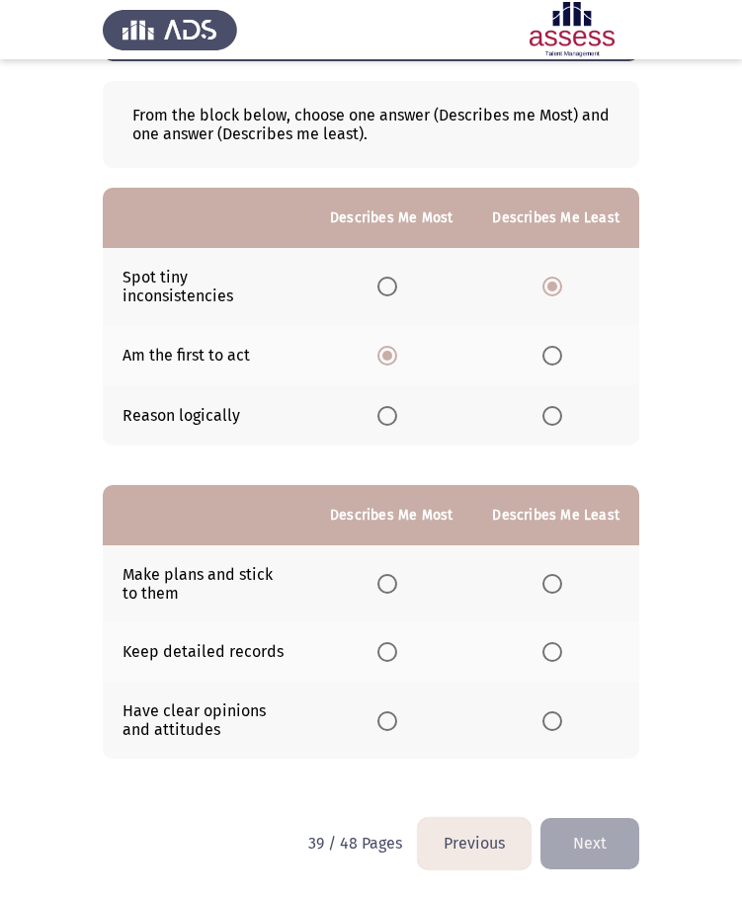
click at [393, 580] on span "Select an option" at bounding box center [387, 584] width 20 height 20
click at [393, 580] on input "Select an option" at bounding box center [387, 584] width 20 height 20
click at [561, 659] on span "Select an option" at bounding box center [552, 652] width 20 height 20
click at [561, 659] on input "Select an option" at bounding box center [552, 652] width 20 height 20
click at [577, 832] on button "Next" at bounding box center [589, 843] width 99 height 50
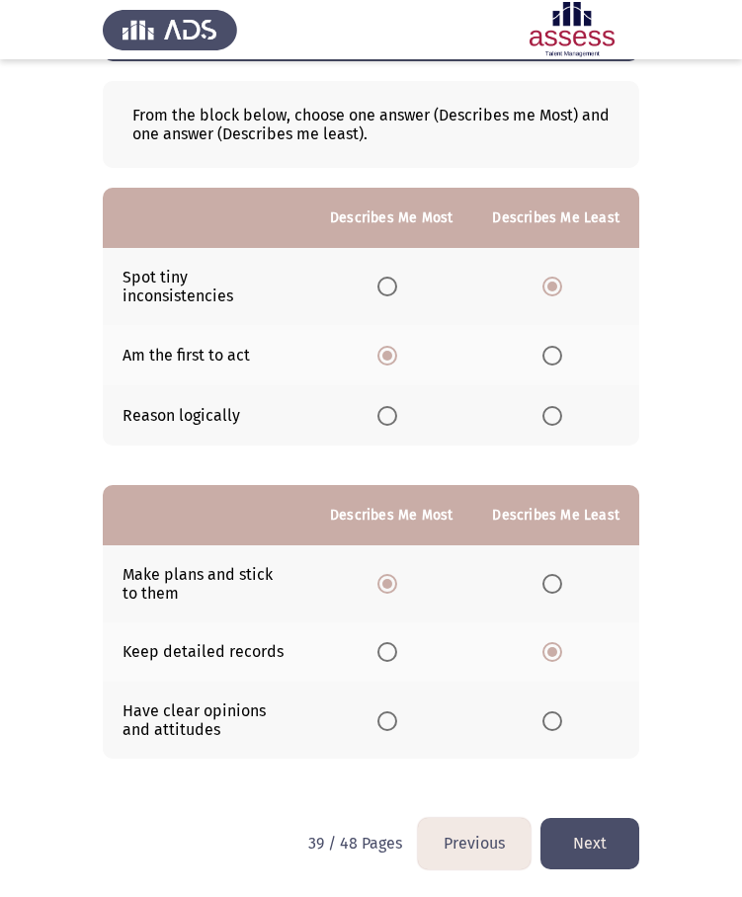
scroll to position [0, 0]
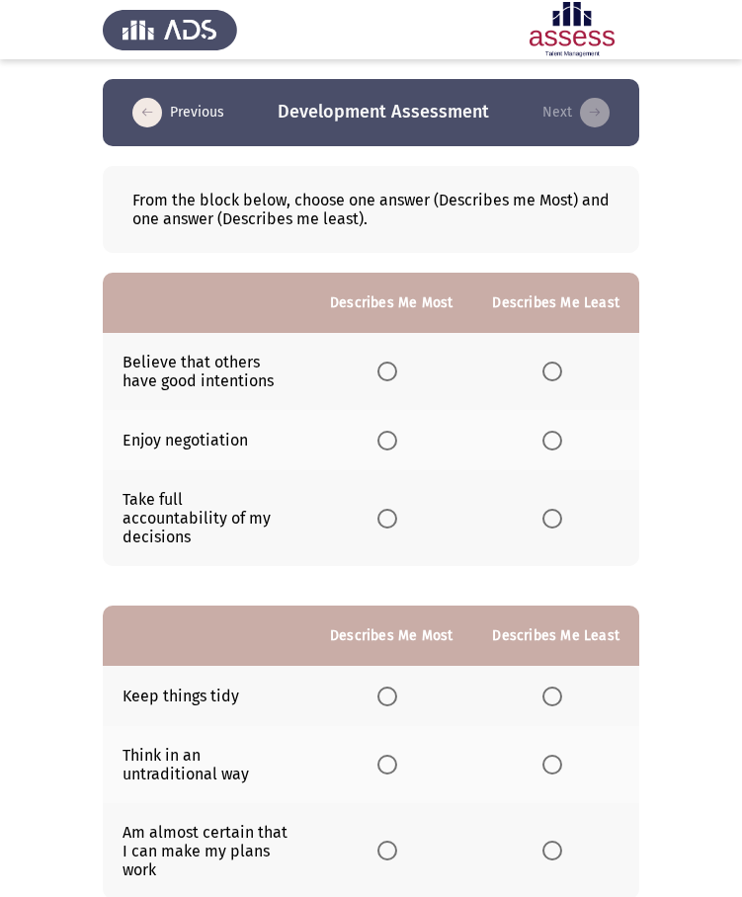
click at [412, 507] on th at bounding box center [391, 518] width 162 height 96
click at [397, 509] on span "Select an option" at bounding box center [387, 519] width 20 height 20
click at [397, 509] on input "Select an option" at bounding box center [387, 519] width 20 height 20
click at [562, 374] on span "Select an option" at bounding box center [552, 372] width 20 height 20
click at [562, 374] on input "Select an option" at bounding box center [552, 372] width 20 height 20
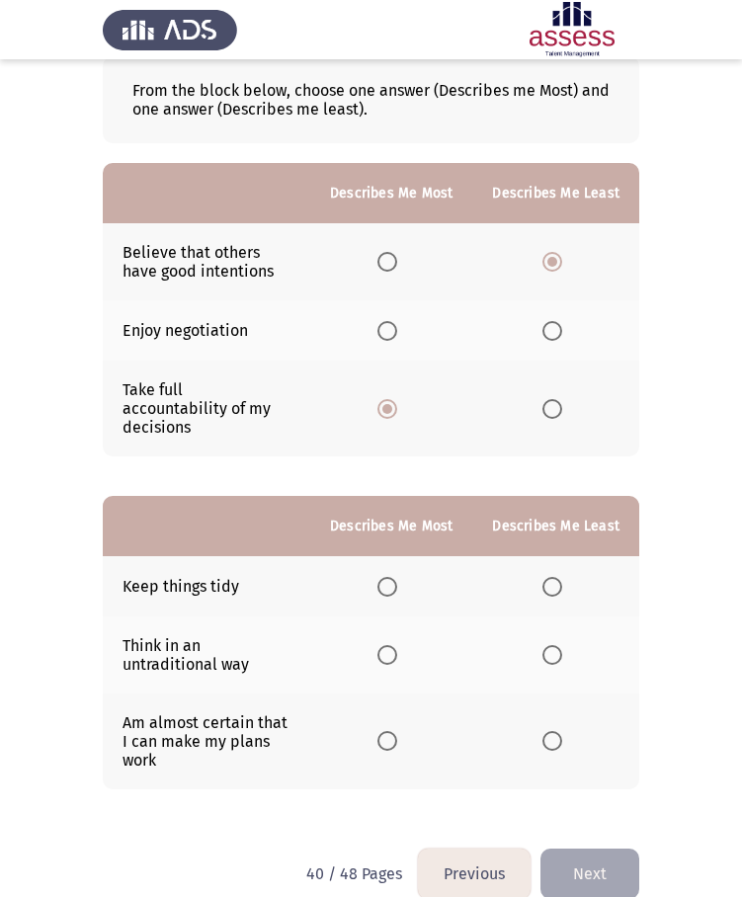
scroll to position [122, 0]
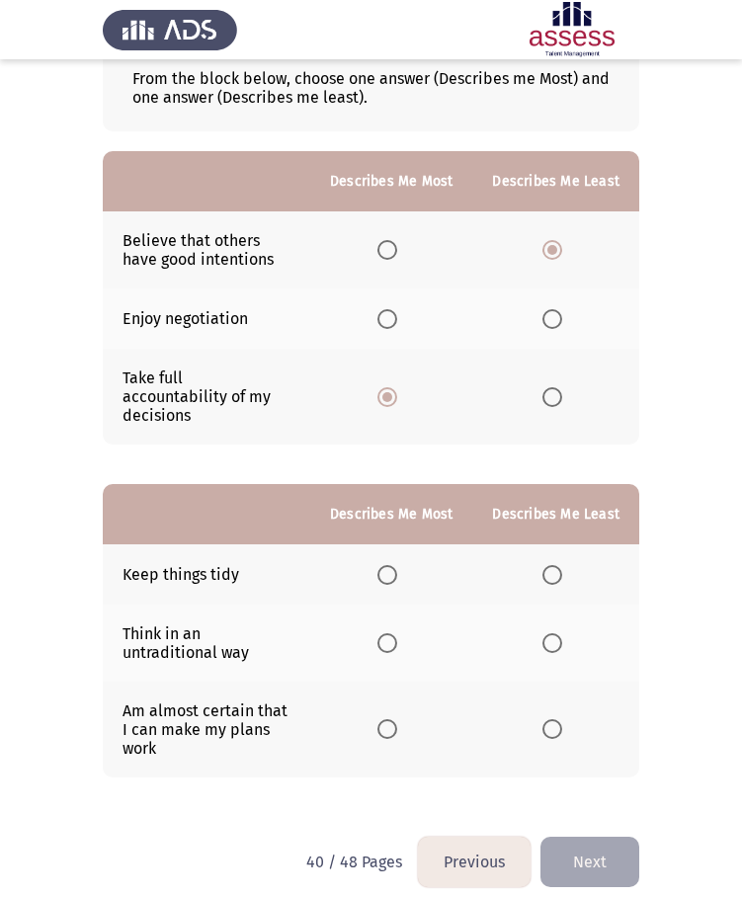
click at [550, 719] on span "Select an option" at bounding box center [552, 729] width 20 height 20
click at [550, 719] on input "Select an option" at bounding box center [552, 729] width 20 height 20
click at [397, 633] on span "Select an option" at bounding box center [387, 643] width 20 height 20
click at [397, 633] on input "Select an option" at bounding box center [387, 643] width 20 height 20
click at [384, 565] on span "Select an option" at bounding box center [387, 575] width 20 height 20
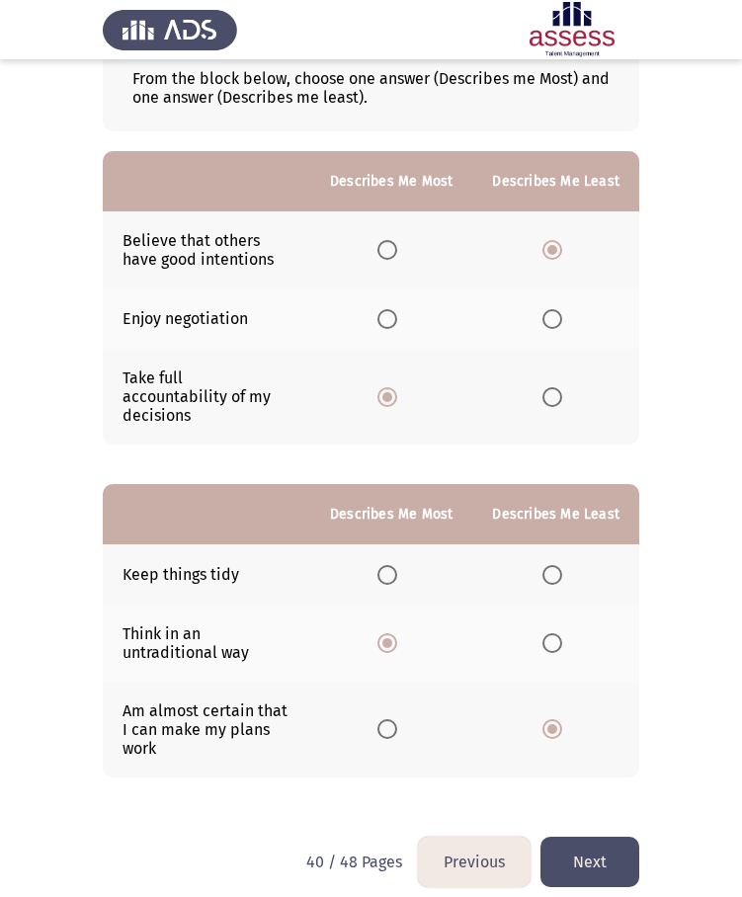
click at [384, 565] on input "Select an option" at bounding box center [387, 575] width 20 height 20
click at [586, 853] on button "Next" at bounding box center [589, 862] width 99 height 50
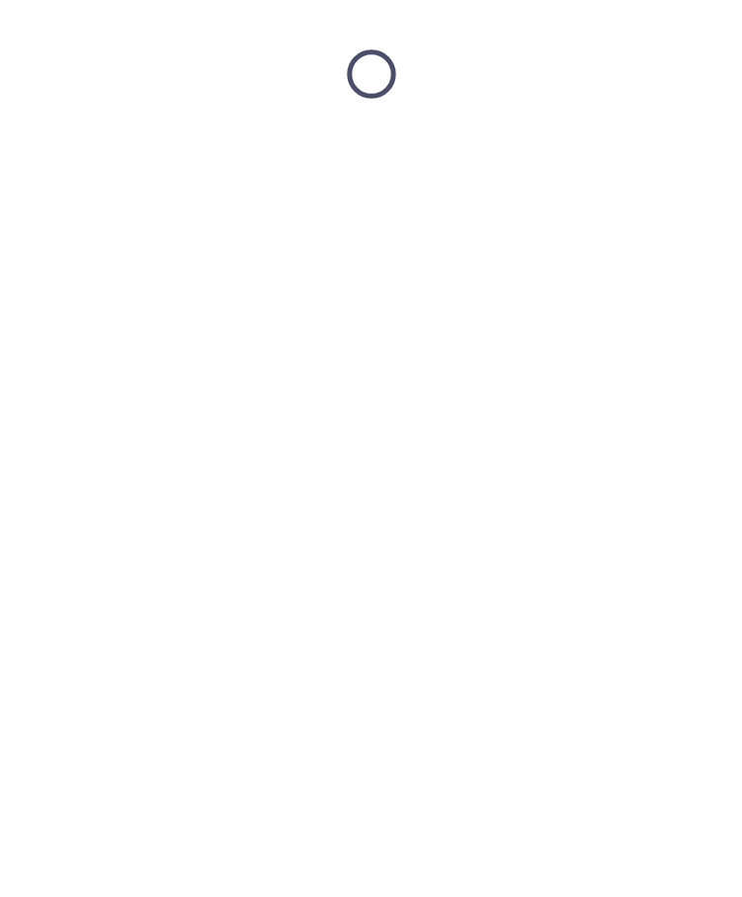
scroll to position [0, 0]
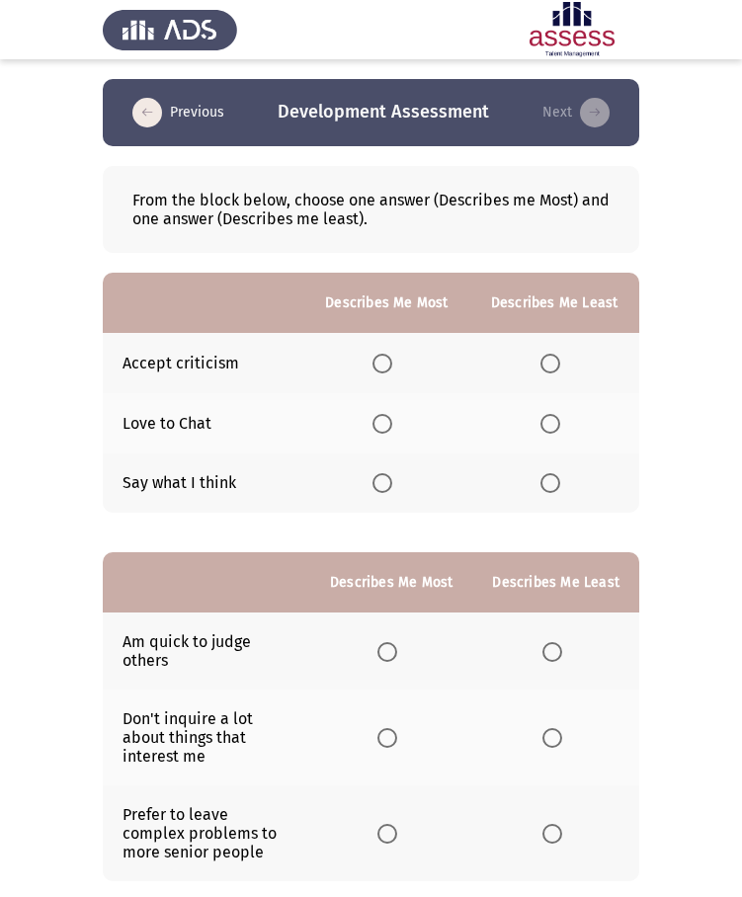
click at [375, 484] on span "Select an option" at bounding box center [382, 483] width 20 height 20
click at [375, 484] on input "Select an option" at bounding box center [382, 483] width 20 height 20
click at [556, 368] on span "Select an option" at bounding box center [550, 364] width 20 height 20
click at [556, 368] on input "Select an option" at bounding box center [550, 364] width 20 height 20
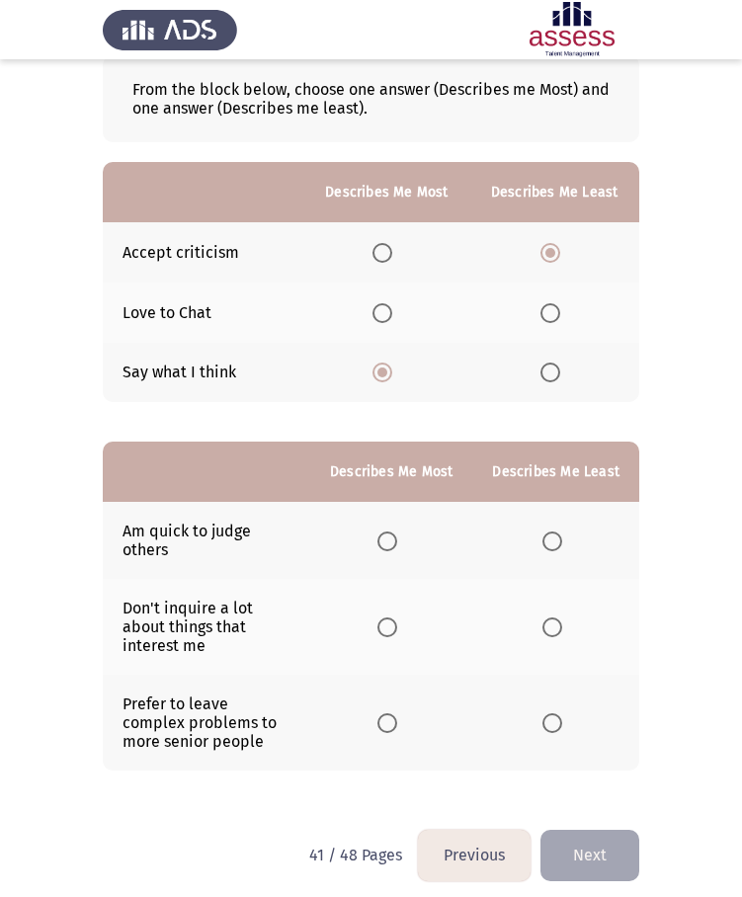
scroll to position [123, 0]
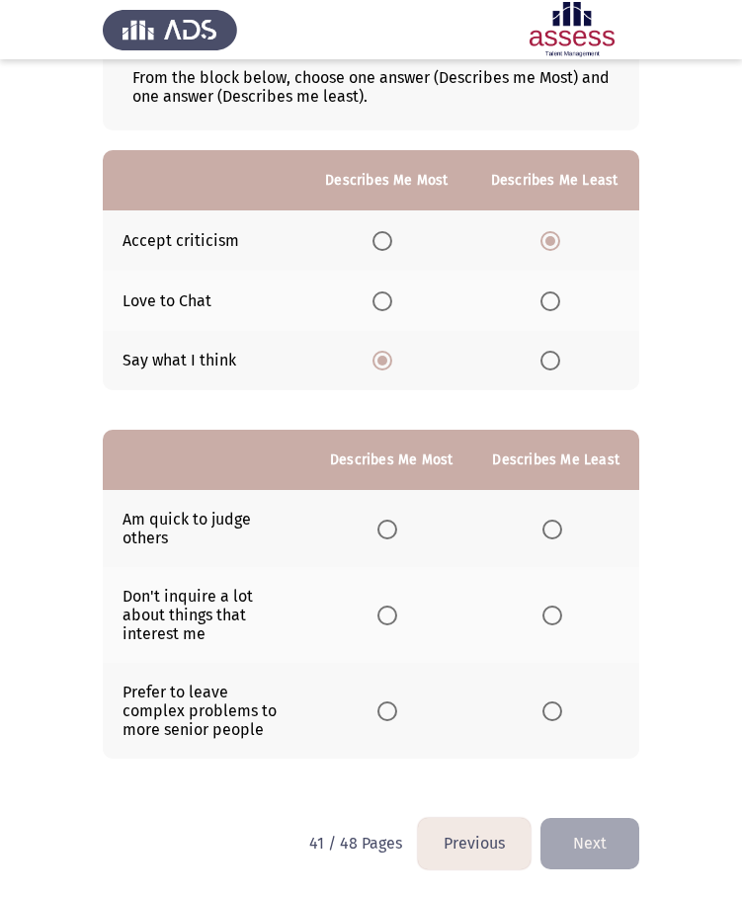
click at [390, 608] on span "Select an option" at bounding box center [387, 616] width 20 height 20
click at [390, 608] on input "Select an option" at bounding box center [387, 616] width 20 height 20
click at [553, 521] on span "Select an option" at bounding box center [552, 530] width 20 height 20
click at [553, 521] on input "Select an option" at bounding box center [552, 530] width 20 height 20
click at [629, 846] on button "Next" at bounding box center [589, 843] width 99 height 50
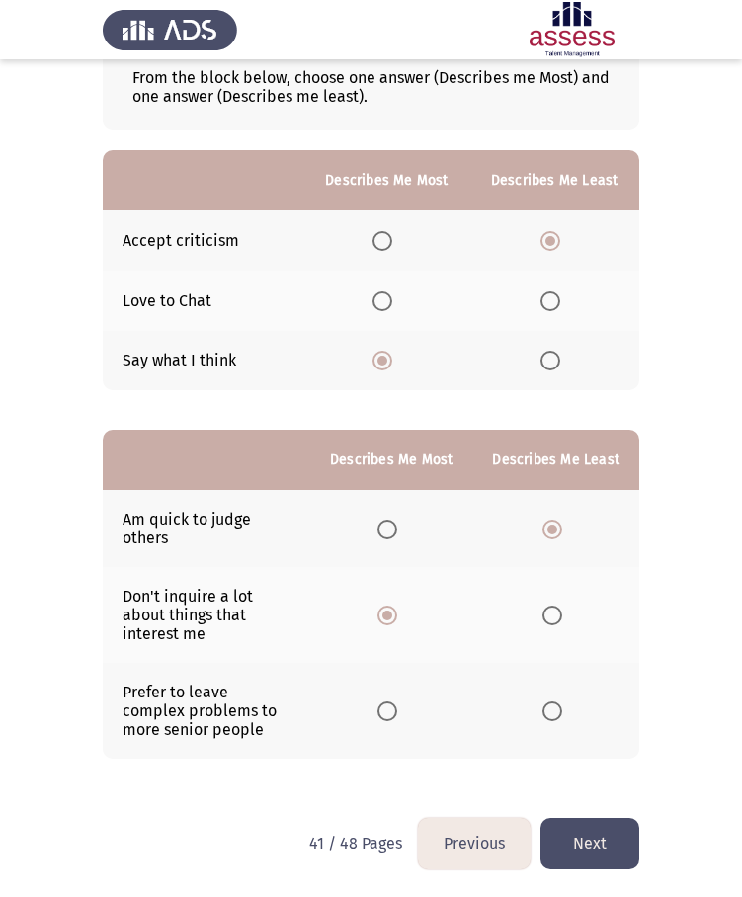
scroll to position [0, 0]
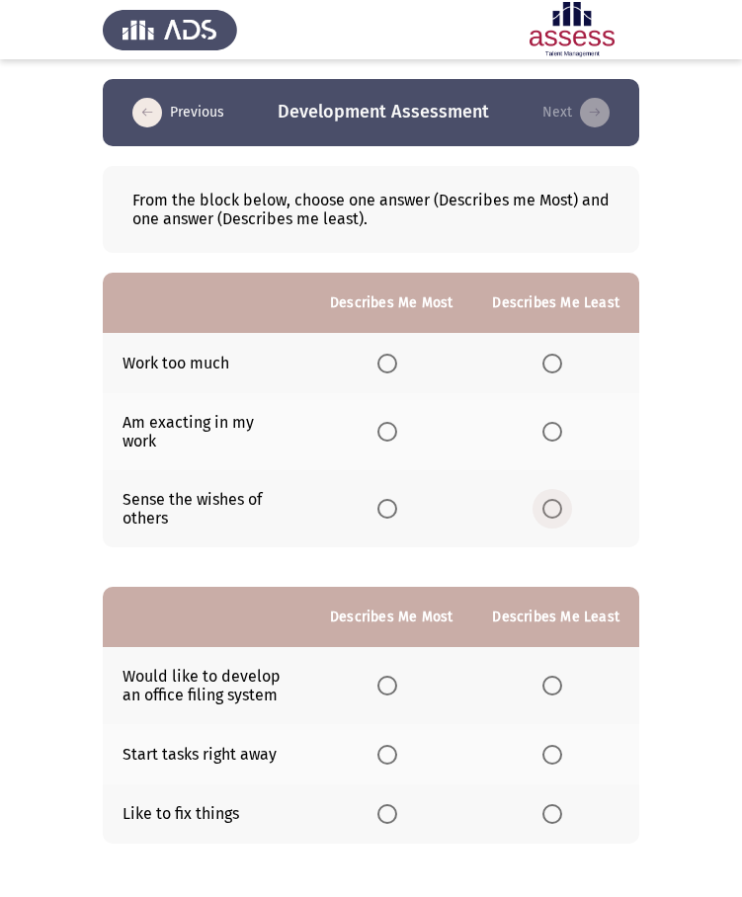
click at [560, 500] on span "Select an option" at bounding box center [552, 509] width 20 height 20
click at [560, 500] on input "Select an option" at bounding box center [552, 509] width 20 height 20
click at [394, 360] on span "Select an option" at bounding box center [387, 364] width 20 height 20
click at [394, 360] on input "Select an option" at bounding box center [387, 364] width 20 height 20
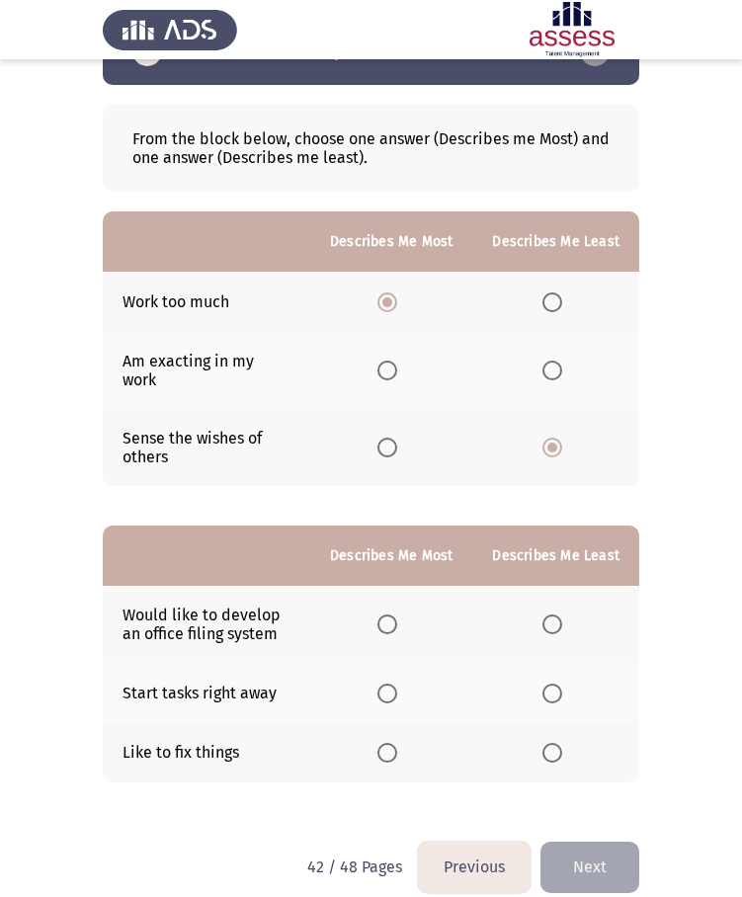
scroll to position [68, 0]
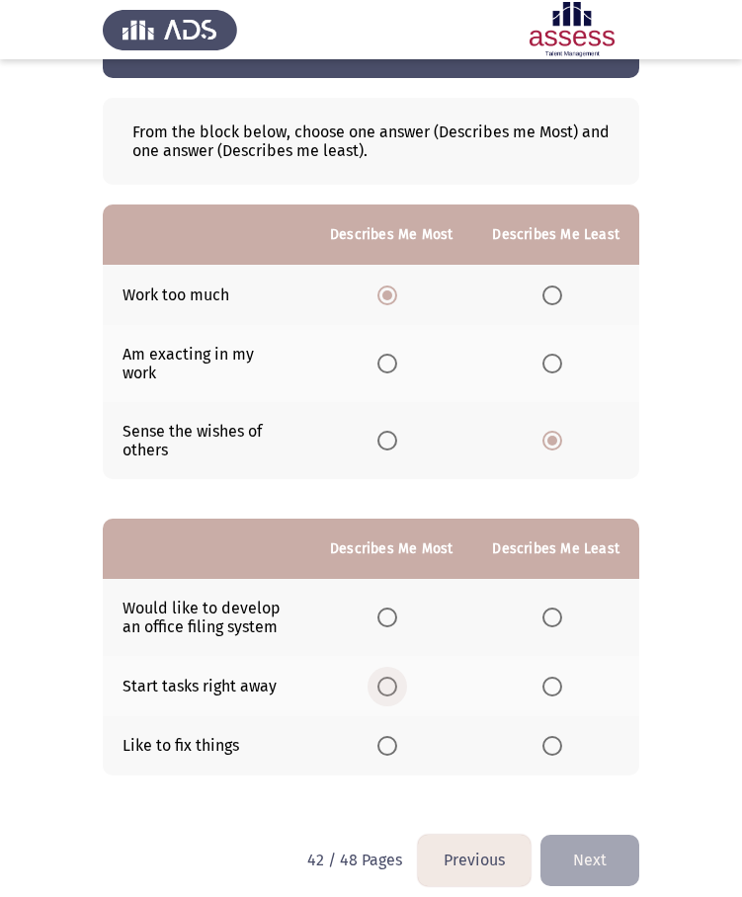
click at [393, 677] on span "Select an option" at bounding box center [387, 687] width 20 height 20
click at [393, 677] on input "Select an option" at bounding box center [387, 687] width 20 height 20
click at [557, 608] on span "Select an option" at bounding box center [552, 618] width 20 height 20
click at [557, 608] on input "Select an option" at bounding box center [552, 618] width 20 height 20
click at [558, 839] on button "Next" at bounding box center [589, 860] width 99 height 50
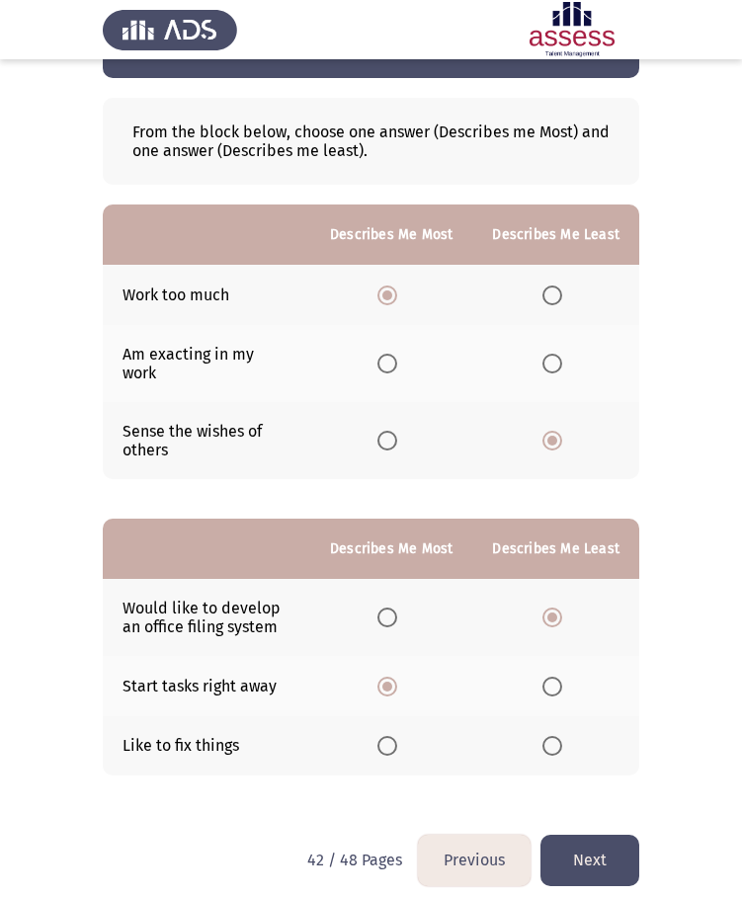
scroll to position [0, 0]
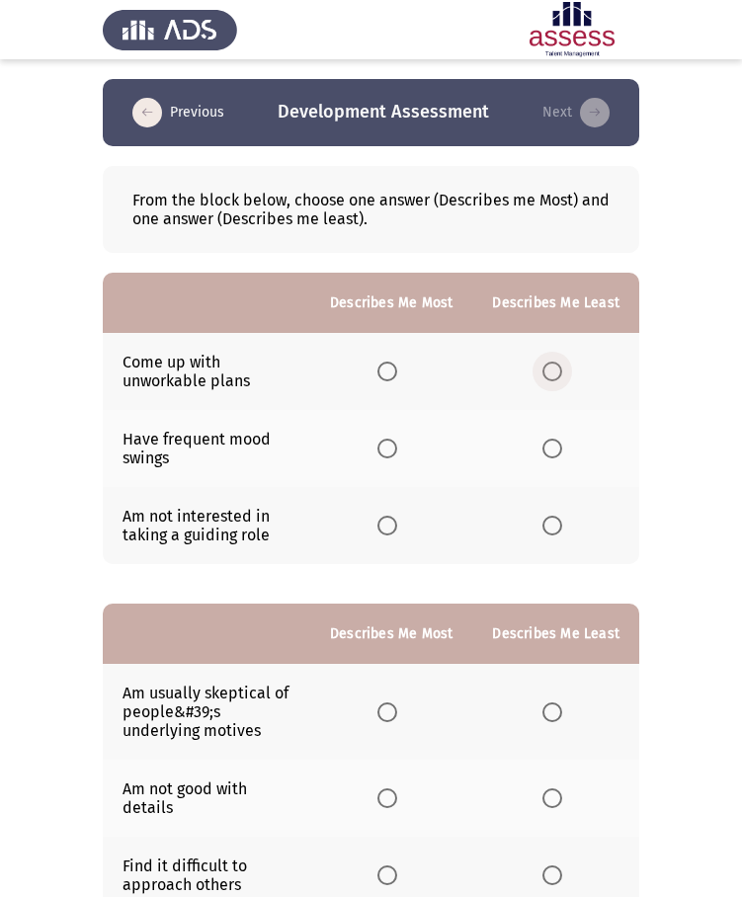
click at [561, 369] on span "Select an option" at bounding box center [552, 372] width 20 height 20
click at [561, 369] on input "Select an option" at bounding box center [552, 372] width 20 height 20
click at [384, 439] on span "Select an option" at bounding box center [387, 449] width 20 height 20
click at [384, 439] on input "Select an option" at bounding box center [387, 449] width 20 height 20
click at [552, 526] on span "Select an option" at bounding box center [552, 526] width 0 height 0
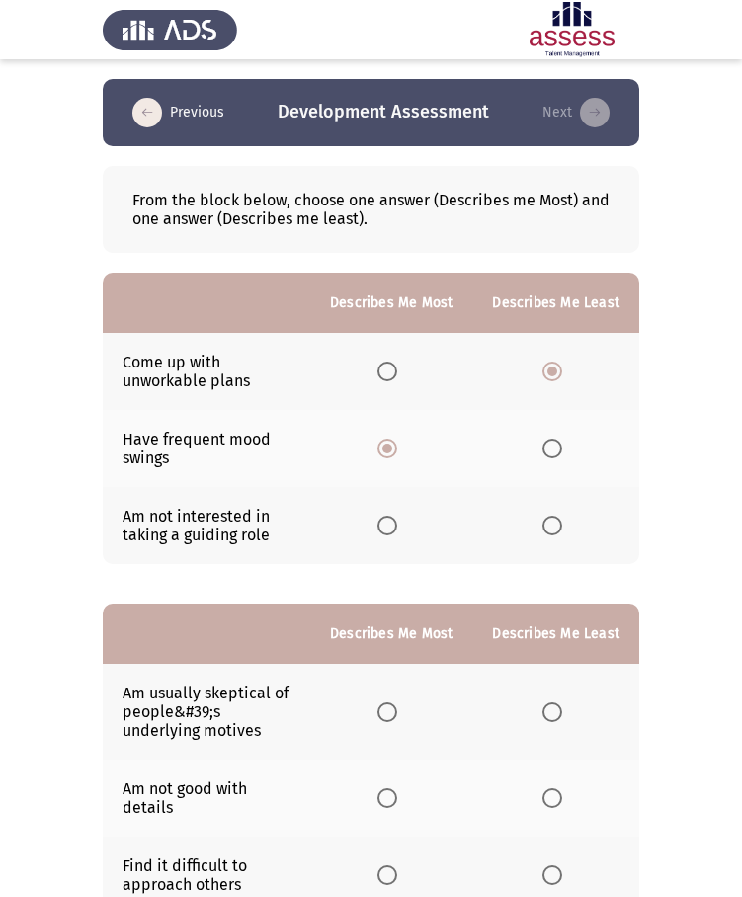
click at [553, 526] on input "Select an option" at bounding box center [552, 526] width 20 height 20
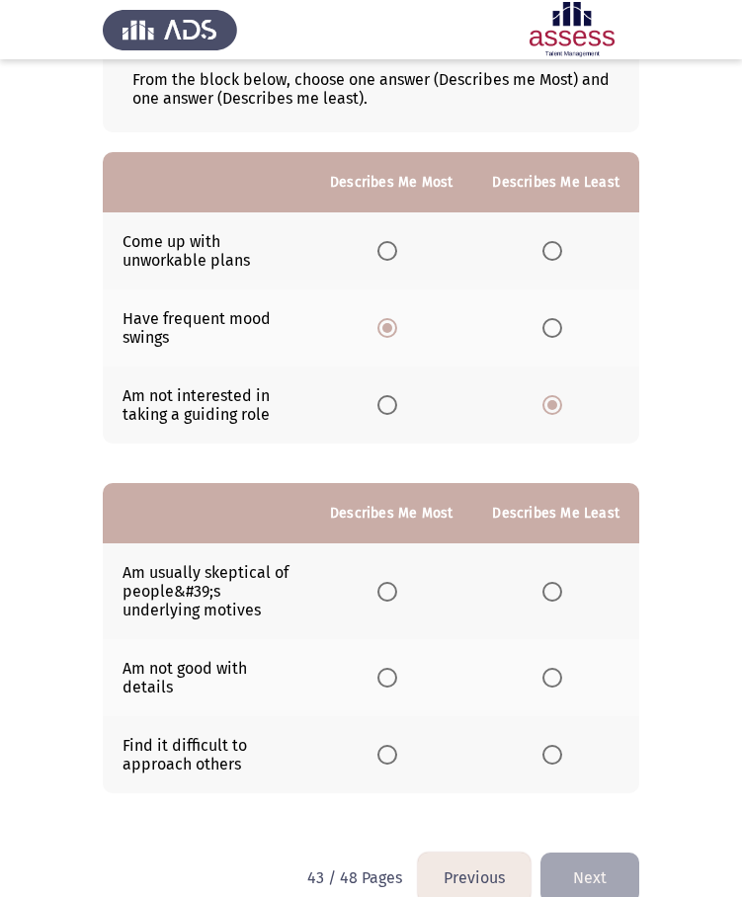
scroll to position [134, 0]
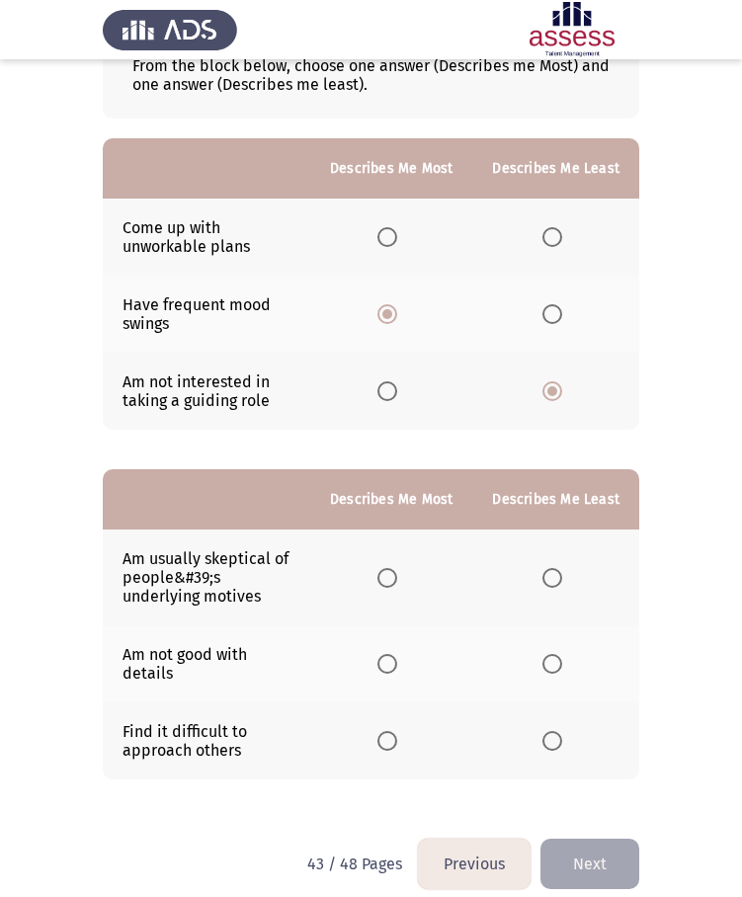
click at [390, 581] on span "Select an option" at bounding box center [387, 578] width 20 height 20
click at [390, 581] on input "Select an option" at bounding box center [387, 578] width 20 height 20
click at [552, 741] on span "Select an option" at bounding box center [552, 741] width 20 height 20
click at [552, 741] on input "Select an option" at bounding box center [552, 741] width 20 height 20
click at [603, 863] on button "Next" at bounding box center [589, 864] width 99 height 50
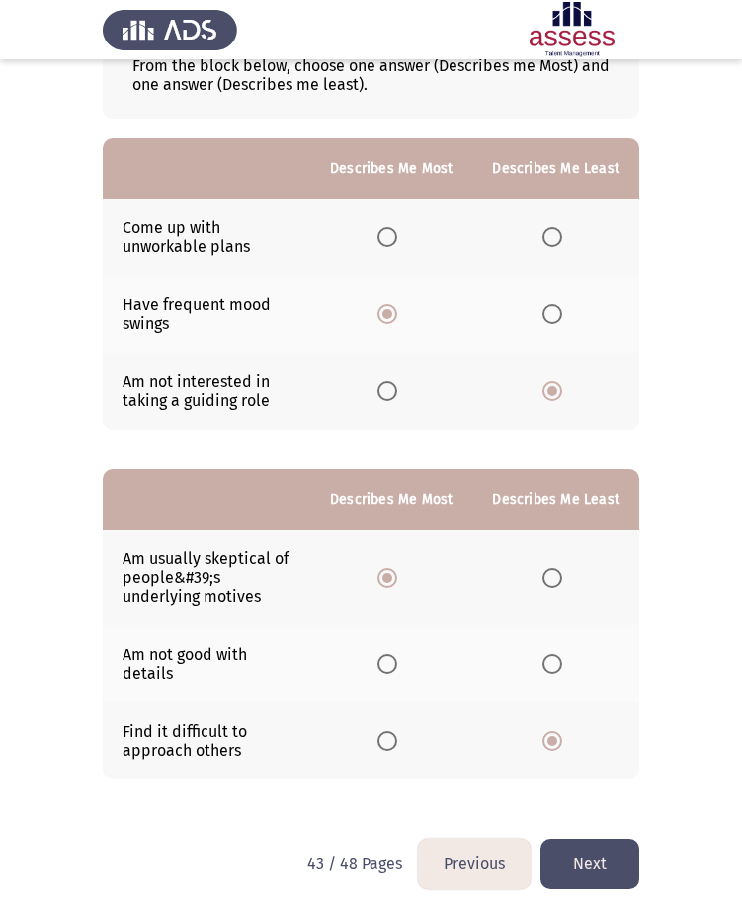
scroll to position [0, 0]
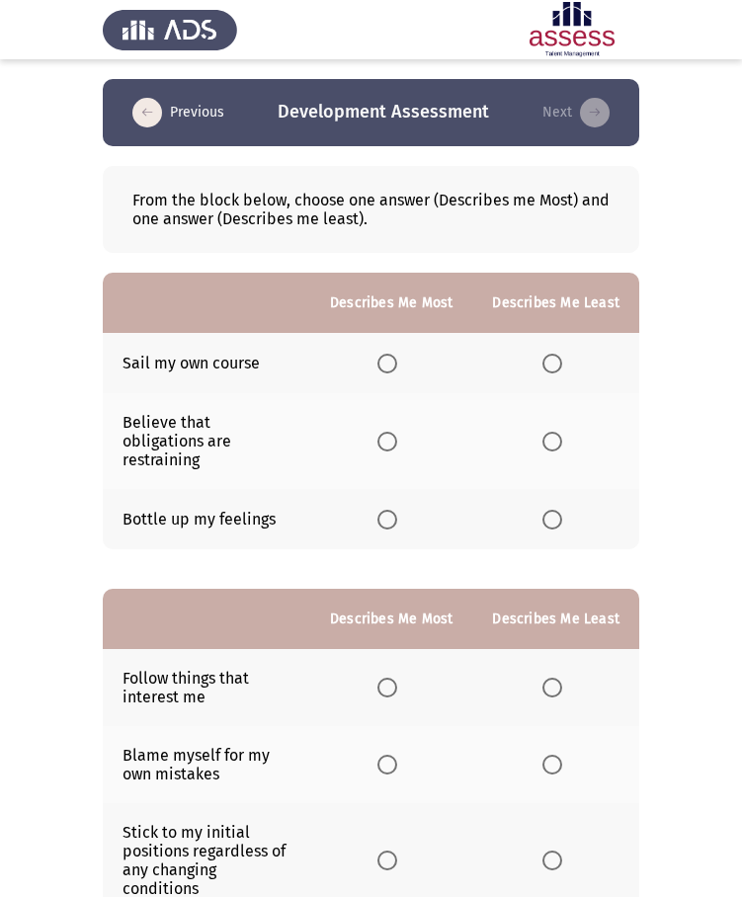
click at [557, 438] on span "Select an option" at bounding box center [552, 442] width 20 height 20
click at [557, 438] on input "Select an option" at bounding box center [552, 442] width 20 height 20
click at [405, 368] on label "Select an option" at bounding box center [391, 364] width 28 height 20
click at [397, 368] on input "Select an option" at bounding box center [387, 364] width 20 height 20
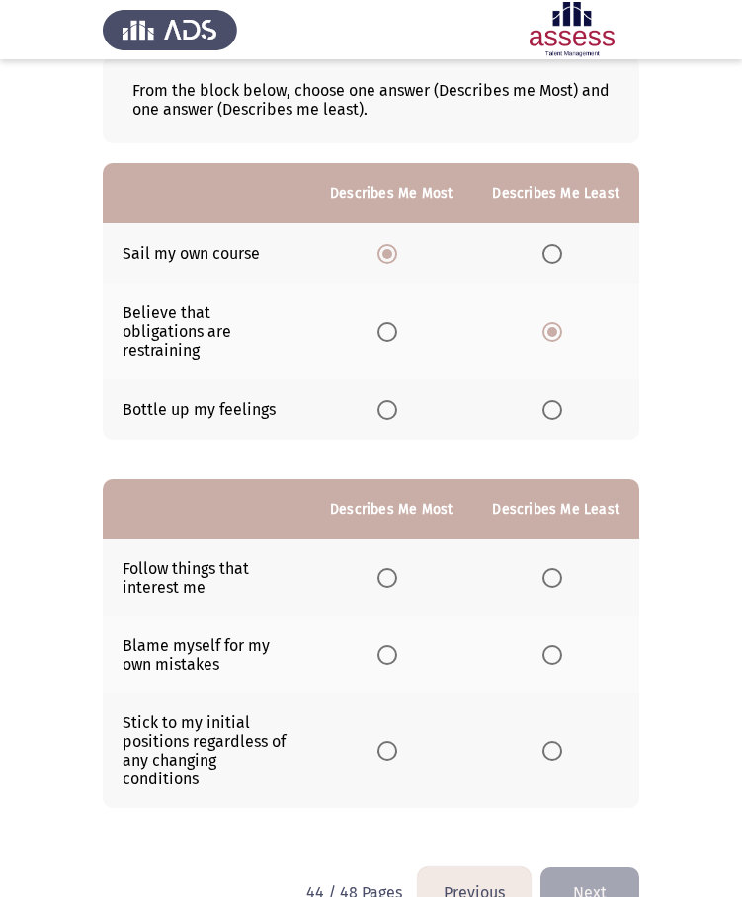
scroll to position [122, 0]
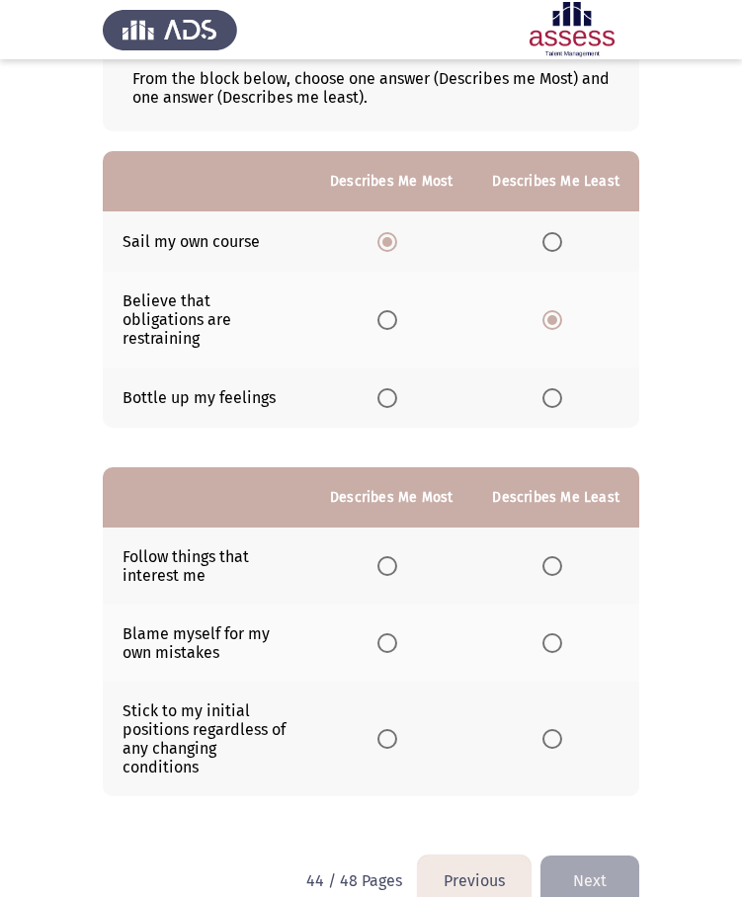
click at [397, 729] on span "Select an option" at bounding box center [387, 739] width 20 height 20
click at [397, 729] on input "Select an option" at bounding box center [387, 739] width 20 height 20
click at [557, 633] on span "Select an option" at bounding box center [552, 643] width 20 height 20
click at [557, 633] on input "Select an option" at bounding box center [552, 643] width 20 height 20
click at [590, 856] on button "Next" at bounding box center [589, 881] width 99 height 50
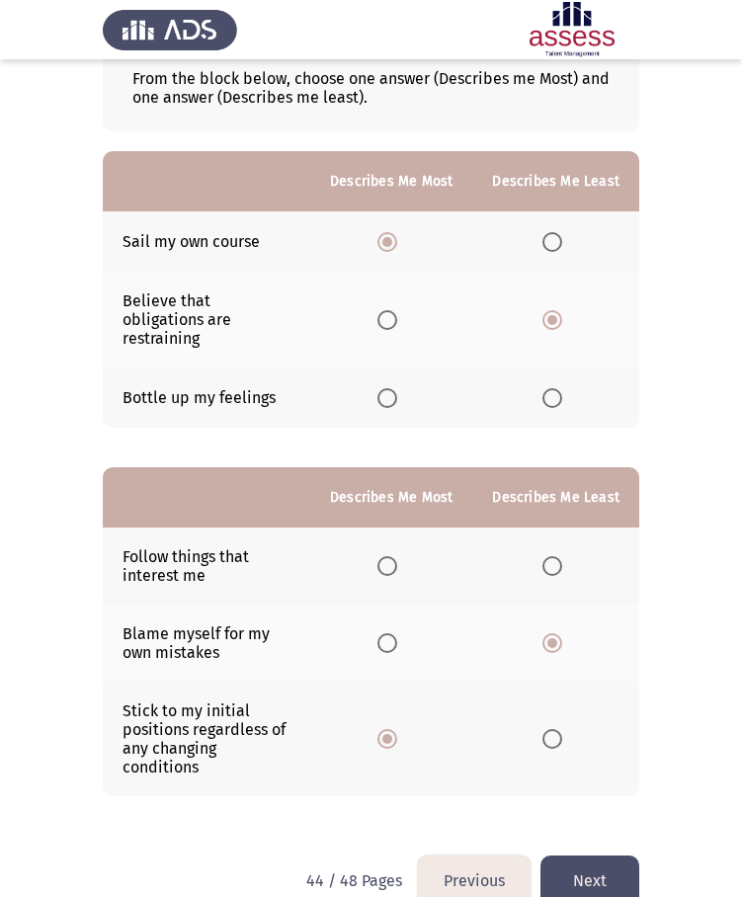
scroll to position [0, 0]
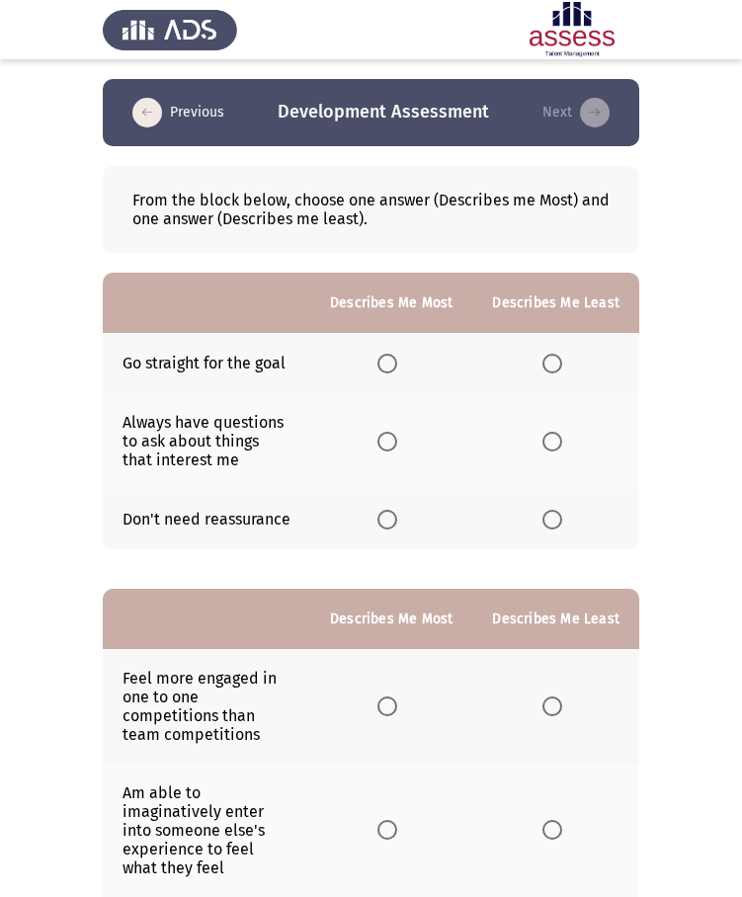
click at [564, 453] on th at bounding box center [555, 441] width 167 height 96
click at [397, 367] on span "Select an option" at bounding box center [387, 364] width 20 height 20
click at [397, 367] on input "Select an option" at bounding box center [387, 364] width 20 height 20
click at [562, 442] on span "Select an option" at bounding box center [552, 442] width 20 height 20
click at [562, 442] on input "Select an option" at bounding box center [552, 442] width 20 height 20
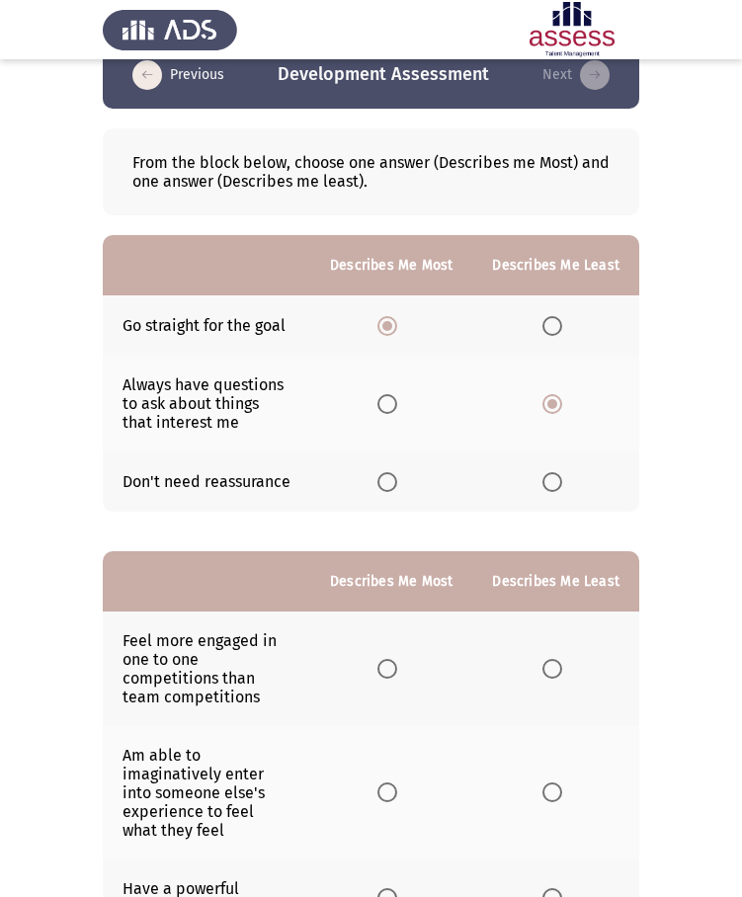
scroll to position [215, 0]
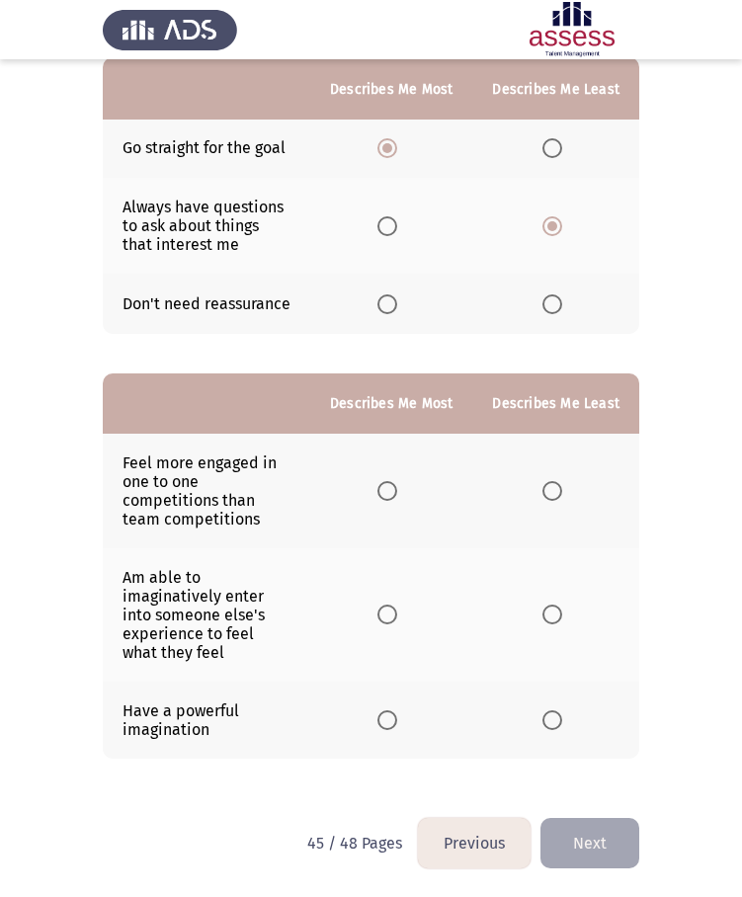
click at [386, 608] on span "Select an option" at bounding box center [387, 615] width 20 height 20
click at [386, 608] on input "Select an option" at bounding box center [387, 615] width 20 height 20
click at [557, 723] on span "Select an option" at bounding box center [552, 720] width 20 height 20
click at [557, 723] on input "Select an option" at bounding box center [552, 720] width 20 height 20
click at [589, 828] on button "Next" at bounding box center [589, 843] width 99 height 50
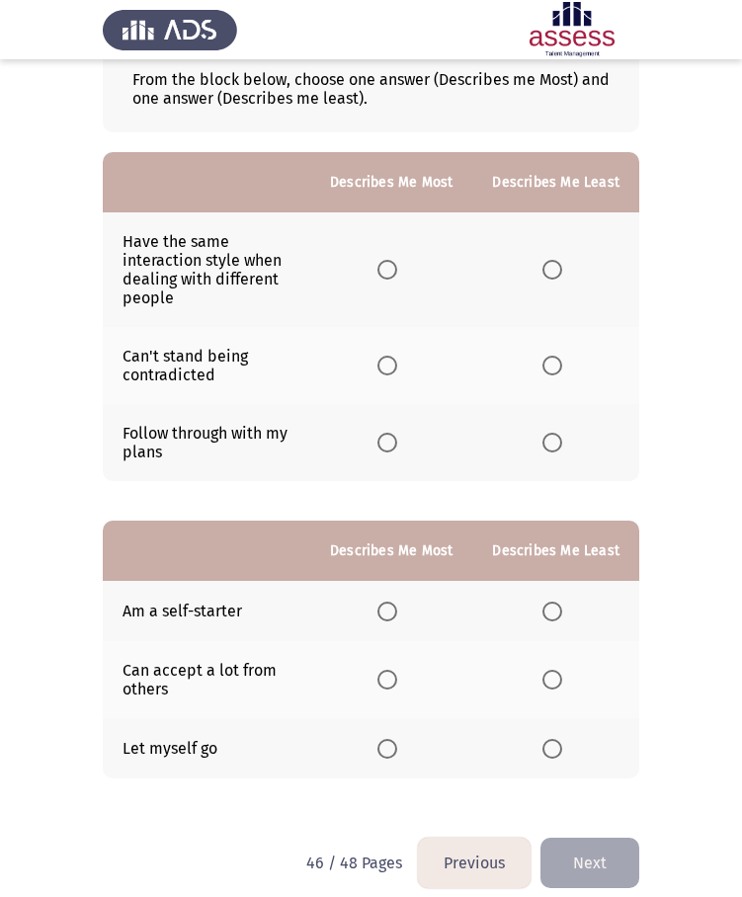
scroll to position [134, 0]
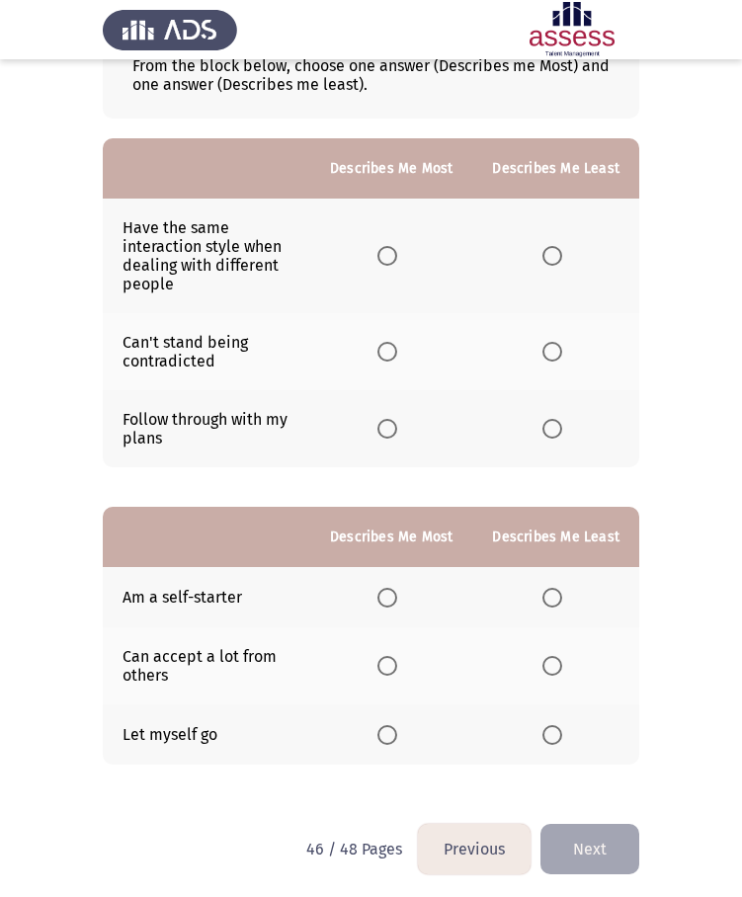
click at [555, 728] on span "Select an option" at bounding box center [552, 735] width 20 height 20
click at [555, 728] on input "Select an option" at bounding box center [552, 735] width 20 height 20
click at [404, 612] on th at bounding box center [391, 597] width 162 height 60
click at [393, 603] on span "Select an option" at bounding box center [387, 598] width 20 height 20
click at [393, 603] on input "Select an option" at bounding box center [387, 598] width 20 height 20
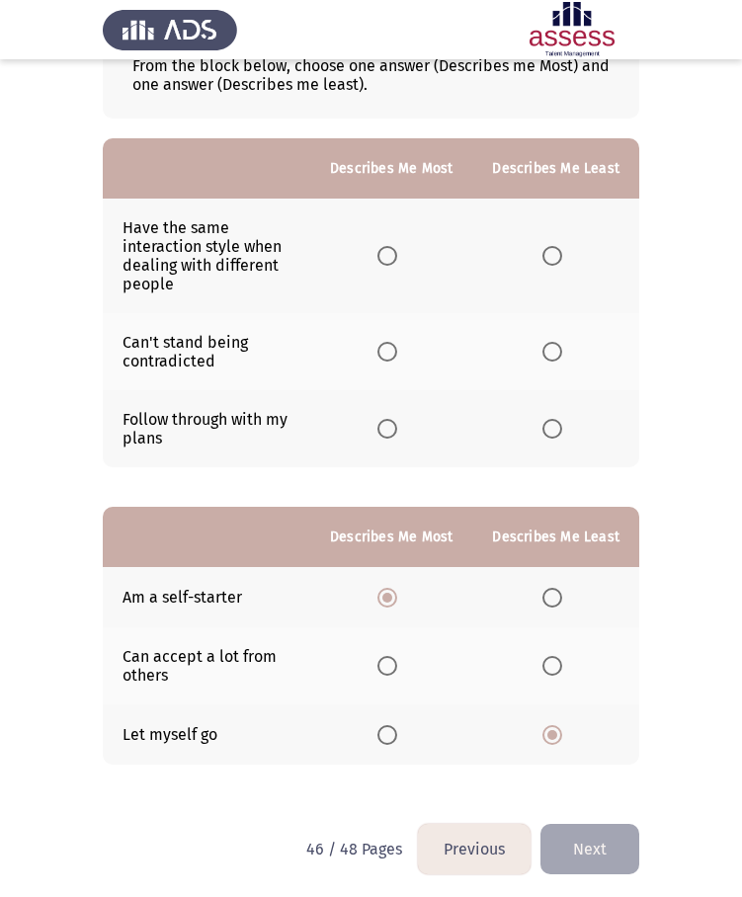
click at [390, 434] on span "Select an option" at bounding box center [387, 429] width 20 height 20
click at [390, 434] on input "Select an option" at bounding box center [387, 429] width 20 height 20
click at [570, 255] on label "Select an option" at bounding box center [556, 256] width 28 height 20
click at [562, 255] on input "Select an option" at bounding box center [552, 256] width 20 height 20
click at [594, 845] on button "Next" at bounding box center [589, 849] width 99 height 50
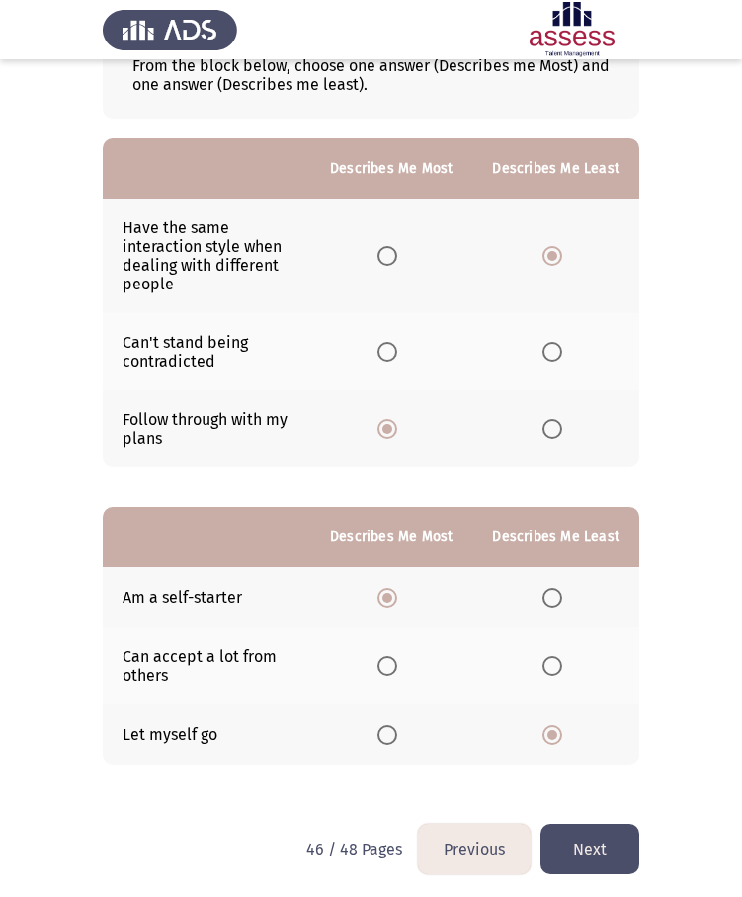
scroll to position [0, 0]
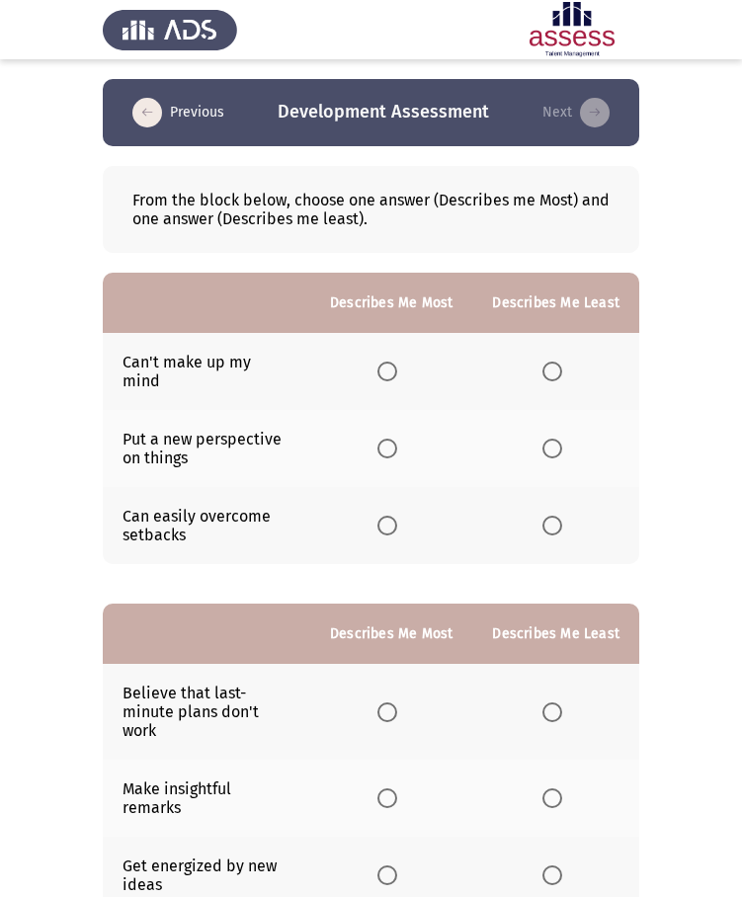
click at [548, 369] on span "Select an option" at bounding box center [552, 372] width 20 height 20
click at [548, 369] on input "Select an option" at bounding box center [552, 372] width 20 height 20
click at [405, 516] on label "Select an option" at bounding box center [391, 526] width 28 height 20
click at [397, 516] on input "Select an option" at bounding box center [387, 526] width 20 height 20
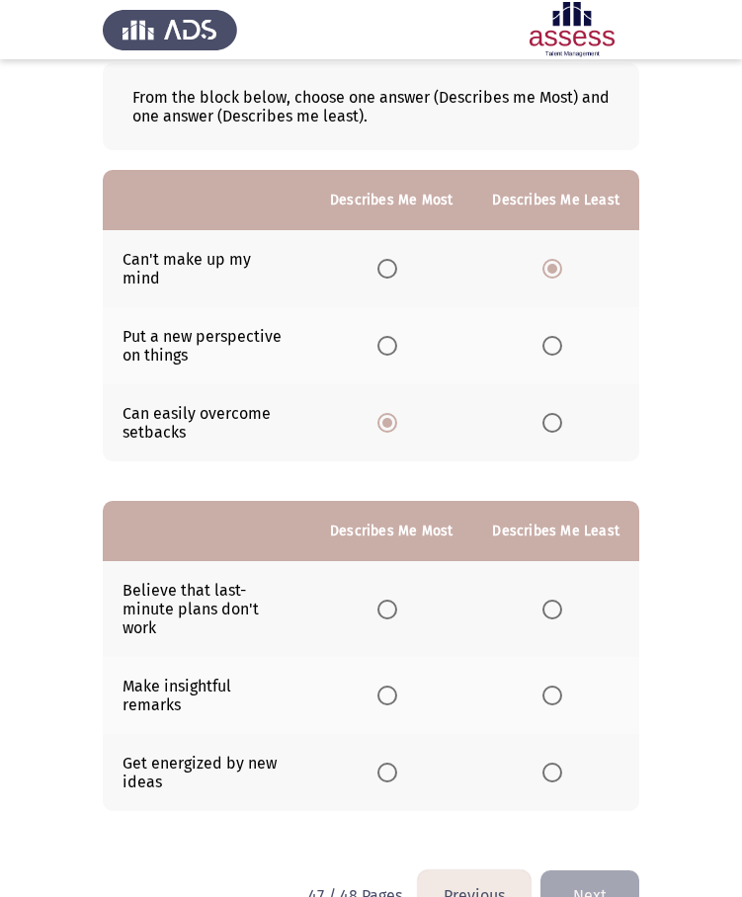
click at [397, 600] on span "Select an option" at bounding box center [387, 610] width 20 height 20
click at [397, 600] on input "Select an option" at bounding box center [387, 610] width 20 height 20
click at [542, 734] on th at bounding box center [555, 772] width 167 height 77
click at [549, 763] on span "Select an option" at bounding box center [552, 773] width 20 height 20
click at [549, 763] on input "Select an option" at bounding box center [552, 773] width 20 height 20
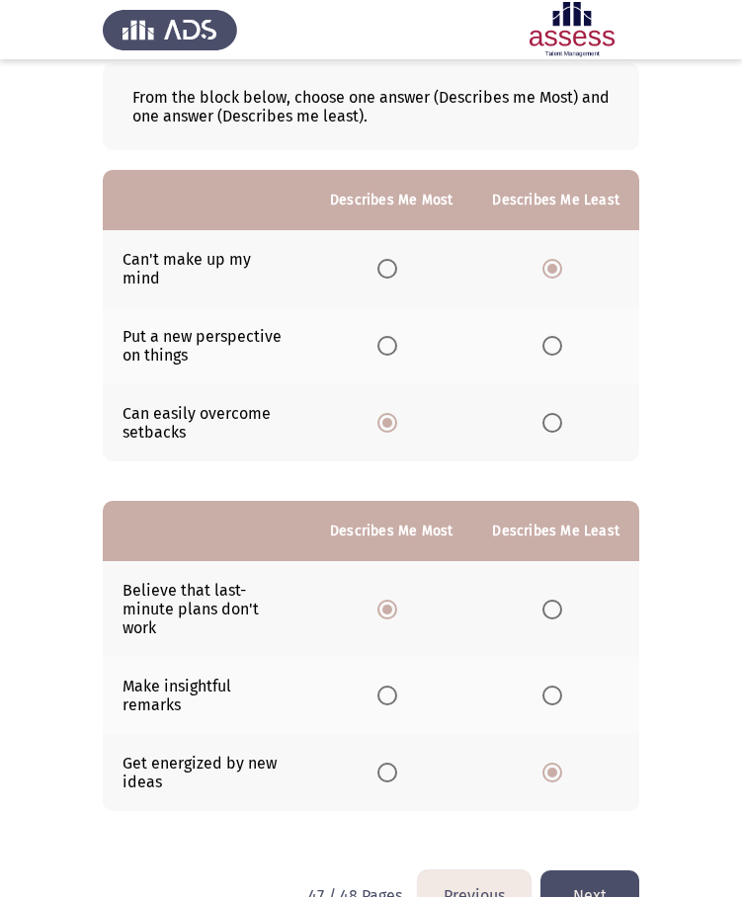
click at [590, 870] on button "Next" at bounding box center [589, 895] width 99 height 50
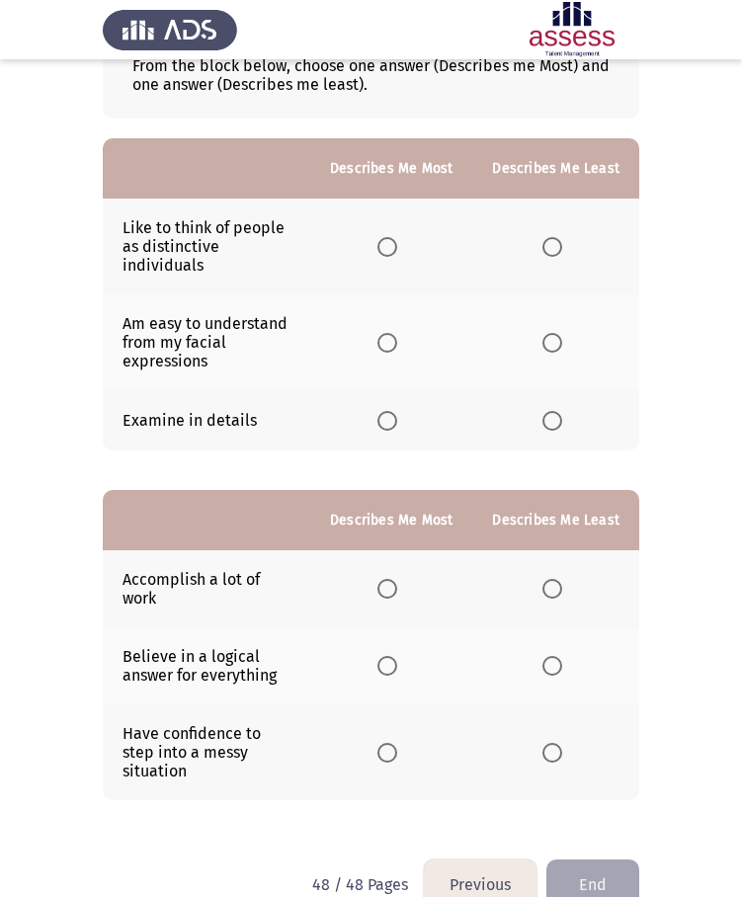
scroll to position [157, 0]
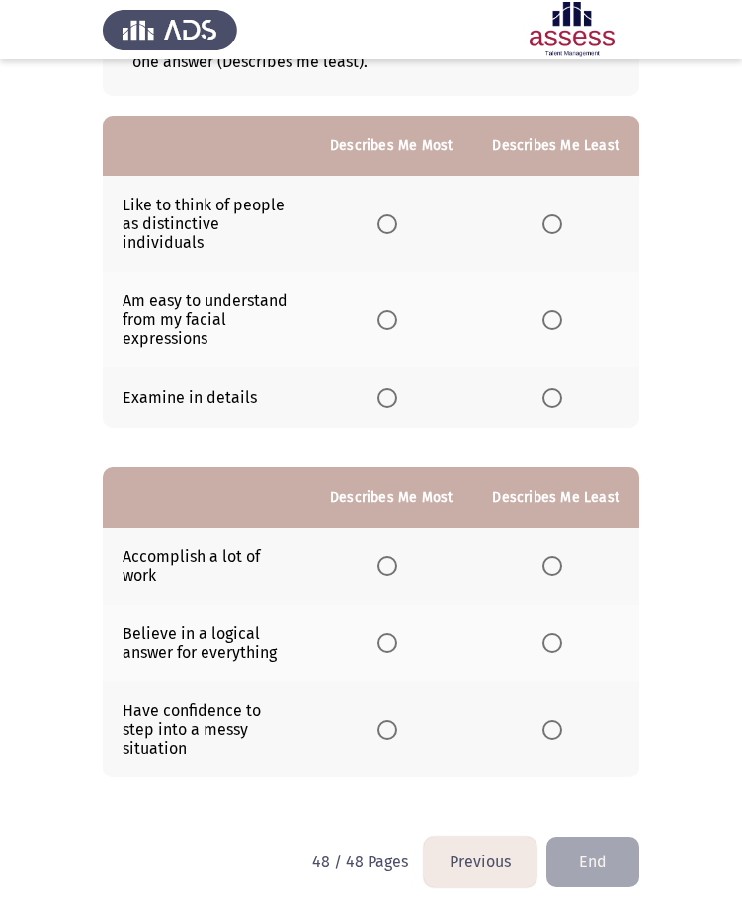
click at [397, 395] on span "Select an option" at bounding box center [387, 398] width 20 height 20
click at [397, 395] on input "Select an option" at bounding box center [387, 398] width 20 height 20
click at [568, 225] on label "Select an option" at bounding box center [556, 224] width 28 height 20
click at [562, 225] on input "Select an option" at bounding box center [552, 224] width 20 height 20
click at [390, 566] on span "Select an option" at bounding box center [387, 566] width 20 height 20
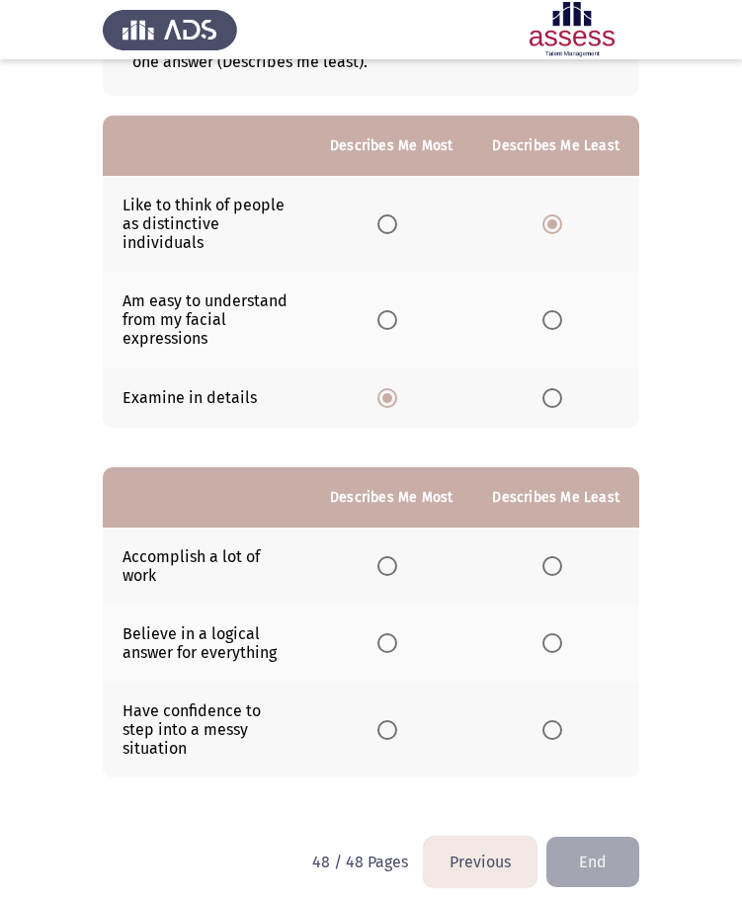
click at [390, 566] on input "Select an option" at bounding box center [387, 566] width 20 height 20
click at [553, 721] on span "Select an option" at bounding box center [552, 730] width 20 height 20
click at [553, 721] on input "Select an option" at bounding box center [552, 730] width 20 height 20
click at [613, 849] on button "End" at bounding box center [592, 862] width 93 height 50
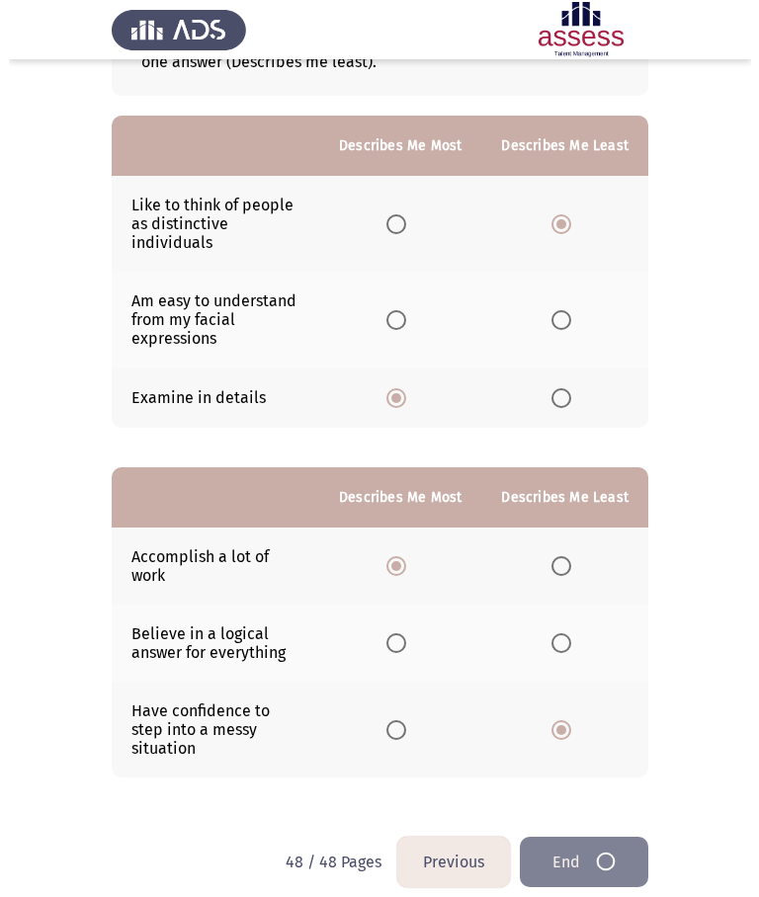
scroll to position [0, 0]
